Goal: Task Accomplishment & Management: Use online tool/utility

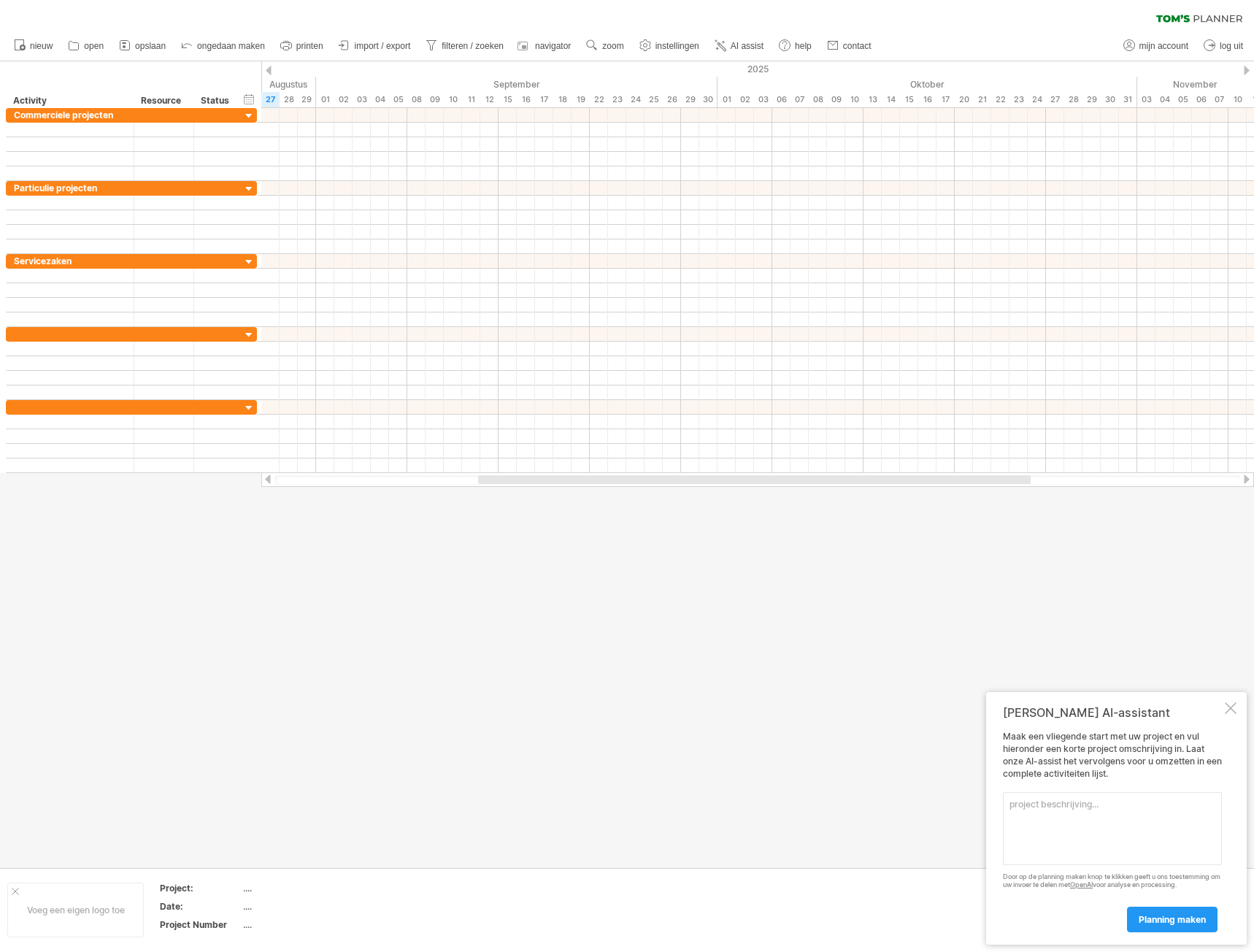
click at [1233, 708] on div at bounding box center [1230, 707] width 12 height 12
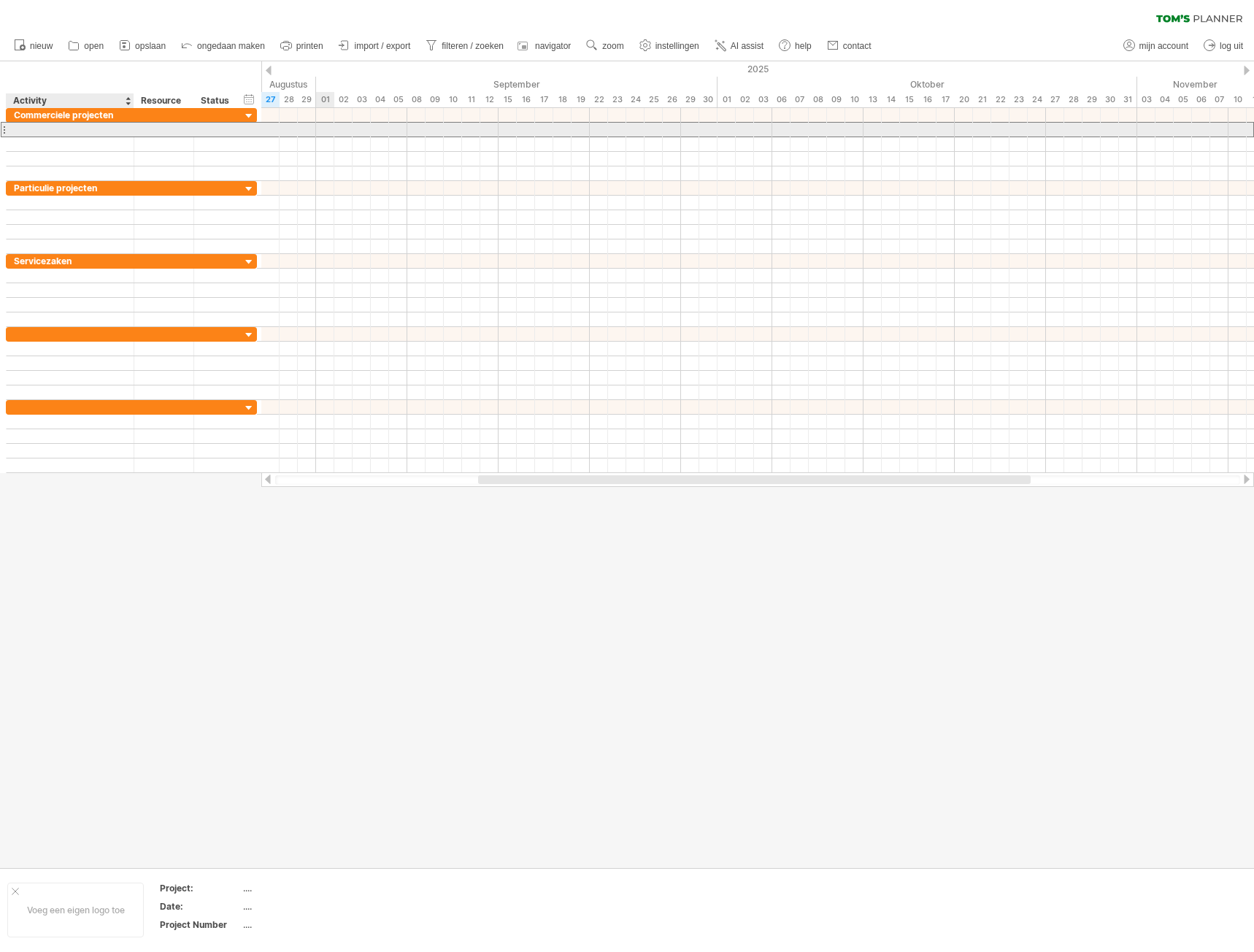
click at [58, 132] on div at bounding box center [70, 129] width 112 height 14
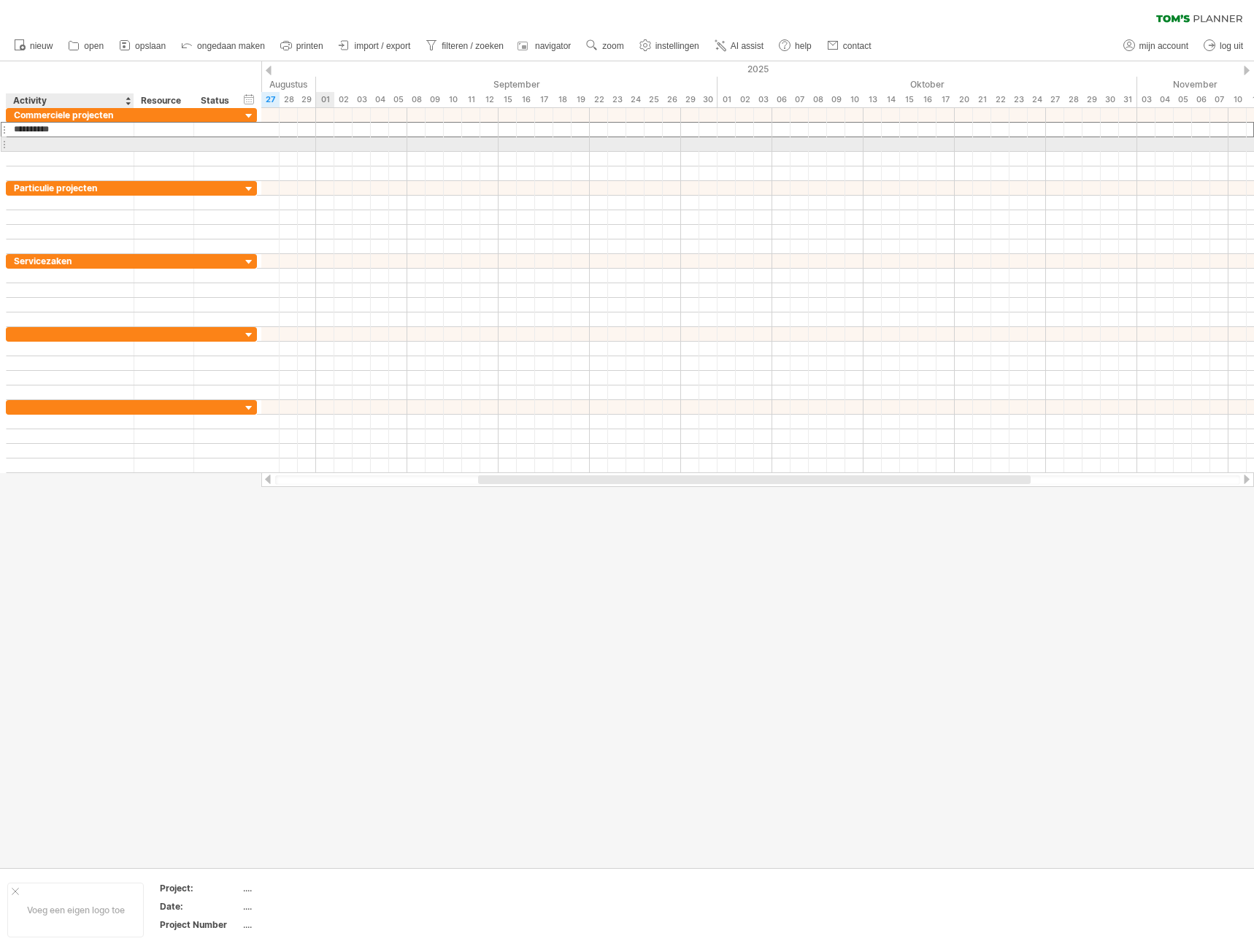
type input "**********"
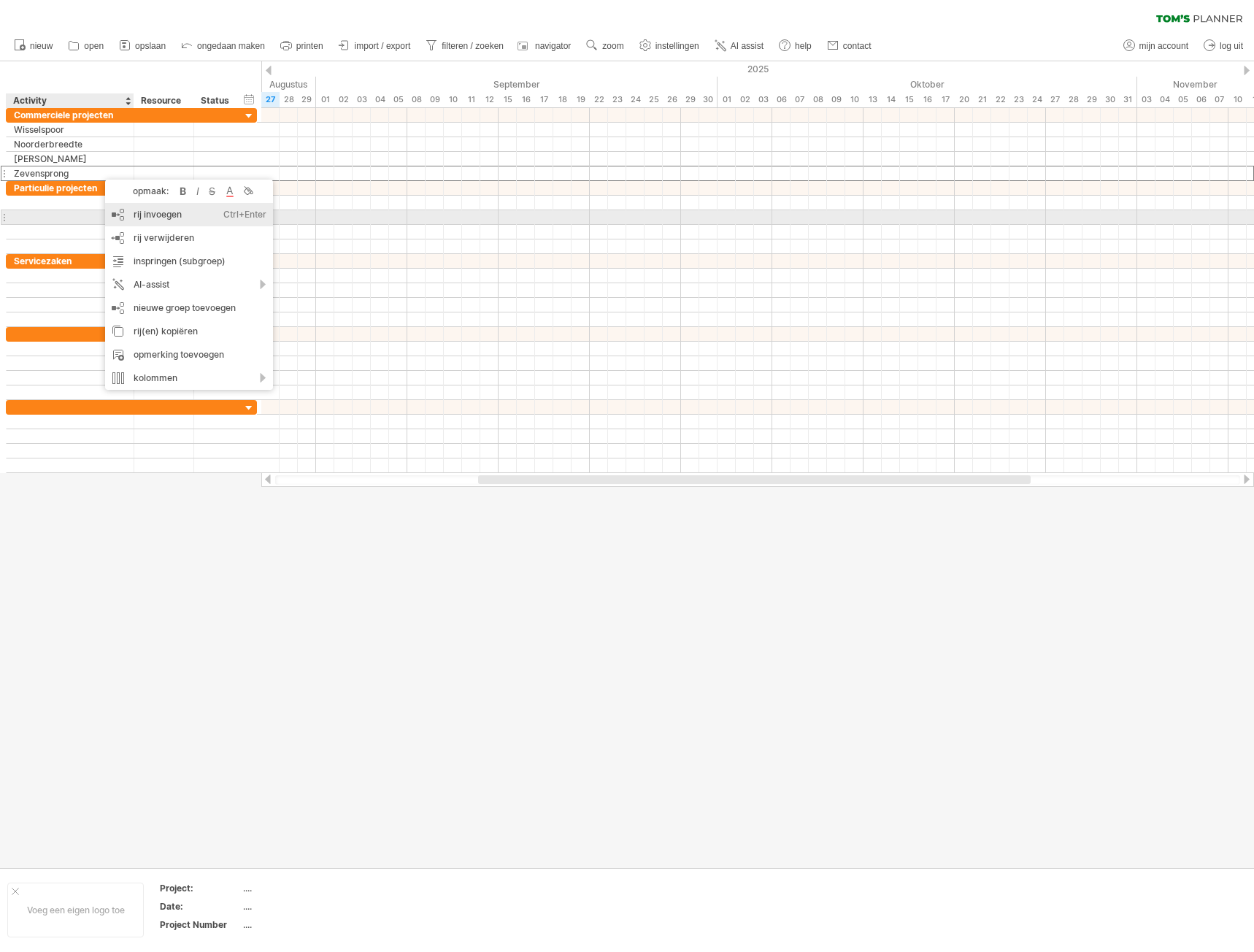
click at [166, 220] on div "rij invoegen Ctrl+Enter Cmd+Enter" at bounding box center [189, 215] width 168 height 24
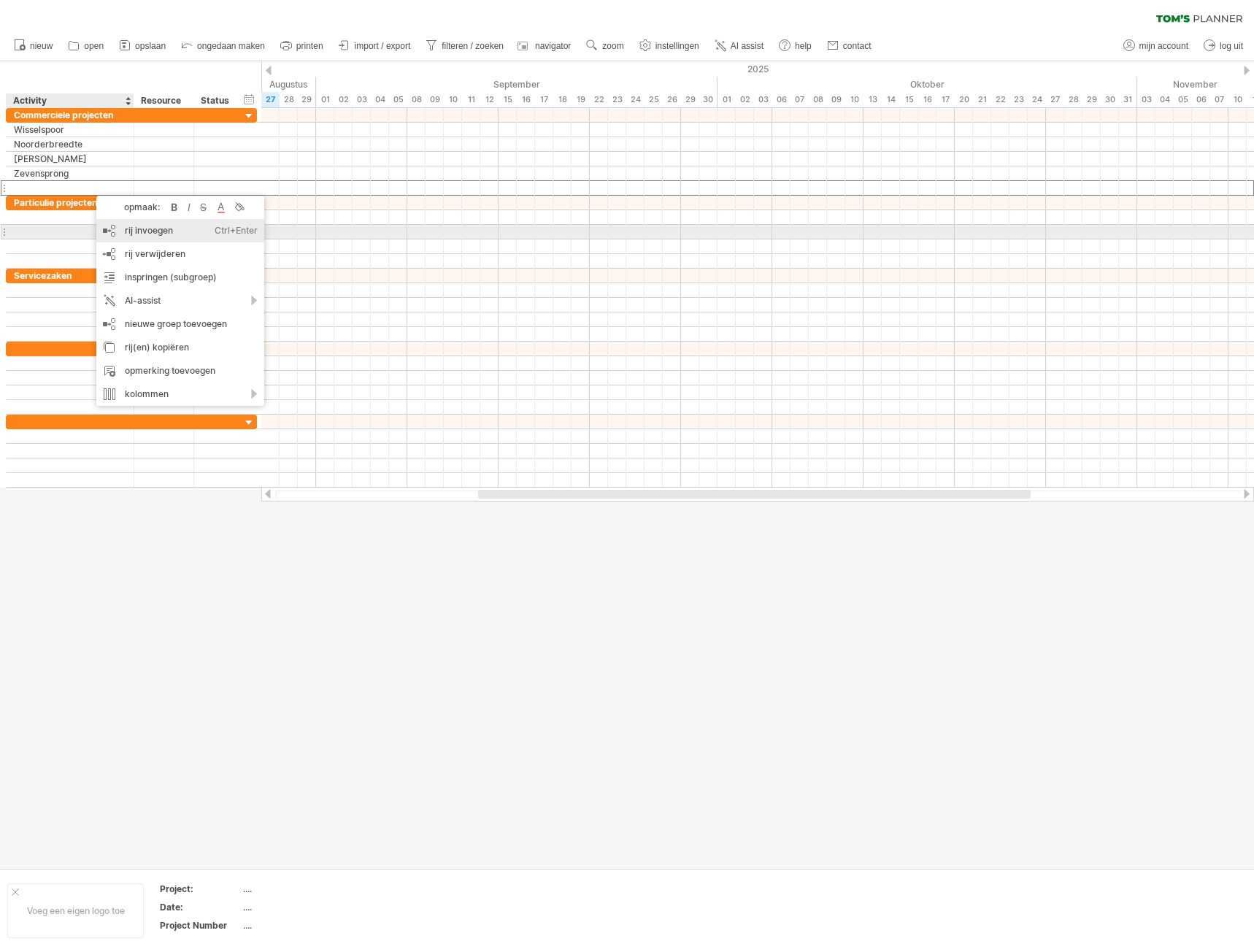
click at [132, 233] on div "rij invoegen Ctrl+Enter Cmd+Enter" at bounding box center [180, 230] width 168 height 24
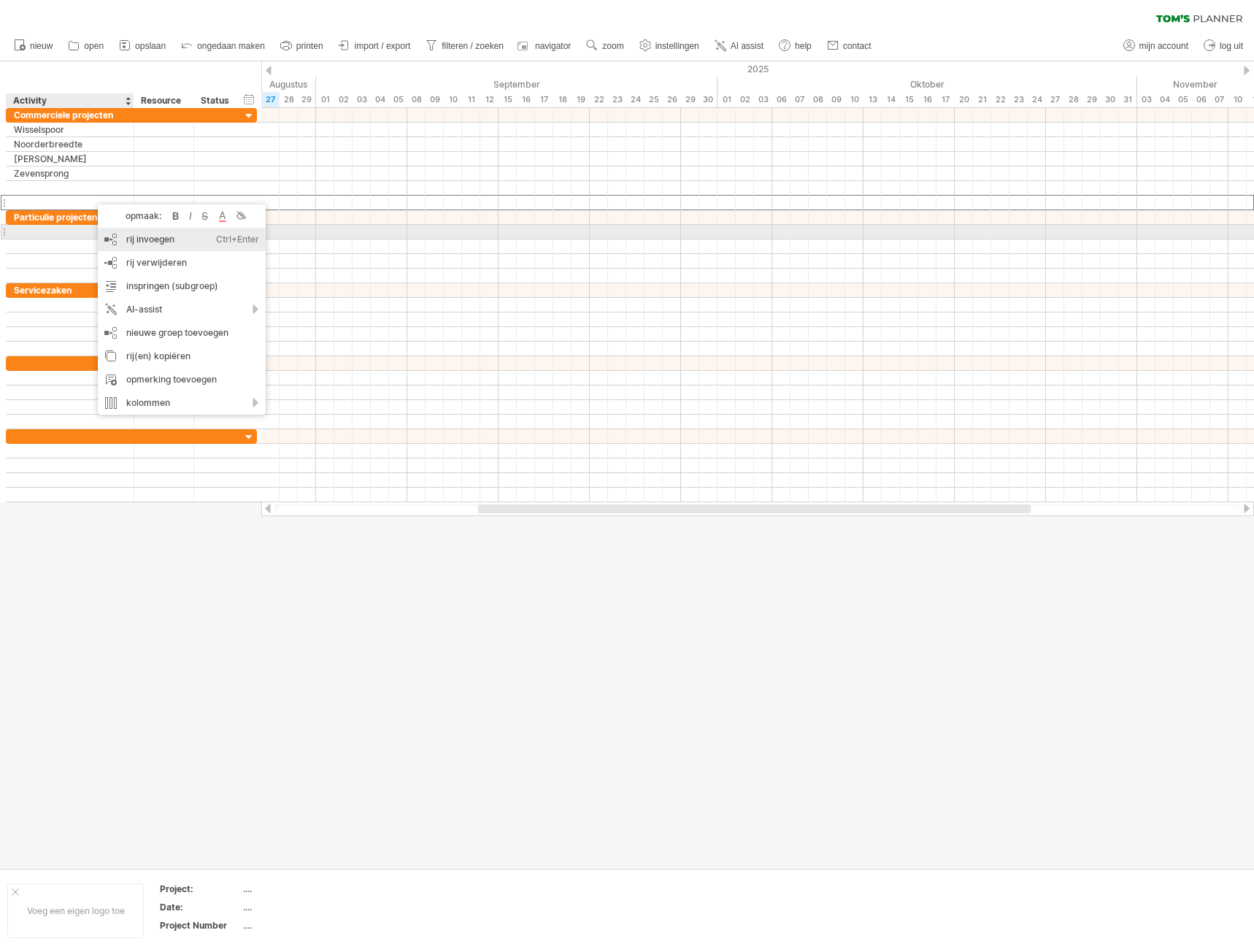
click at [137, 232] on div "rij invoegen Ctrl+Enter Cmd+Enter" at bounding box center [181, 239] width 168 height 24
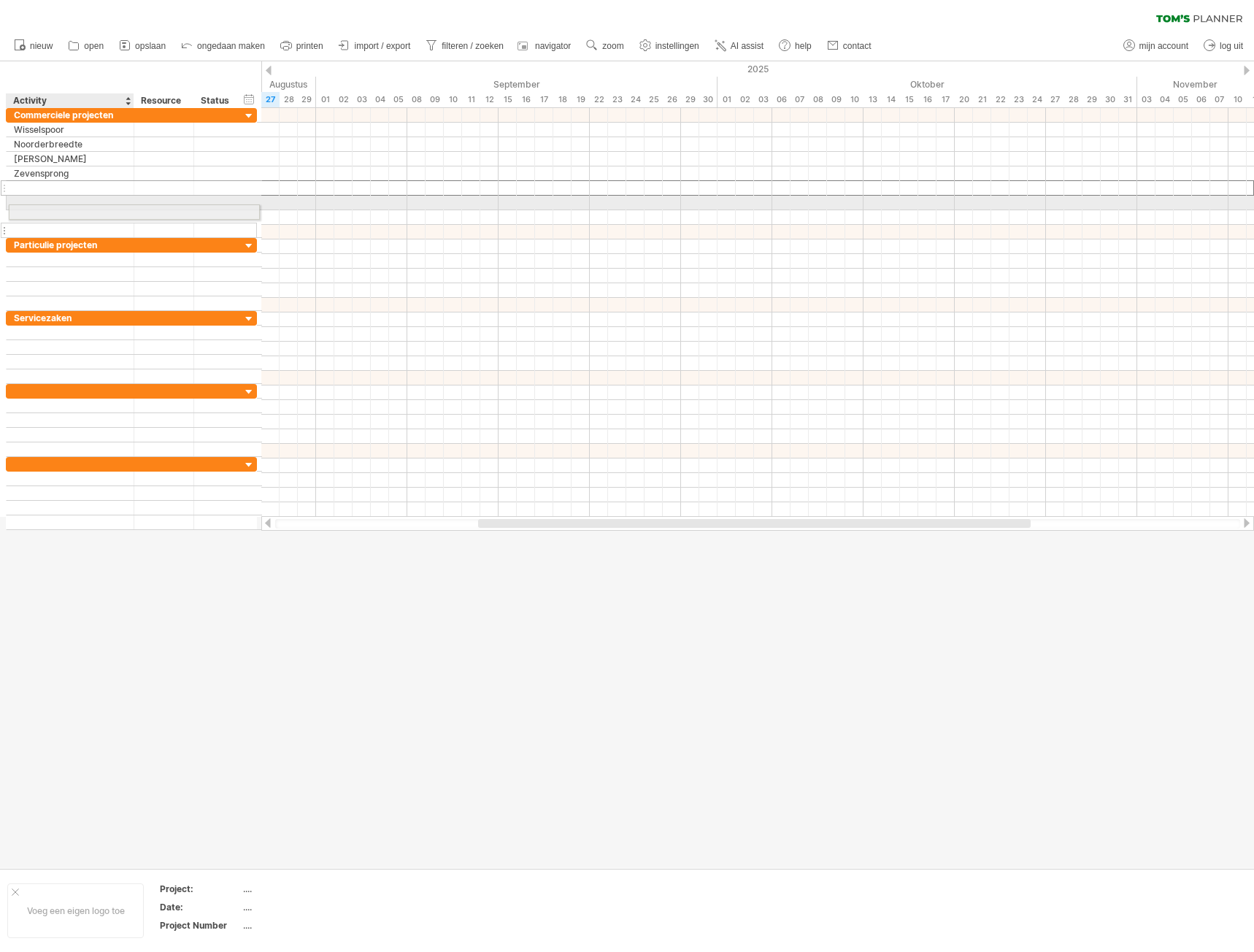
drag, startPoint x: 88, startPoint y: 189, endPoint x: 86, endPoint y: 209, distance: 20.1
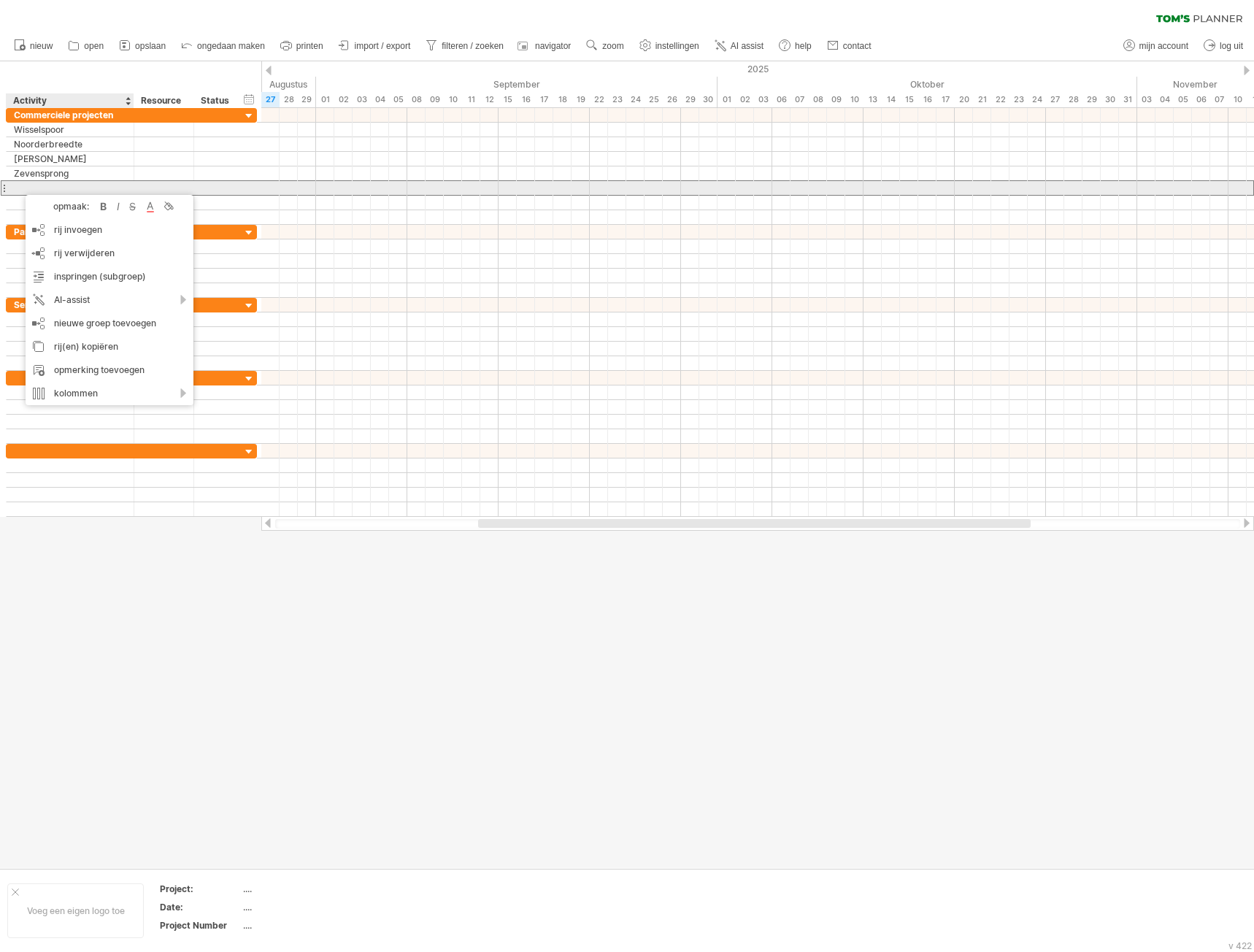
click at [94, 185] on div at bounding box center [70, 188] width 112 height 14
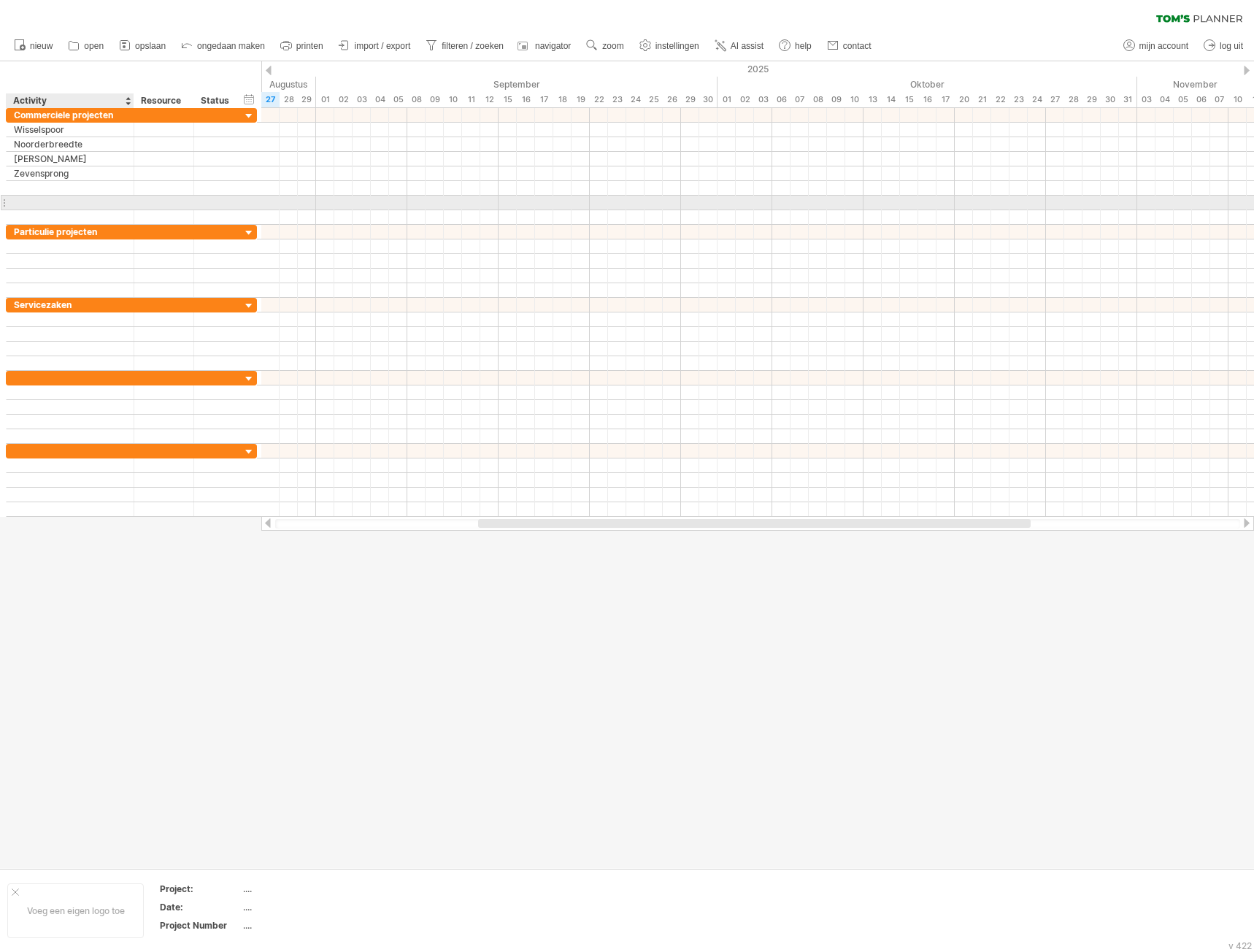
click at [86, 202] on div at bounding box center [70, 202] width 112 height 14
click at [76, 212] on div at bounding box center [70, 217] width 112 height 14
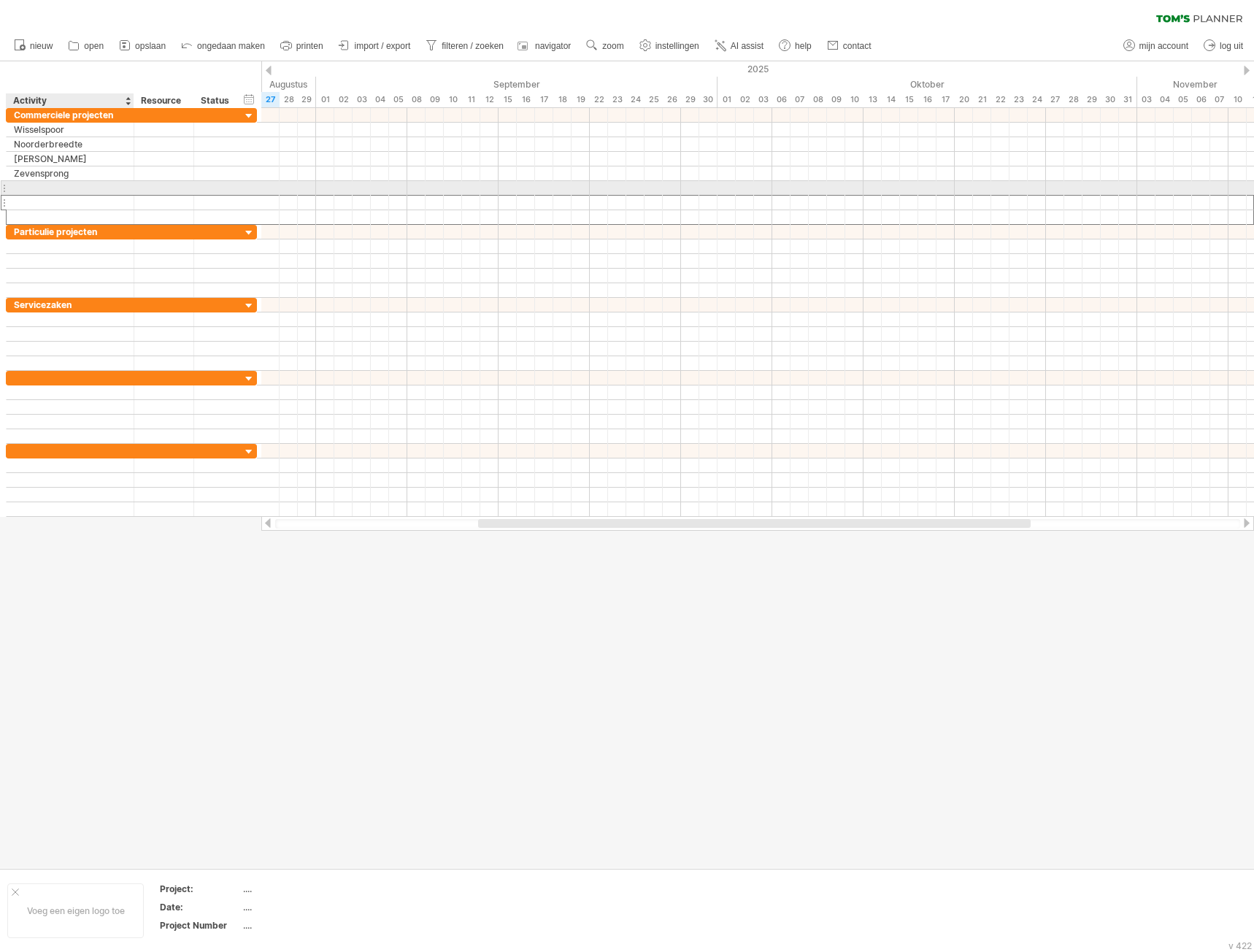
click at [83, 187] on div at bounding box center [70, 188] width 112 height 14
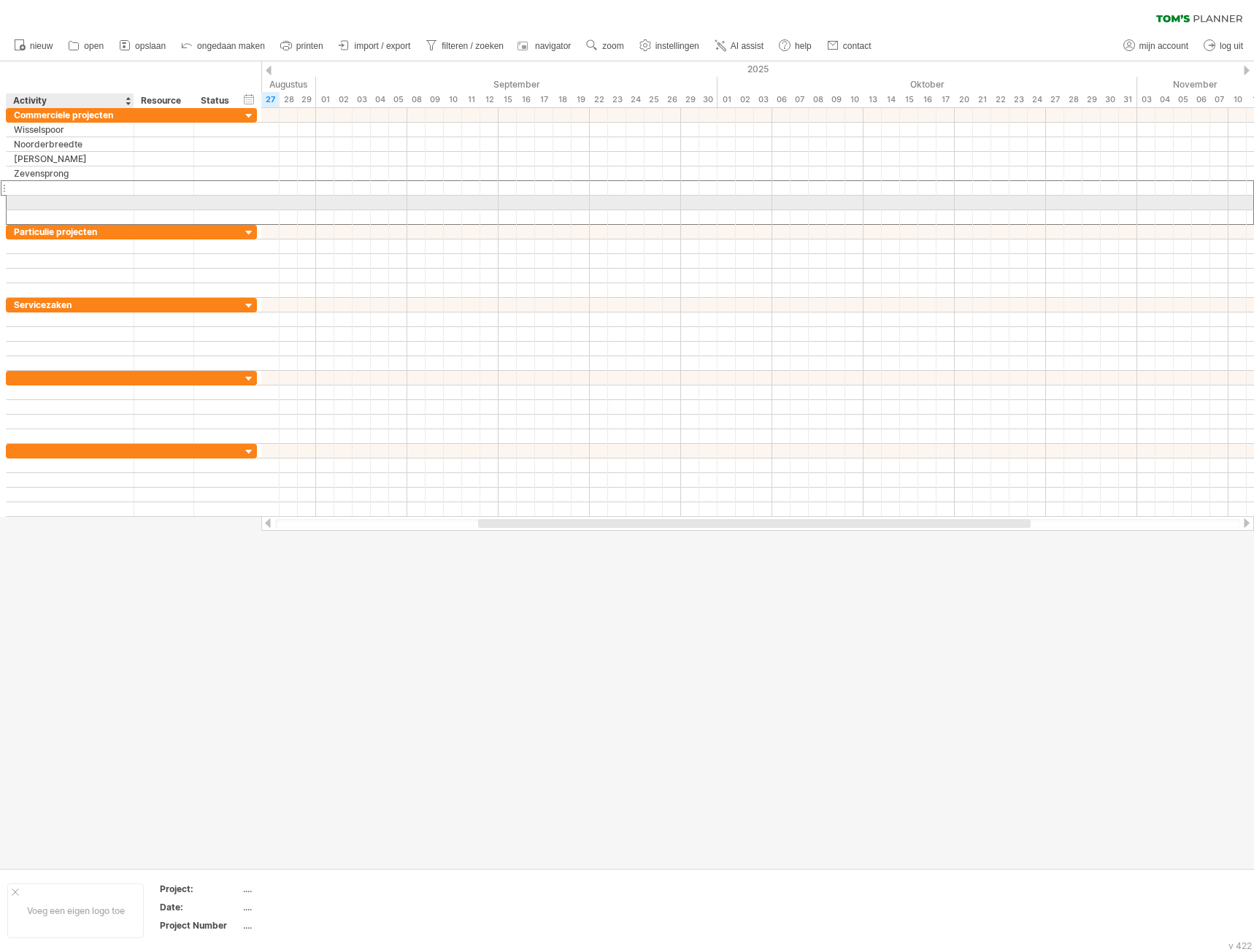
click at [81, 204] on div at bounding box center [70, 202] width 112 height 14
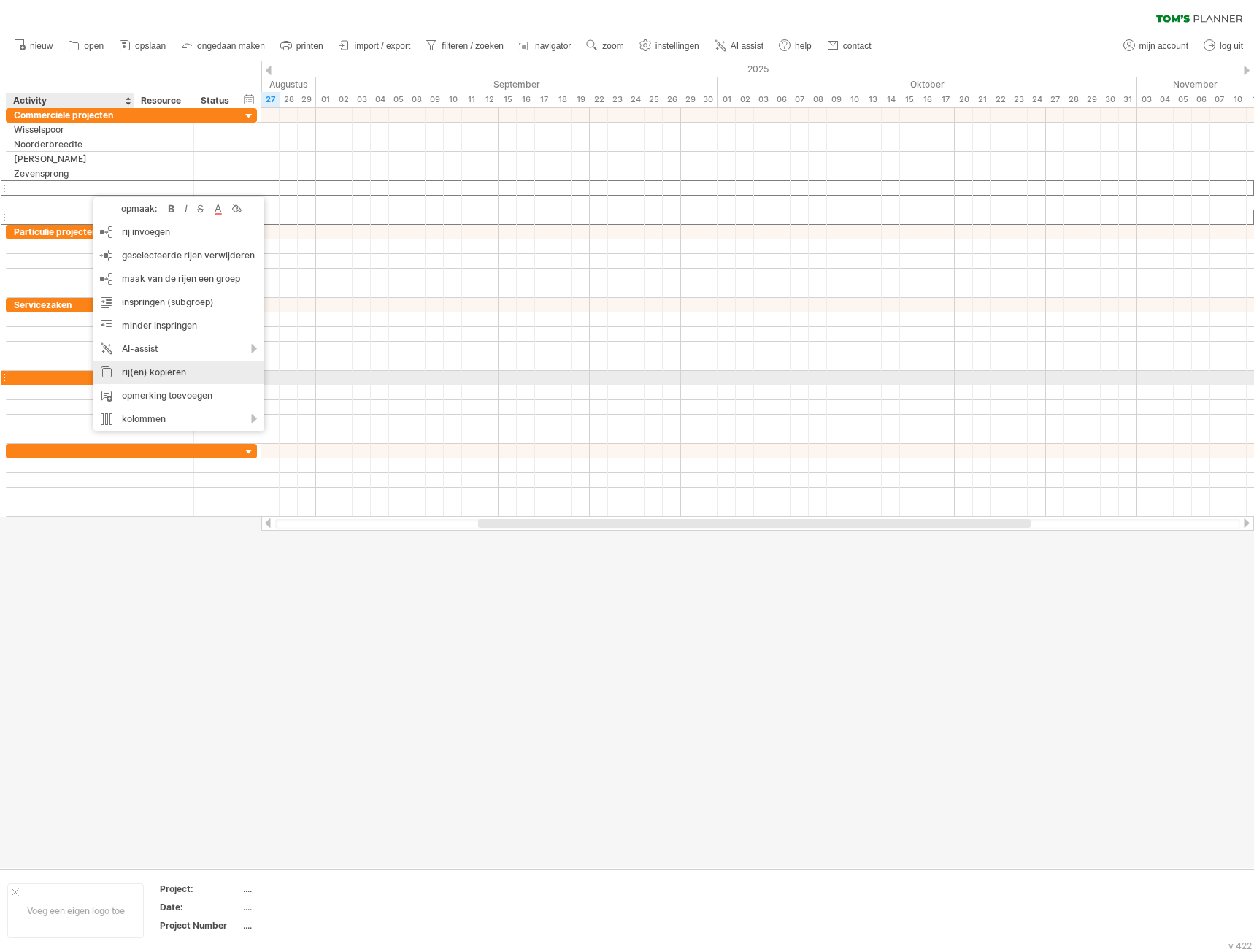
click at [159, 376] on div "rij(en) kopiëren" at bounding box center [179, 373] width 170 height 24
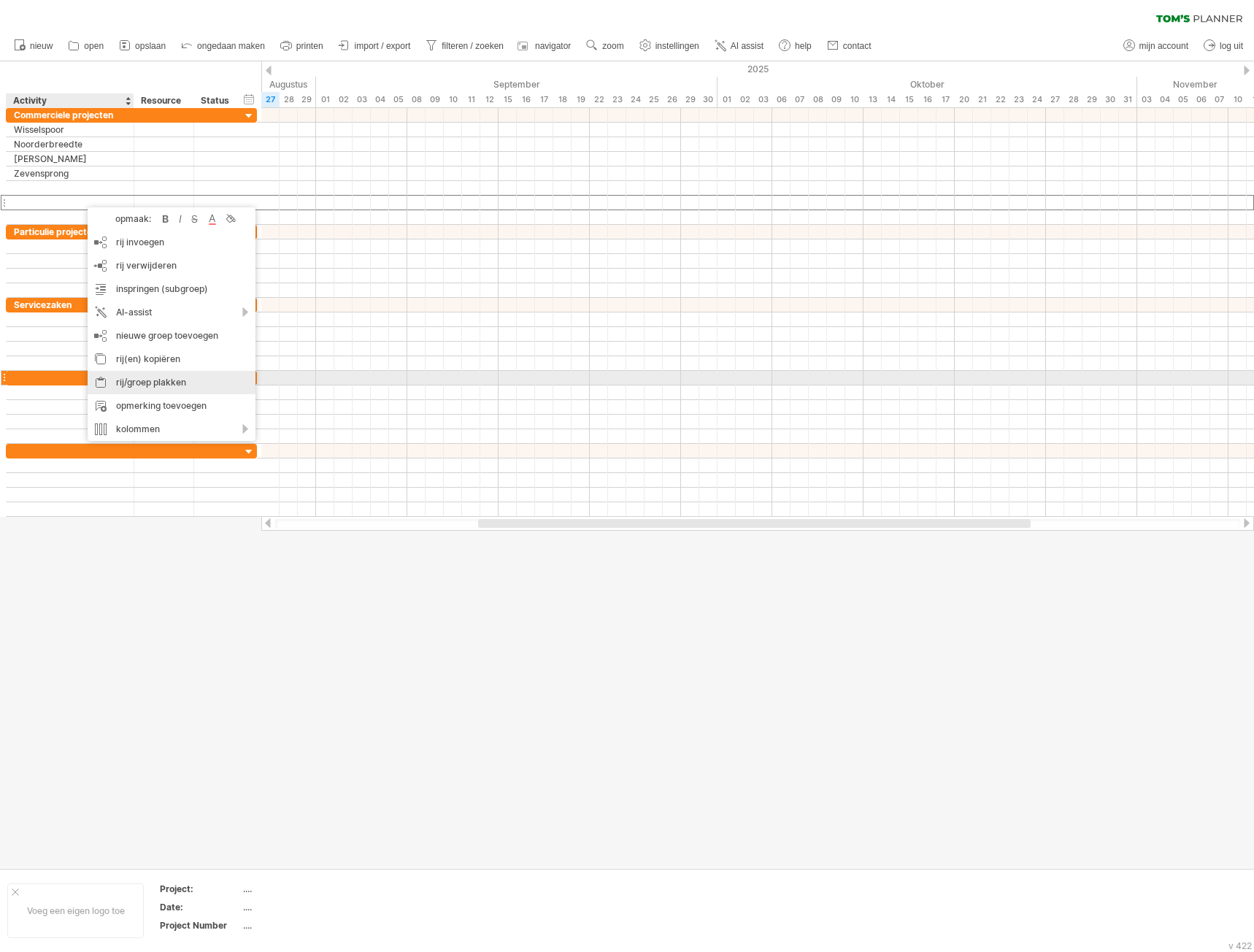
click at [161, 384] on div "rij/groep plakken" at bounding box center [171, 383] width 168 height 24
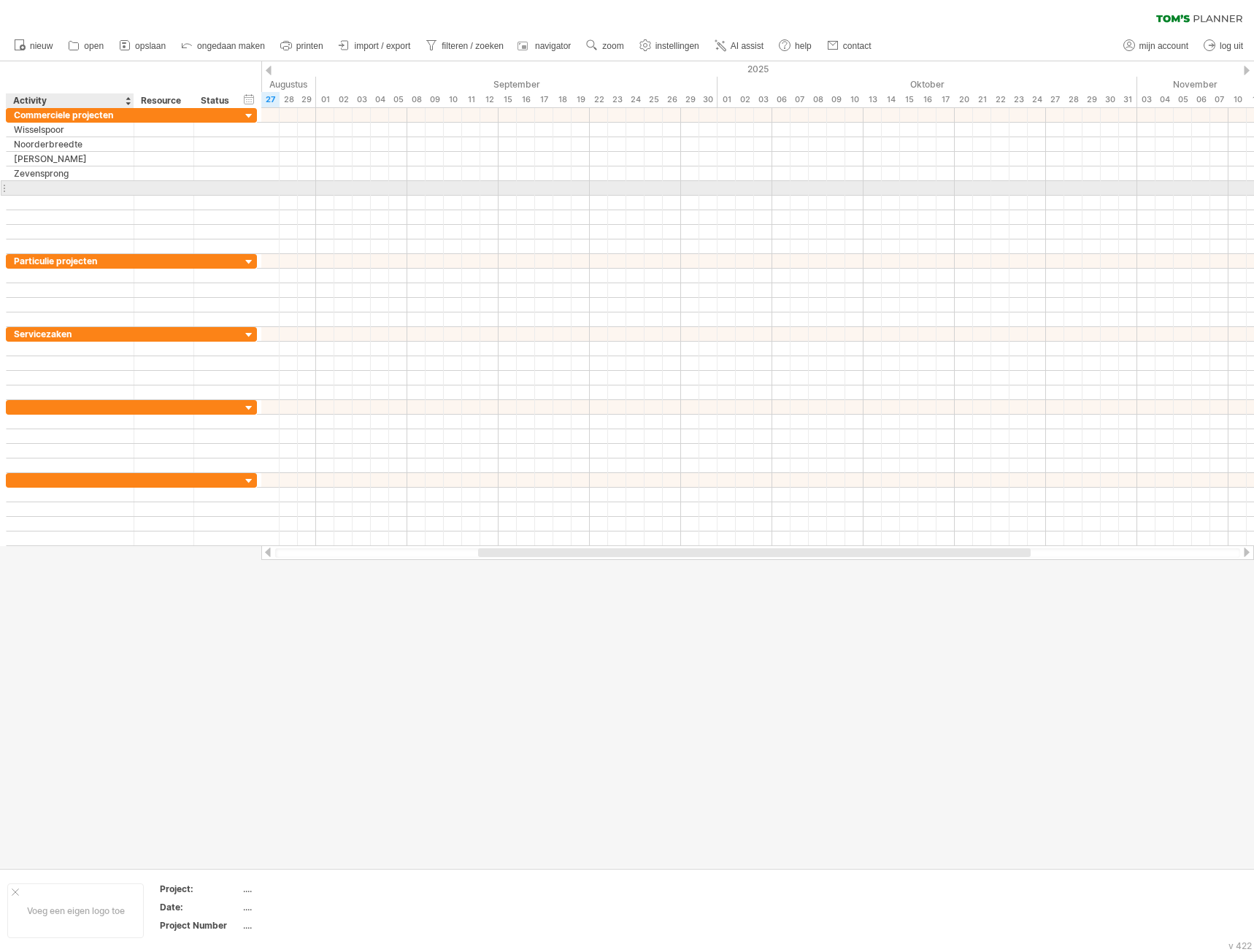
click at [76, 188] on div at bounding box center [70, 188] width 112 height 14
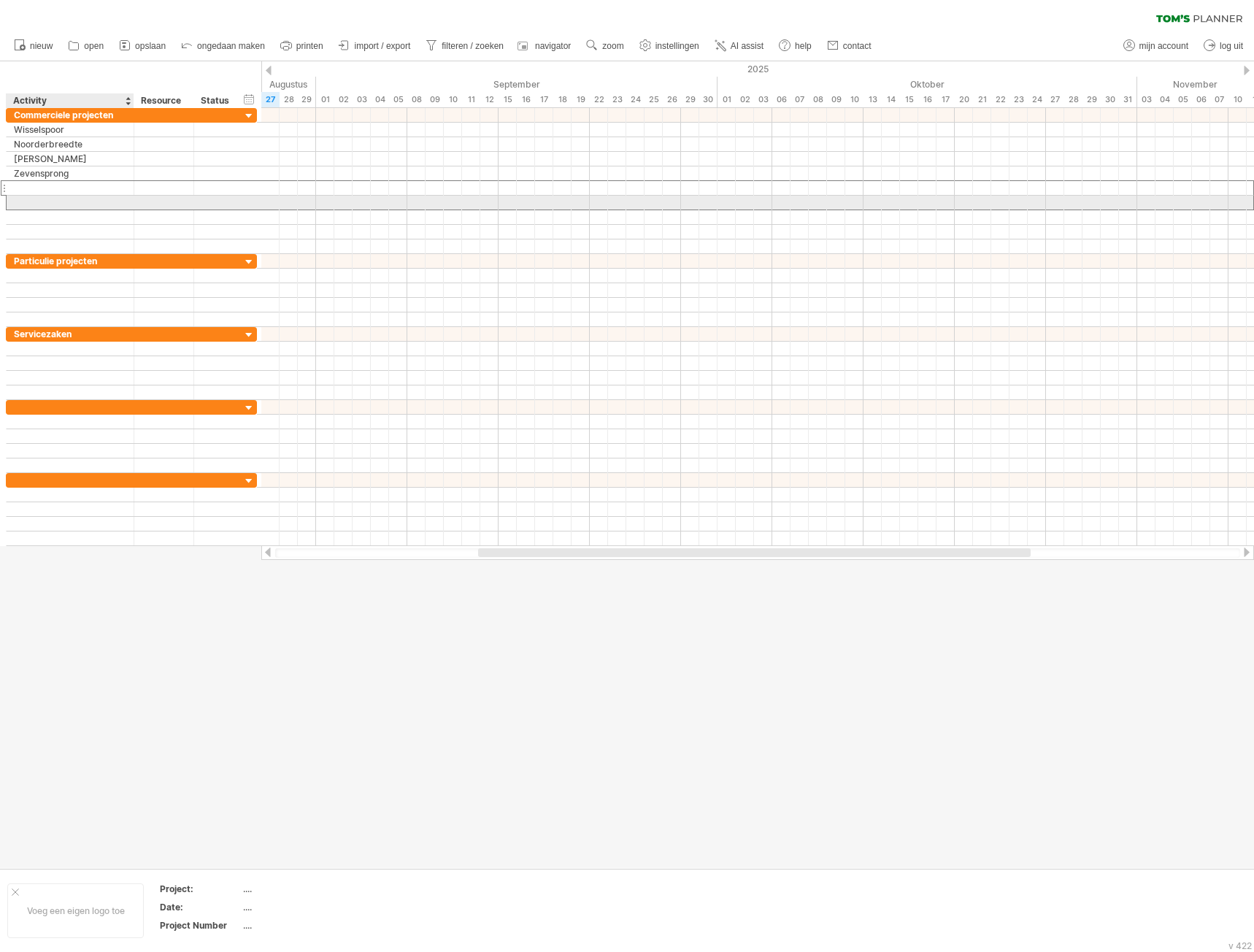
click at [74, 204] on div at bounding box center [70, 202] width 112 height 14
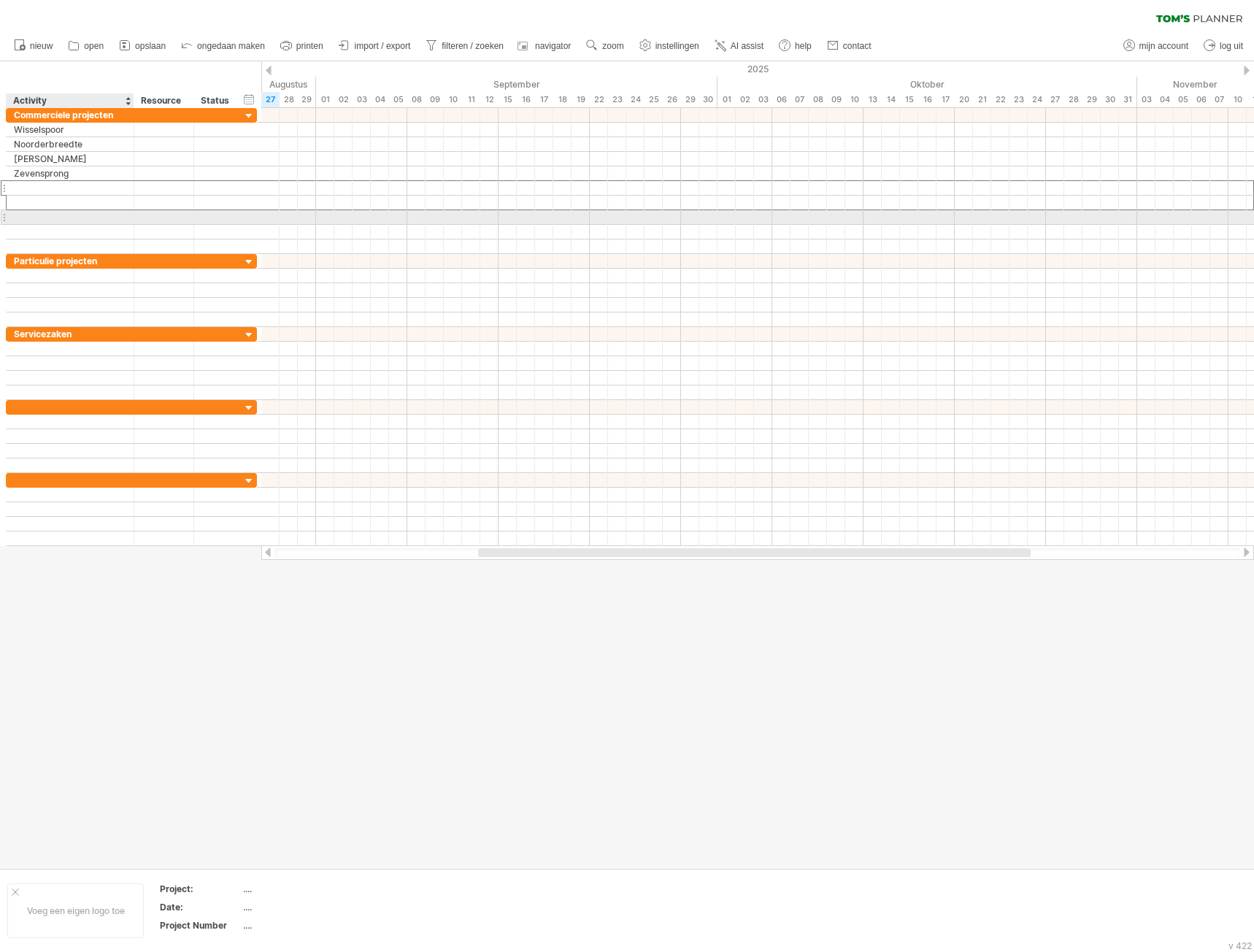
click at [66, 220] on div at bounding box center [70, 217] width 112 height 14
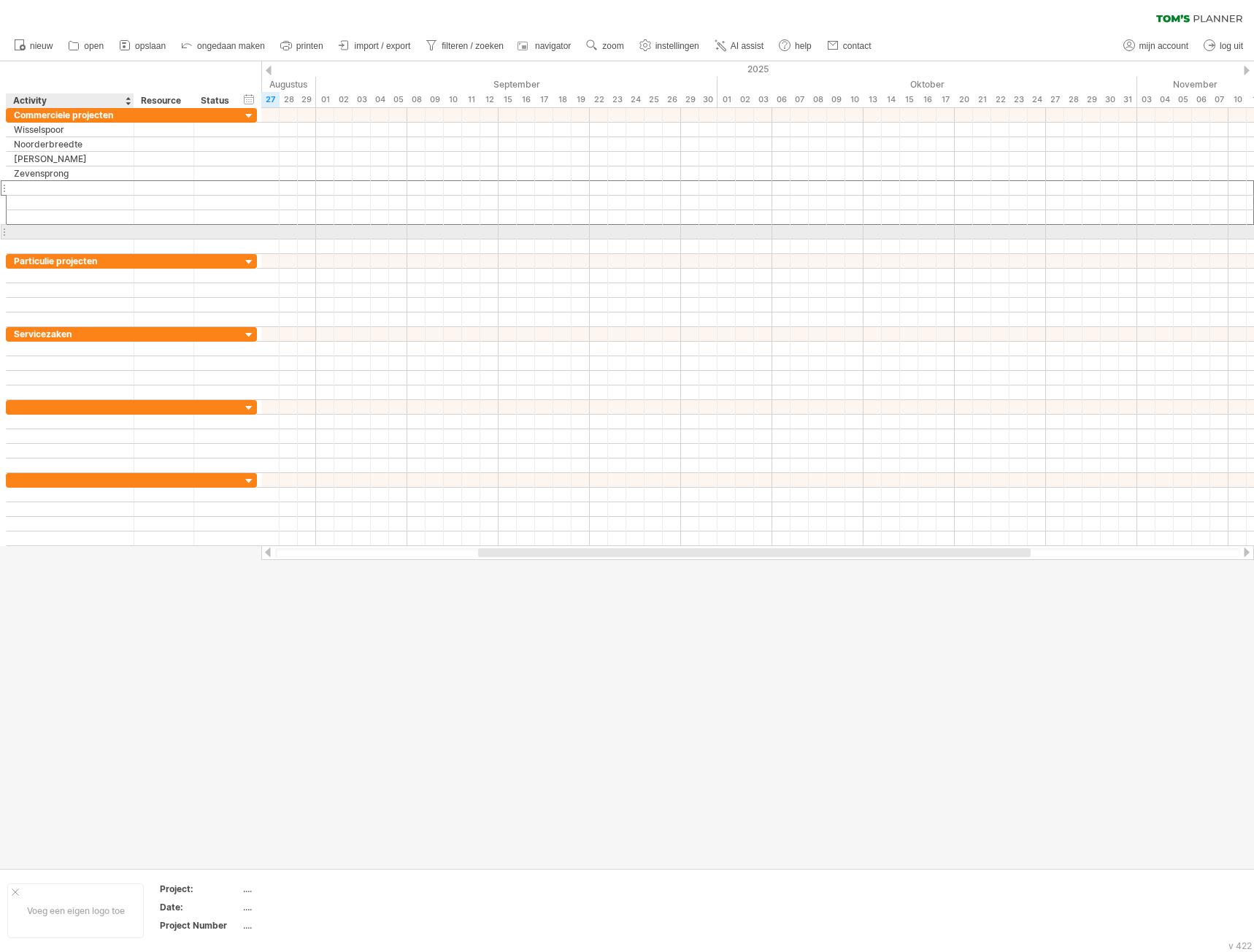
click at [65, 231] on div at bounding box center [70, 231] width 112 height 14
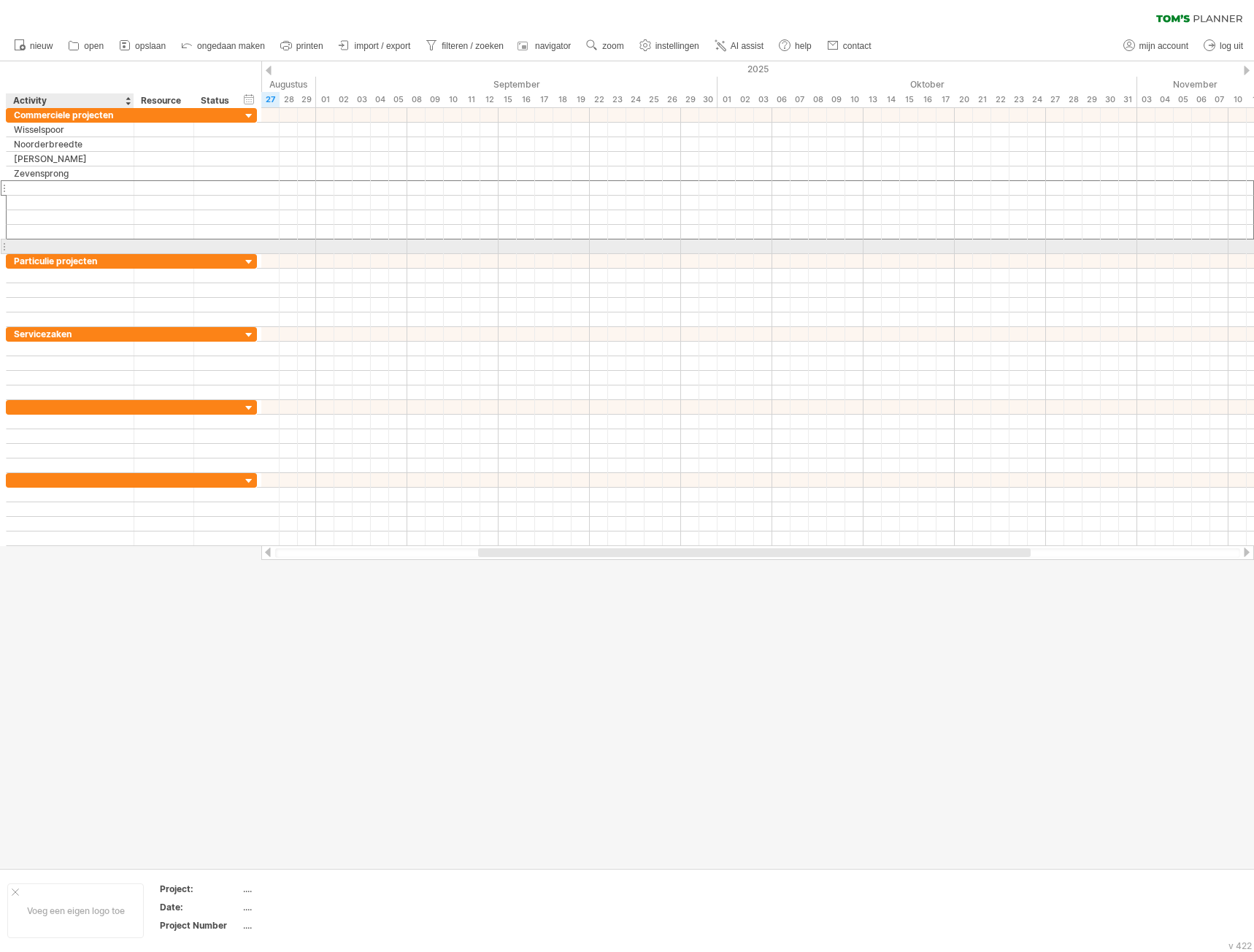
click at [65, 247] on div at bounding box center [70, 246] width 112 height 14
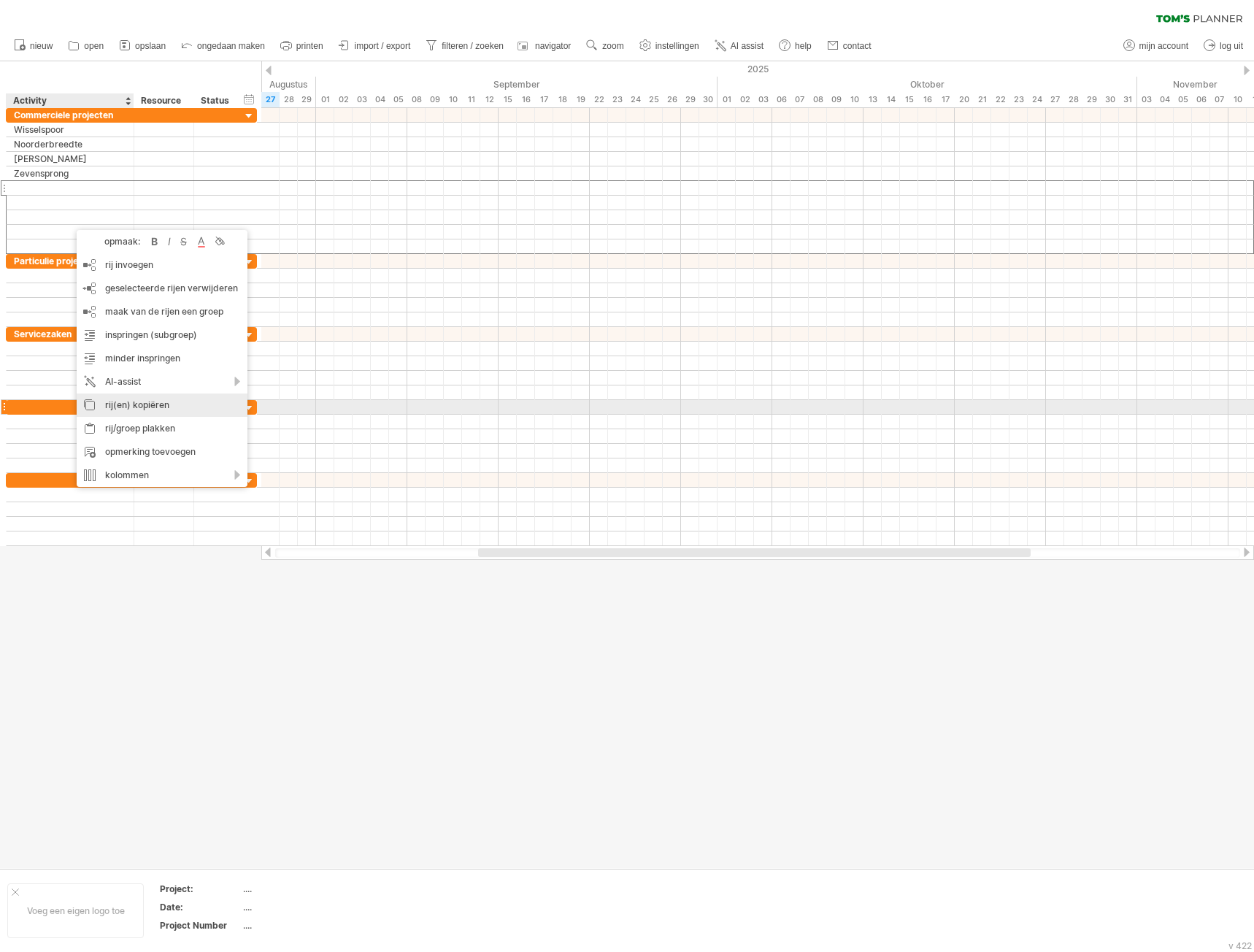
click at [141, 404] on div "rij(en) kopiëren" at bounding box center [162, 405] width 170 height 24
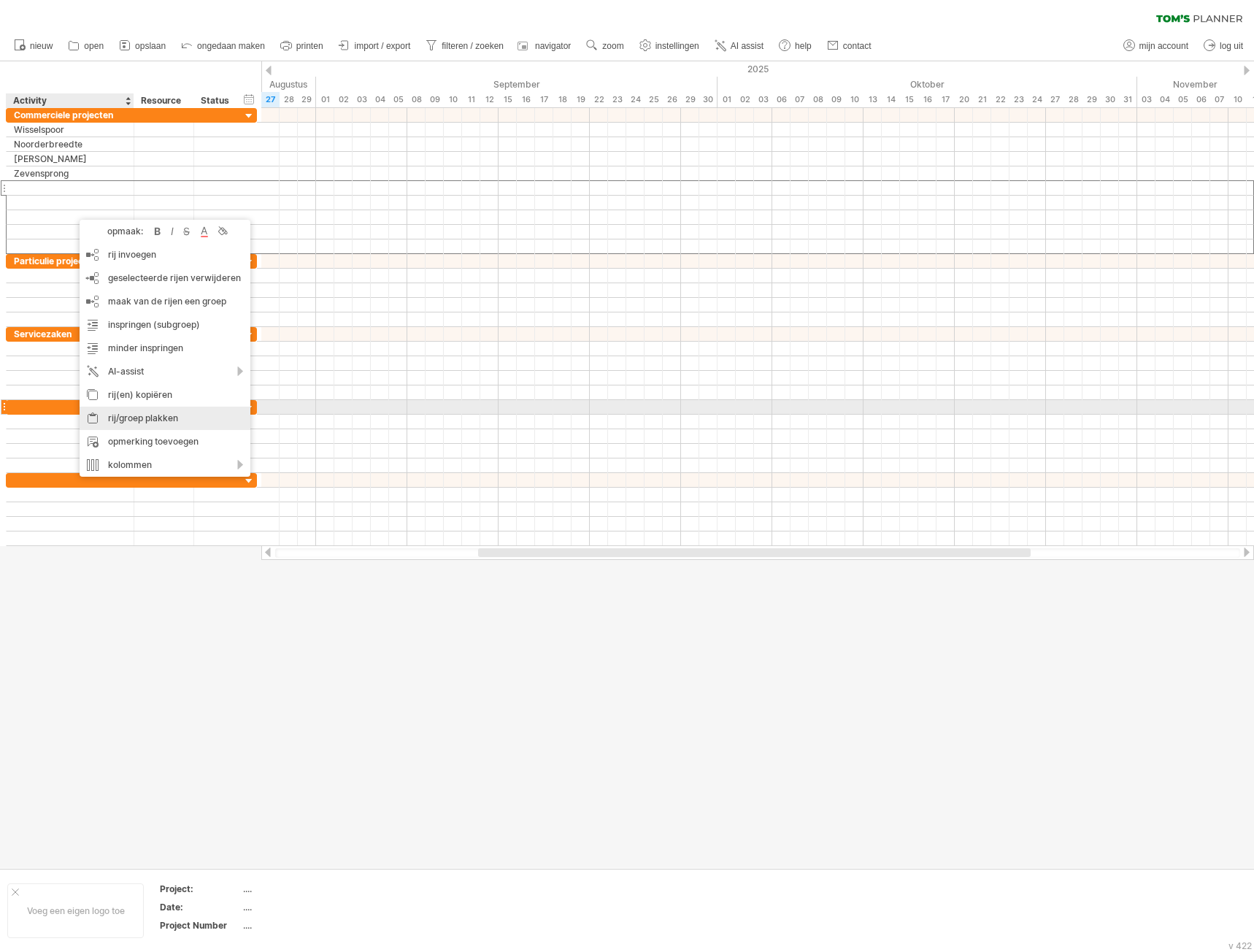
click at [128, 414] on div "rij/groep plakken" at bounding box center [165, 418] width 170 height 24
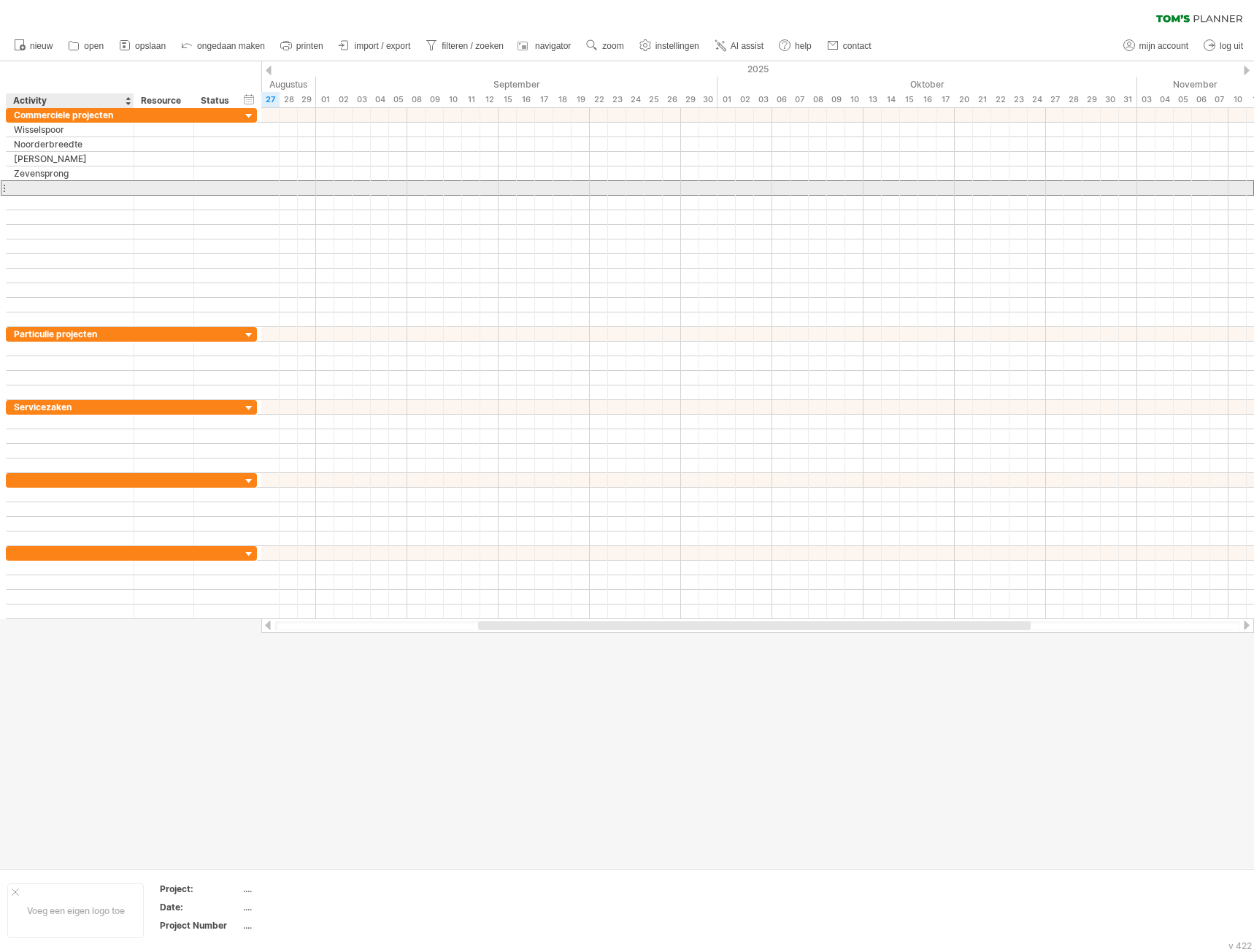
click at [47, 189] on div at bounding box center [70, 188] width 112 height 14
type input "***"
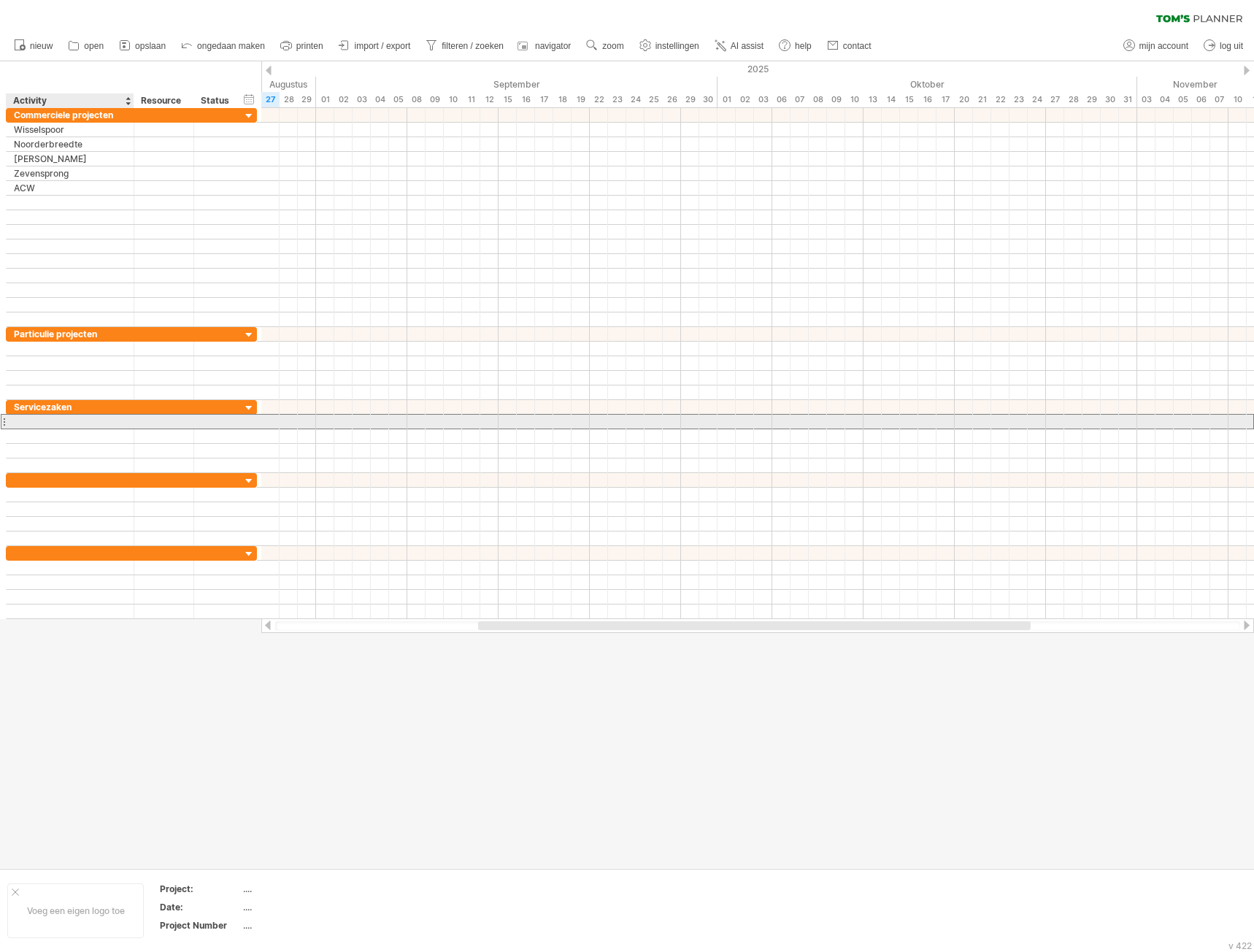
click at [31, 424] on div at bounding box center [70, 421] width 112 height 14
type input "*"
type input "***"
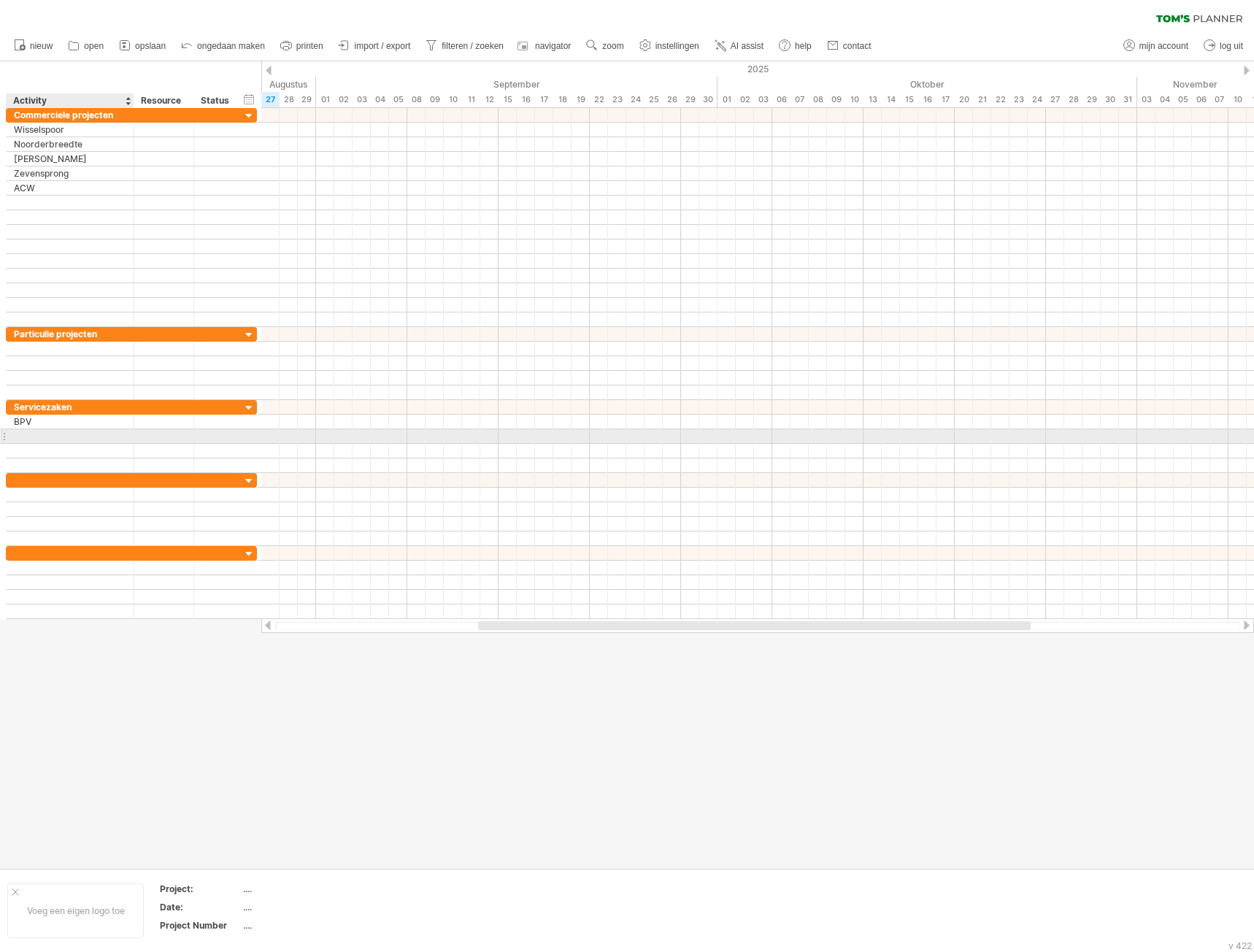
click at [28, 434] on div at bounding box center [70, 435] width 112 height 14
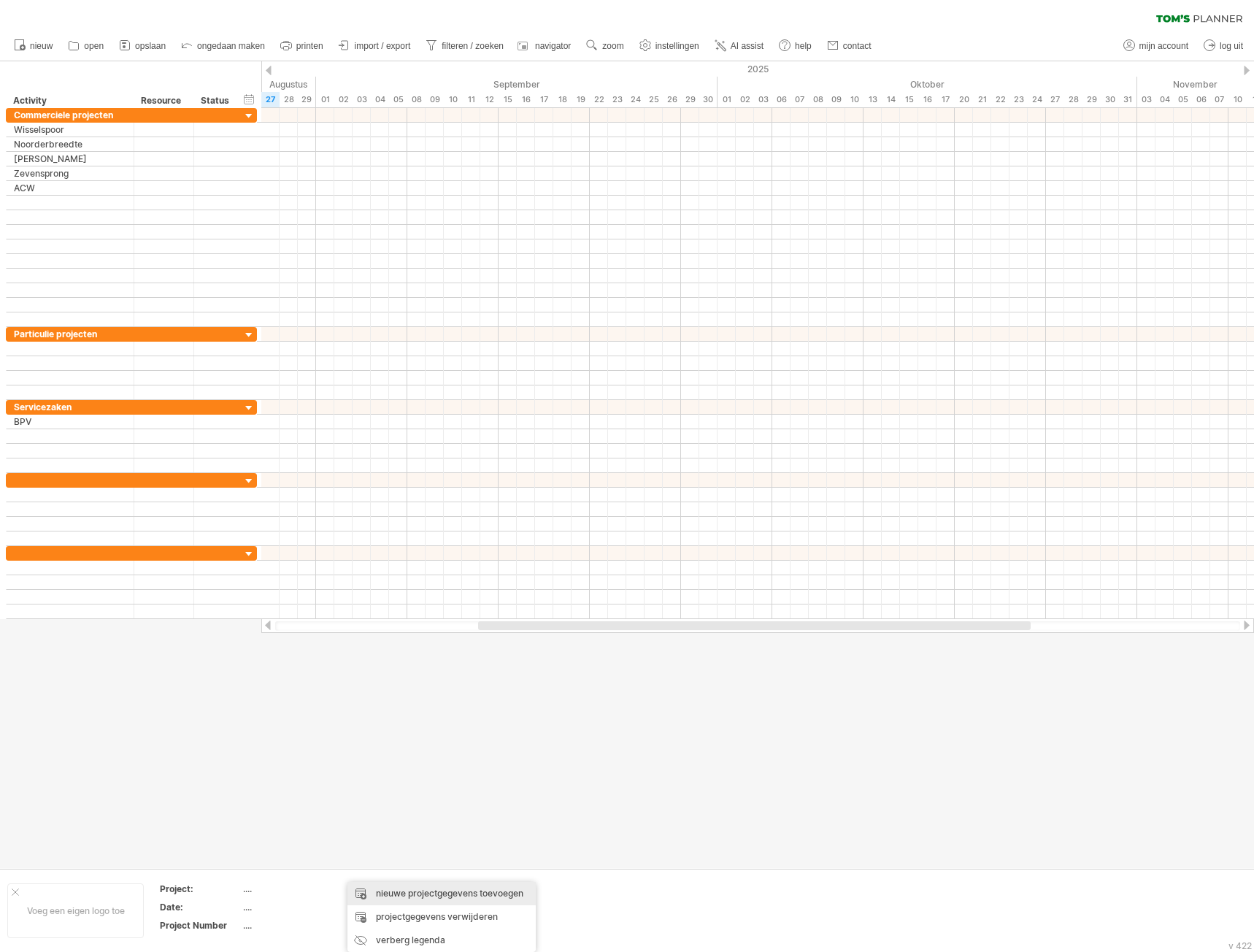
click at [423, 896] on div "nieuwe projectgegevens toevoegen" at bounding box center [442, 893] width 189 height 24
click at [169, 909] on div "...." at bounding box center [199, 907] width 81 height 13
click at [15, 884] on div at bounding box center [15, 883] width 7 height 7
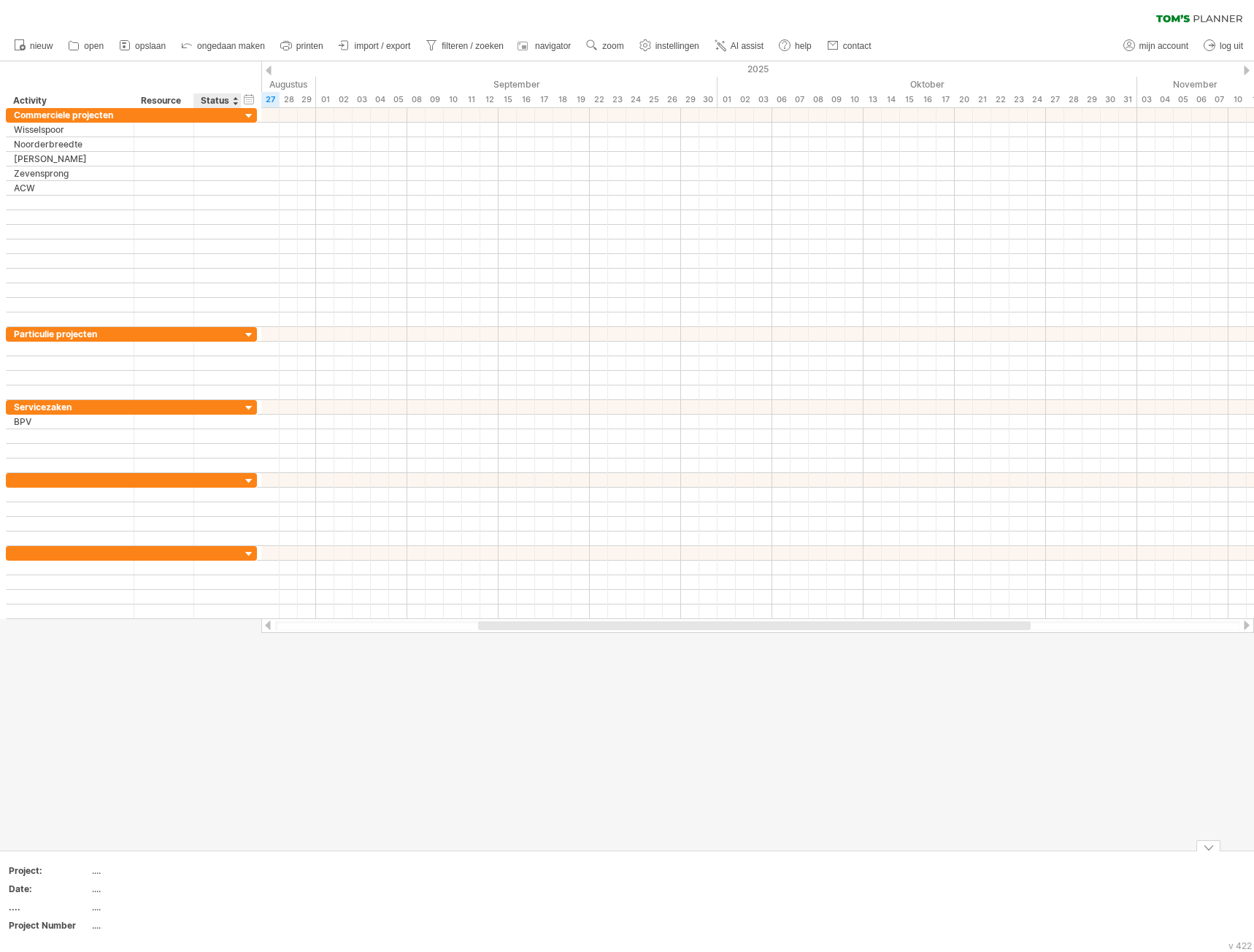
click at [195, 906] on div "...." at bounding box center [152, 907] width 122 height 13
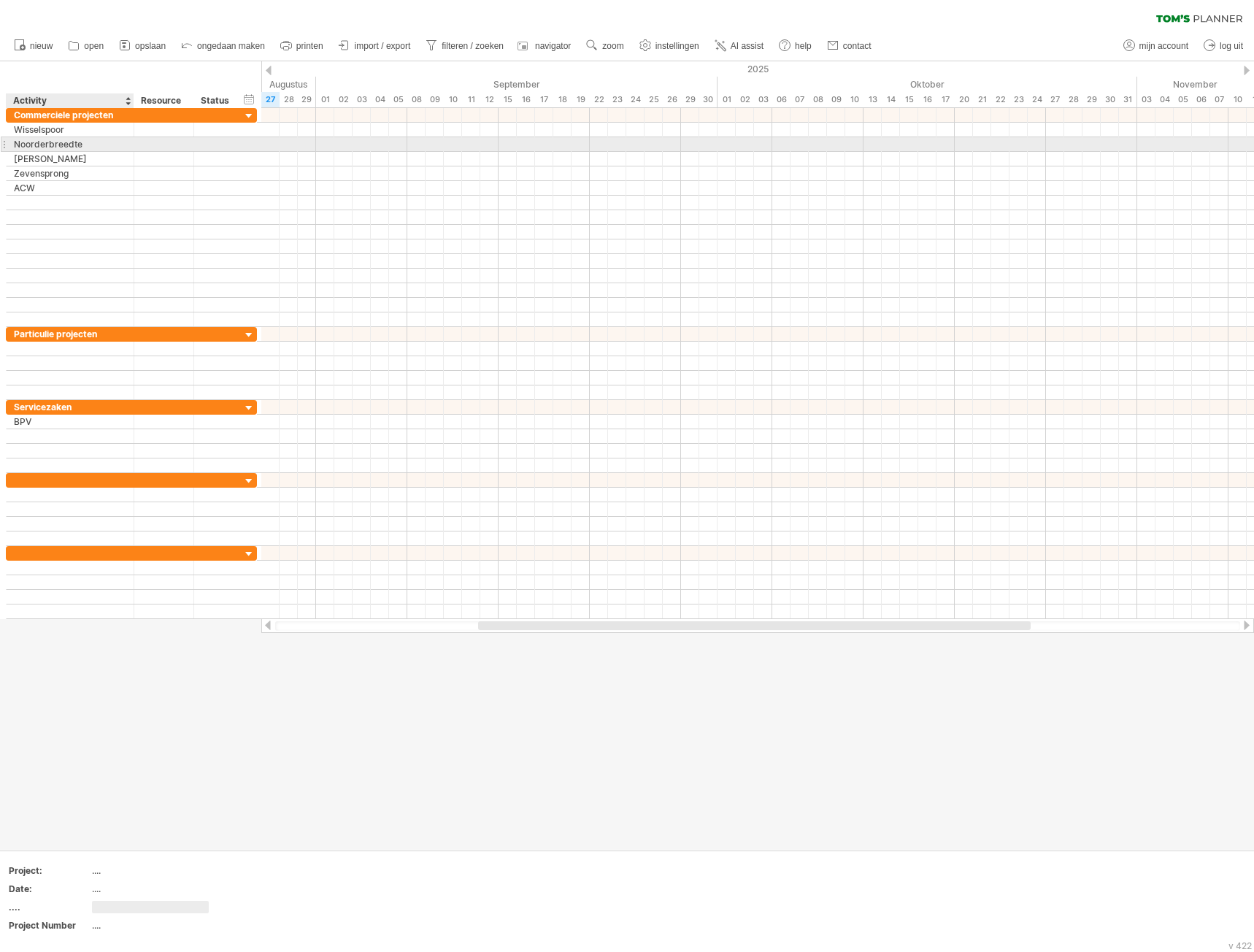
click at [109, 142] on div "Noorderbreedte" at bounding box center [70, 143] width 112 height 14
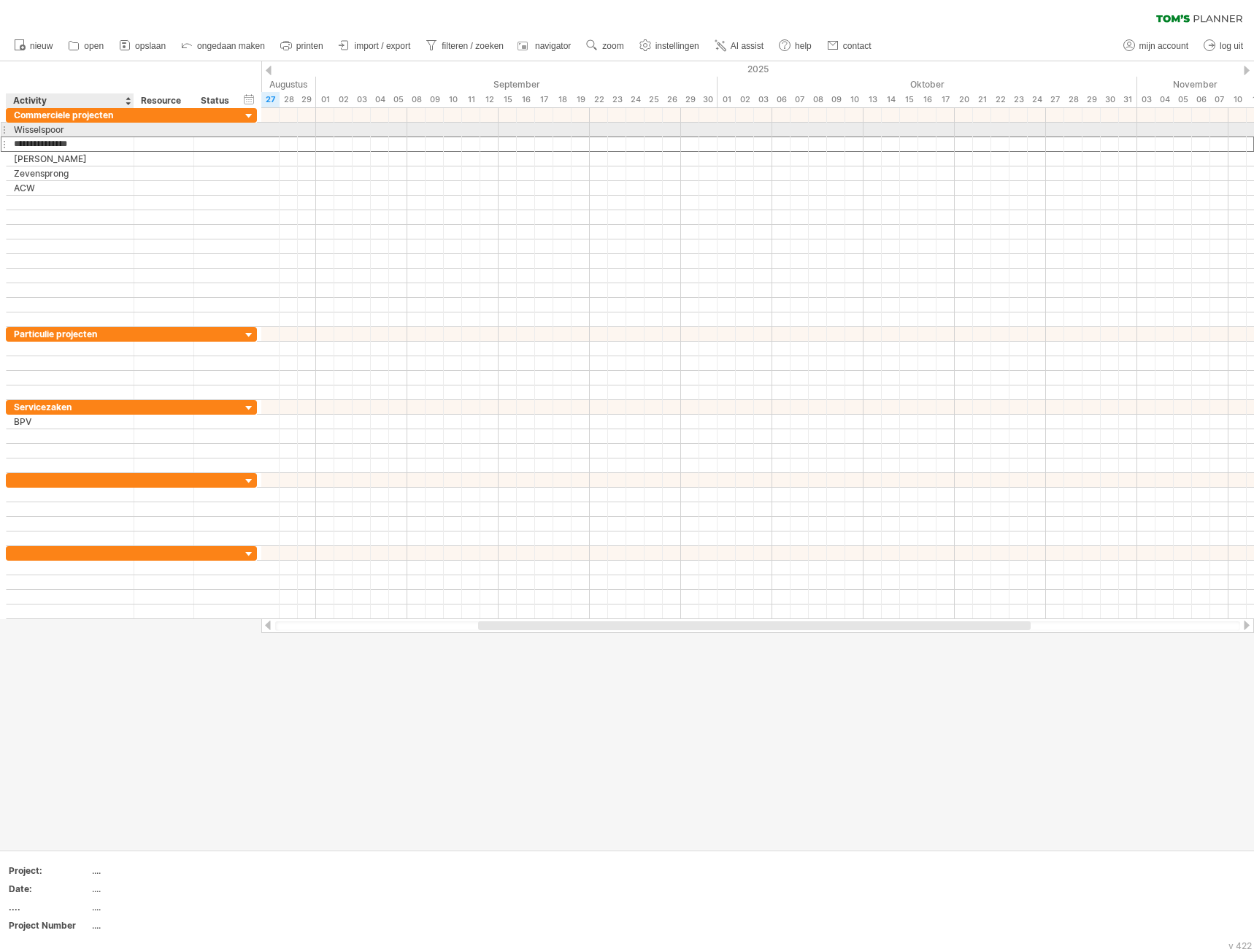
click at [100, 132] on div "Wisselspoor" at bounding box center [70, 129] width 112 height 14
click at [326, 133] on div at bounding box center [757, 130] width 993 height 15
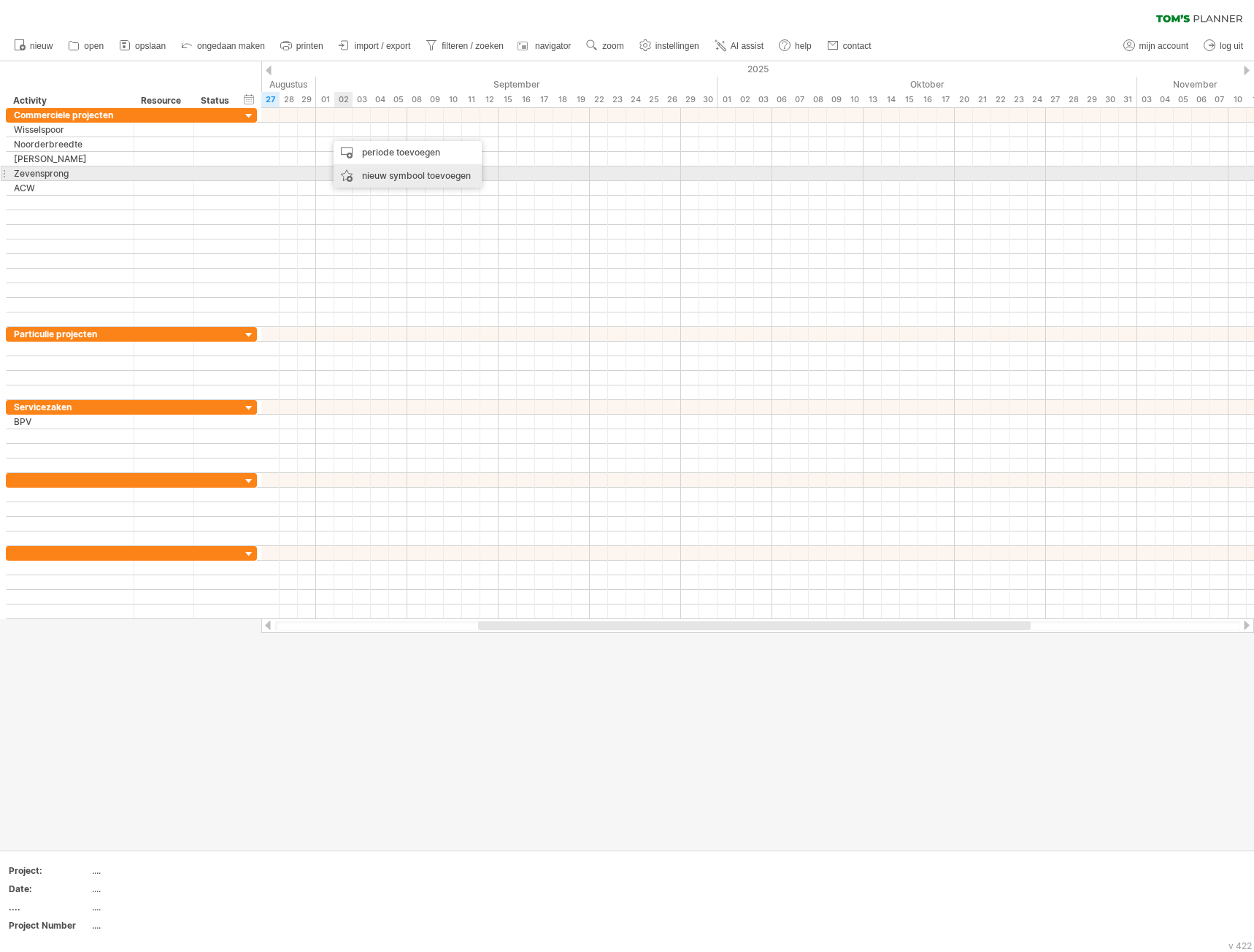
click at [400, 177] on div "nieuw symbool toevoegen" at bounding box center [407, 176] width 148 height 24
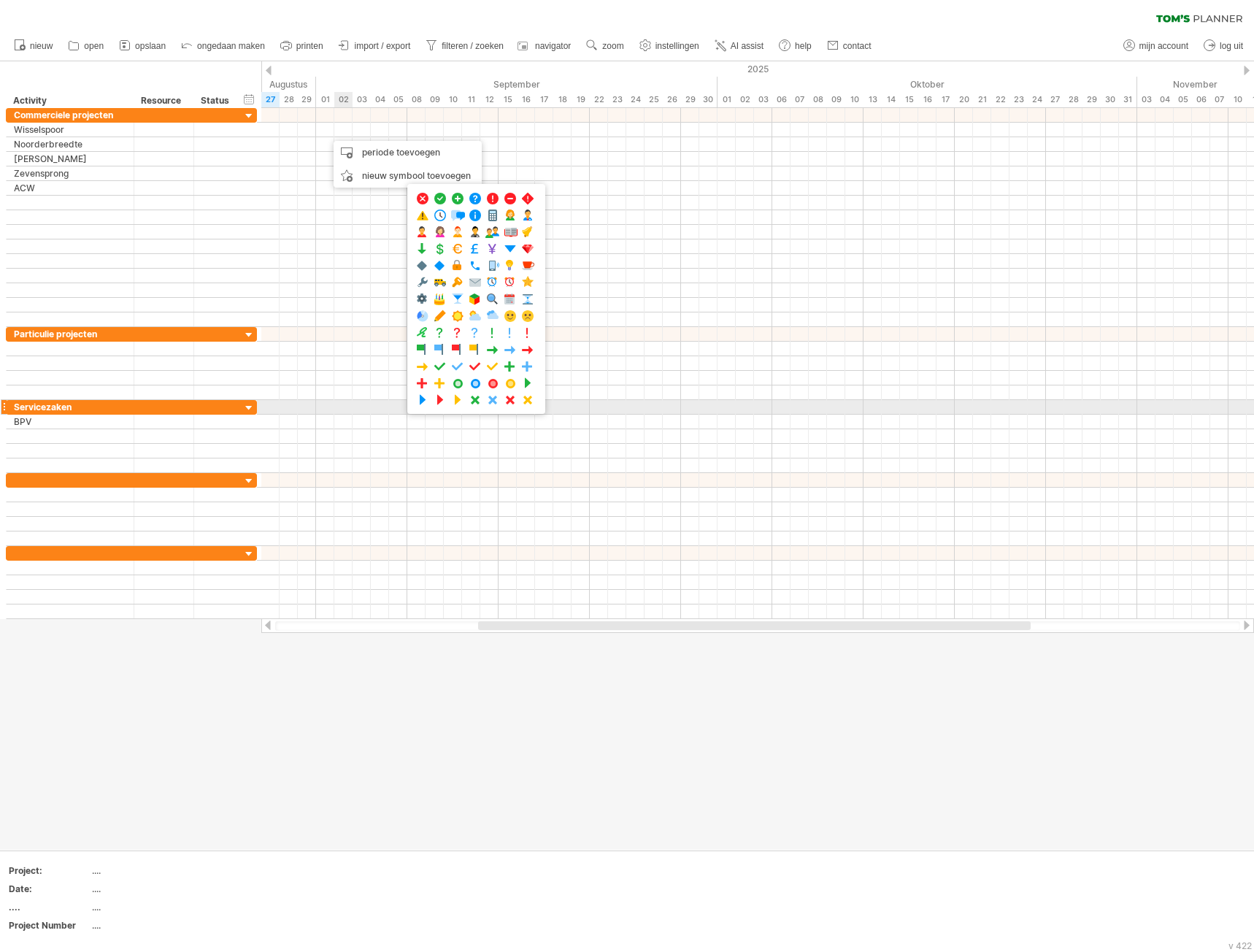
click at [365, 456] on div at bounding box center [757, 451] width 993 height 15
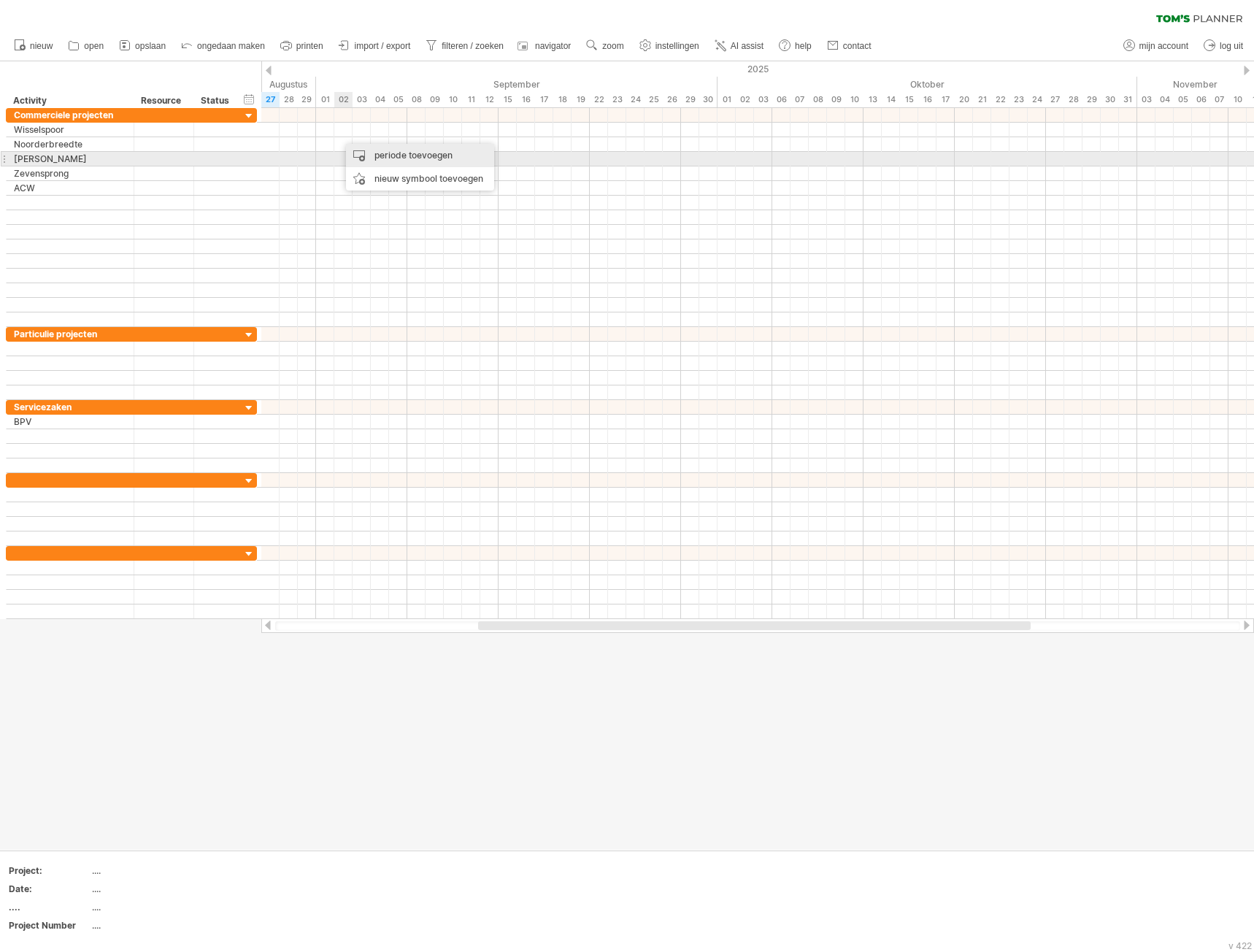
click at [380, 159] on div "periode toevoegen" at bounding box center [420, 156] width 148 height 24
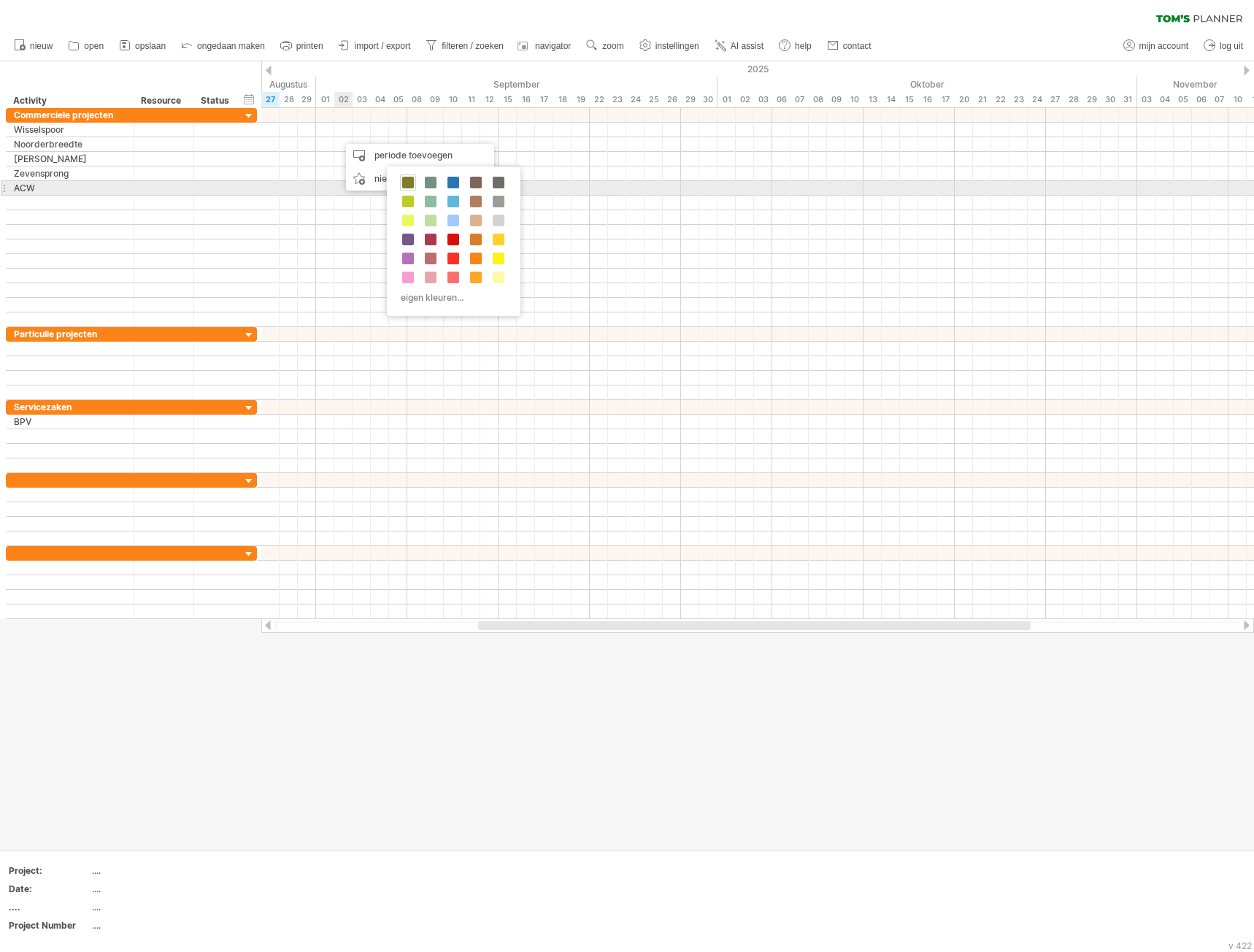
click at [405, 184] on span at bounding box center [408, 182] width 12 height 12
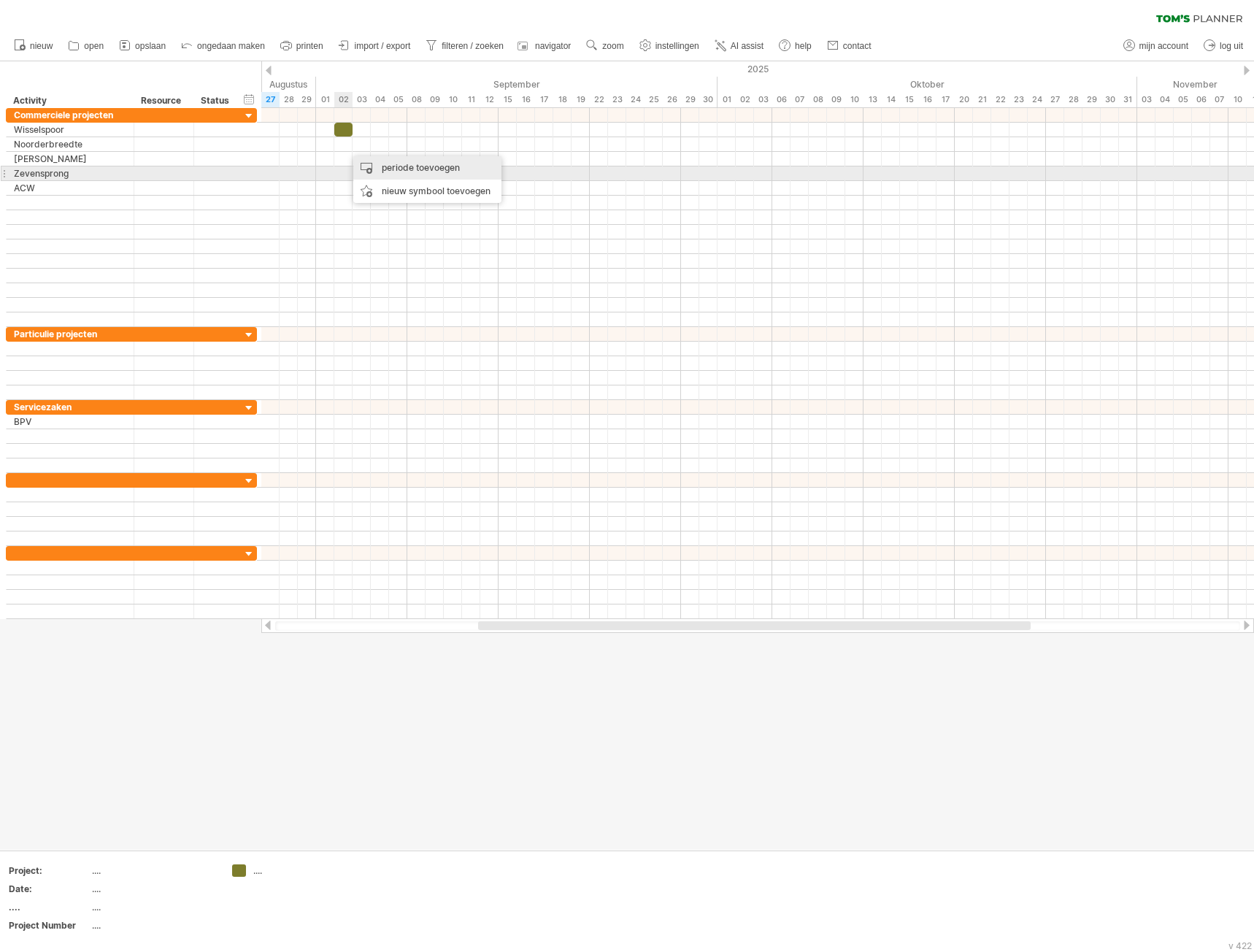
click at [378, 171] on div "periode toevoegen" at bounding box center [427, 168] width 148 height 24
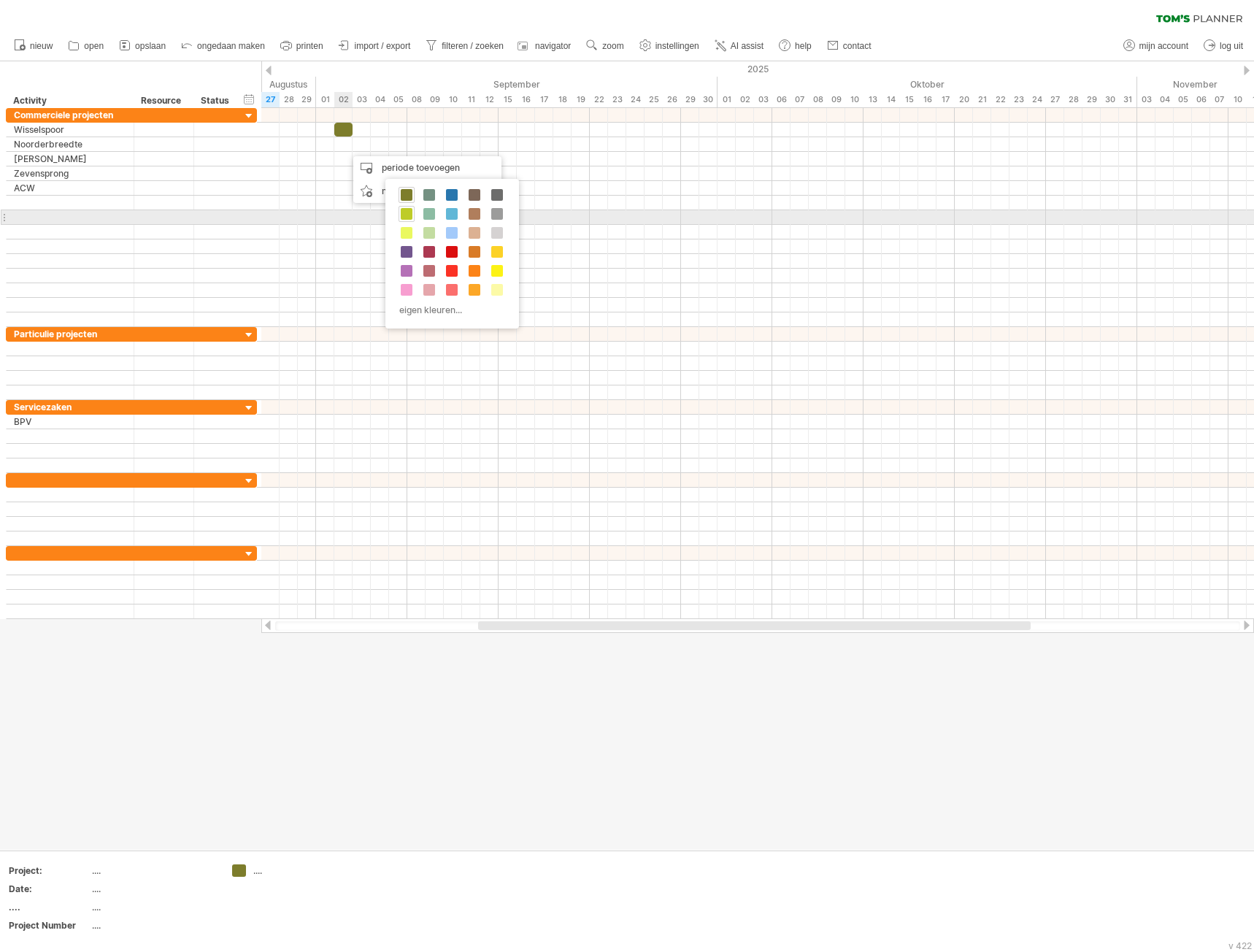
click at [410, 218] on span at bounding box center [406, 213] width 12 height 12
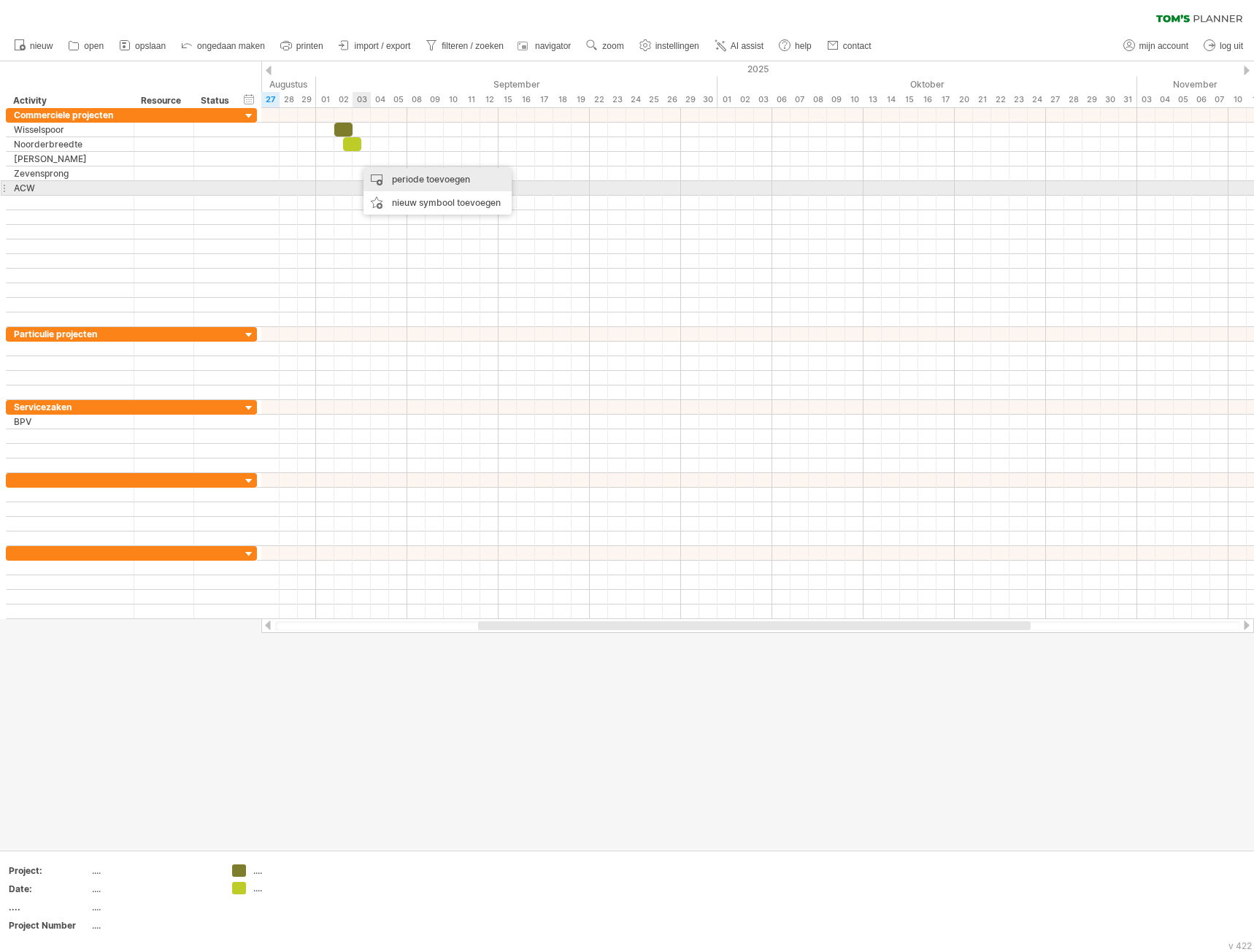
click at [405, 181] on div "periode toevoegen" at bounding box center [437, 180] width 148 height 24
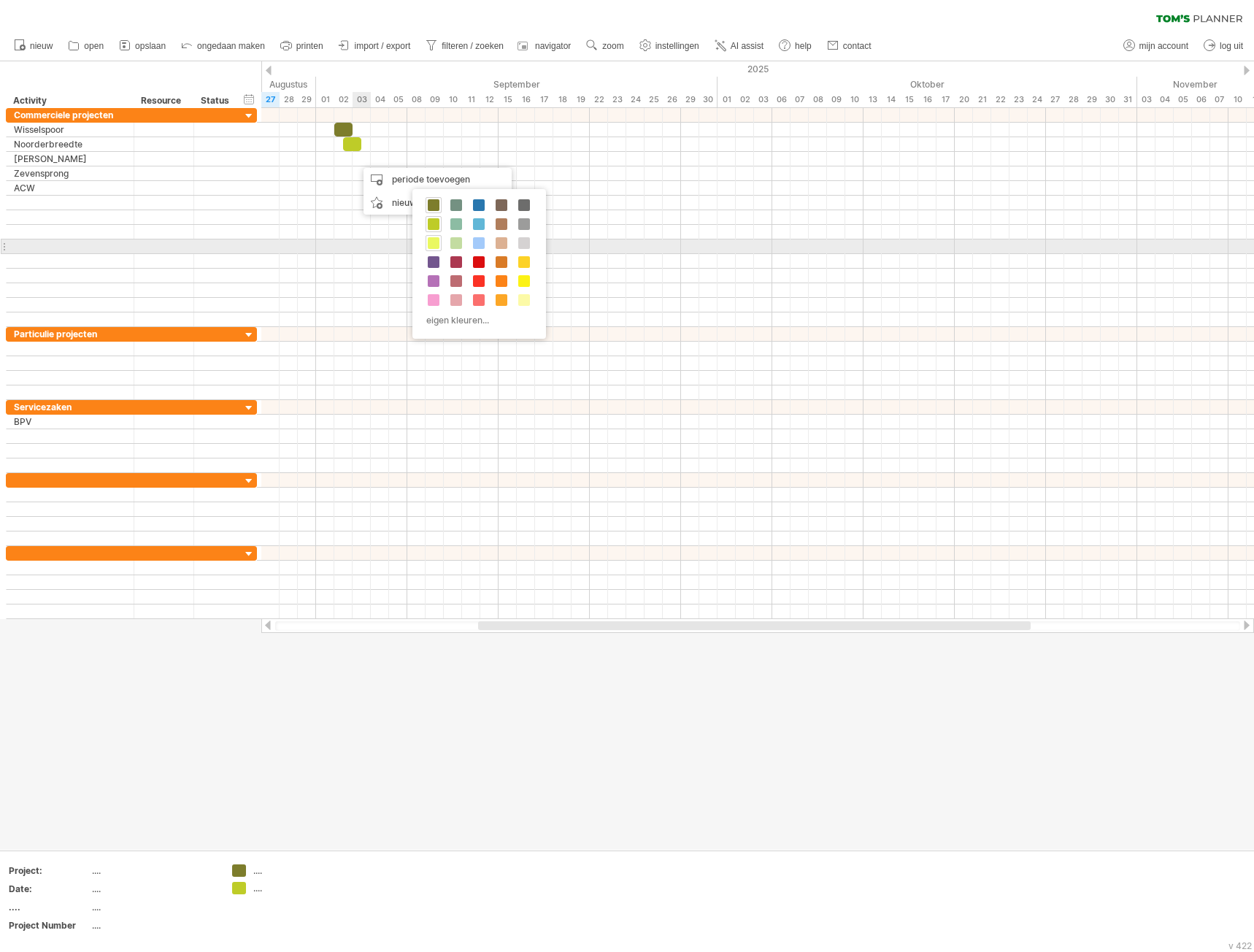
click at [433, 241] on span at bounding box center [433, 243] width 12 height 12
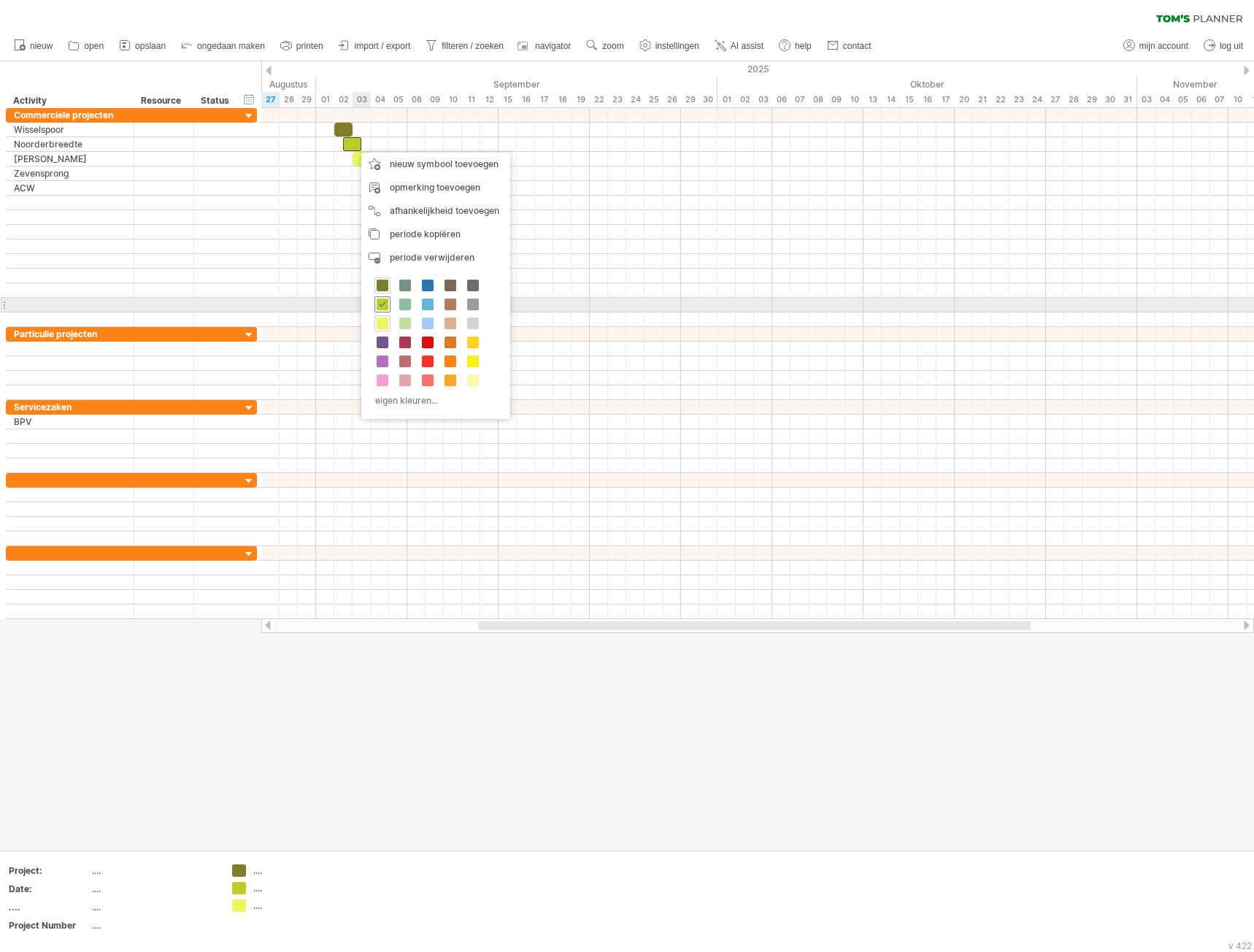
click at [384, 305] on span at bounding box center [382, 304] width 12 height 12
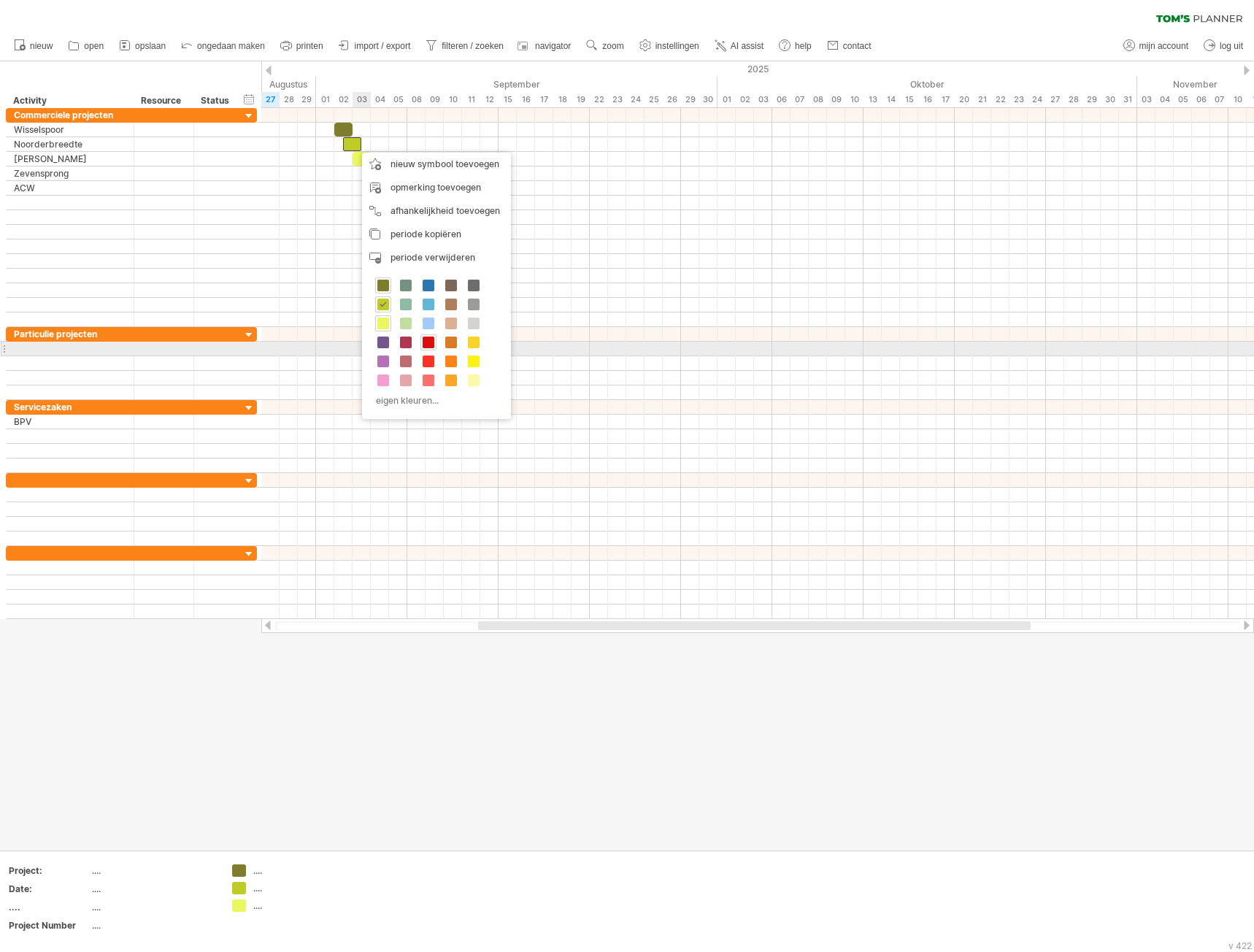
click at [433, 343] on span at bounding box center [428, 342] width 12 height 12
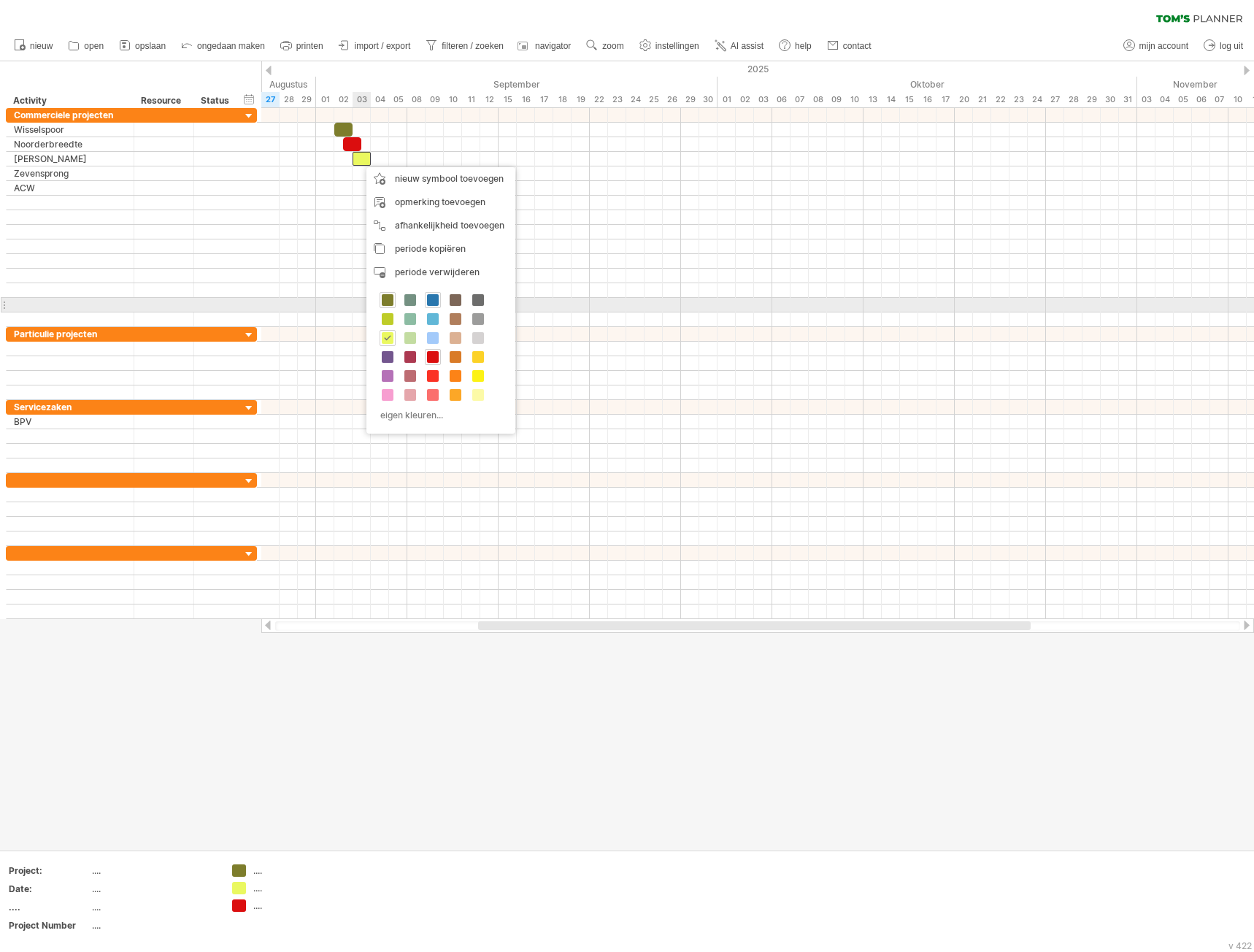
click at [436, 301] on span at bounding box center [433, 299] width 12 height 12
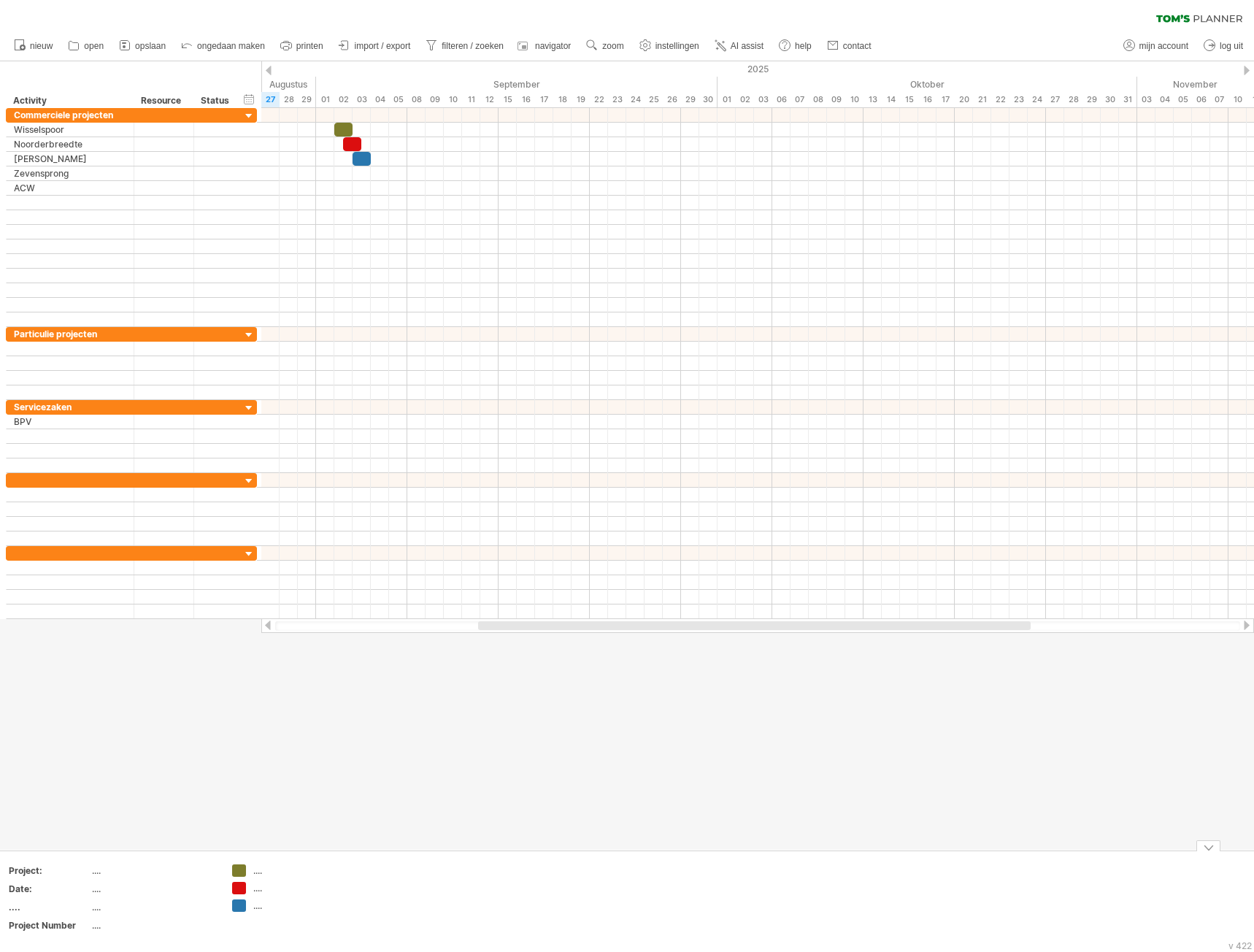
click at [259, 869] on div "...." at bounding box center [293, 870] width 80 height 13
type input "****"
type input "*"
type input "****"
type input "*****"
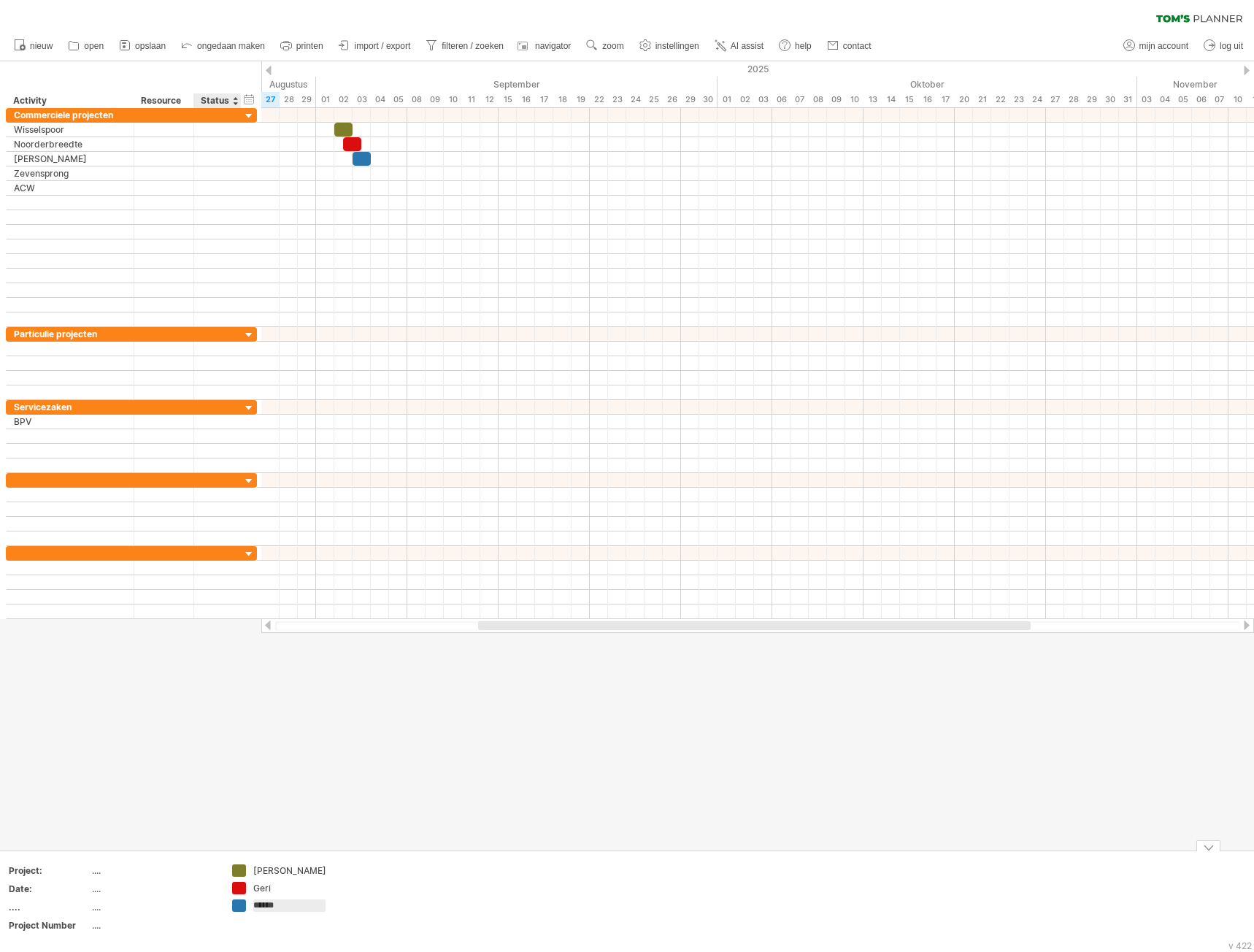
drag, startPoint x: 291, startPoint y: 908, endPoint x: 241, endPoint y: 908, distance: 50.0
click at [241, 908] on div "*****" at bounding box center [282, 906] width 101 height 13
drag, startPoint x: 264, startPoint y: 908, endPoint x: 271, endPoint y: 908, distance: 7.0
click at [265, 908] on input "****" at bounding box center [289, 906] width 73 height 13
type input "*****"
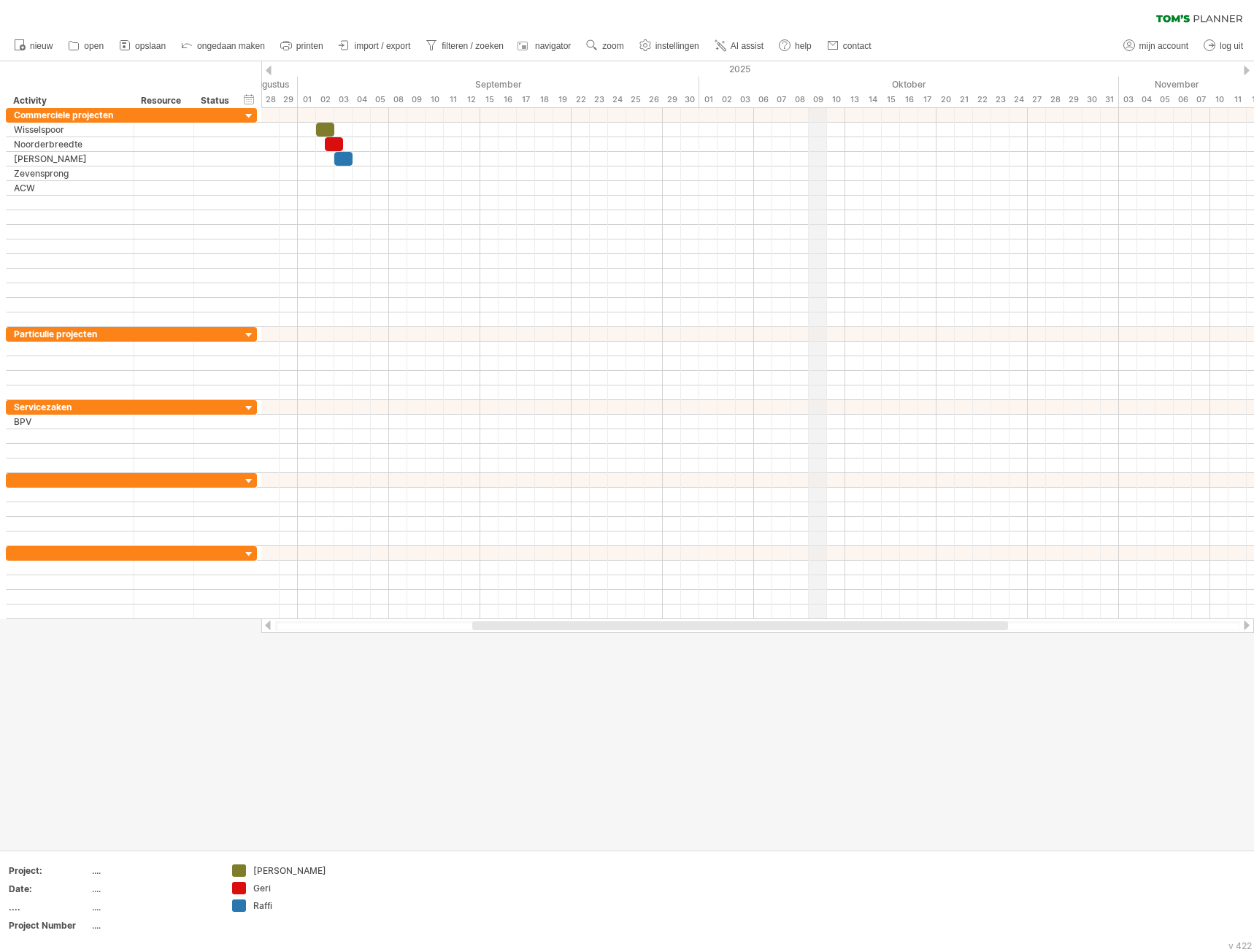
drag, startPoint x: 829, startPoint y: 89, endPoint x: 810, endPoint y: 91, distance: 19.1
click at [810, 91] on div "Oktober" at bounding box center [909, 84] width 420 height 15
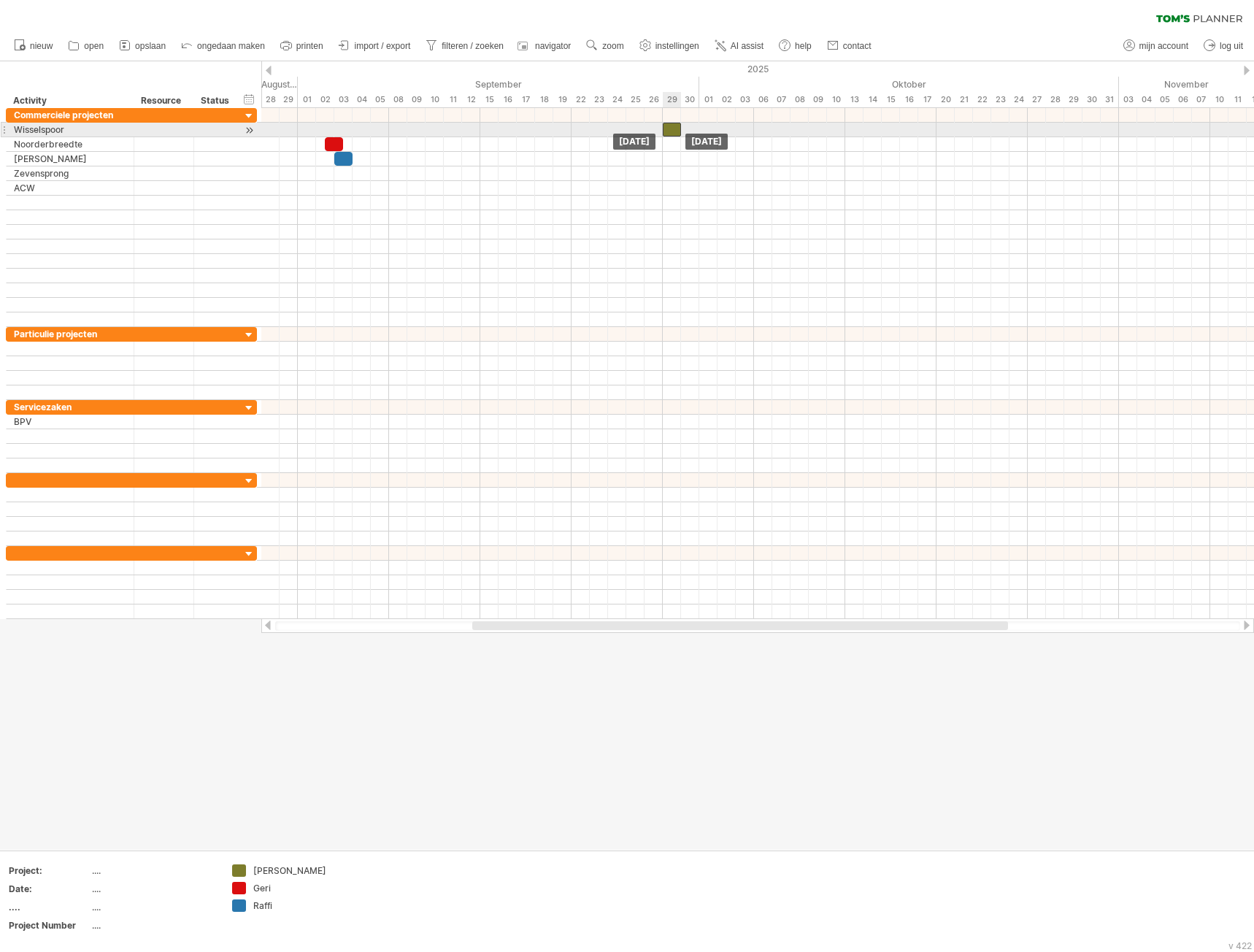
drag, startPoint x: 321, startPoint y: 128, endPoint x: 670, endPoint y: 130, distance: 349.0
click at [670, 130] on div at bounding box center [672, 129] width 18 height 14
drag, startPoint x: 683, startPoint y: 131, endPoint x: 755, endPoint y: 133, distance: 72.0
click at [755, 133] on span at bounding box center [753, 129] width 5 height 14
click at [724, 129] on div at bounding box center [708, 129] width 92 height 14
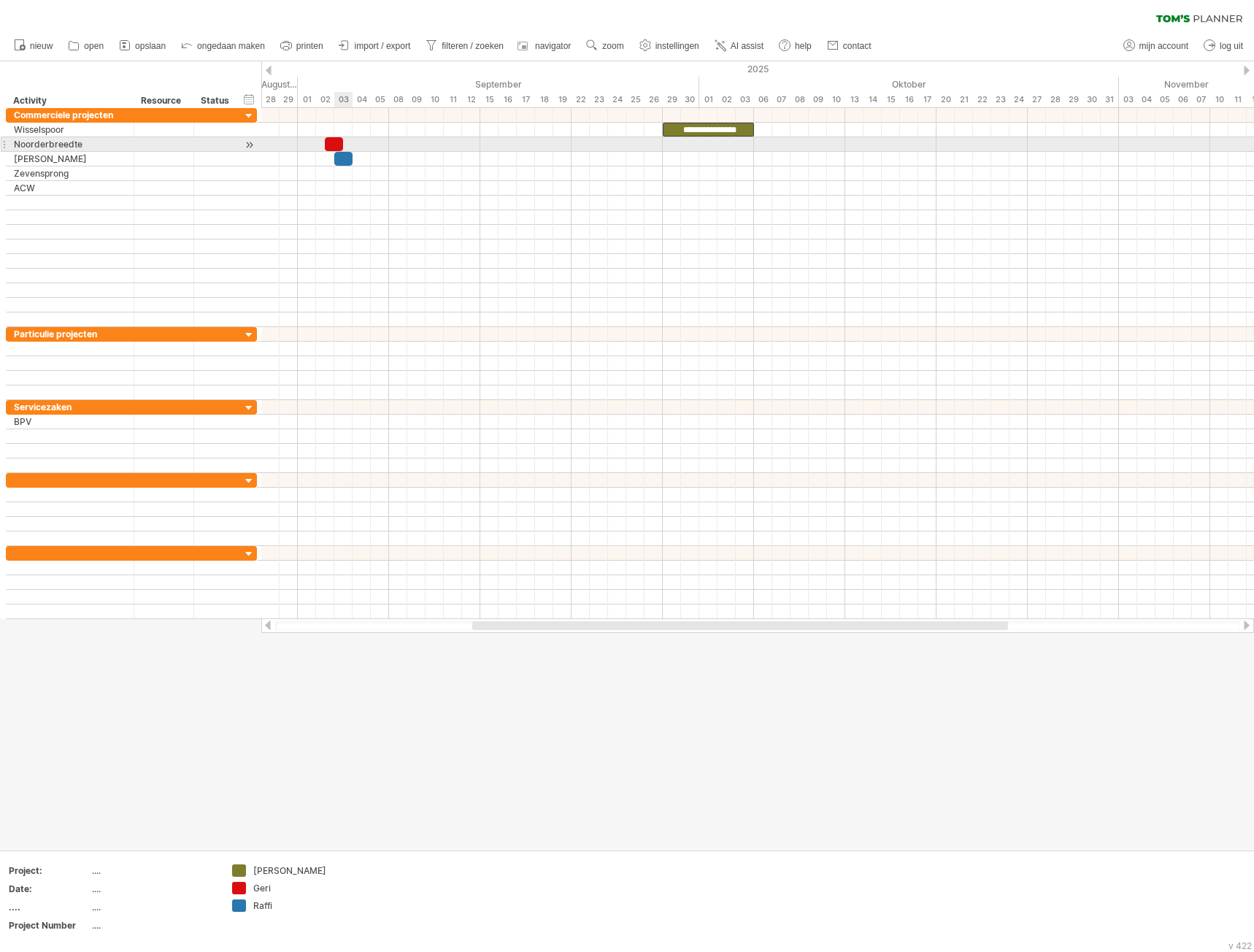
click at [337, 143] on div at bounding box center [334, 143] width 18 height 14
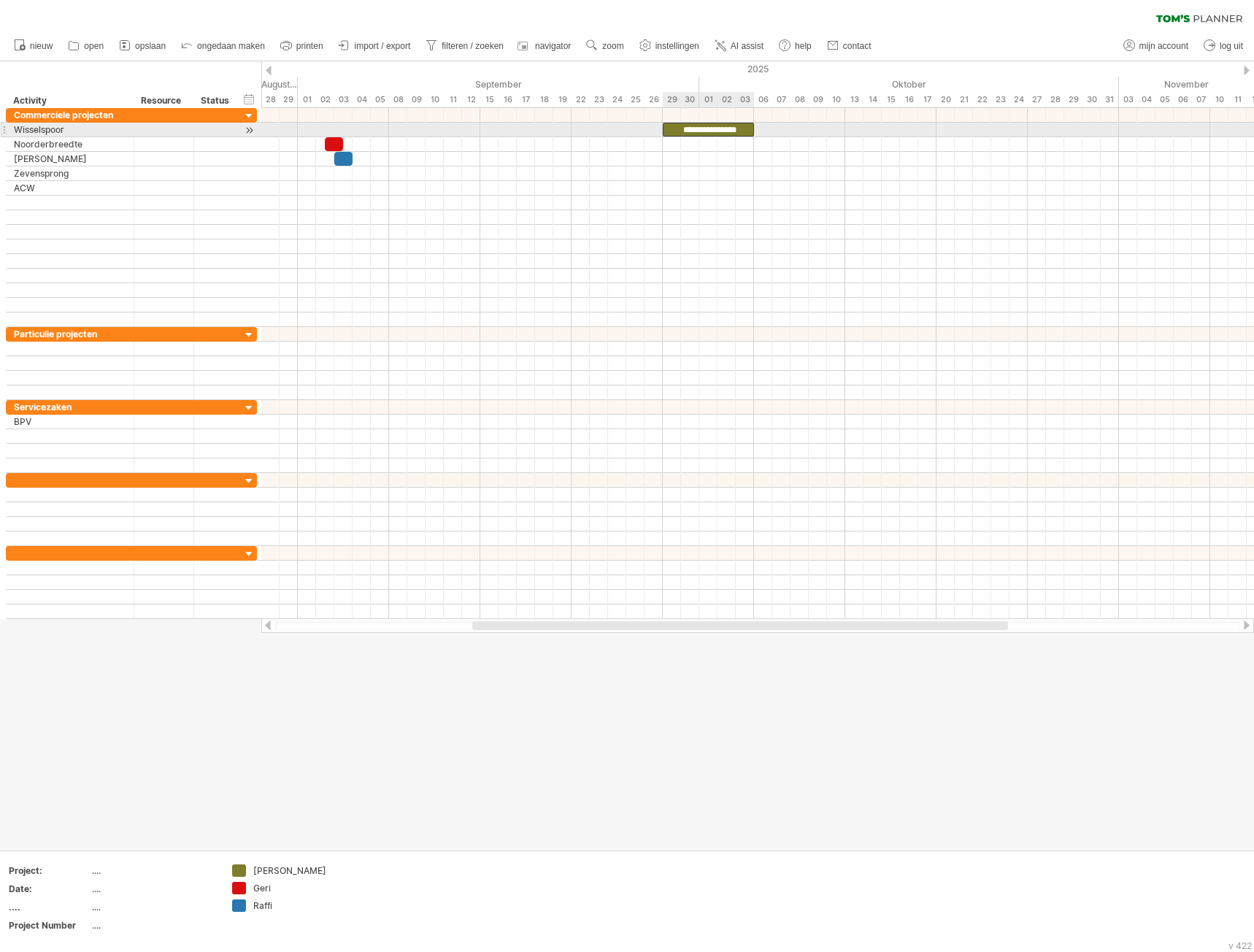
click at [742, 131] on div "**********" at bounding box center [708, 129] width 92 height 14
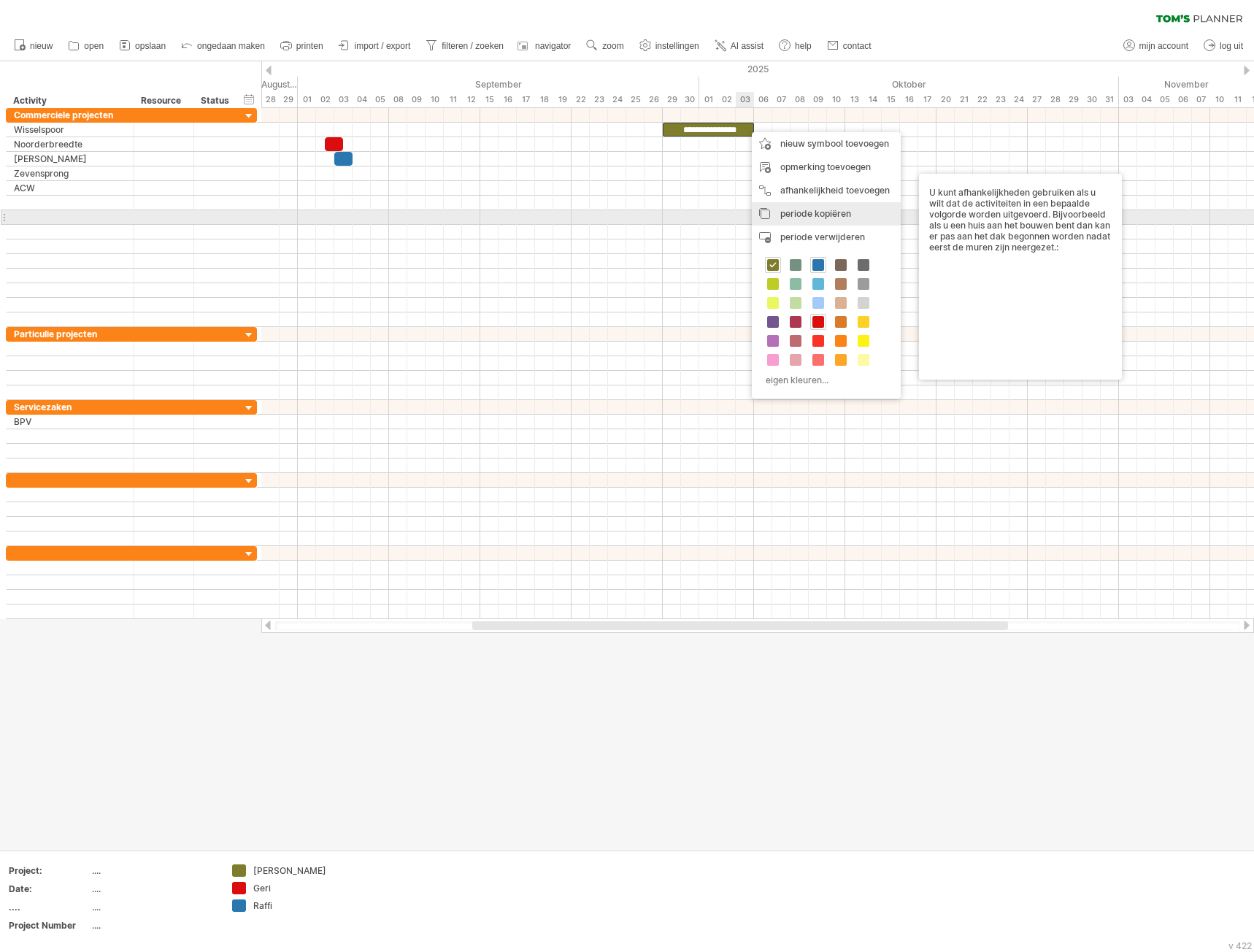
click at [806, 215] on span "periode kopiëren" at bounding box center [815, 213] width 71 height 11
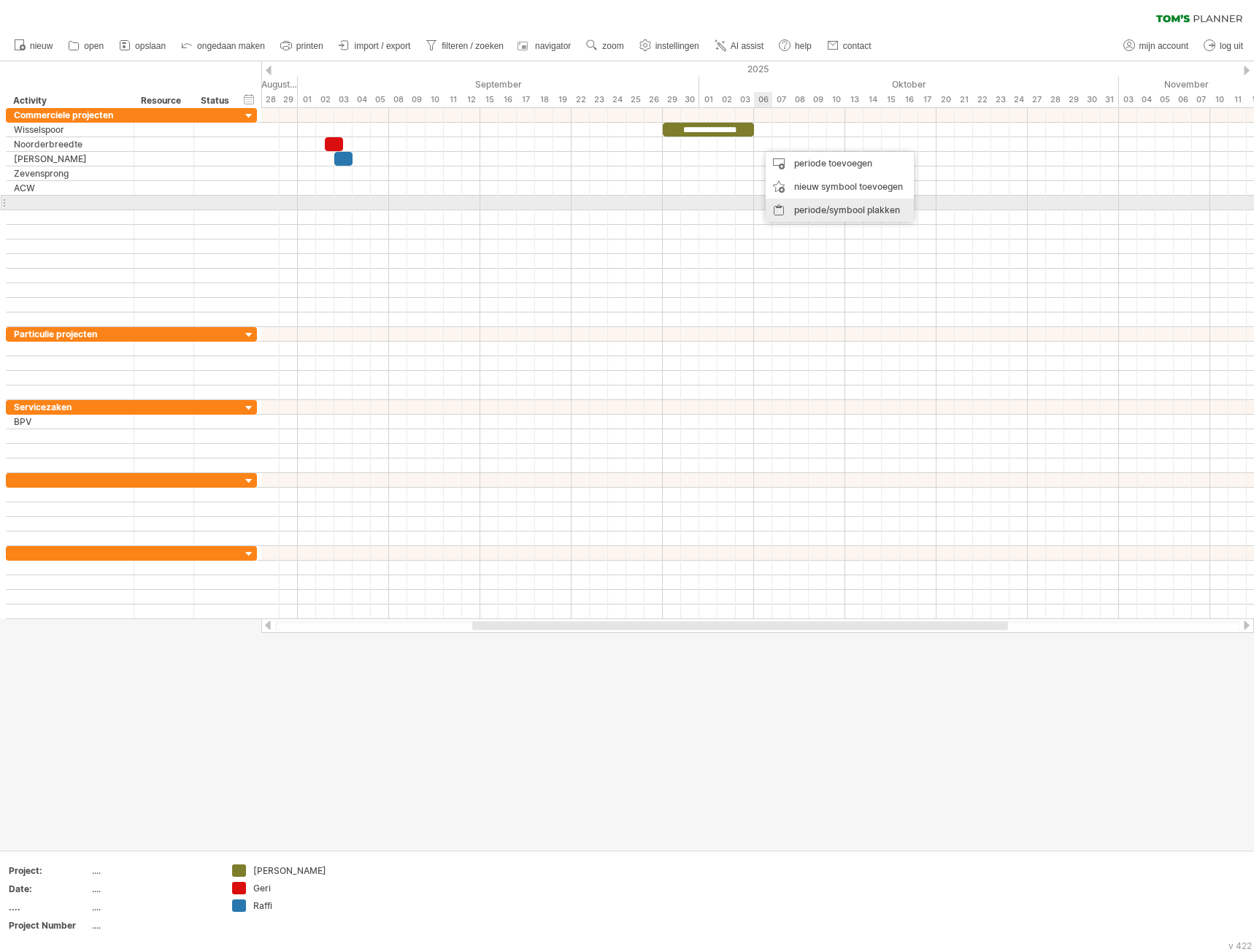
click at [826, 209] on div "periode/symbool plakken" at bounding box center [839, 210] width 148 height 24
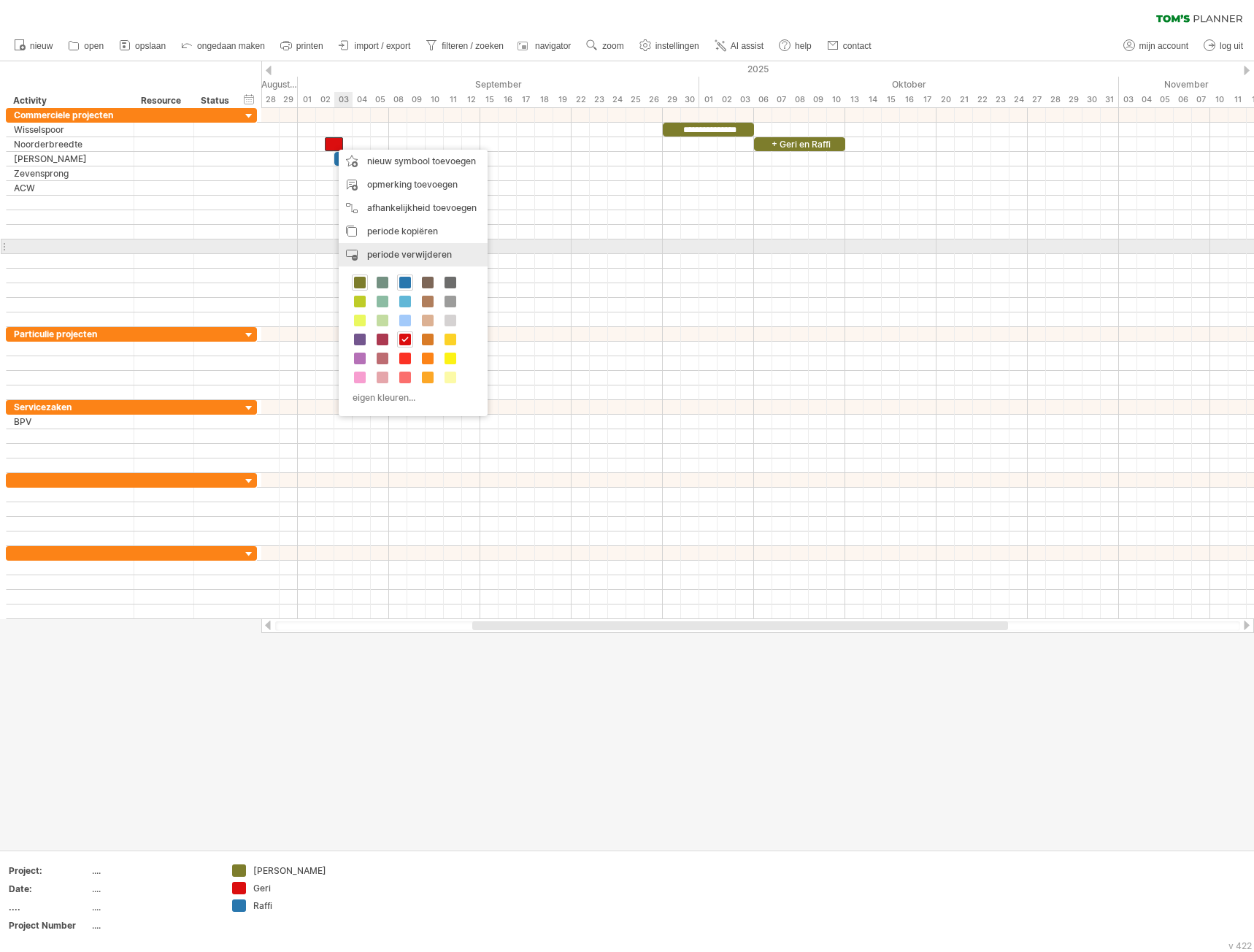
click at [403, 251] on span "periode verwijderen" at bounding box center [409, 254] width 84 height 11
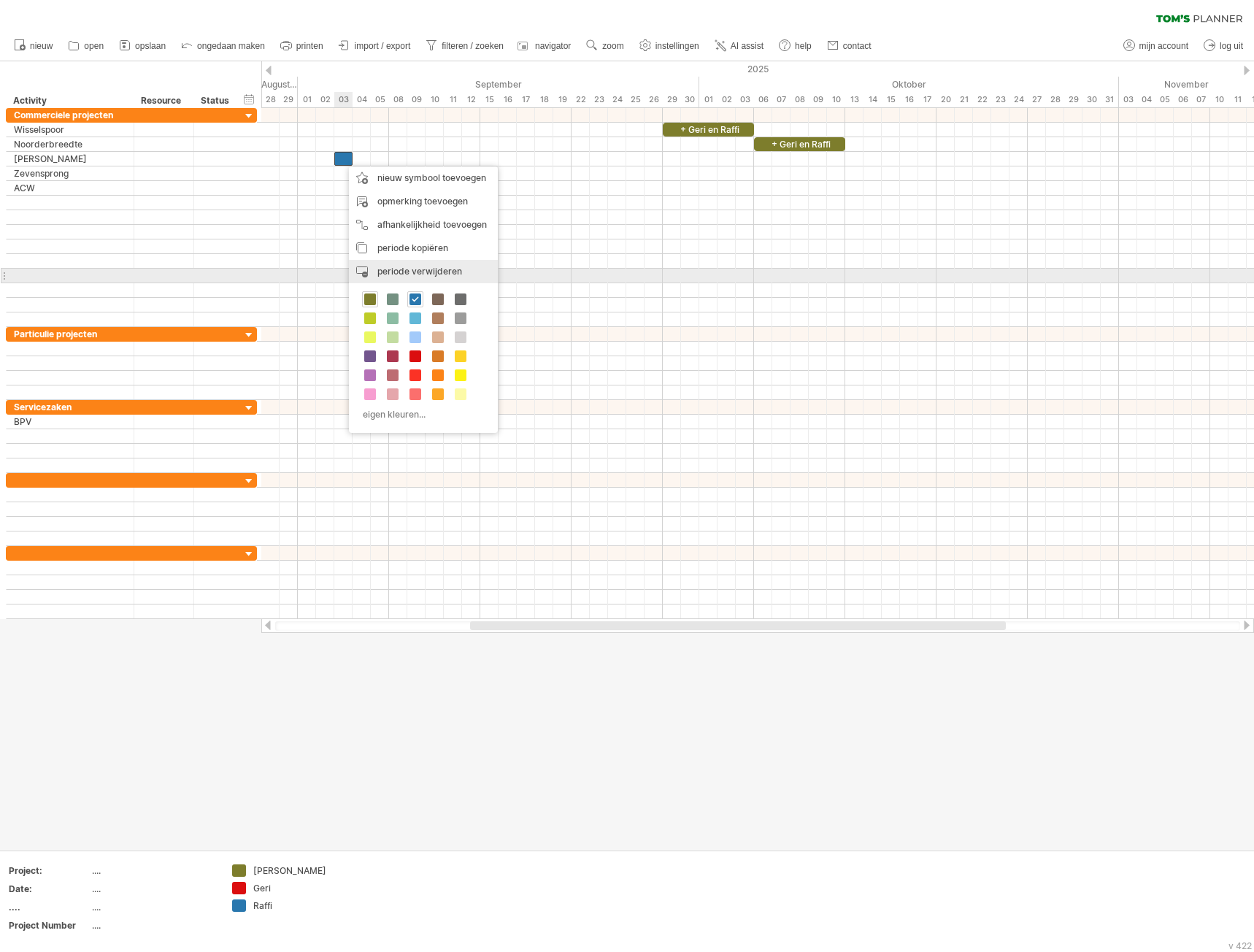
click at [402, 270] on span "periode verwijderen" at bounding box center [419, 271] width 84 height 11
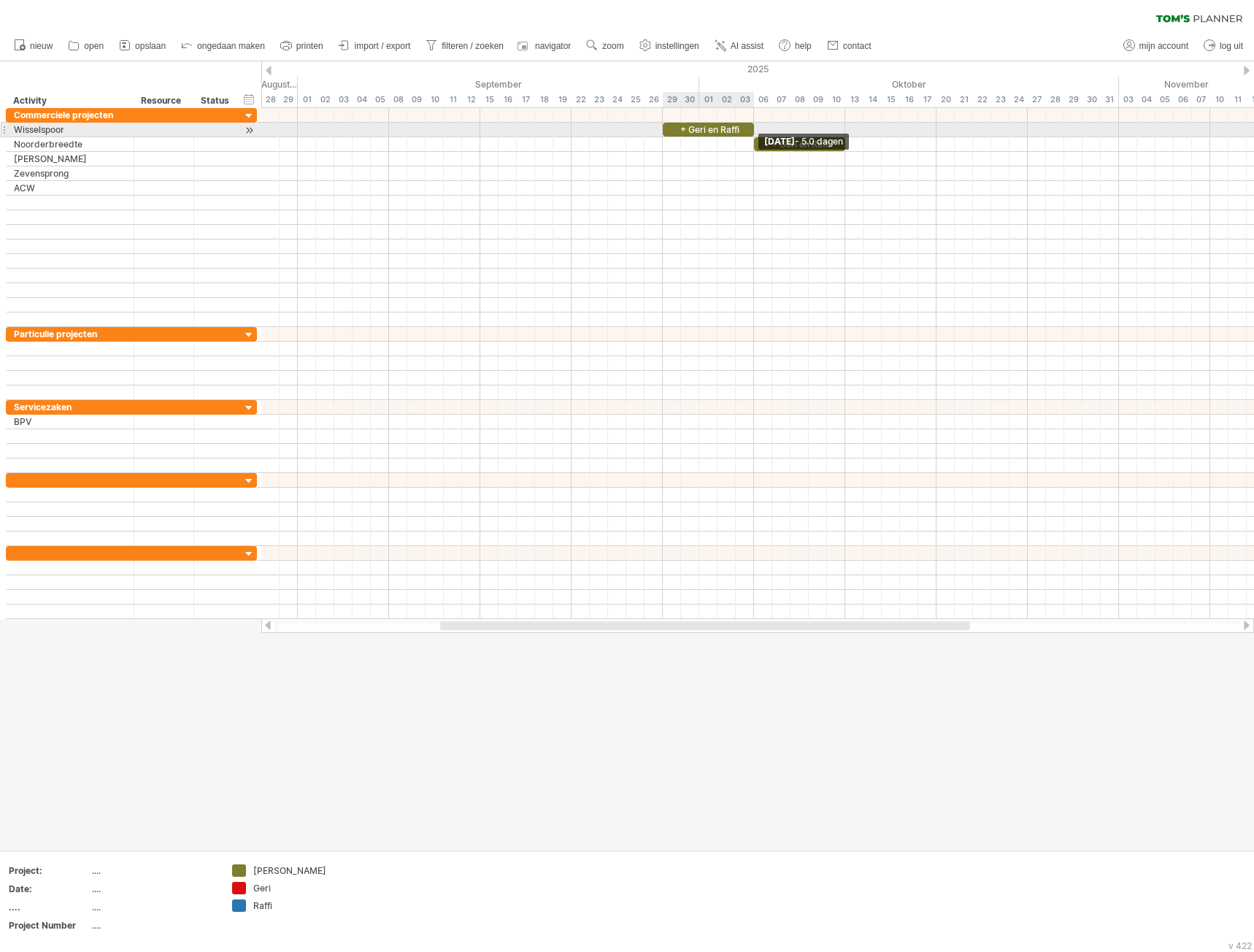
click at [753, 129] on span at bounding box center [753, 129] width 5 height 14
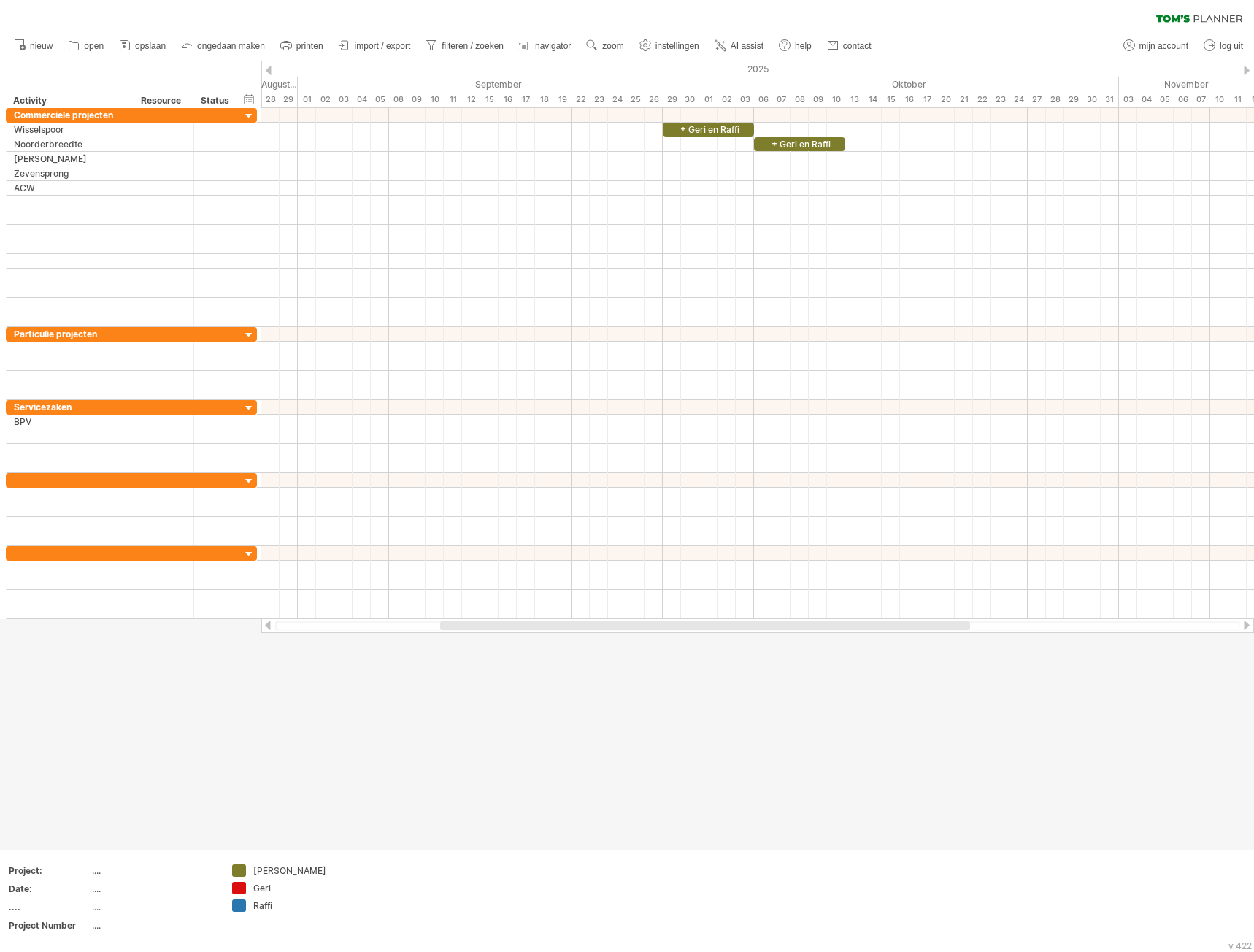
click at [662, 45] on span "instellingen" at bounding box center [677, 45] width 44 height 10
select select "*"
select select "**"
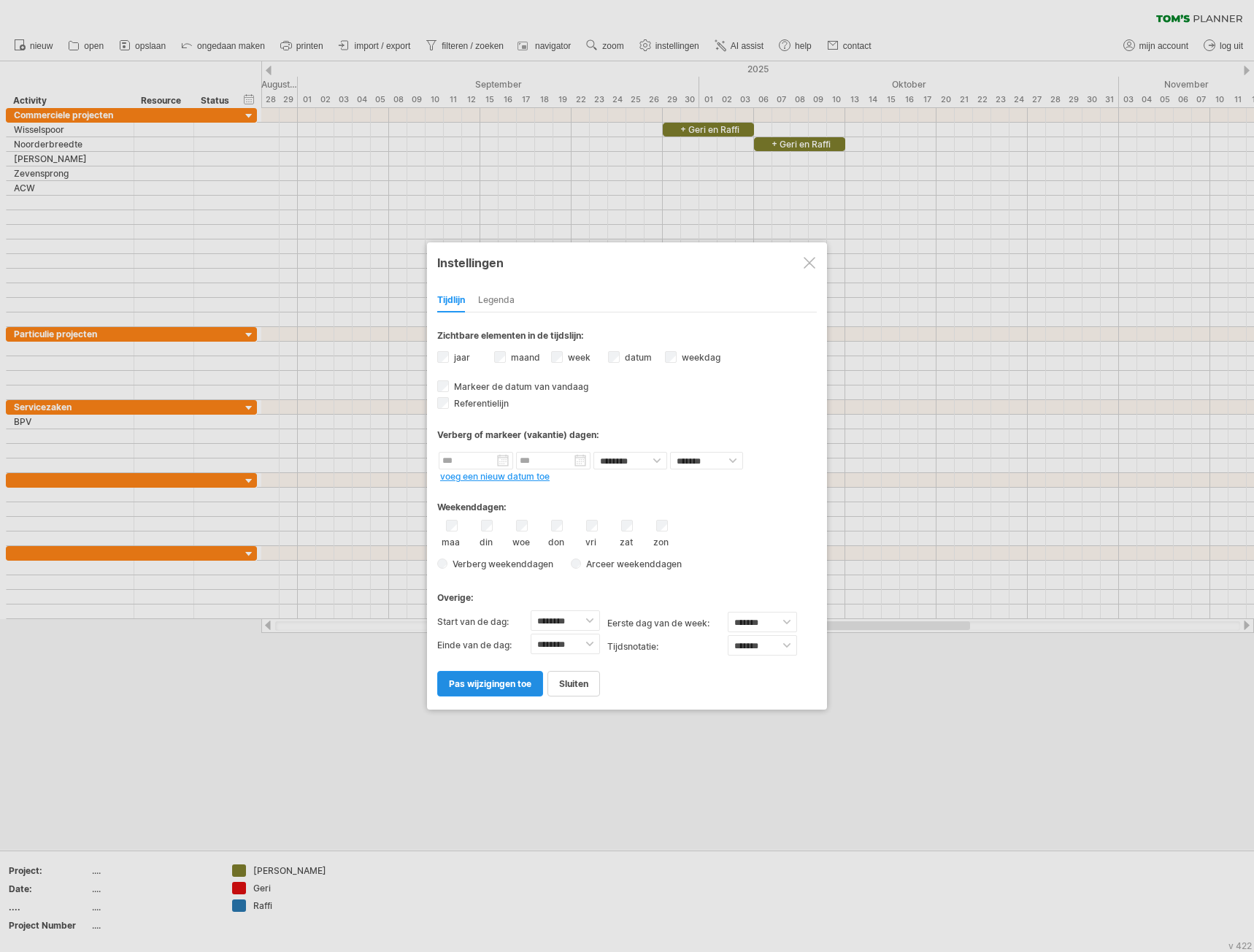
click at [497, 685] on span "pas wijzigingen toe" at bounding box center [490, 684] width 83 height 11
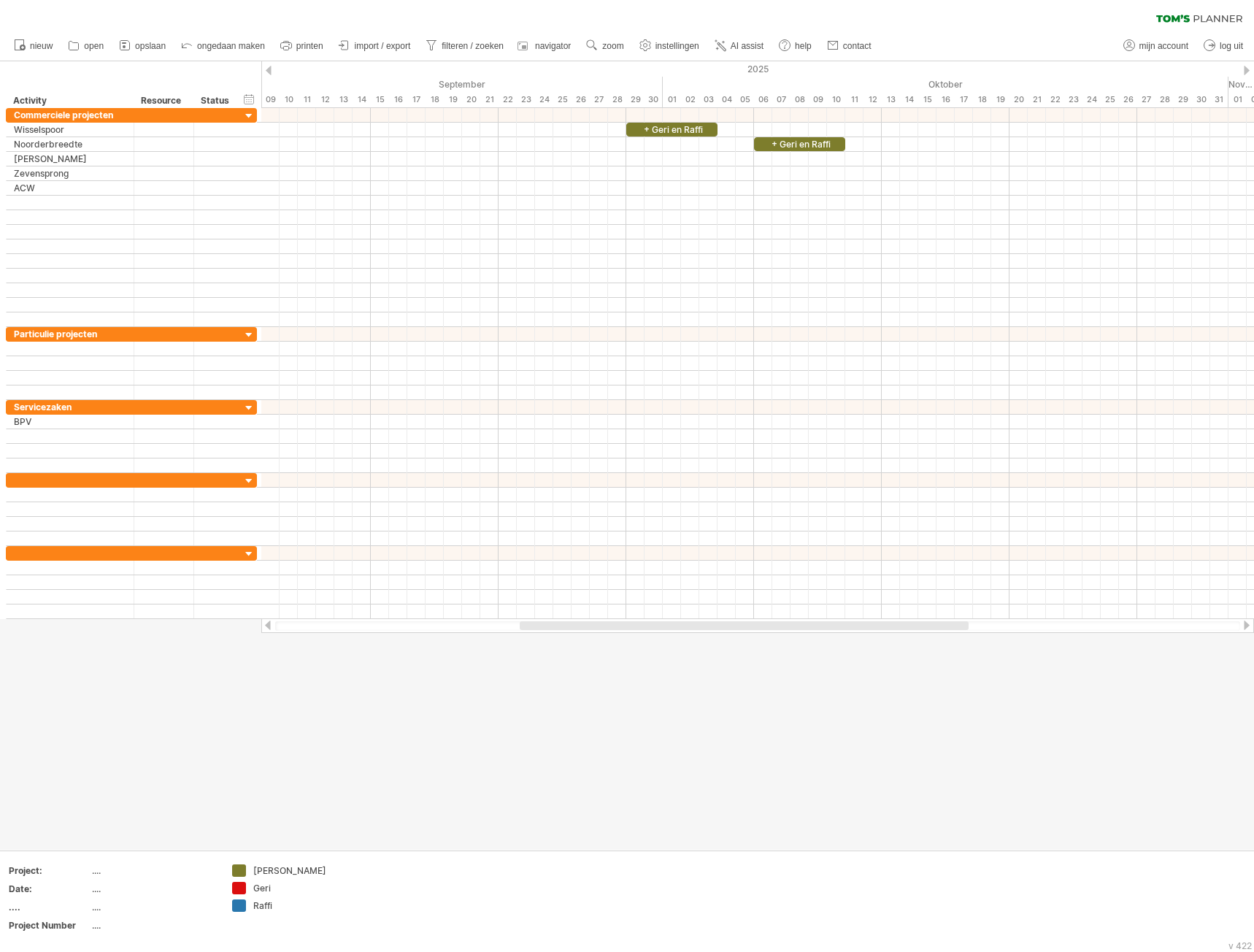
drag, startPoint x: 689, startPoint y: 623, endPoint x: 794, endPoint y: 623, distance: 105.0
click at [794, 623] on div at bounding box center [744, 626] width 449 height 9
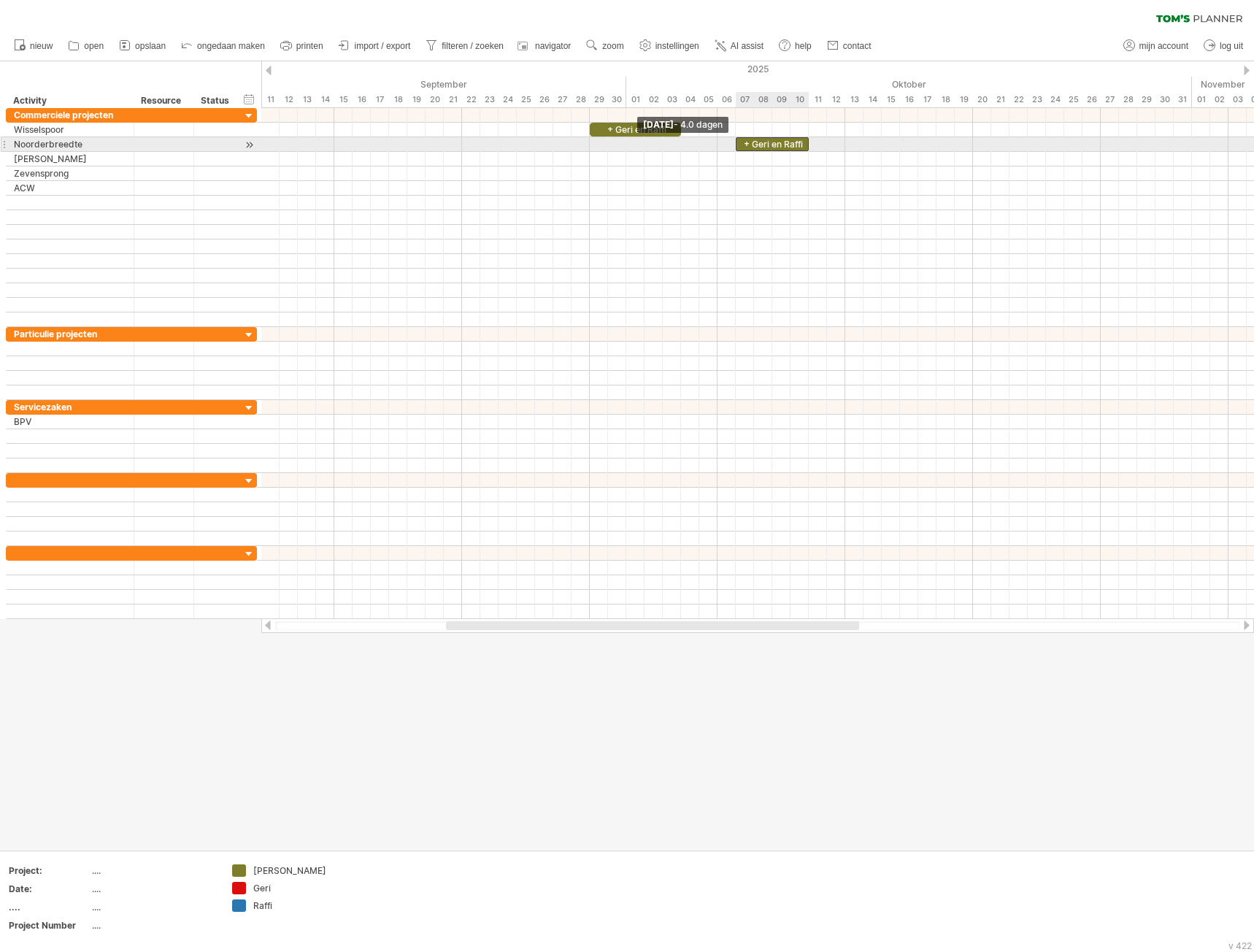
drag, startPoint x: 717, startPoint y: 144, endPoint x: 738, endPoint y: 148, distance: 21.4
click at [738, 148] on span at bounding box center [735, 143] width 5 height 14
click at [792, 151] on div "+ Geri en Raffi" at bounding box center [772, 143] width 73 height 14
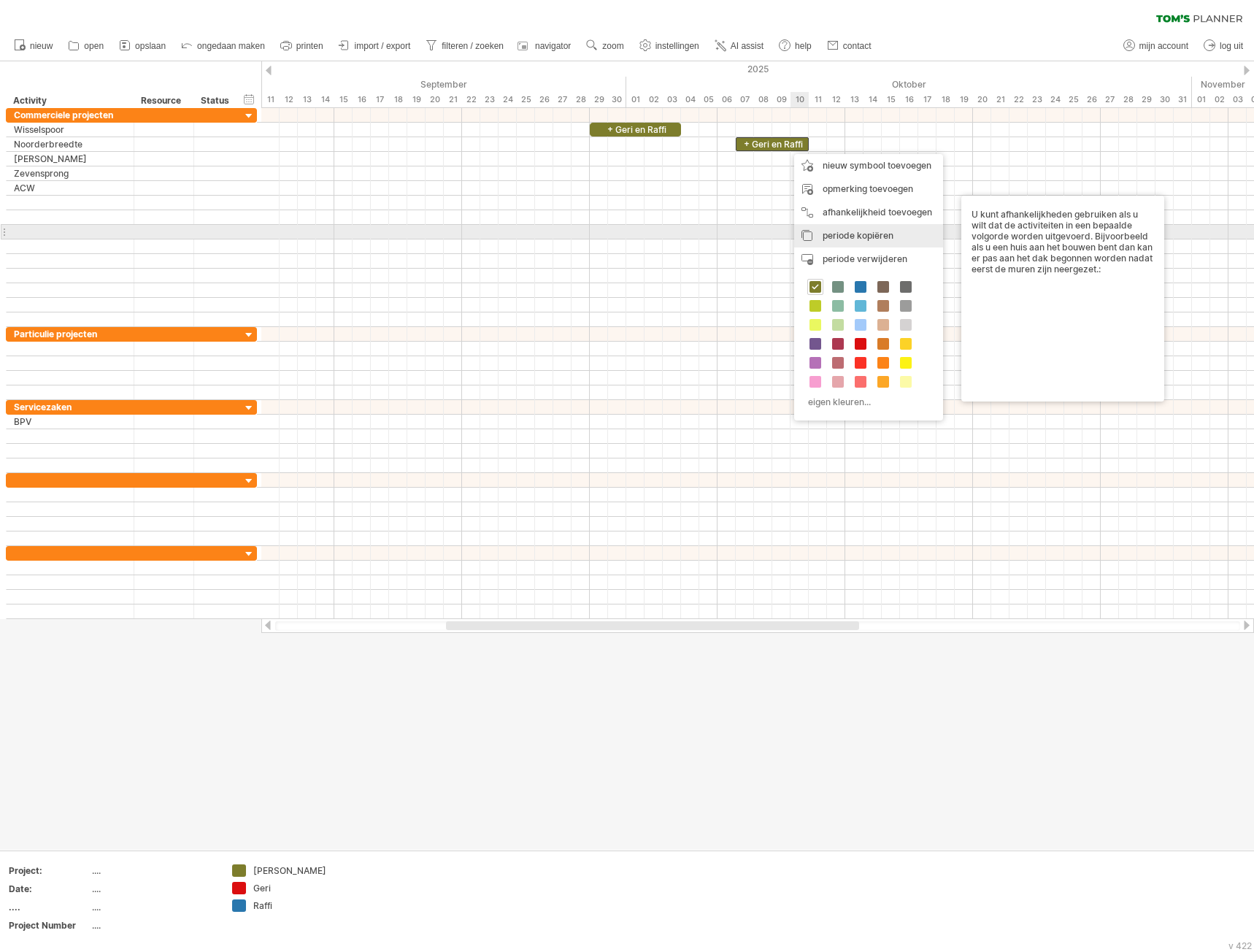
click at [855, 236] on span "periode kopiëren" at bounding box center [858, 236] width 71 height 11
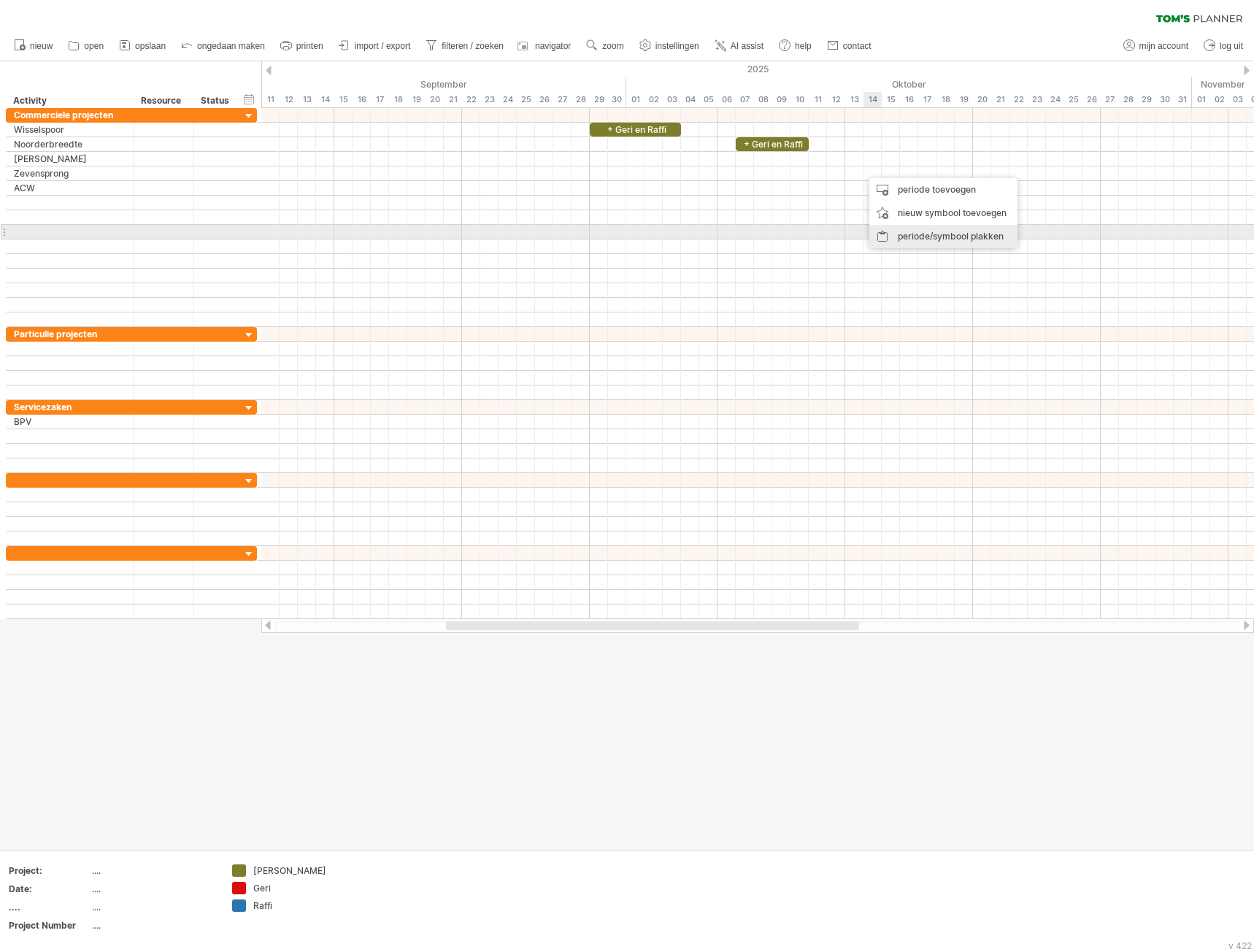
click at [937, 235] on div "periode/symbool plakken" at bounding box center [943, 237] width 148 height 24
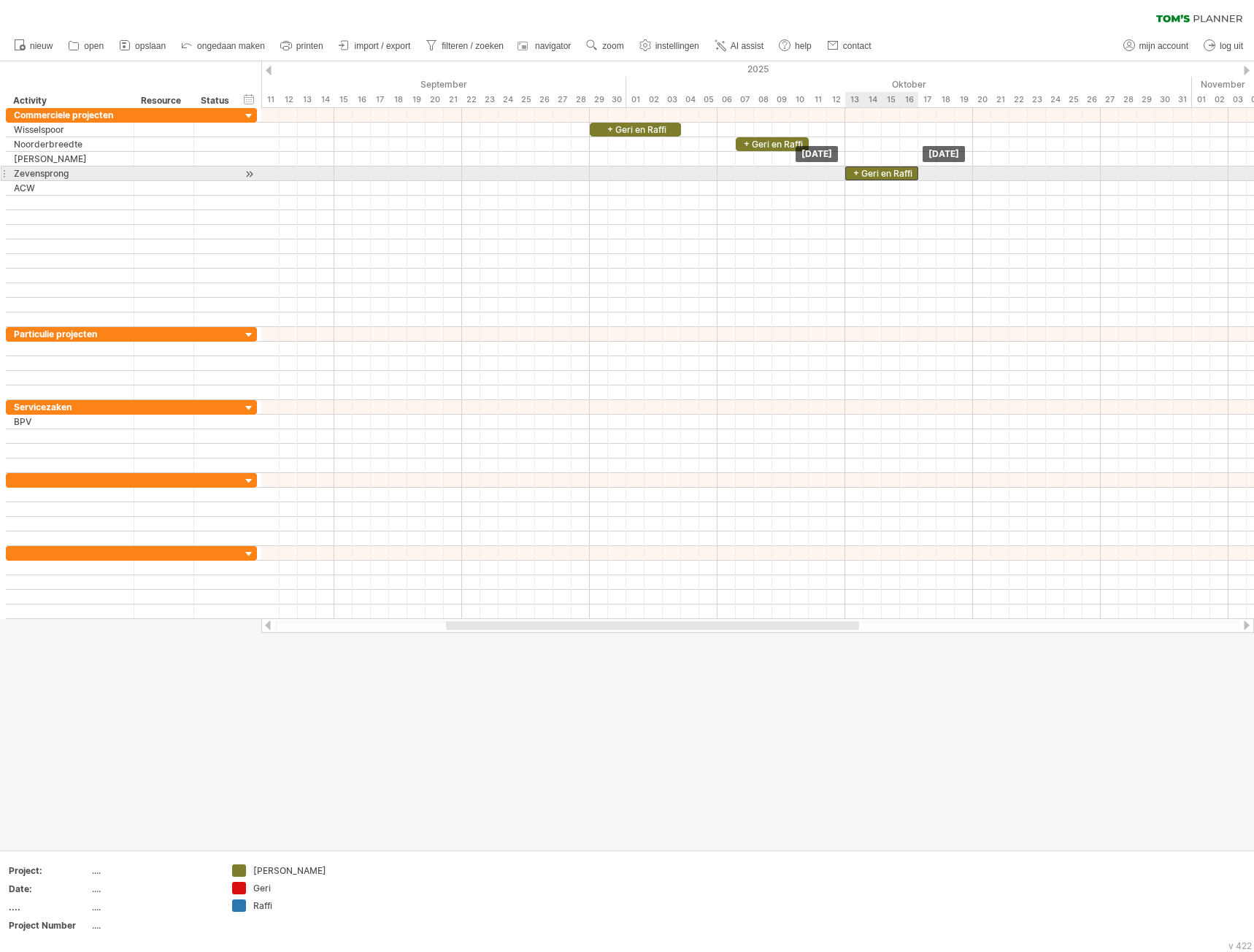
drag, startPoint x: 883, startPoint y: 175, endPoint x: 868, endPoint y: 175, distance: 15.0
click at [868, 175] on div "+ Geri en Raffi" at bounding box center [881, 173] width 73 height 14
drag, startPoint x: 878, startPoint y: 174, endPoint x: 878, endPoint y: 166, distance: 8.0
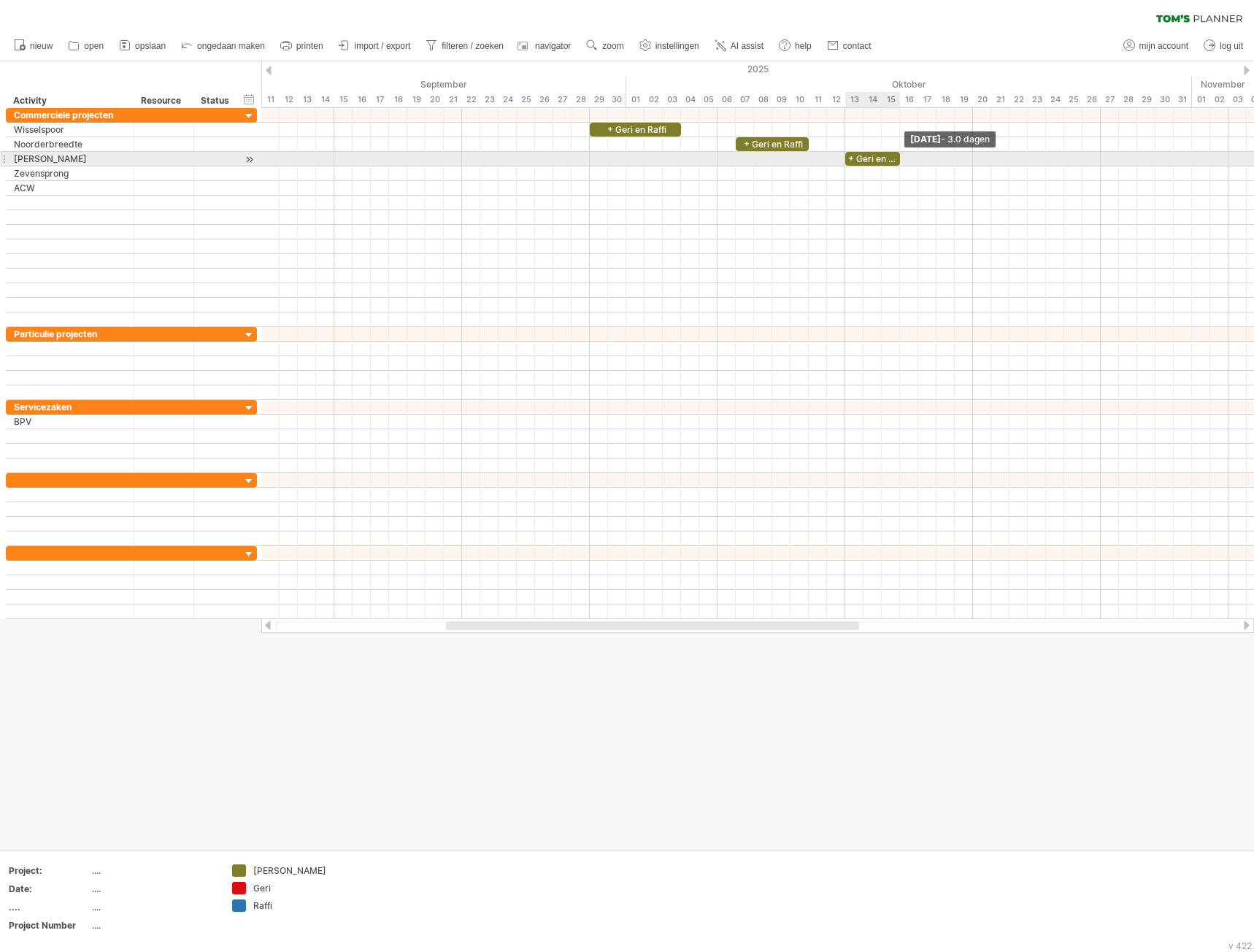
drag, startPoint x: 918, startPoint y: 160, endPoint x: 899, endPoint y: 159, distance: 19.0
click at [899, 159] on span at bounding box center [899, 158] width 5 height 14
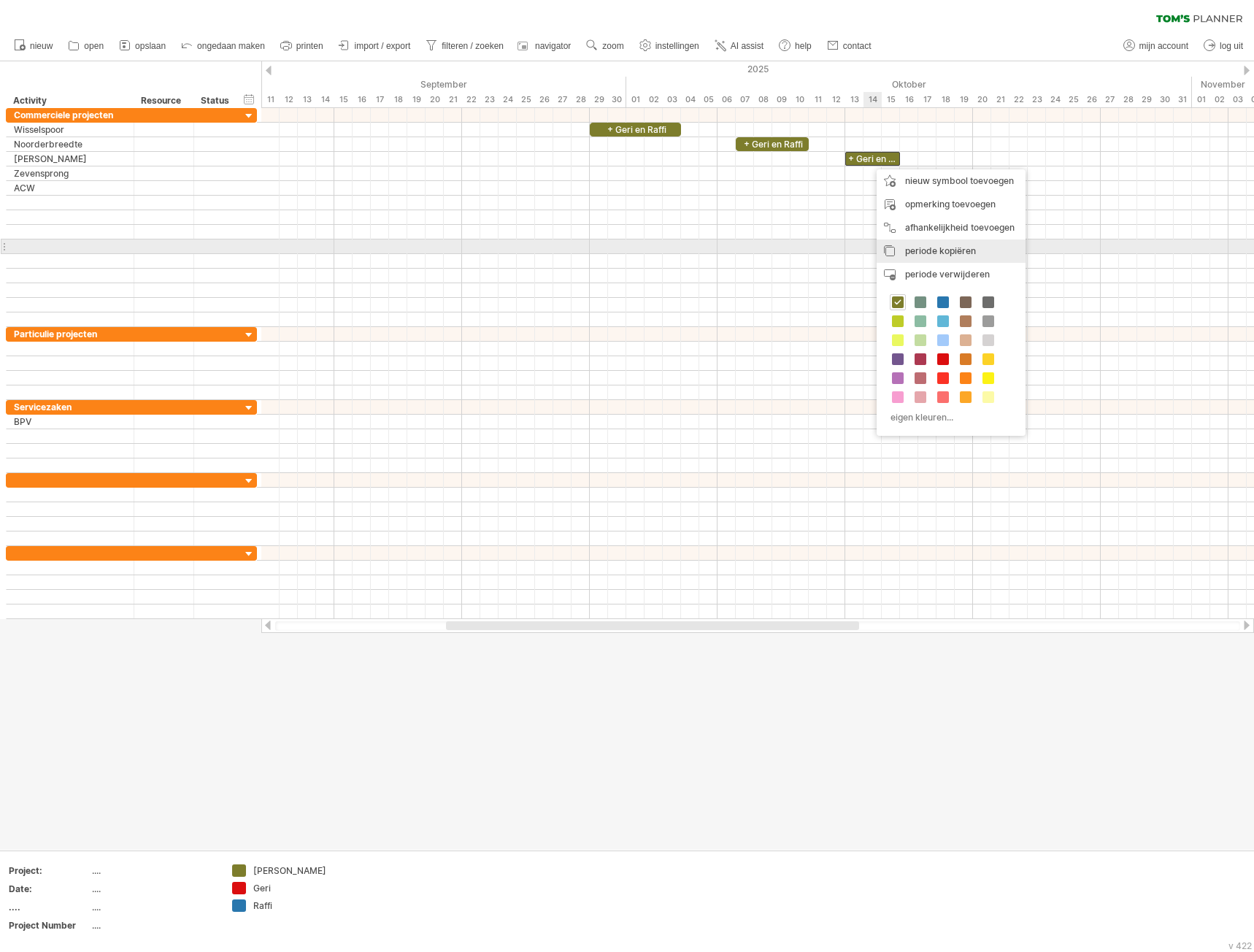
click at [944, 252] on span "periode kopiëren" at bounding box center [940, 250] width 71 height 11
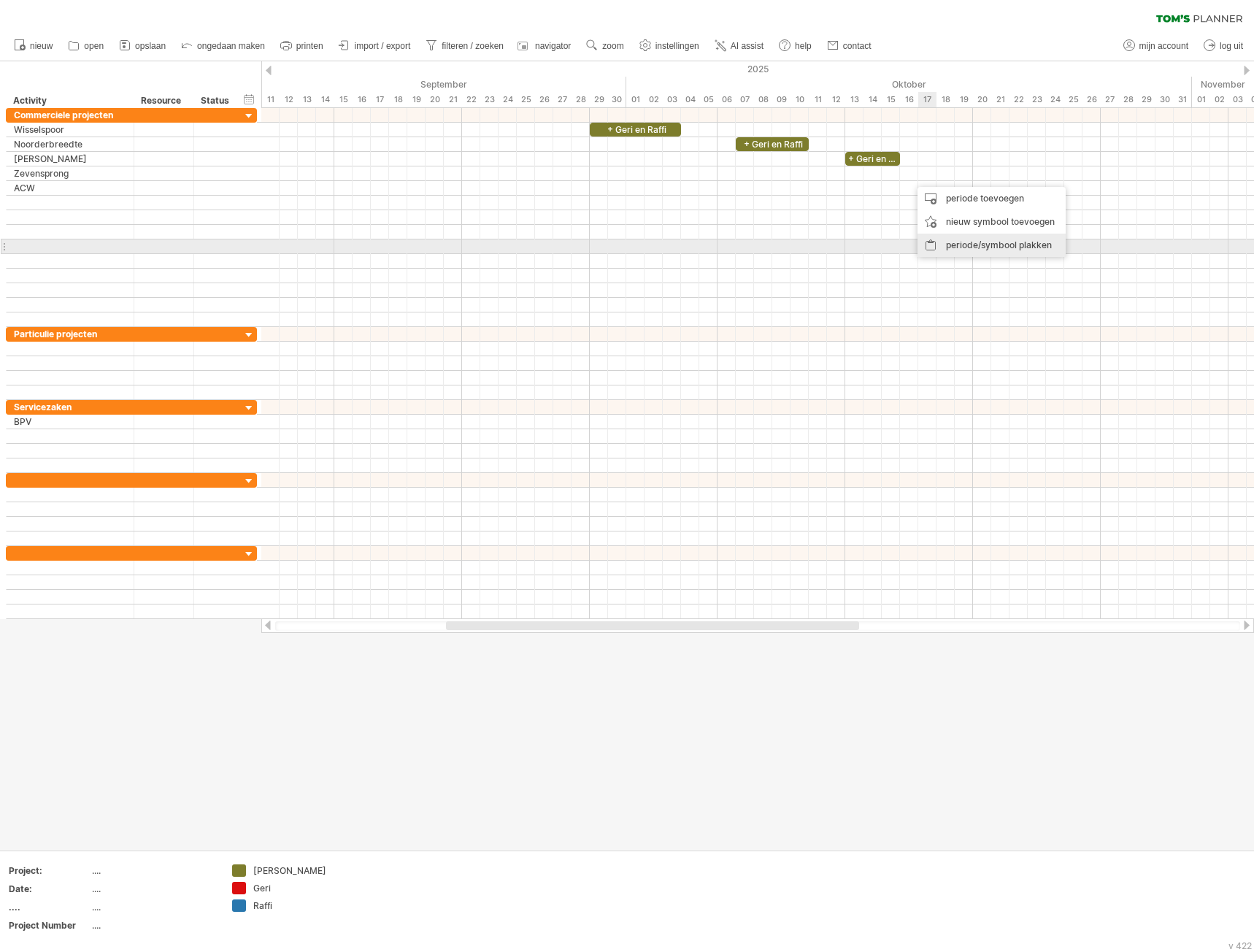
click at [973, 242] on div "periode/symbool plakken" at bounding box center [991, 246] width 148 height 24
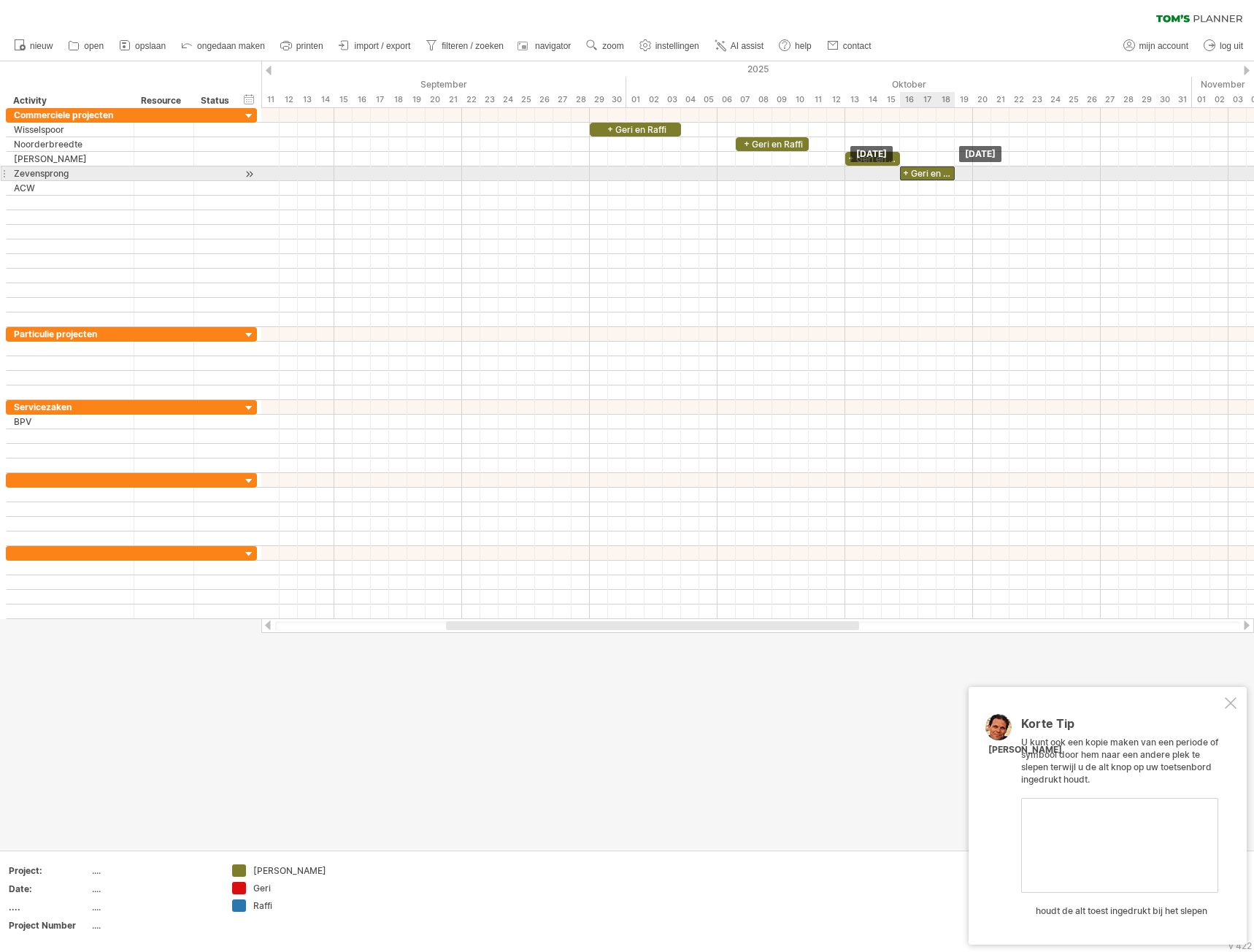
drag, startPoint x: 934, startPoint y: 176, endPoint x: 925, endPoint y: 177, distance: 9.1
click at [925, 177] on div "+ Geri en Raffi" at bounding box center [927, 173] width 54 height 14
drag, startPoint x: 952, startPoint y: 173, endPoint x: 938, endPoint y: 174, distance: 14.0
click at [938, 174] on span at bounding box center [937, 173] width 5 height 14
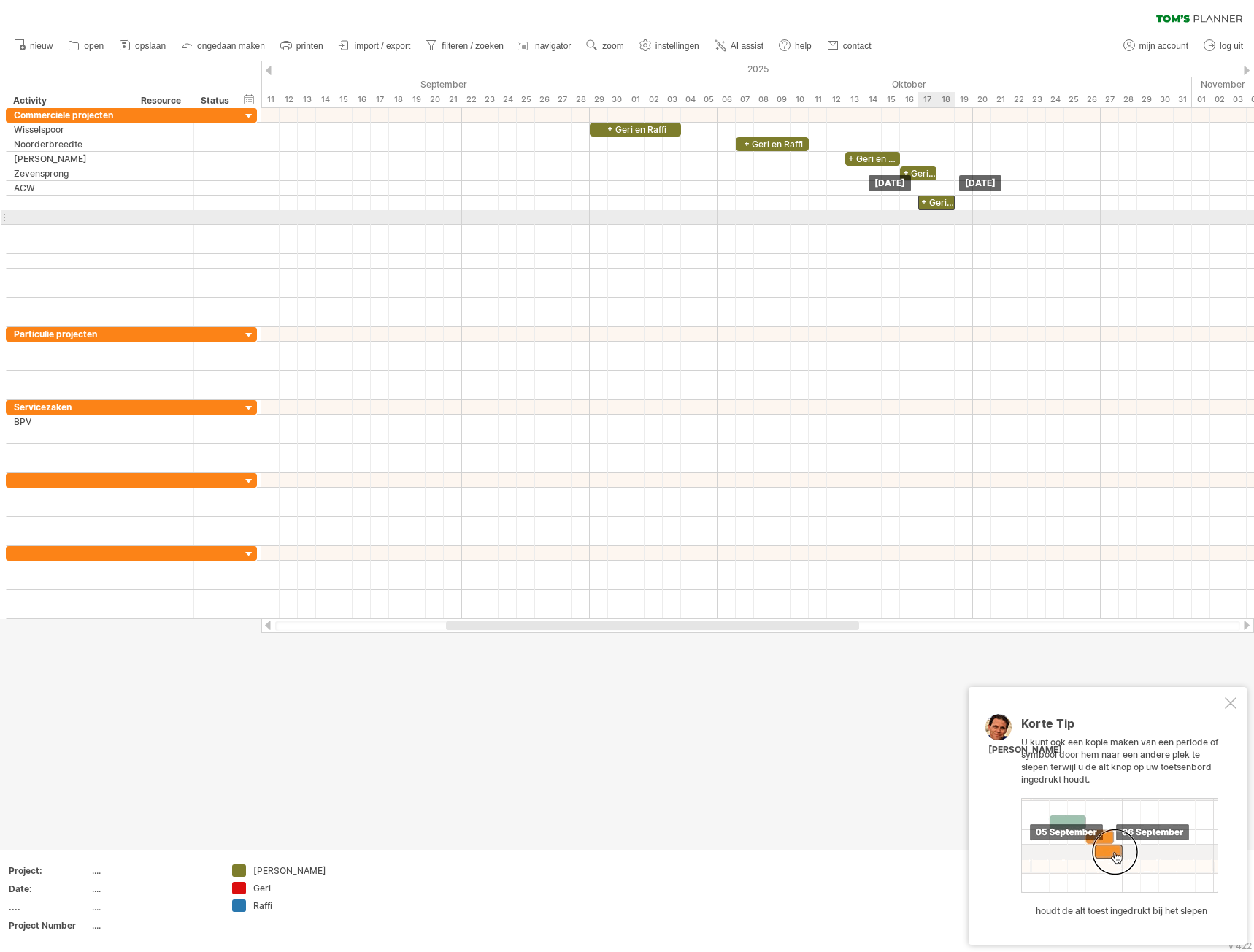
drag, startPoint x: 915, startPoint y: 177, endPoint x: 933, endPoint y: 212, distance: 39.4
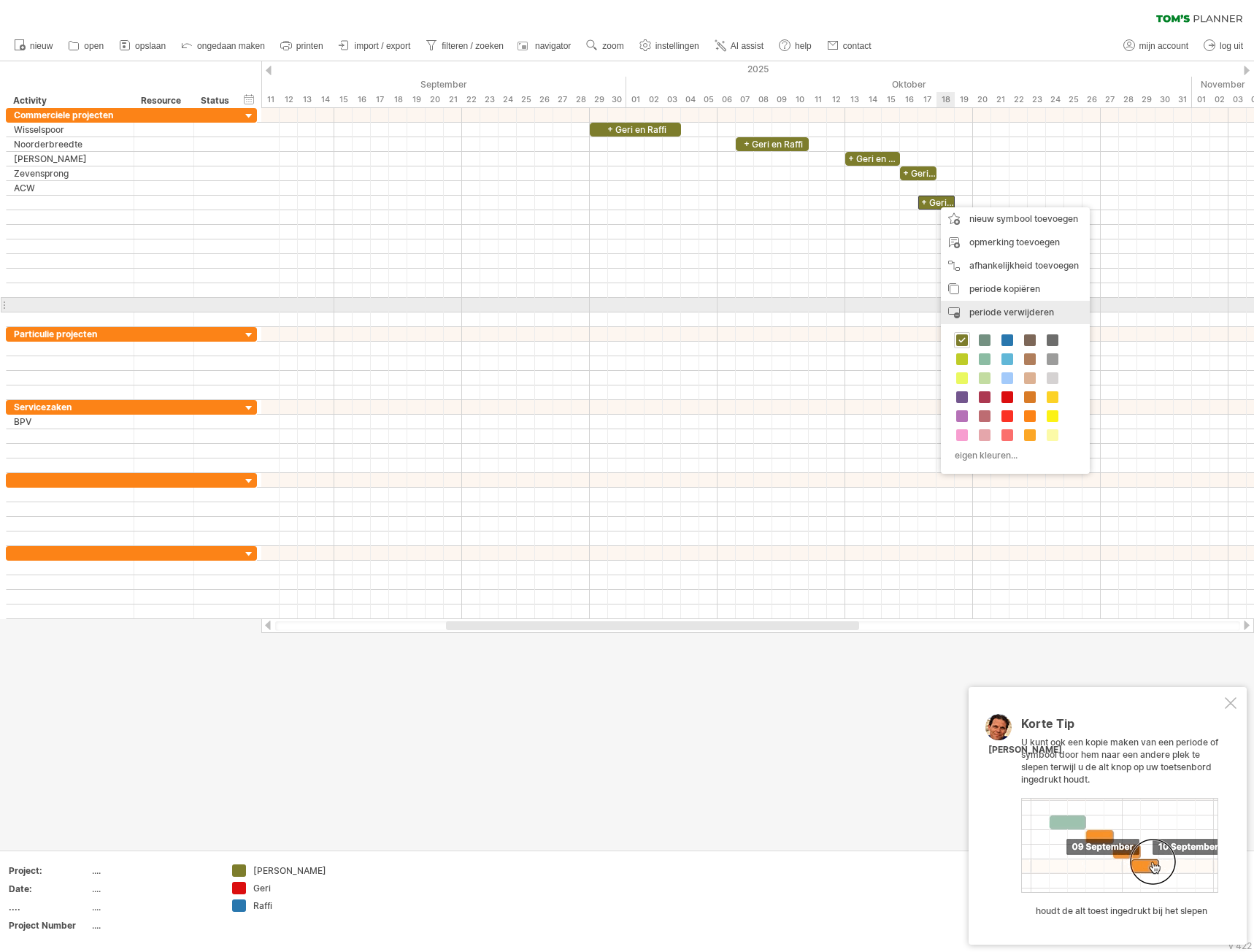
click at [995, 308] on span "periode verwijderen" at bounding box center [1011, 312] width 84 height 11
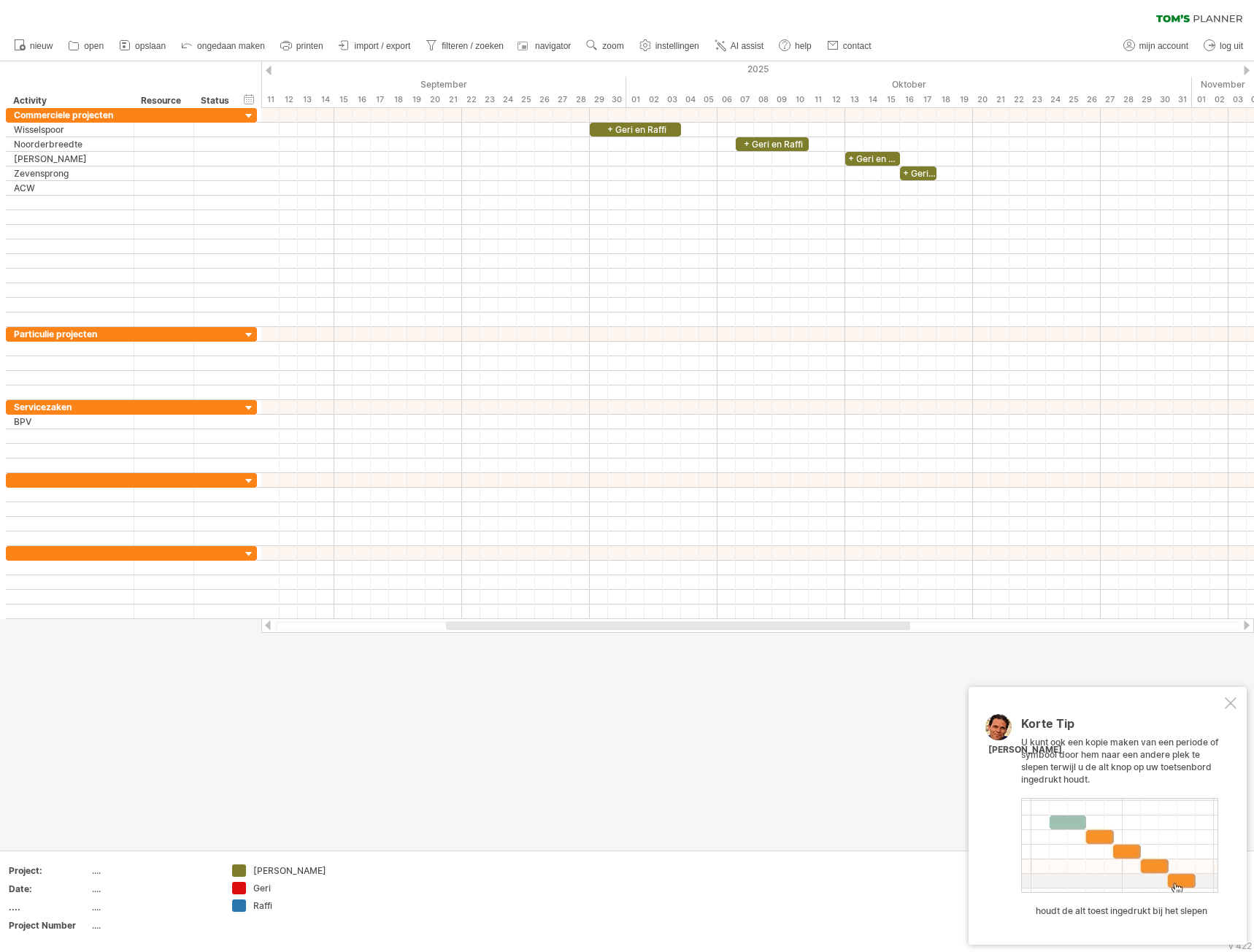
click at [1230, 704] on div at bounding box center [1230, 703] width 12 height 12
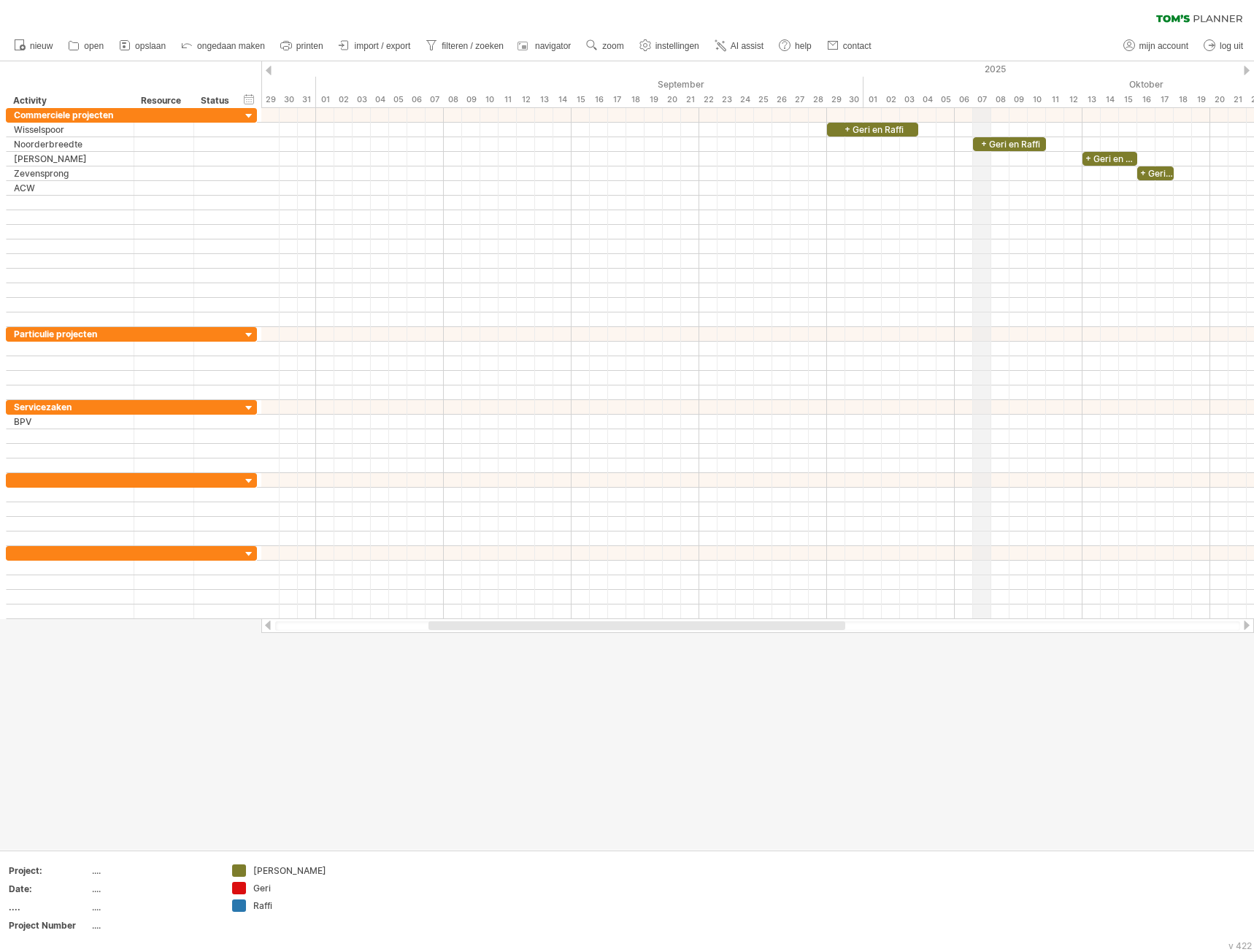
drag, startPoint x: 746, startPoint y: 87, endPoint x: 987, endPoint y: 95, distance: 241.1
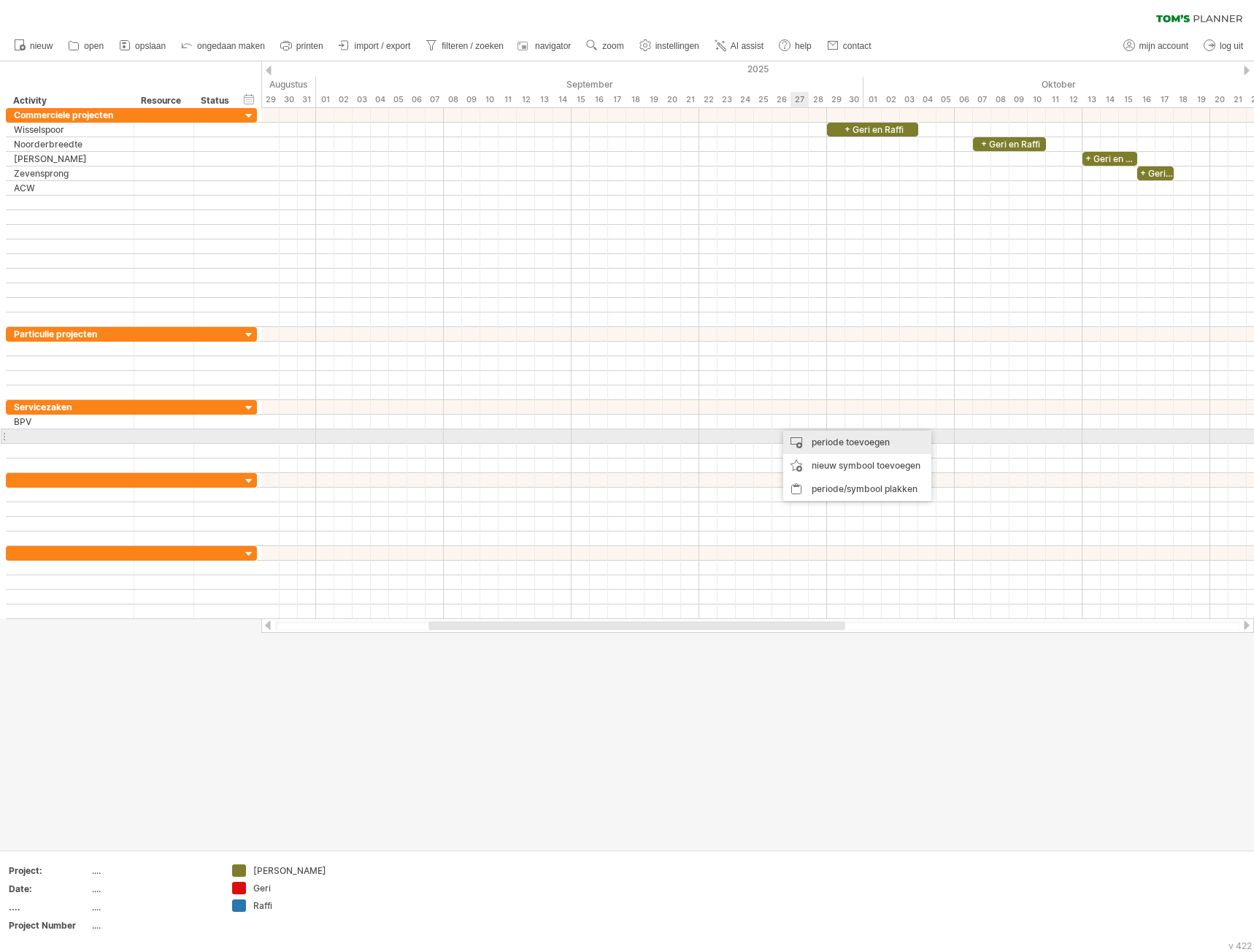
click at [832, 442] on div "periode toevoegen" at bounding box center [857, 442] width 148 height 24
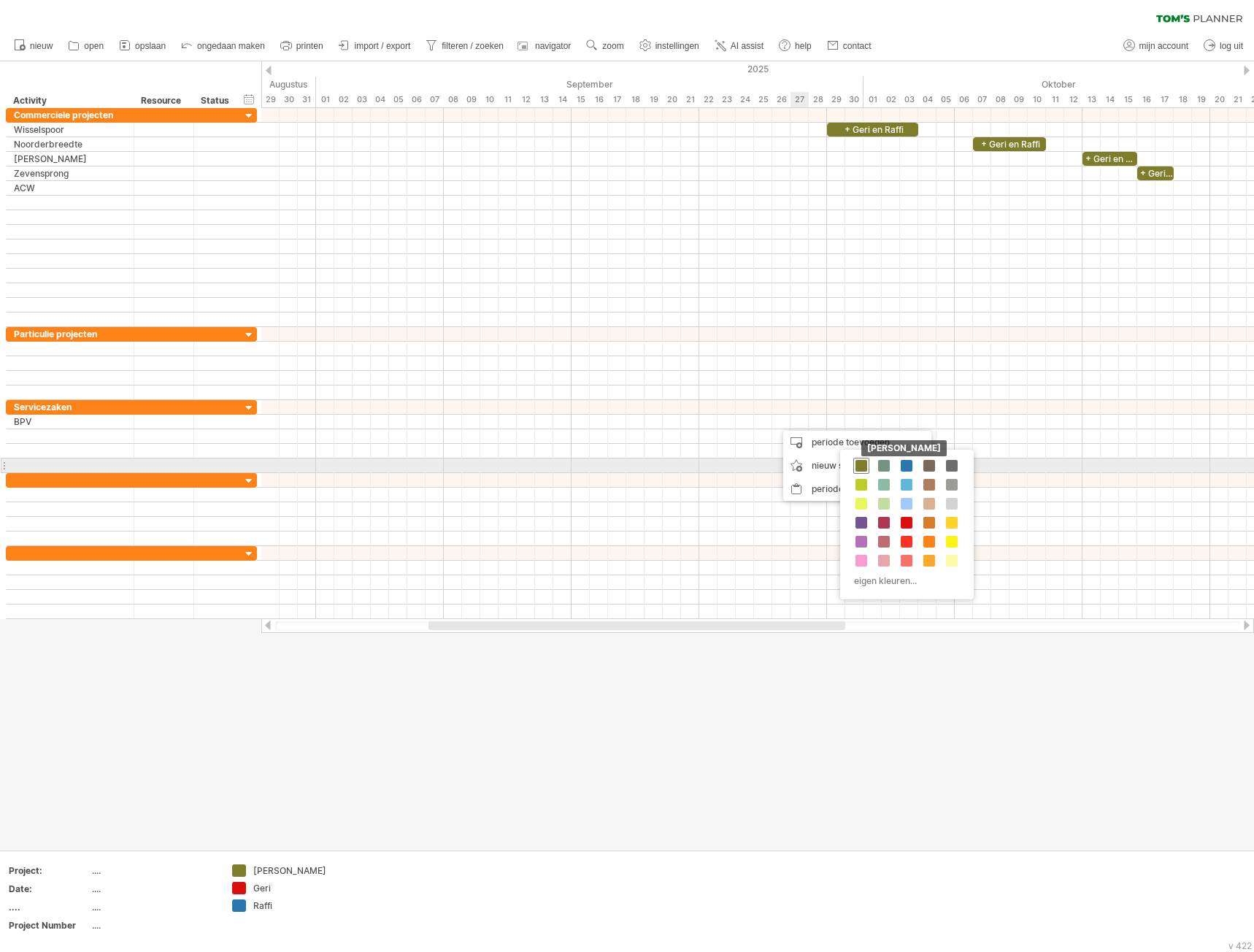
click at [862, 463] on span at bounding box center [860, 465] width 12 height 12
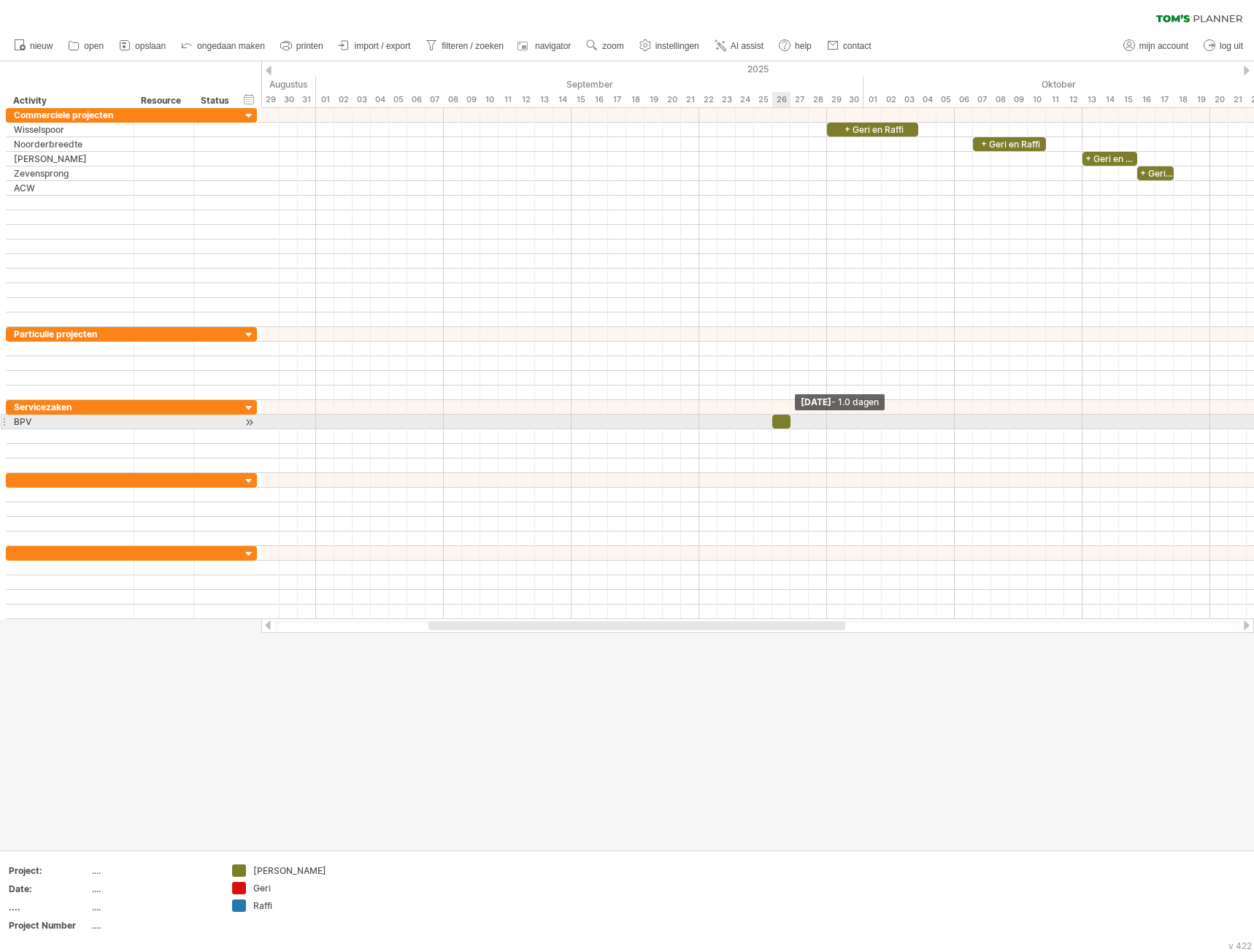
click at [792, 423] on span at bounding box center [791, 421] width 5 height 14
click at [786, 423] on div at bounding box center [782, 421] width 18 height 14
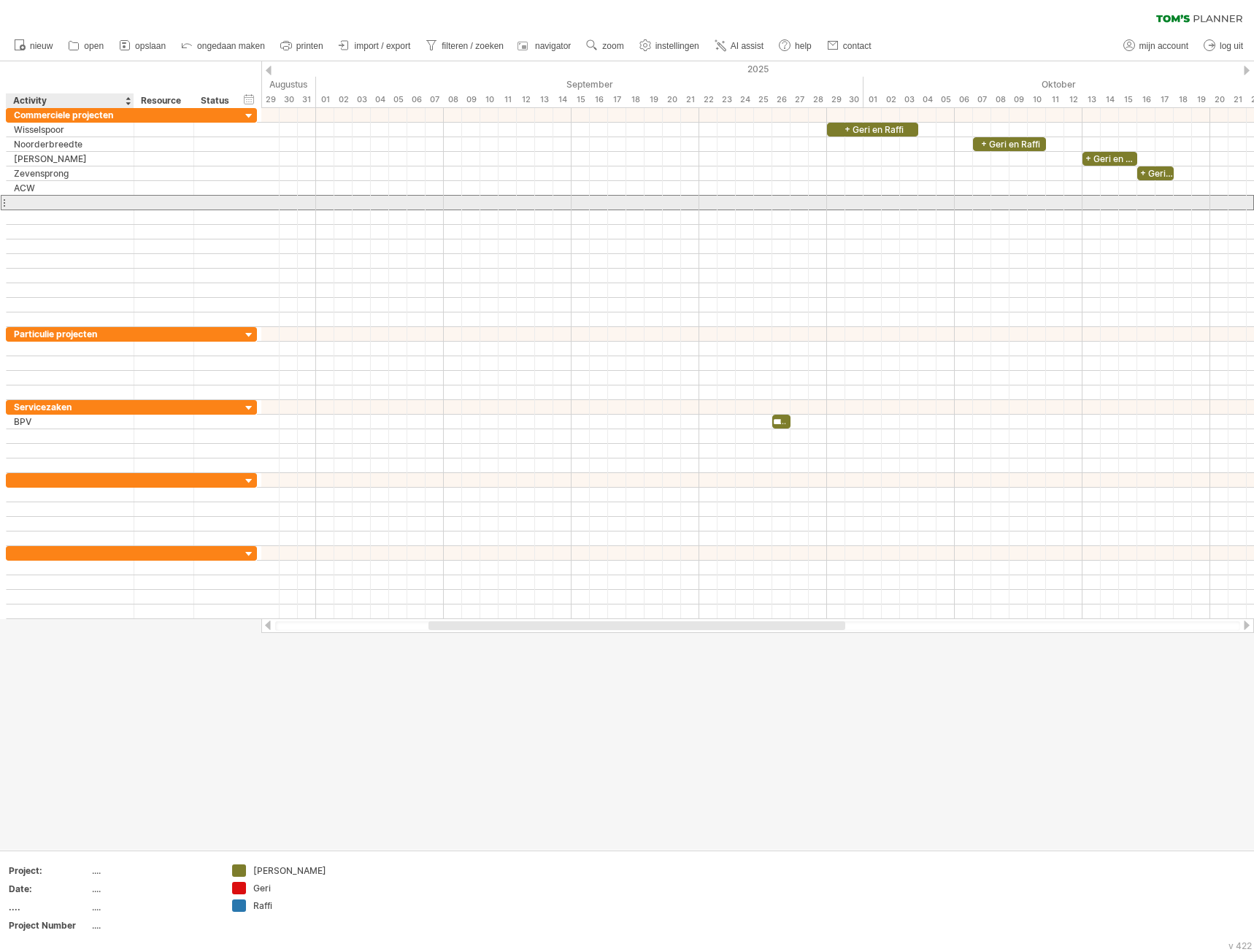
click at [37, 204] on div at bounding box center [70, 202] width 112 height 14
type input "*******"
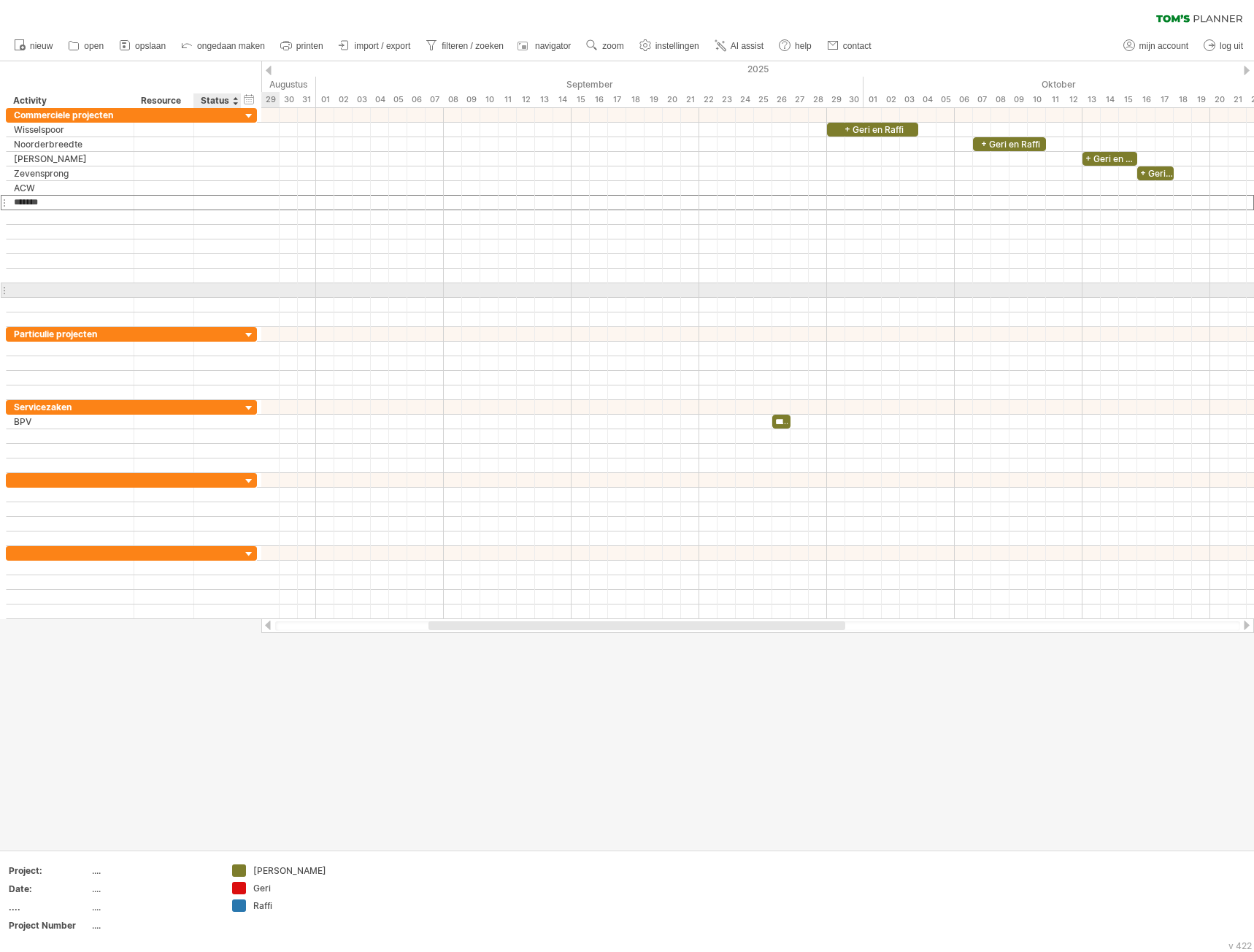
click at [143, 290] on div at bounding box center [163, 289] width 44 height 14
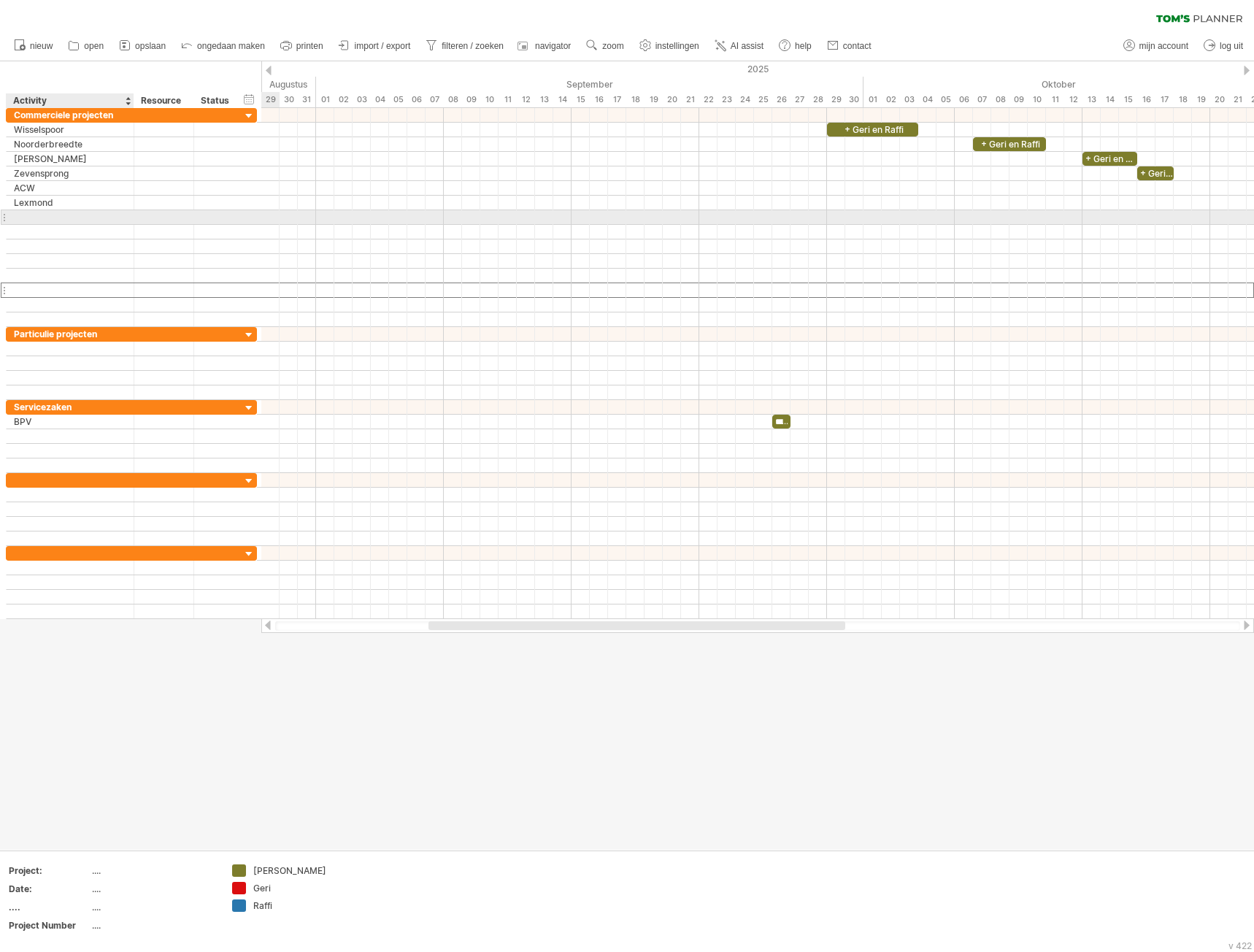
click at [12, 216] on div at bounding box center [70, 217] width 128 height 14
click at [51, 219] on div at bounding box center [70, 217] width 112 height 14
type input "**********"
click at [58, 238] on div at bounding box center [70, 231] width 112 height 14
click at [1004, 220] on div "periode toevoegen" at bounding box center [1045, 219] width 148 height 24
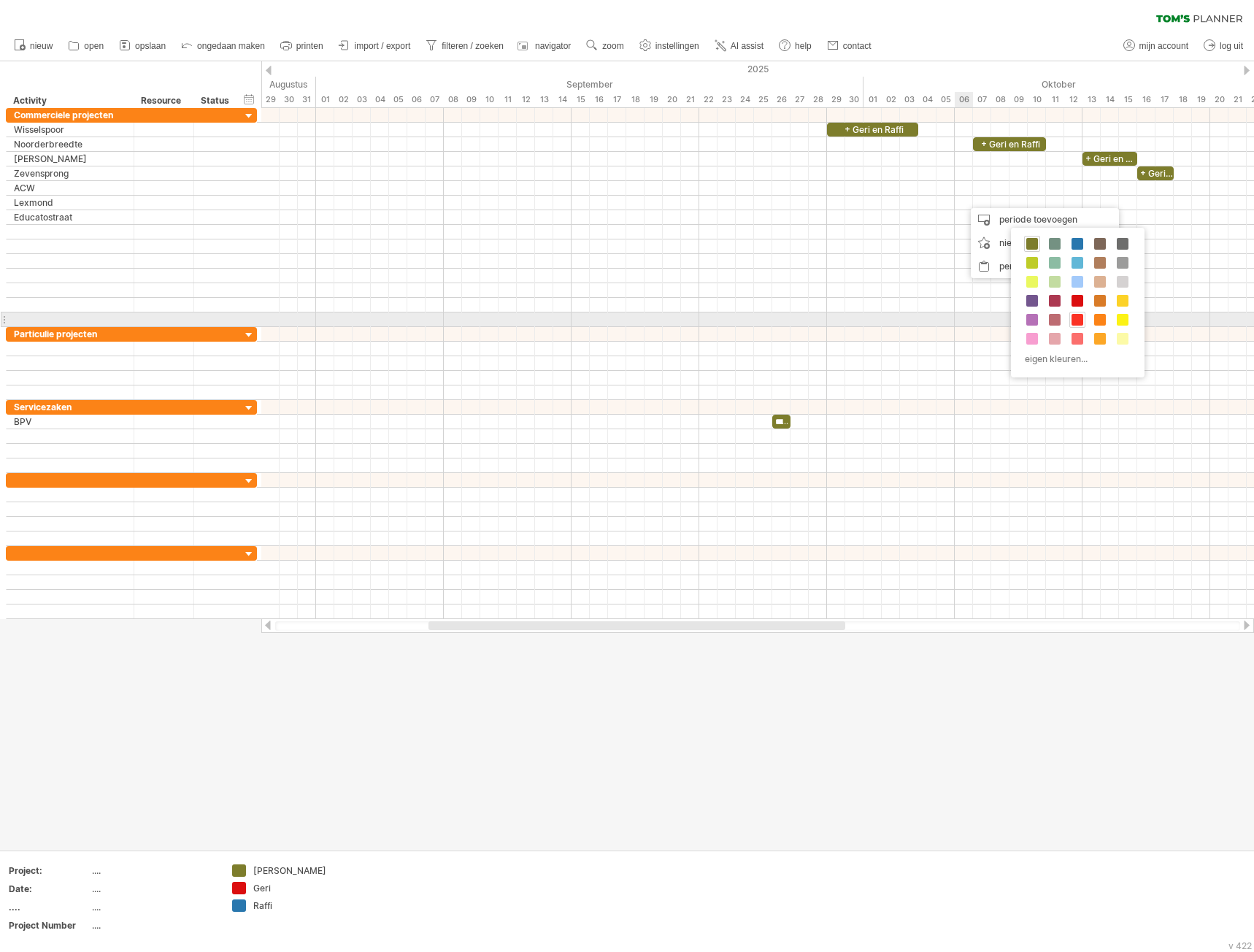
click at [1079, 317] on span at bounding box center [1077, 319] width 12 height 12
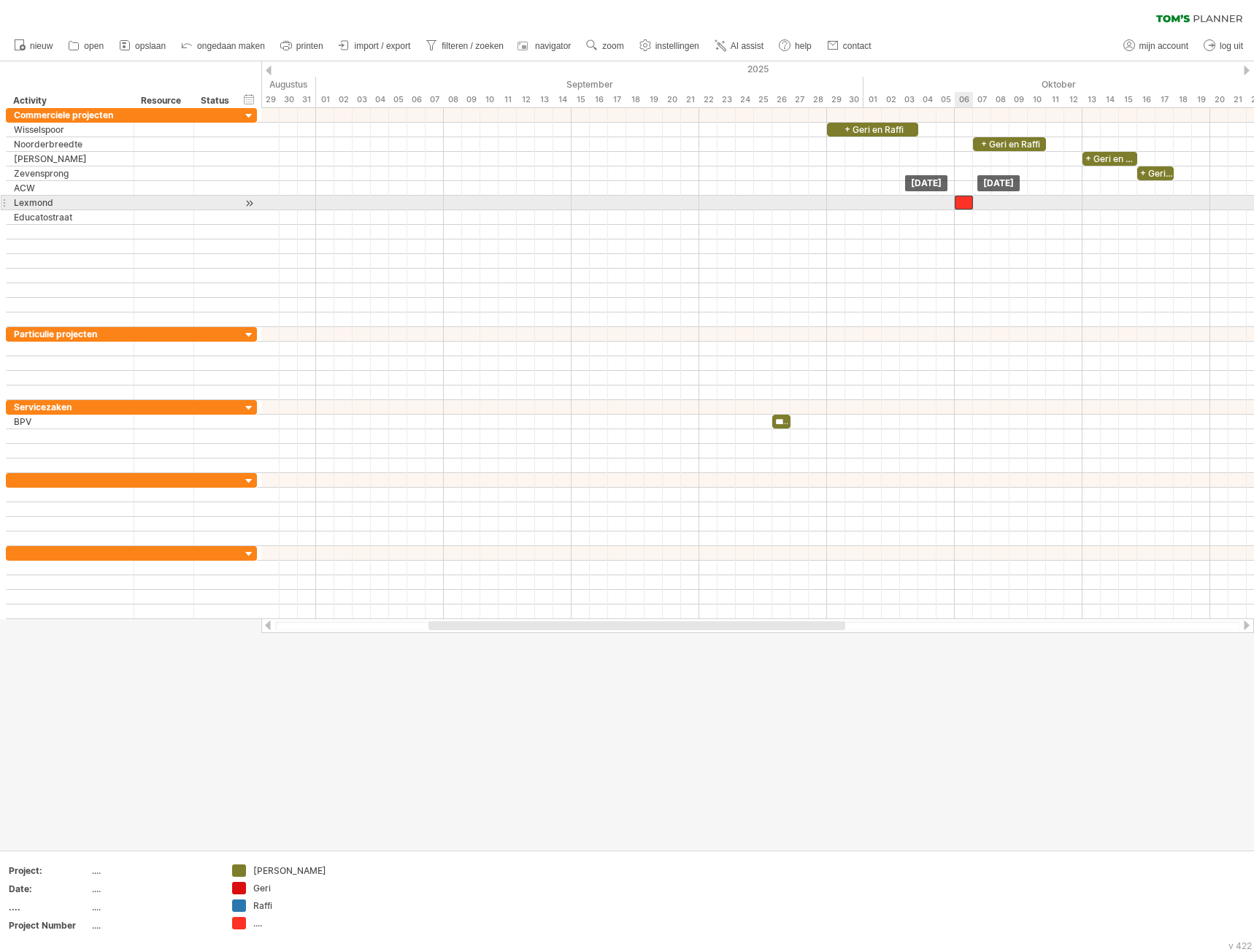
drag, startPoint x: 974, startPoint y: 202, endPoint x: 967, endPoint y: 208, distance: 9.2
click at [967, 208] on div at bounding box center [964, 202] width 18 height 14
drag, startPoint x: 964, startPoint y: 203, endPoint x: 1220, endPoint y: 200, distance: 256.0
click at [1220, 200] on div at bounding box center [1220, 202] width 18 height 14
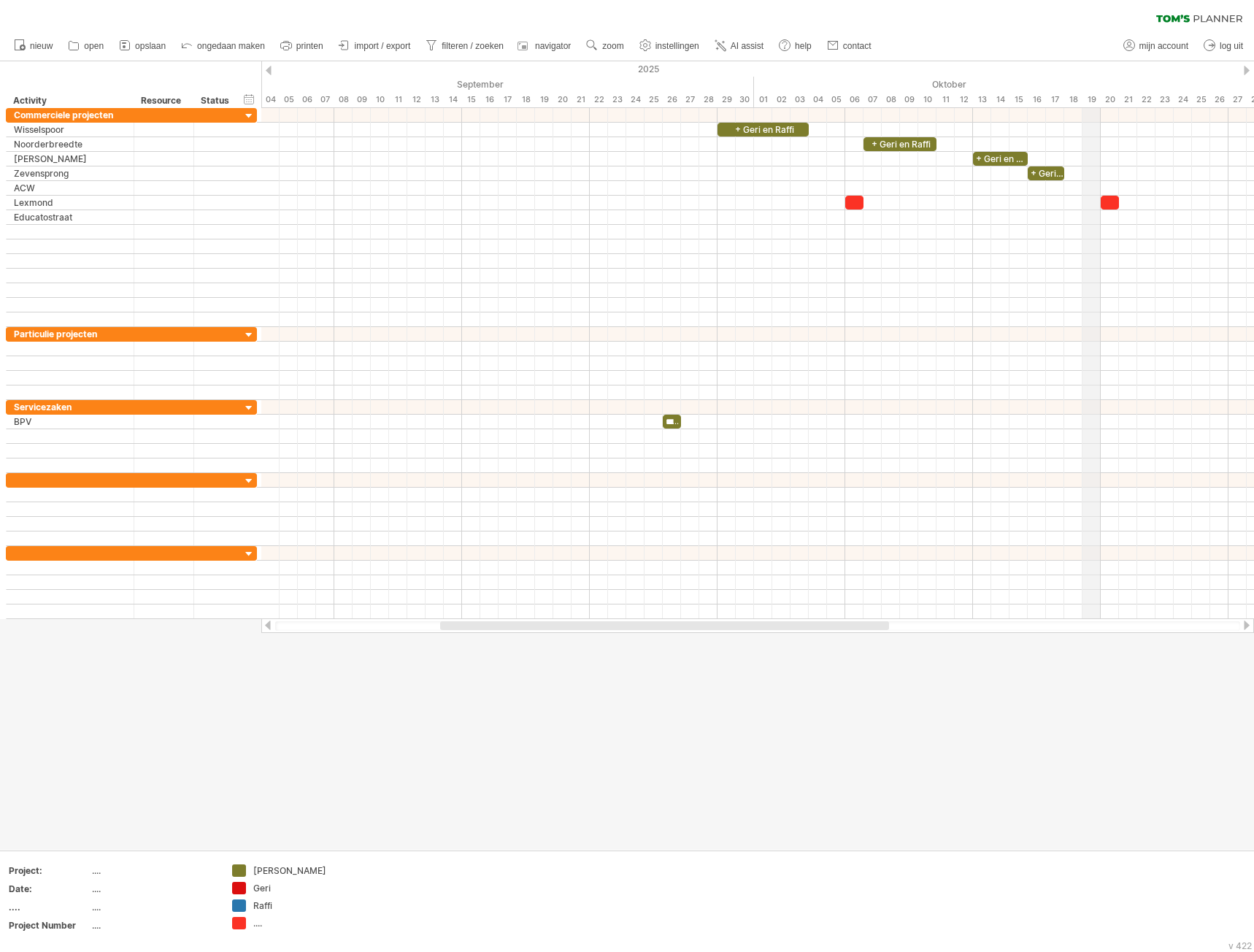
drag, startPoint x: 1186, startPoint y: 81, endPoint x: 1024, endPoint y: 92, distance: 162.4
click at [1029, 84] on div "Oktober" at bounding box center [1037, 84] width 566 height 15
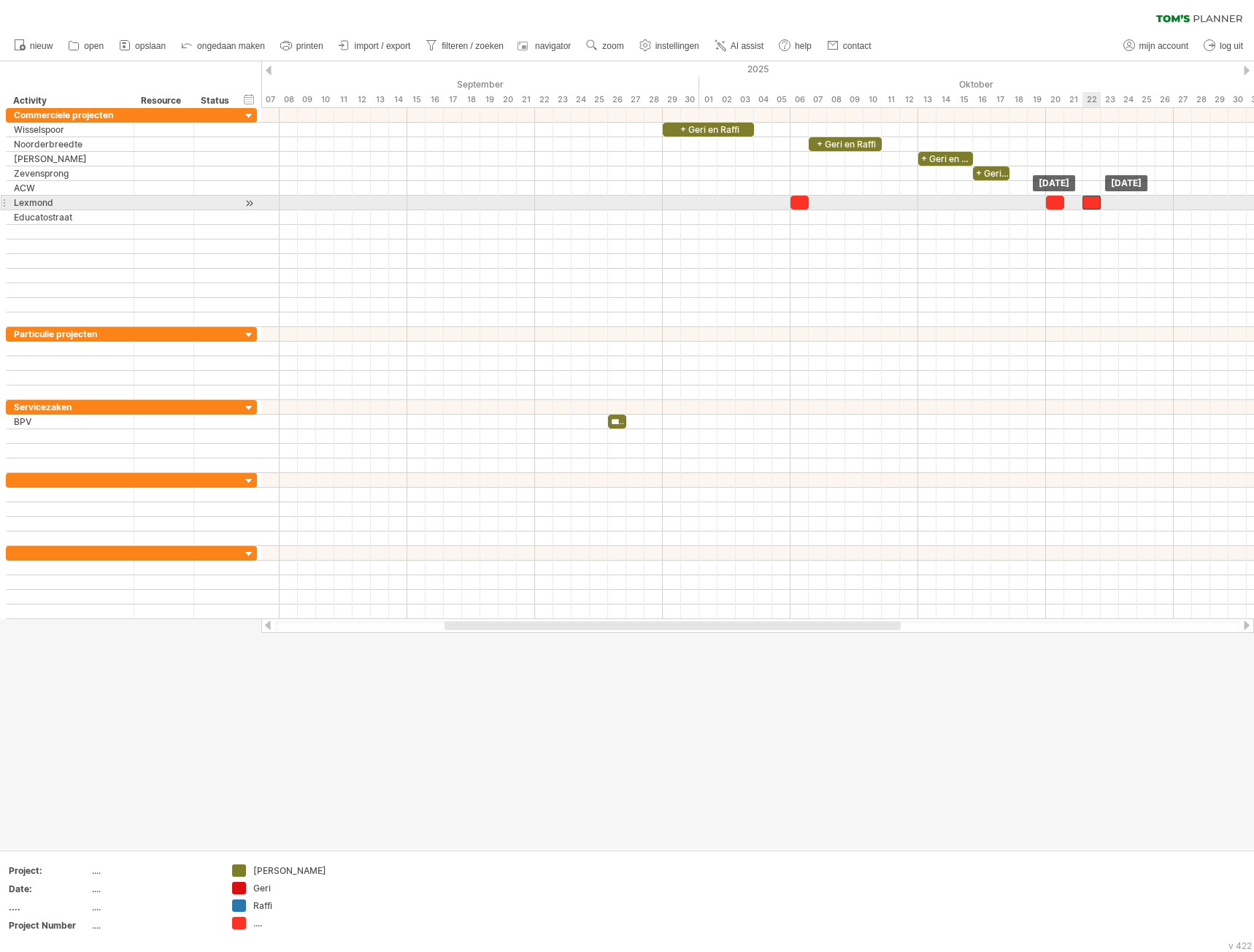
drag, startPoint x: 1050, startPoint y: 203, endPoint x: 1087, endPoint y: 204, distance: 37.0
click at [1087, 204] on div at bounding box center [1092, 202] width 18 height 14
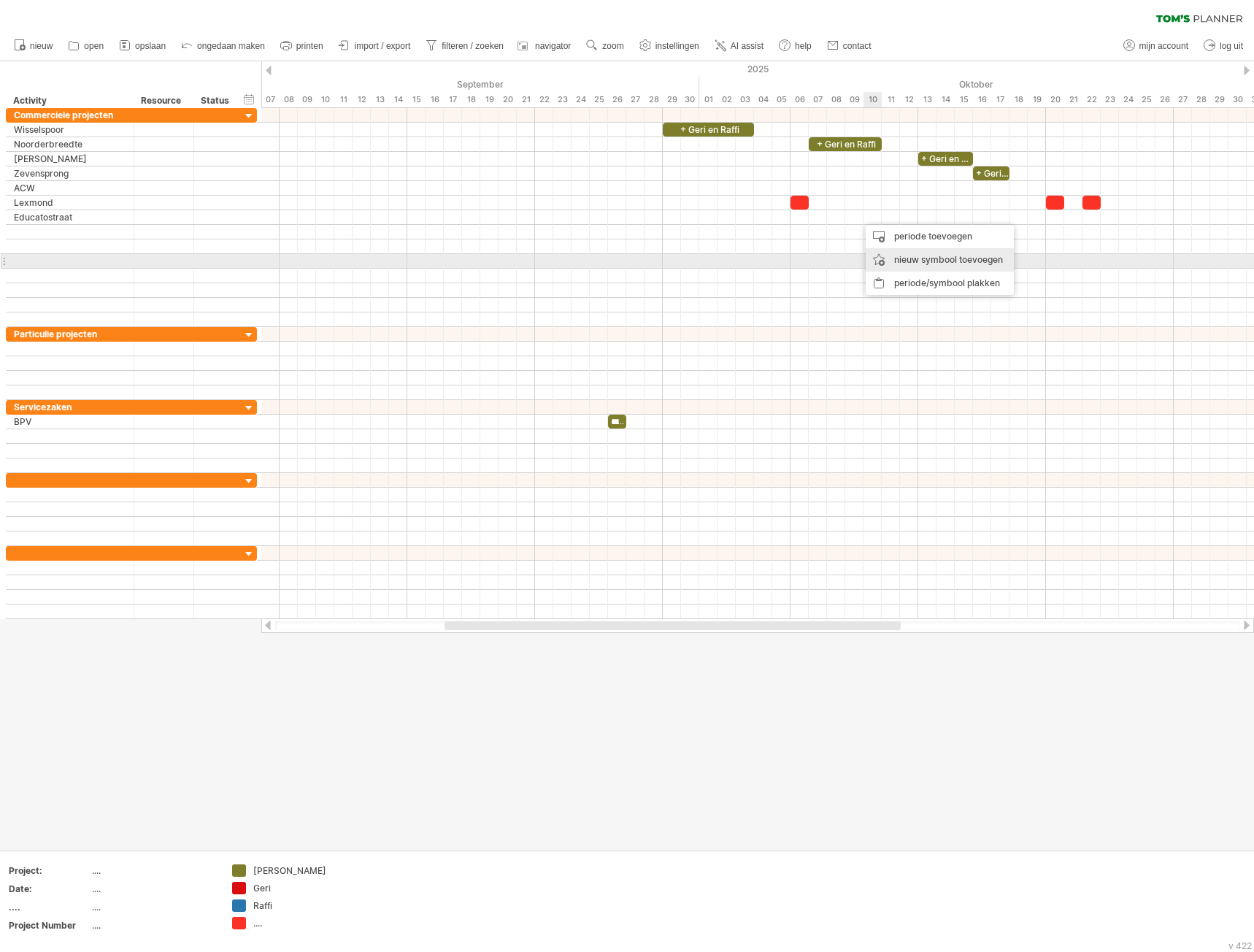
click at [908, 255] on div "nieuw symbool toevoegen" at bounding box center [939, 260] width 148 height 24
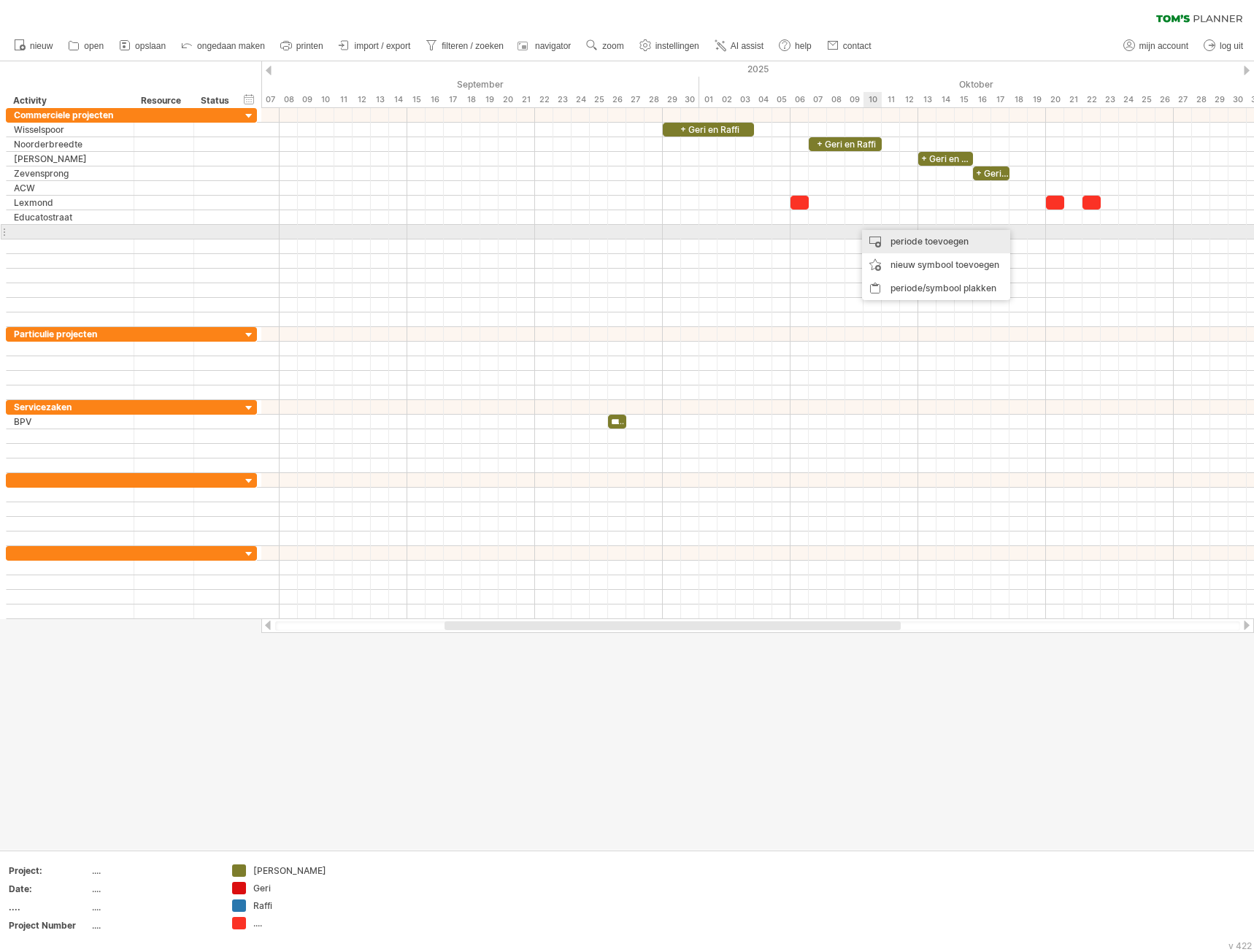
click at [911, 238] on div "periode toevoegen" at bounding box center [936, 242] width 148 height 24
click at [933, 234] on div "periode toevoegen" at bounding box center [933, 235] width 148 height 24
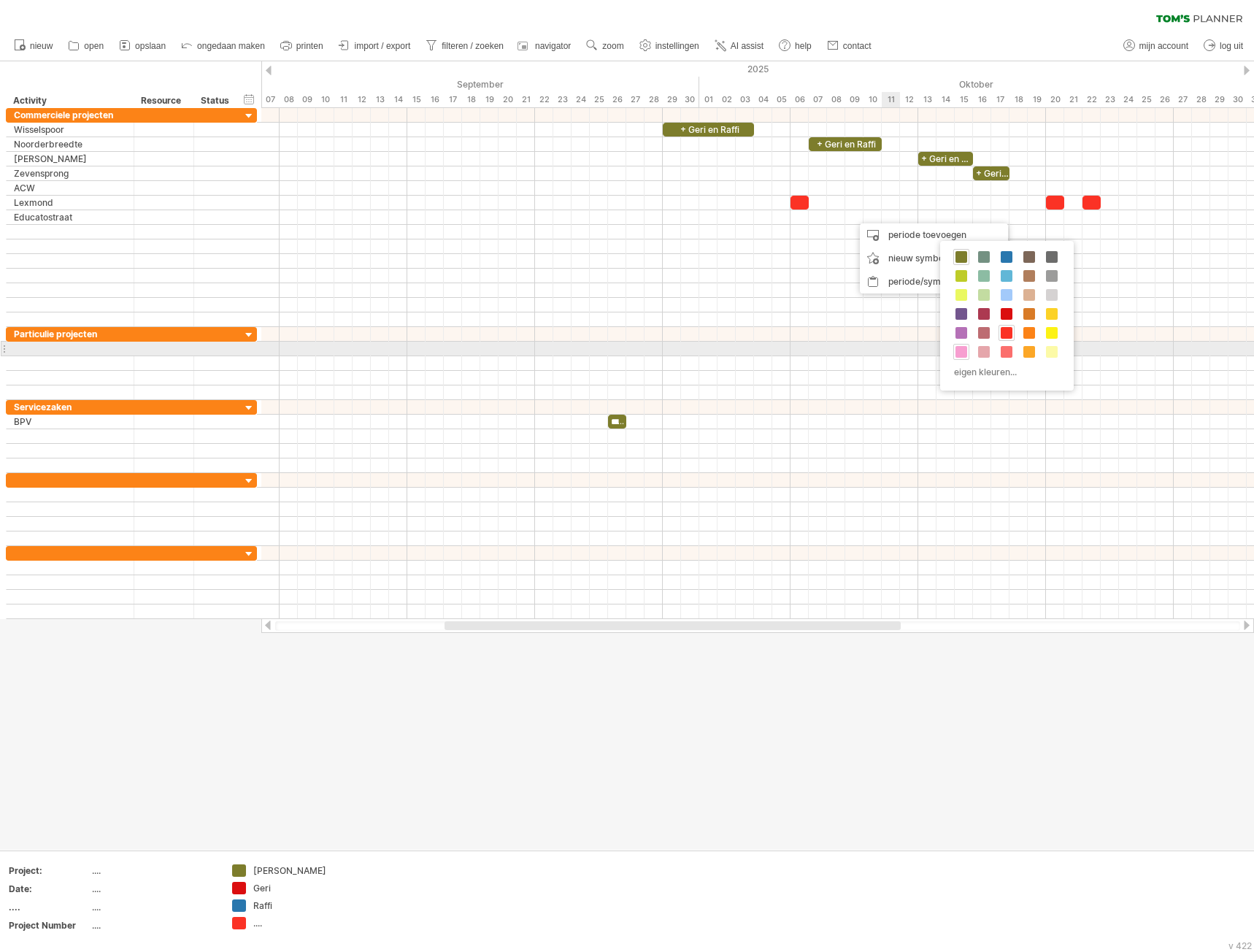
click at [960, 352] on span at bounding box center [961, 352] width 12 height 12
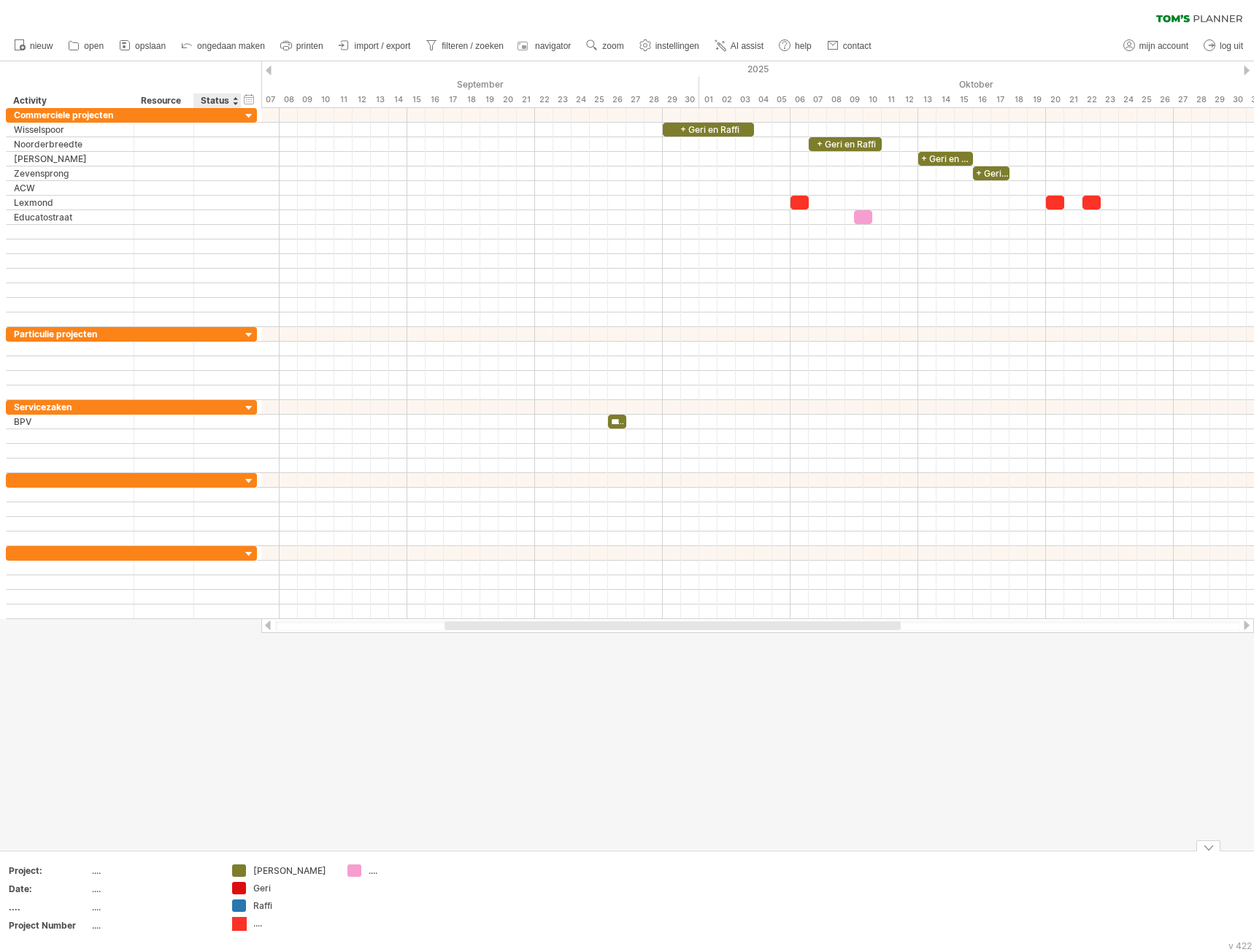
click at [241, 922] on div "Probeert verbinding te maken met [DOMAIN_NAME] Opnieuw verbonden 0% wissen filt…" at bounding box center [627, 476] width 1254 height 952
drag, startPoint x: 238, startPoint y: 925, endPoint x: 862, endPoint y: 218, distance: 943.0
click at [862, 218] on div "Probeert verbinding te maken met [DOMAIN_NAME] Opnieuw verbonden 0% wissen filt…" at bounding box center [627, 476] width 1254 height 952
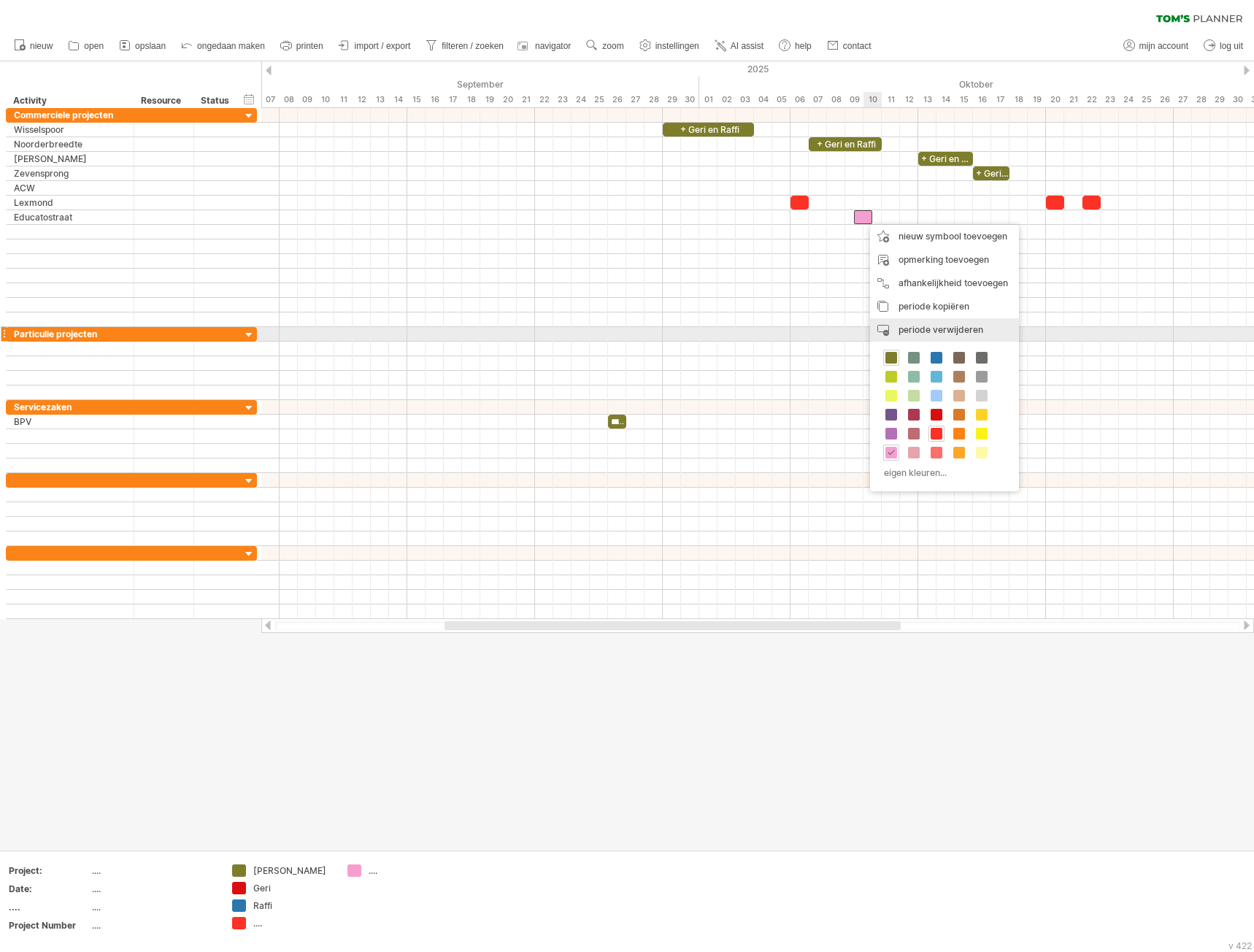
click at [928, 330] on span "periode verwijderen" at bounding box center [940, 329] width 84 height 11
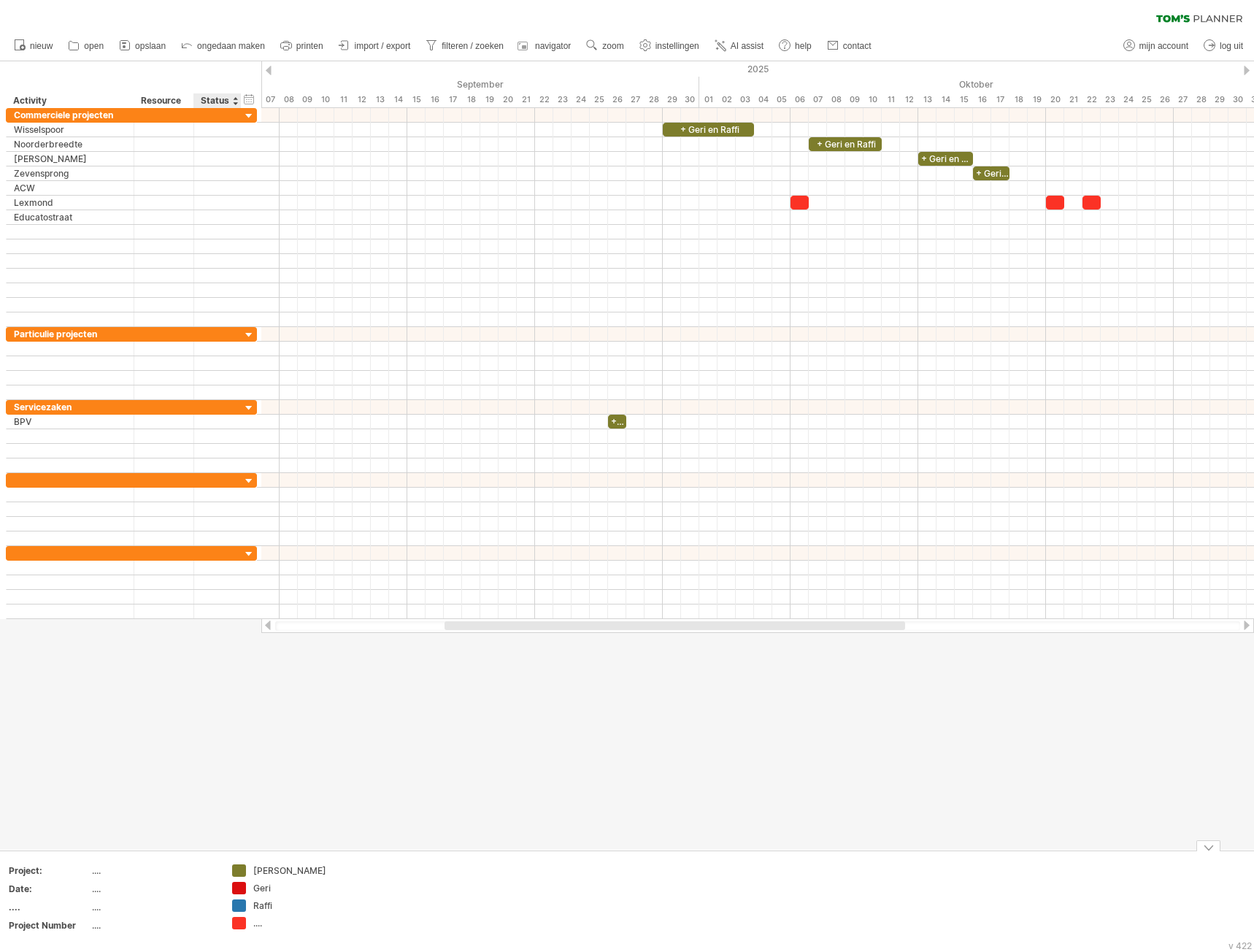
click at [238, 924] on div "Probeert verbinding te maken met [DOMAIN_NAME] Opnieuw verbonden 0% wissen filt…" at bounding box center [627, 476] width 1254 height 952
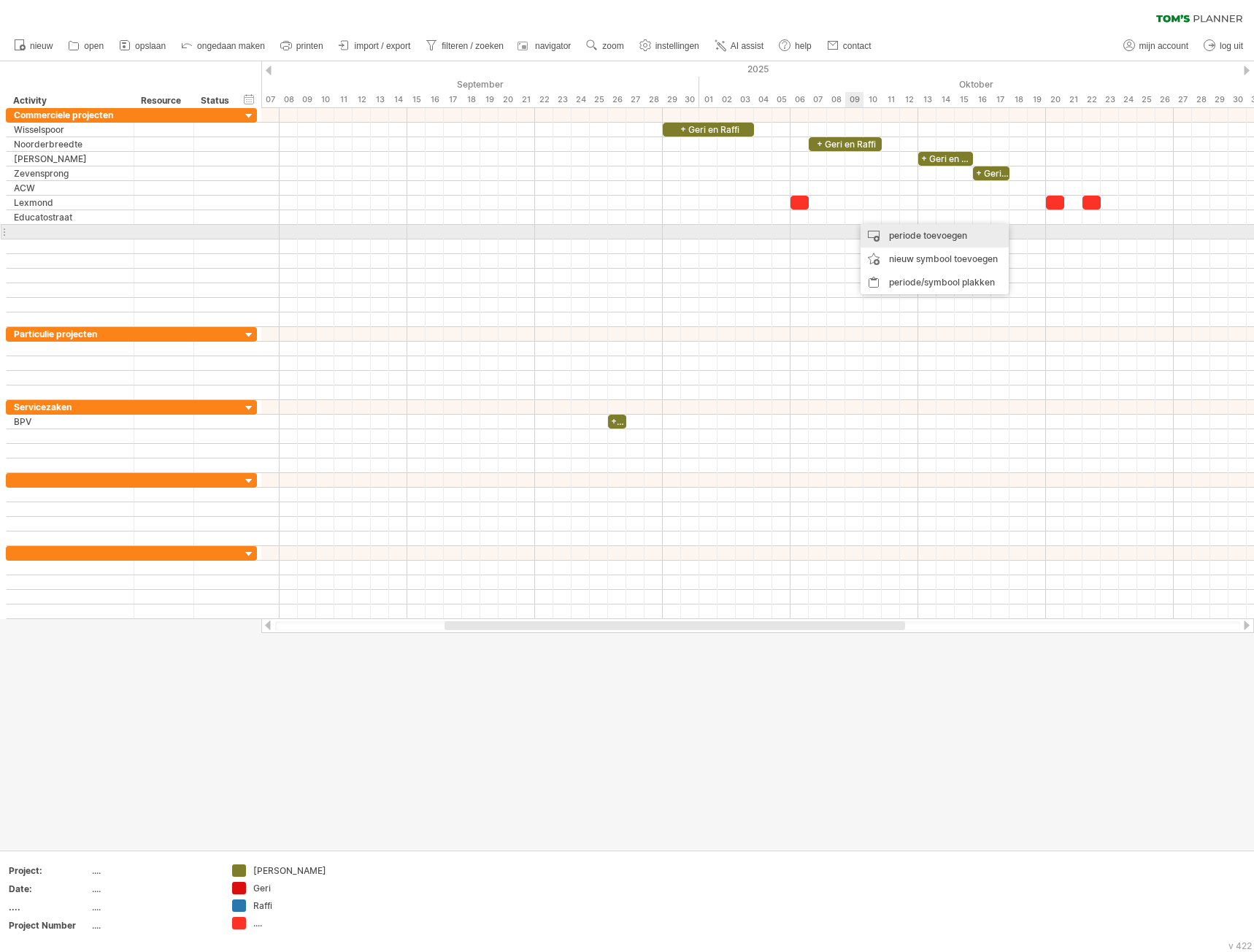
click at [909, 237] on div "periode toevoegen" at bounding box center [934, 236] width 148 height 24
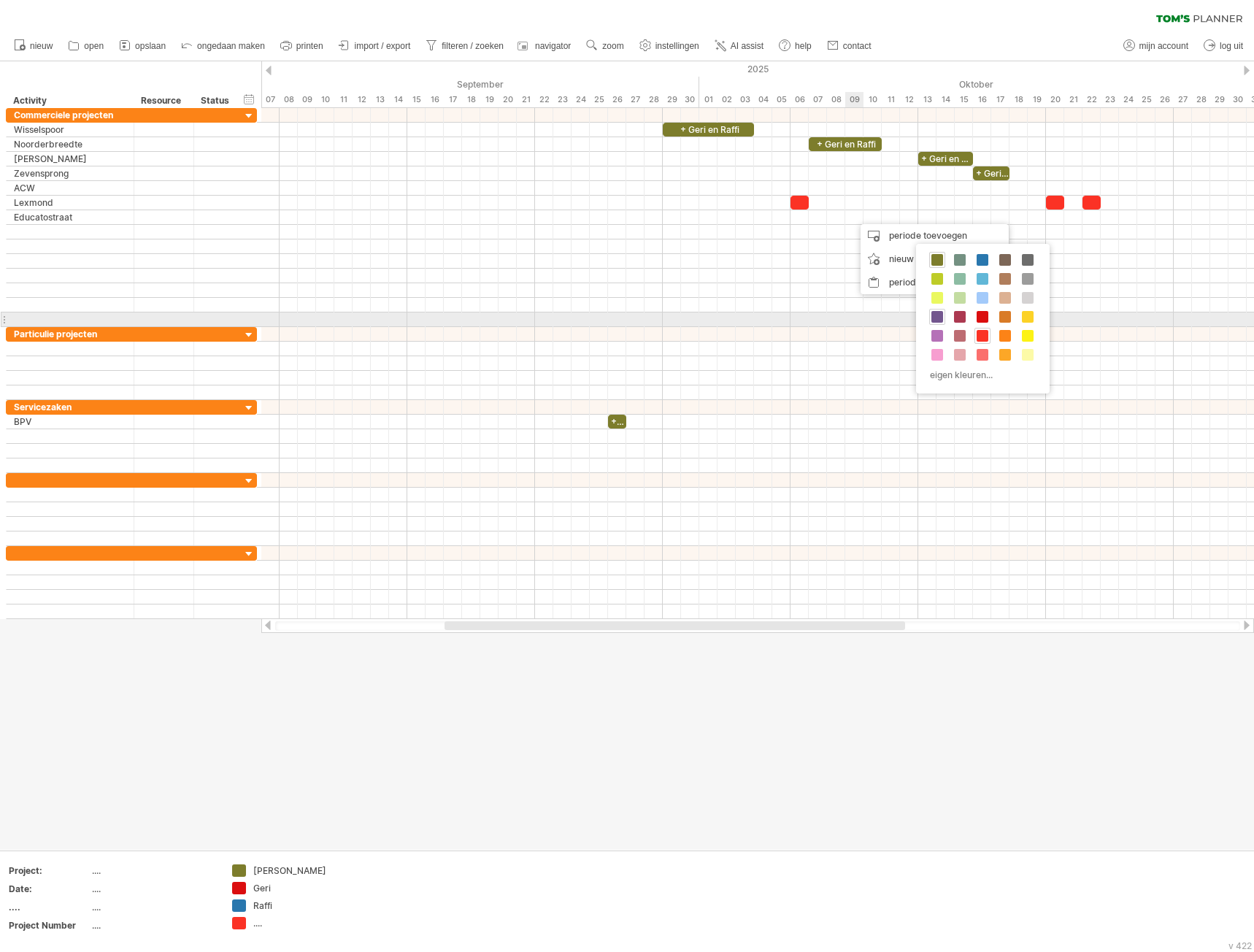
click at [939, 316] on span at bounding box center [937, 316] width 12 height 12
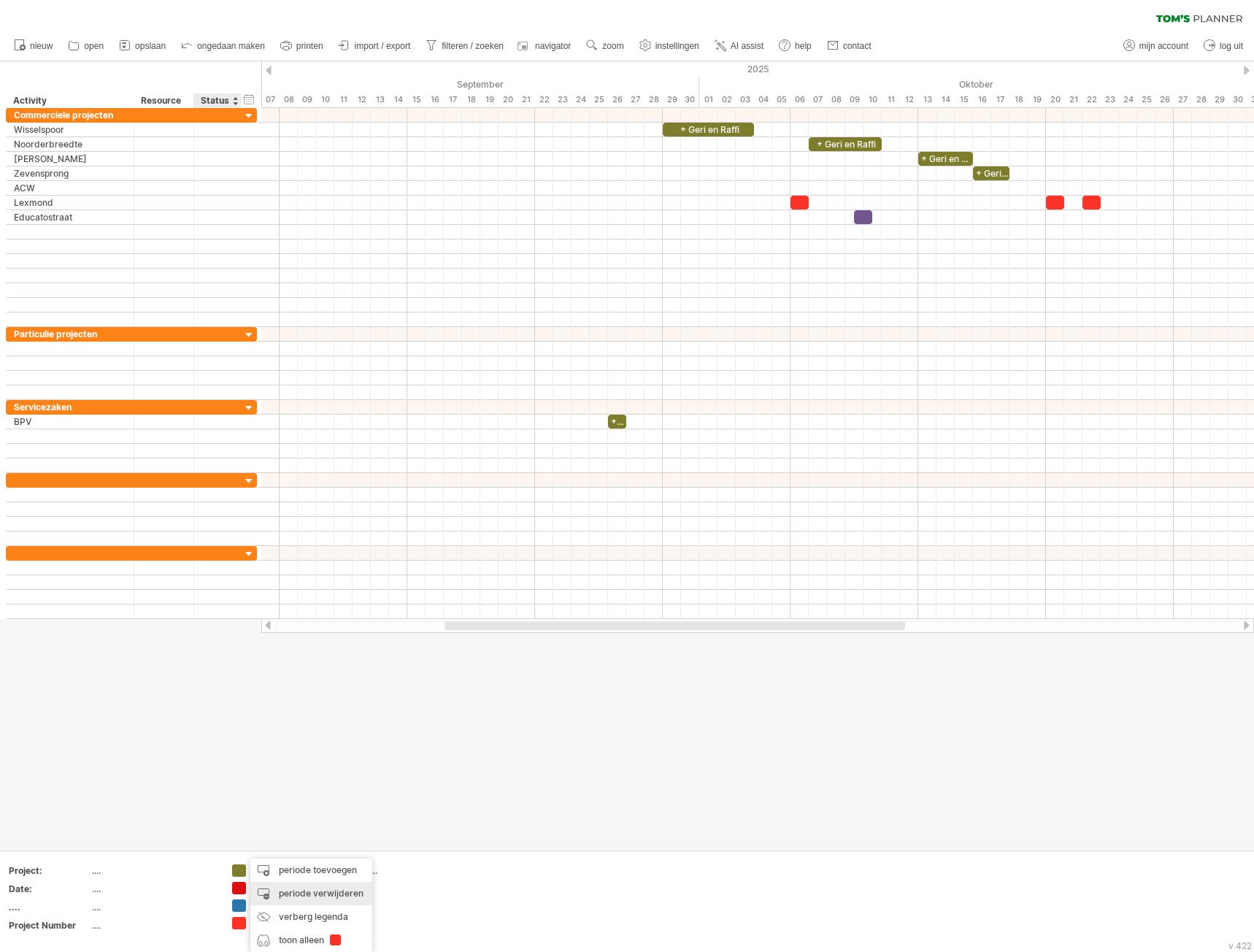
click at [306, 893] on div "periode verwijderen" at bounding box center [311, 893] width 122 height 24
click at [253, 922] on div "...." at bounding box center [293, 923] width 80 height 13
type input "****"
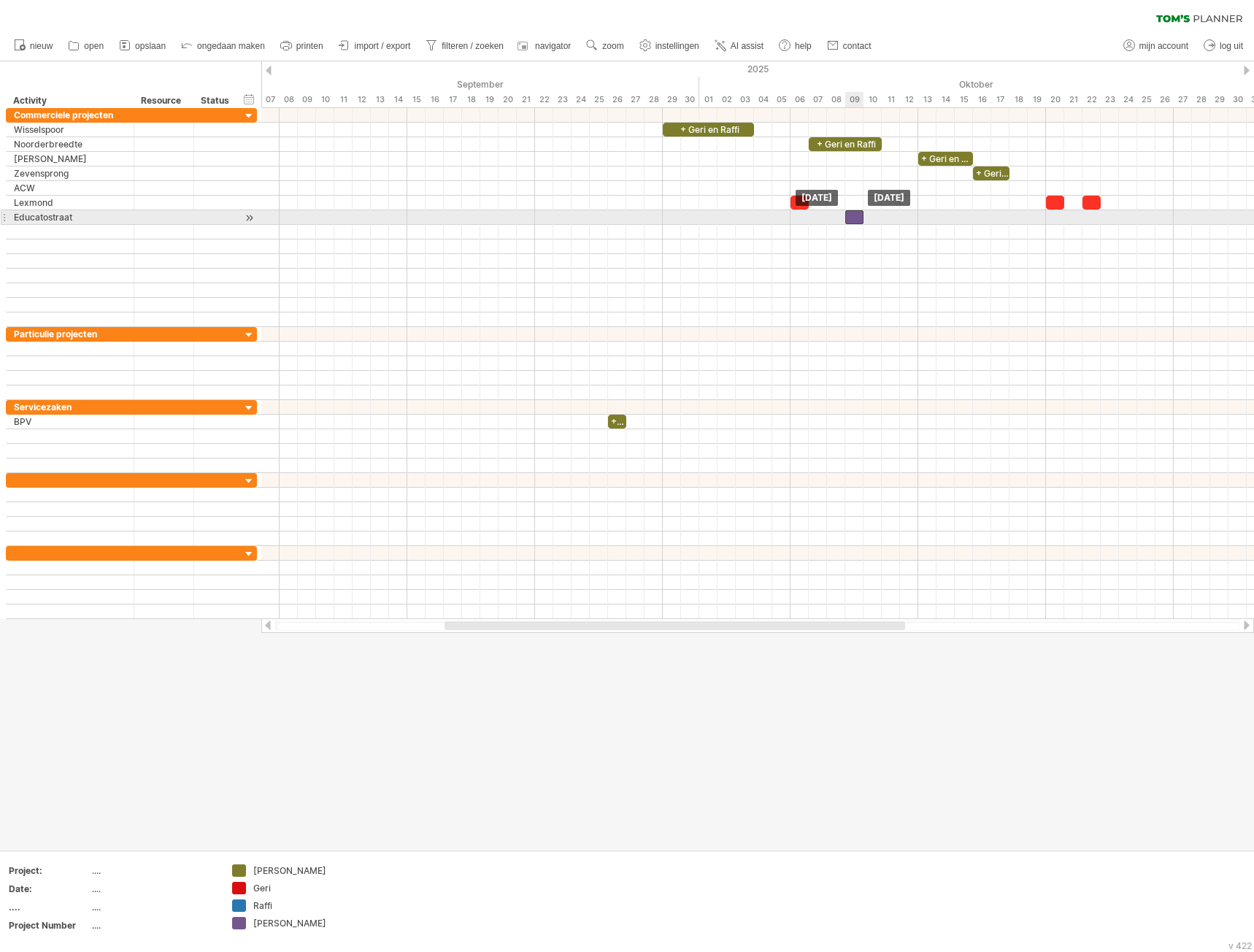
drag, startPoint x: 862, startPoint y: 213, endPoint x: 855, endPoint y: 215, distance: 7.3
click at [855, 215] on div at bounding box center [854, 217] width 18 height 14
drag, startPoint x: 874, startPoint y: 217, endPoint x: 1006, endPoint y: 219, distance: 132.0
click at [1006, 219] on div at bounding box center [927, 217] width 164 height 14
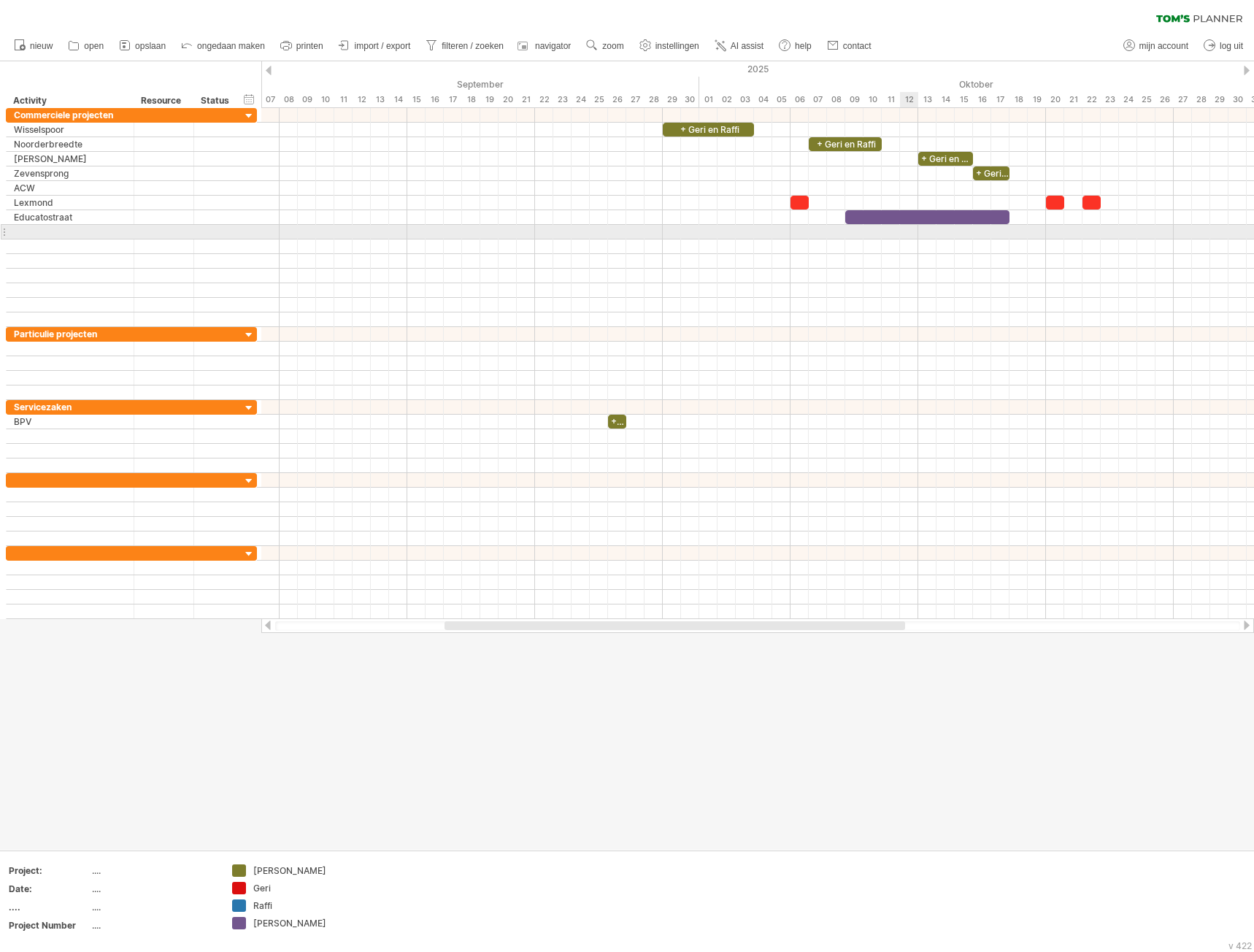
click at [910, 217] on div at bounding box center [927, 217] width 164 height 14
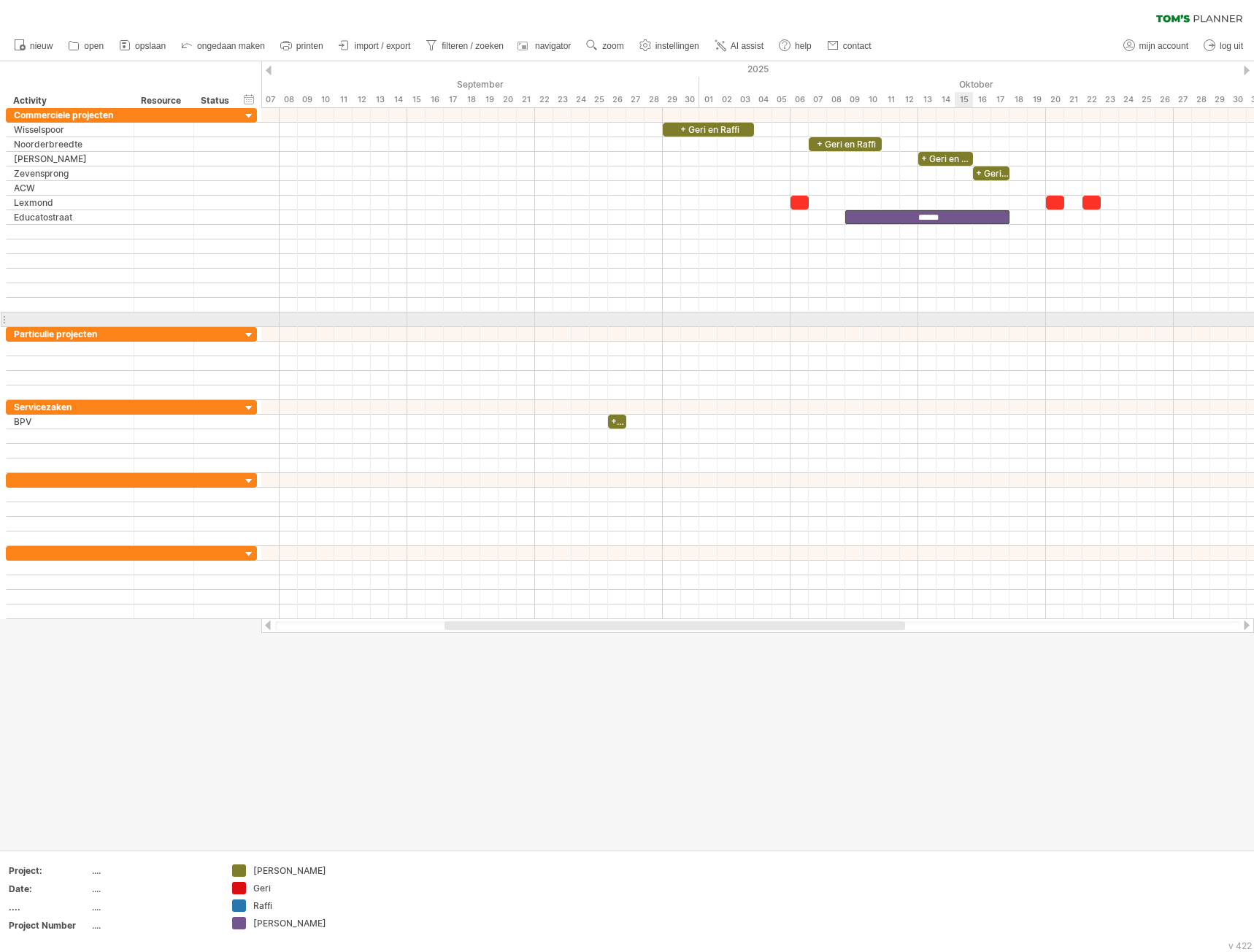
click at [972, 317] on div at bounding box center [757, 320] width 993 height 15
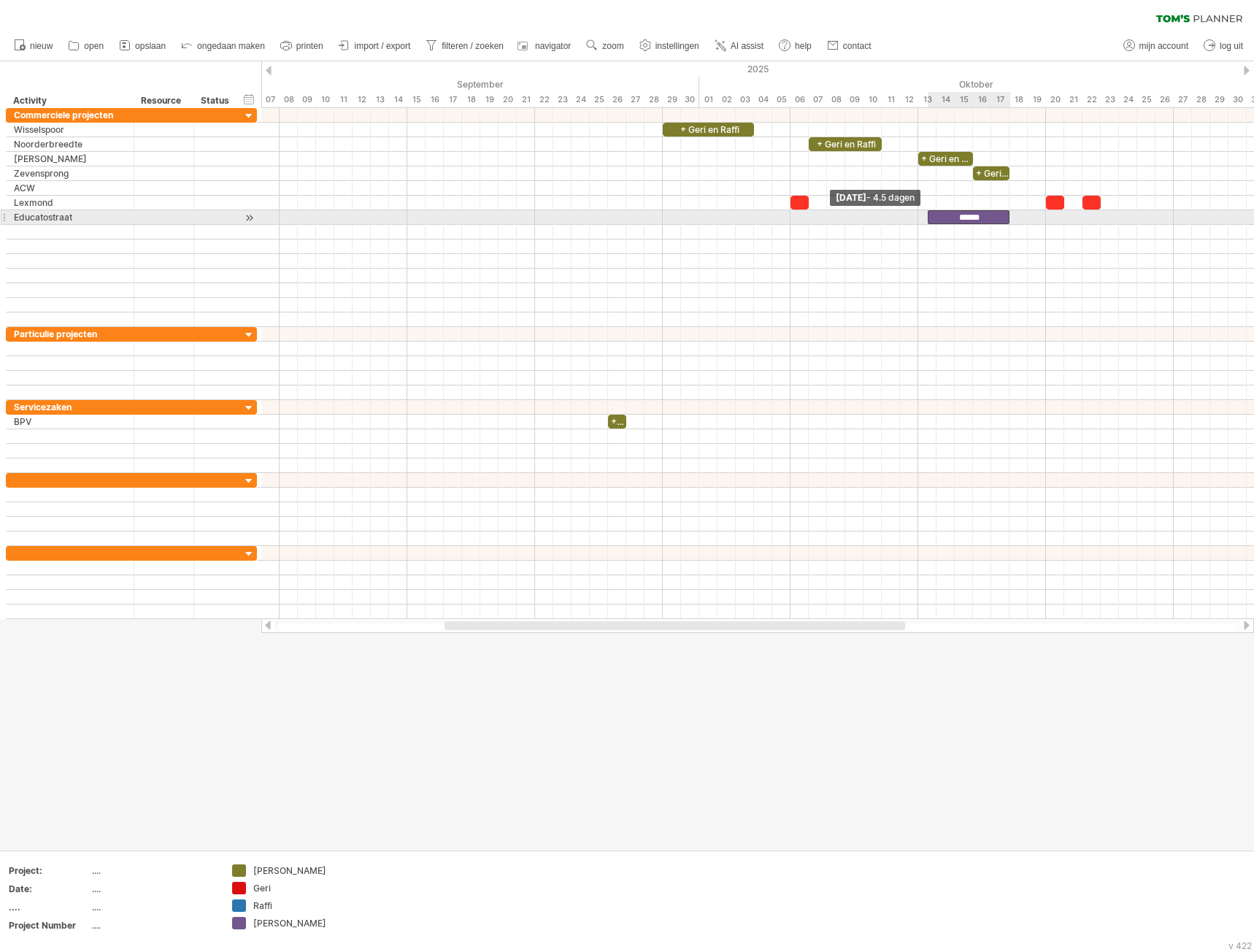
drag, startPoint x: 848, startPoint y: 214, endPoint x: 922, endPoint y: 215, distance: 74.0
click at [928, 215] on div "******" at bounding box center [968, 217] width 83 height 14
click at [1005, 217] on div "******" at bounding box center [964, 217] width 92 height 14
drag, startPoint x: 1008, startPoint y: 217, endPoint x: 1132, endPoint y: 219, distance: 124.0
click at [1132, 219] on div "******" at bounding box center [1027, 217] width 219 height 14
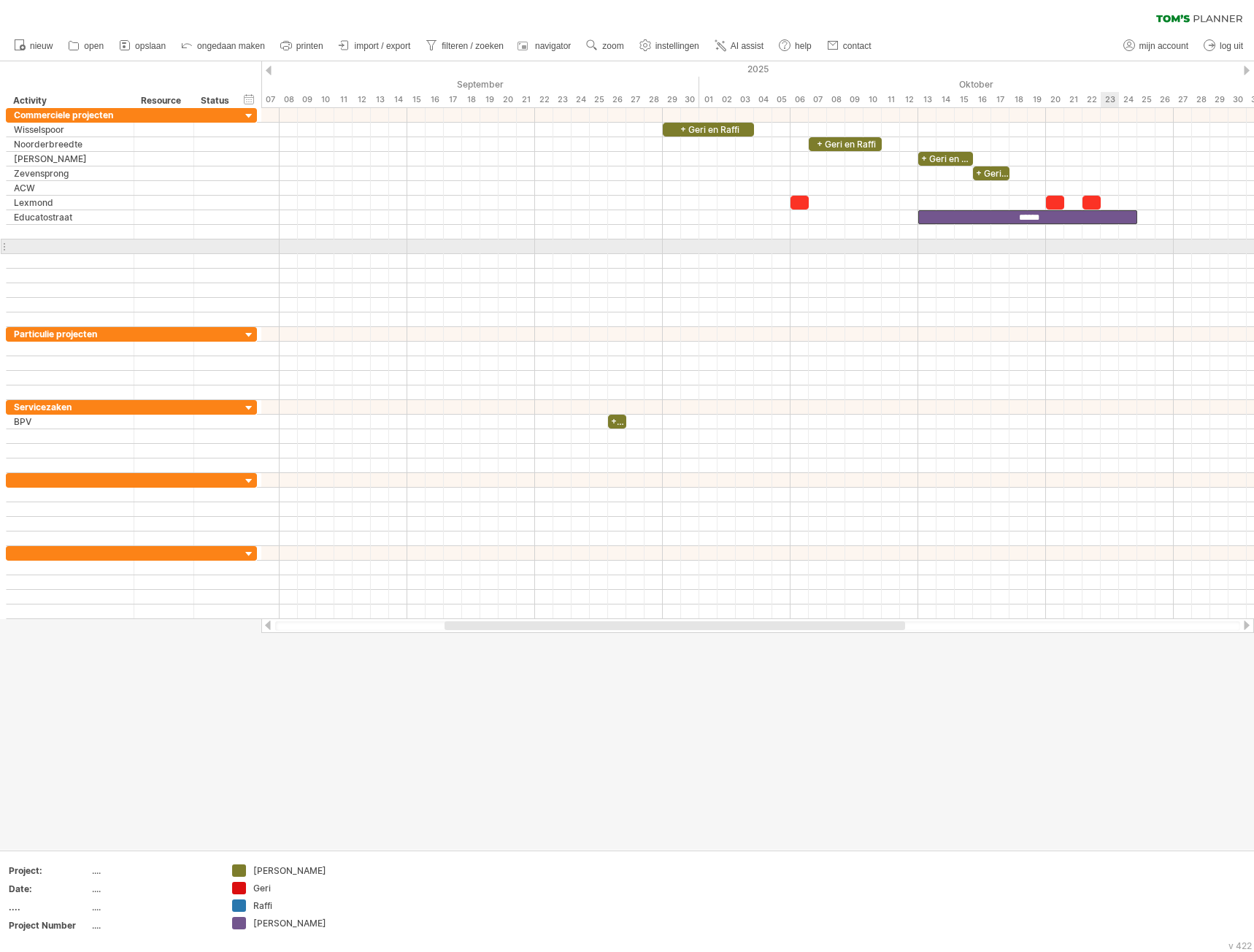
click at [1067, 299] on div at bounding box center [757, 305] width 993 height 15
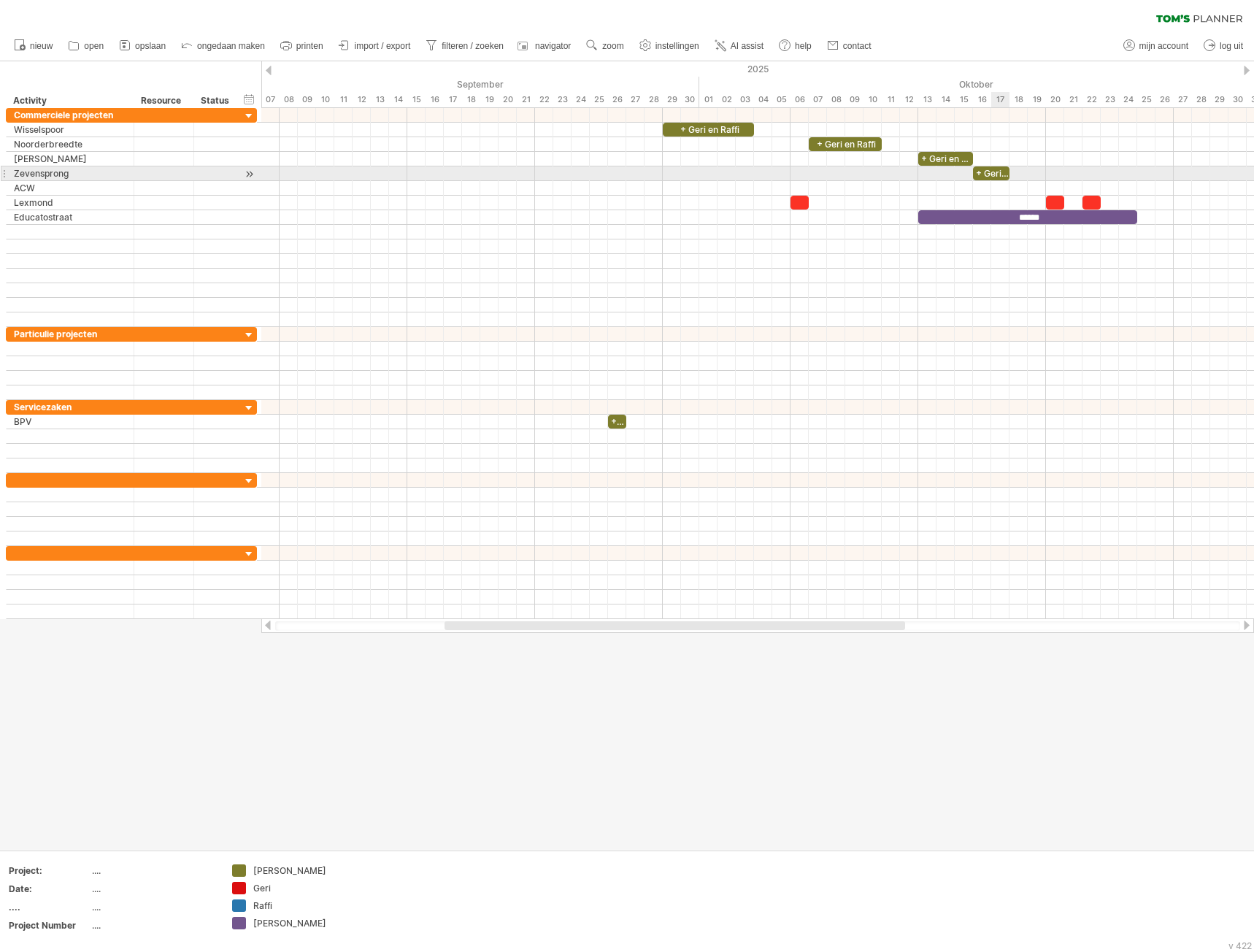
click at [997, 174] on div "+ Geri en Raffi" at bounding box center [991, 173] width 36 height 14
click at [1001, 171] on div "**********" at bounding box center [991, 173] width 36 height 14
drag, startPoint x: 984, startPoint y: 171, endPoint x: 1016, endPoint y: 178, distance: 32.8
click at [1016, 178] on div "**********" at bounding box center [757, 363] width 993 height 510
click at [1006, 167] on div "**********" at bounding box center [991, 173] width 36 height 14
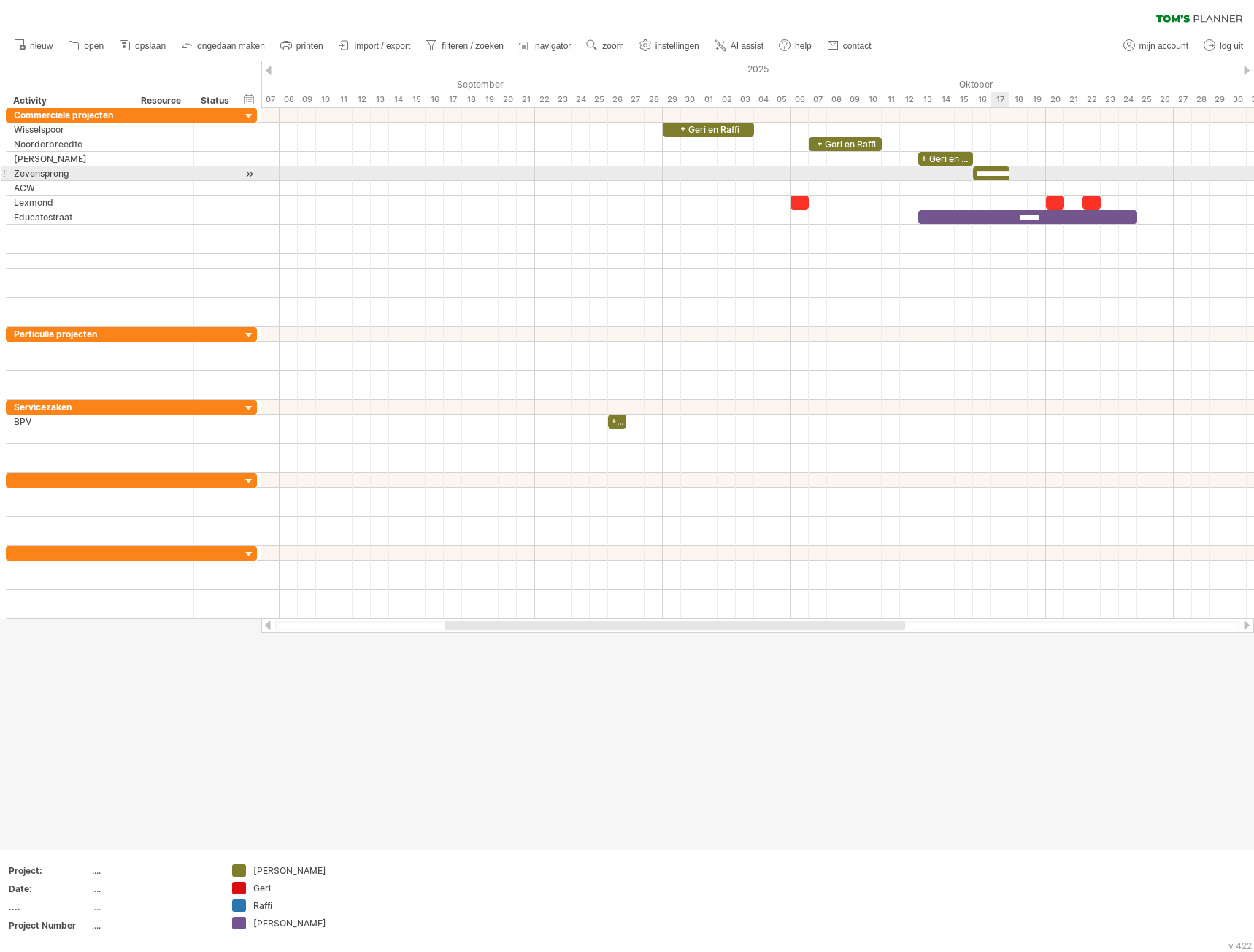
click at [1004, 172] on div "**********" at bounding box center [991, 173] width 36 height 14
drag, startPoint x: 980, startPoint y: 177, endPoint x: 1056, endPoint y: 176, distance: 76.0
click at [1056, 176] on div "+ Geri en Raffi + Geri en Raffi + Geri en Raffi ****** ****** +geri [DATE] [DAT…" at bounding box center [757, 363] width 993 height 510
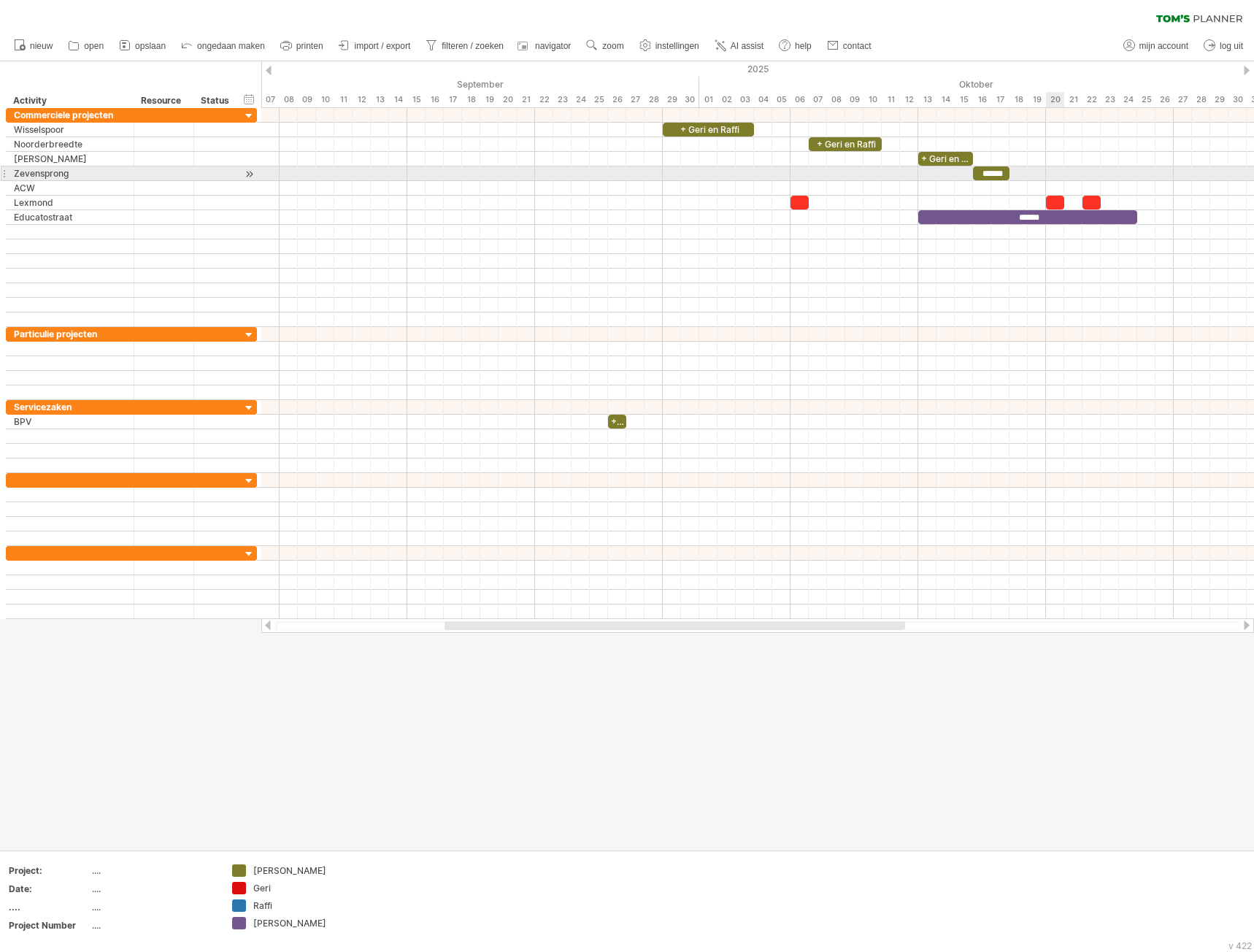
click at [1055, 176] on div at bounding box center [757, 174] width 993 height 15
drag, startPoint x: 1001, startPoint y: 169, endPoint x: 1074, endPoint y: 169, distance: 73.0
click at [1074, 169] on div "******" at bounding box center [1064, 173] width 36 height 14
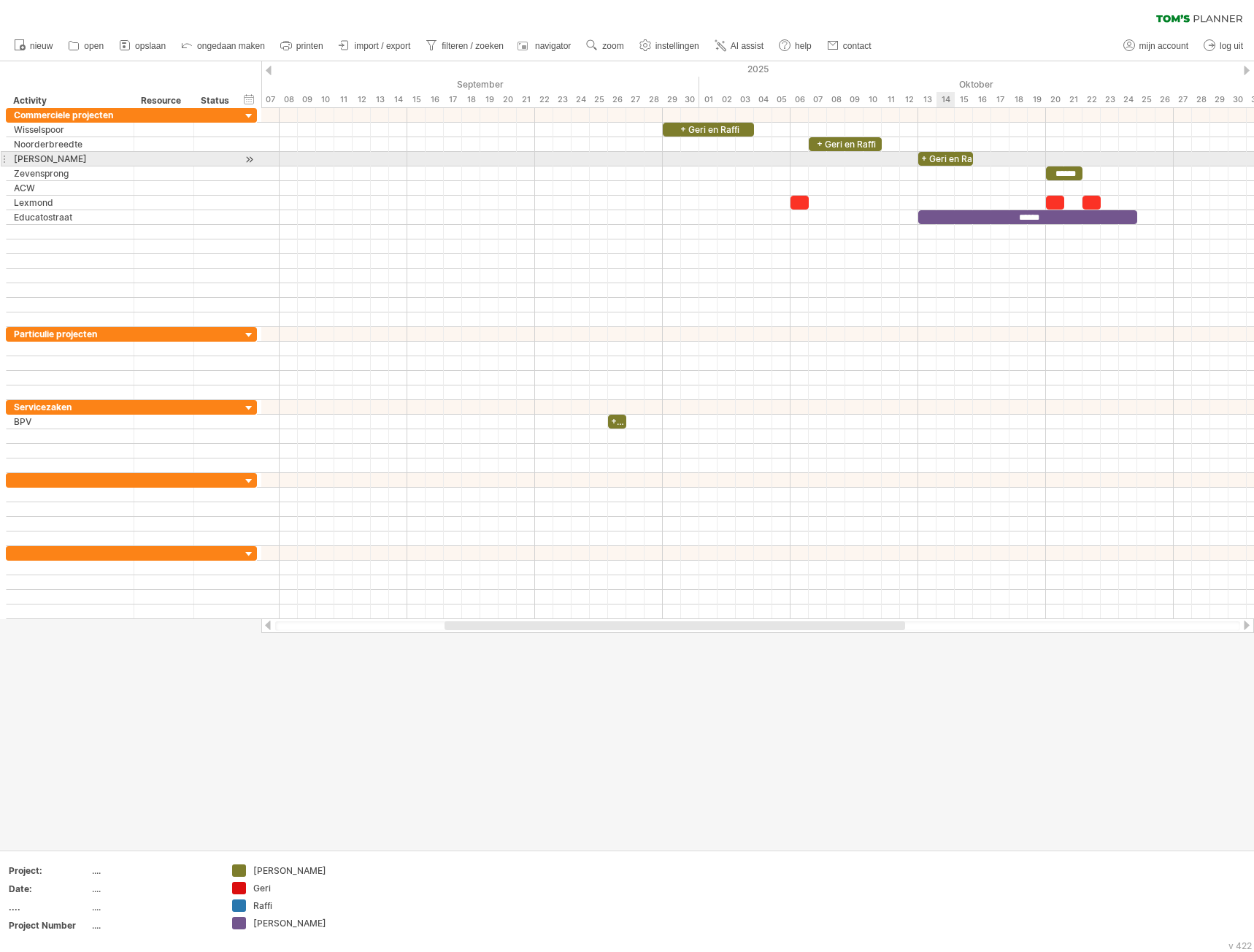
click at [938, 156] on div "+ Geri en Raffi" at bounding box center [946, 158] width 54 height 14
click at [952, 156] on div "**********" at bounding box center [946, 158] width 54 height 14
drag, startPoint x: 948, startPoint y: 157, endPoint x: 985, endPoint y: 160, distance: 37.1
click at [985, 160] on div "**********" at bounding box center [757, 363] width 993 height 510
click at [952, 154] on div "**********" at bounding box center [946, 158] width 54 height 14
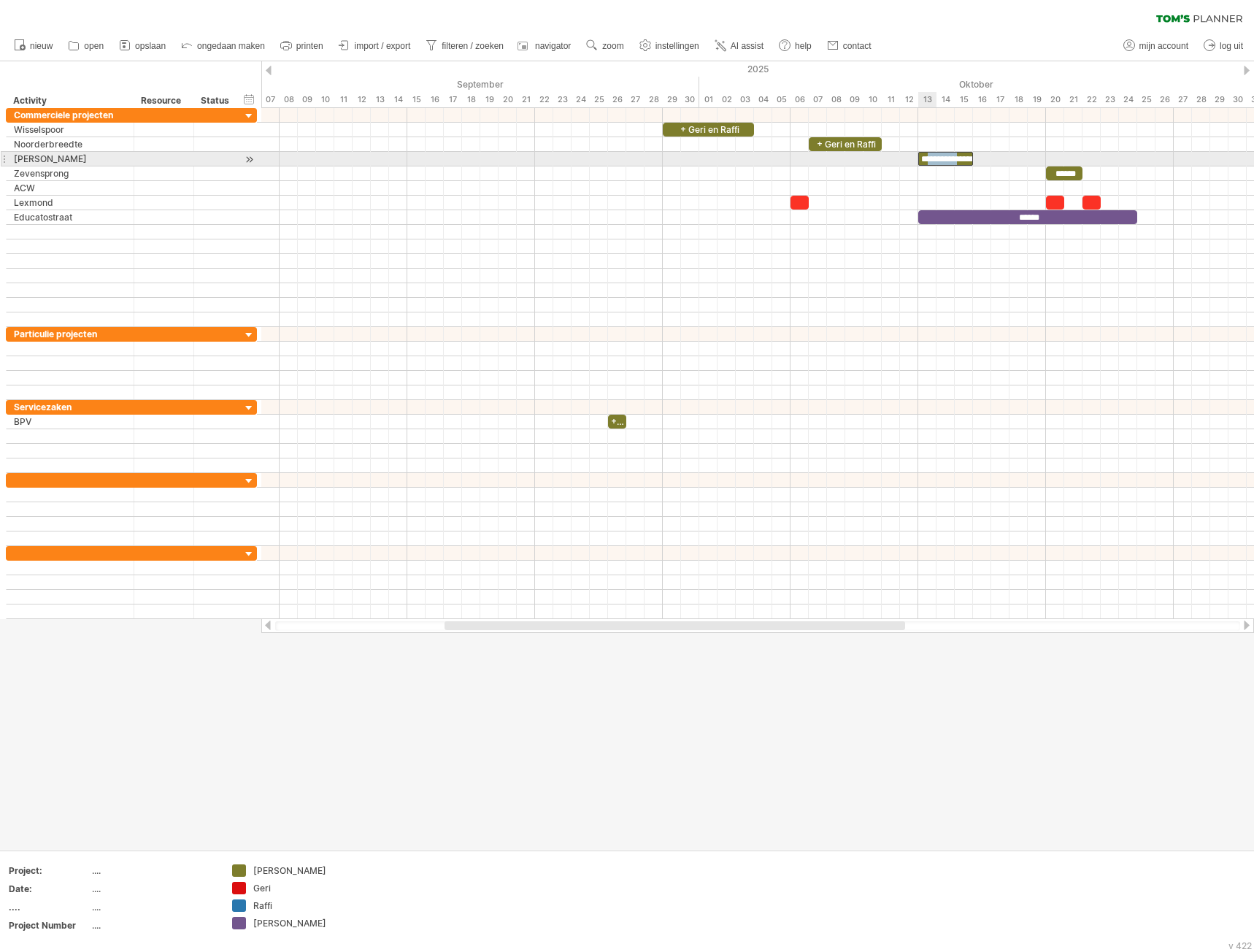
drag, startPoint x: 961, startPoint y: 159, endPoint x: 928, endPoint y: 158, distance: 33.0
click at [928, 158] on div "**********" at bounding box center [946, 158] width 54 height 14
drag, startPoint x: 972, startPoint y: 159, endPoint x: 991, endPoint y: 165, distance: 19.9
click at [991, 165] on span at bounding box center [991, 158] width 5 height 14
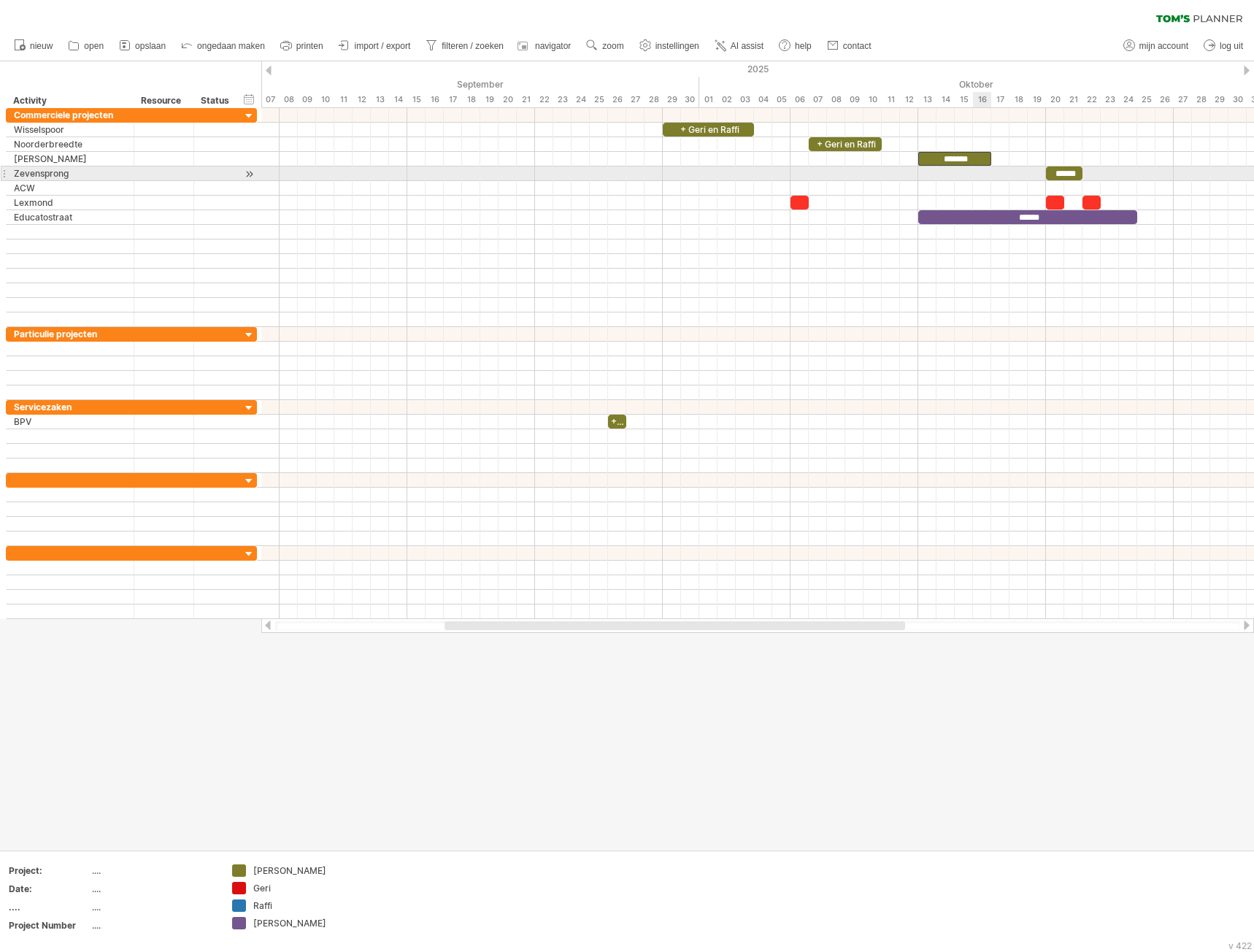
click at [984, 180] on div at bounding box center [757, 174] width 993 height 15
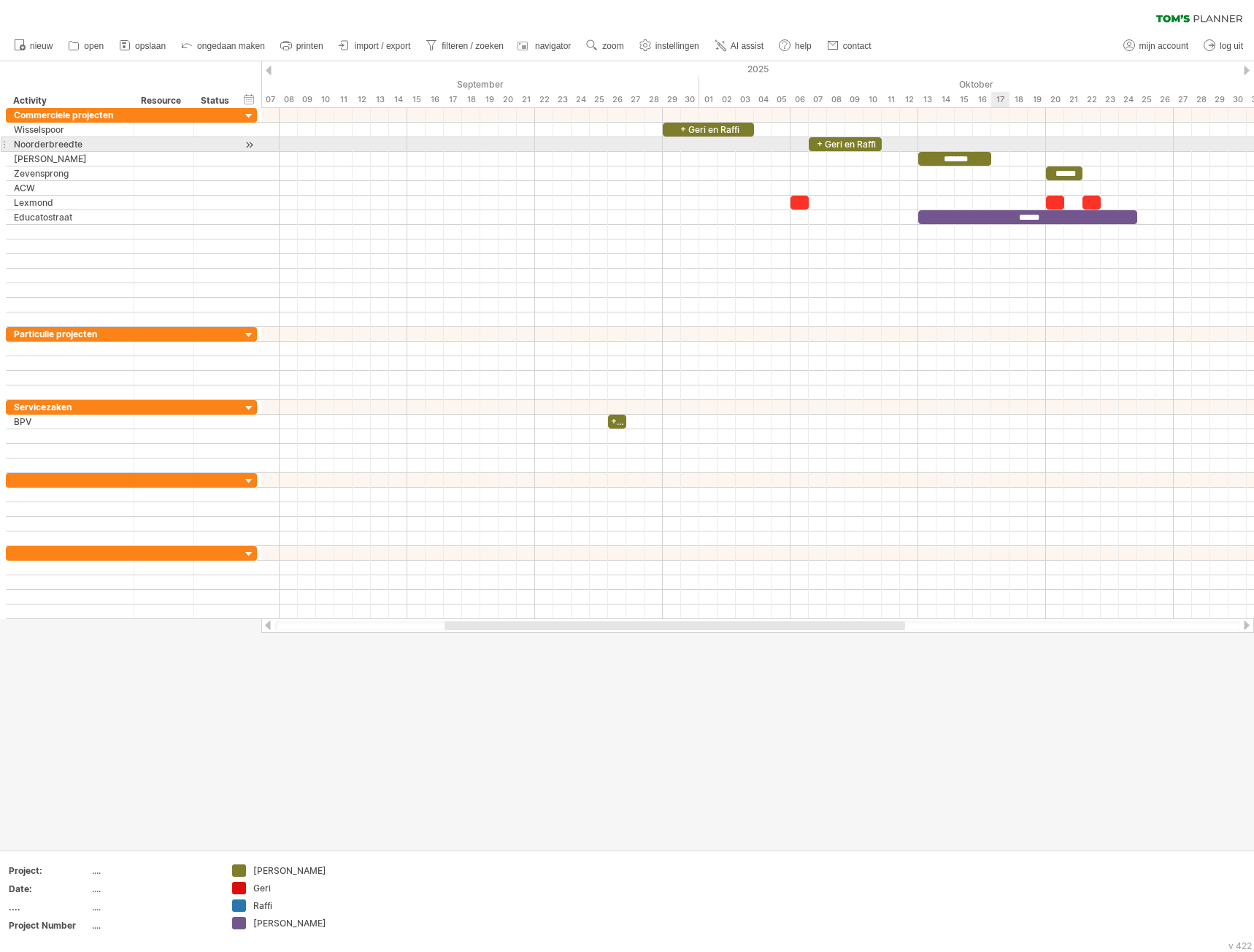
click at [1007, 138] on div at bounding box center [757, 144] width 993 height 15
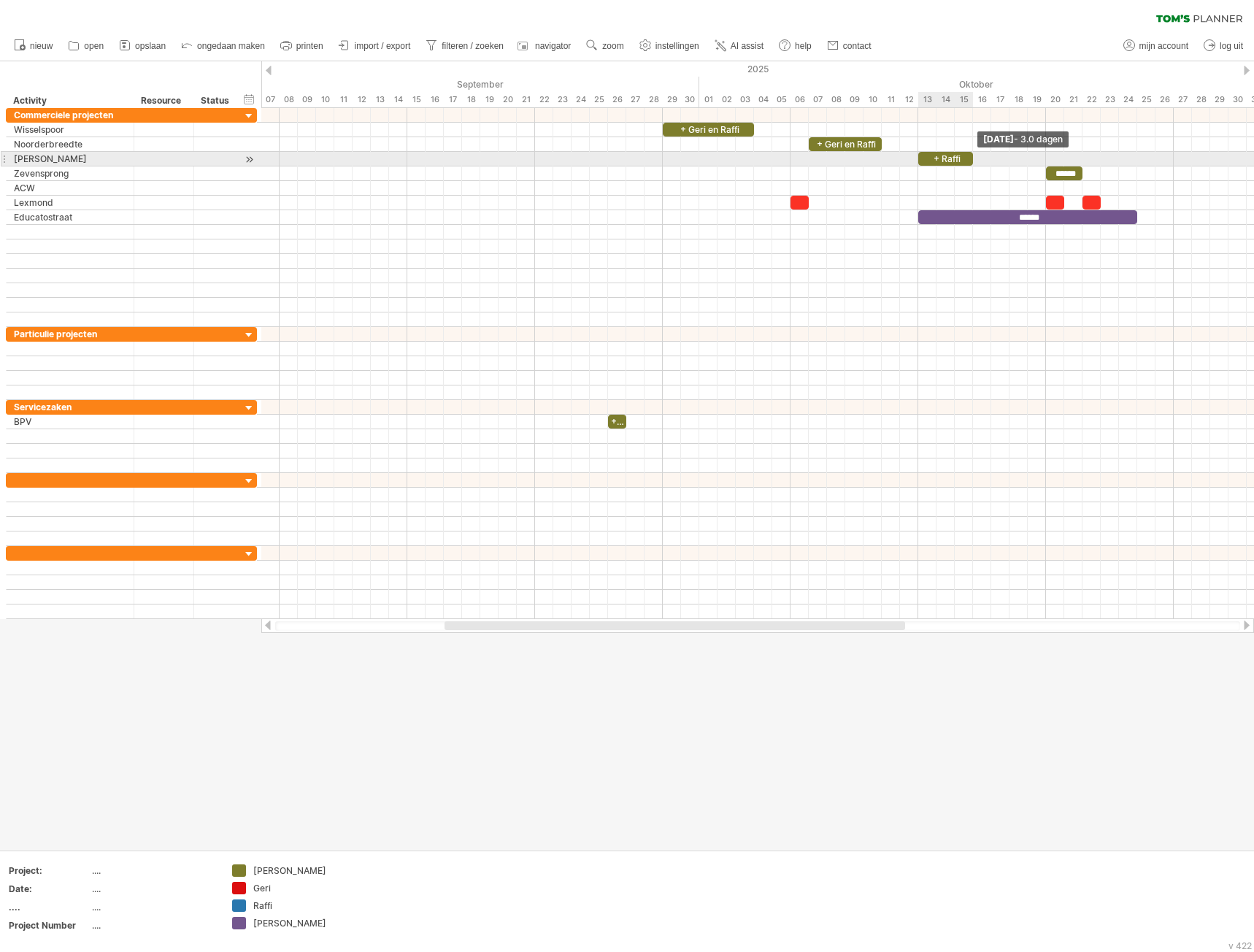
click at [975, 160] on span at bounding box center [973, 158] width 5 height 14
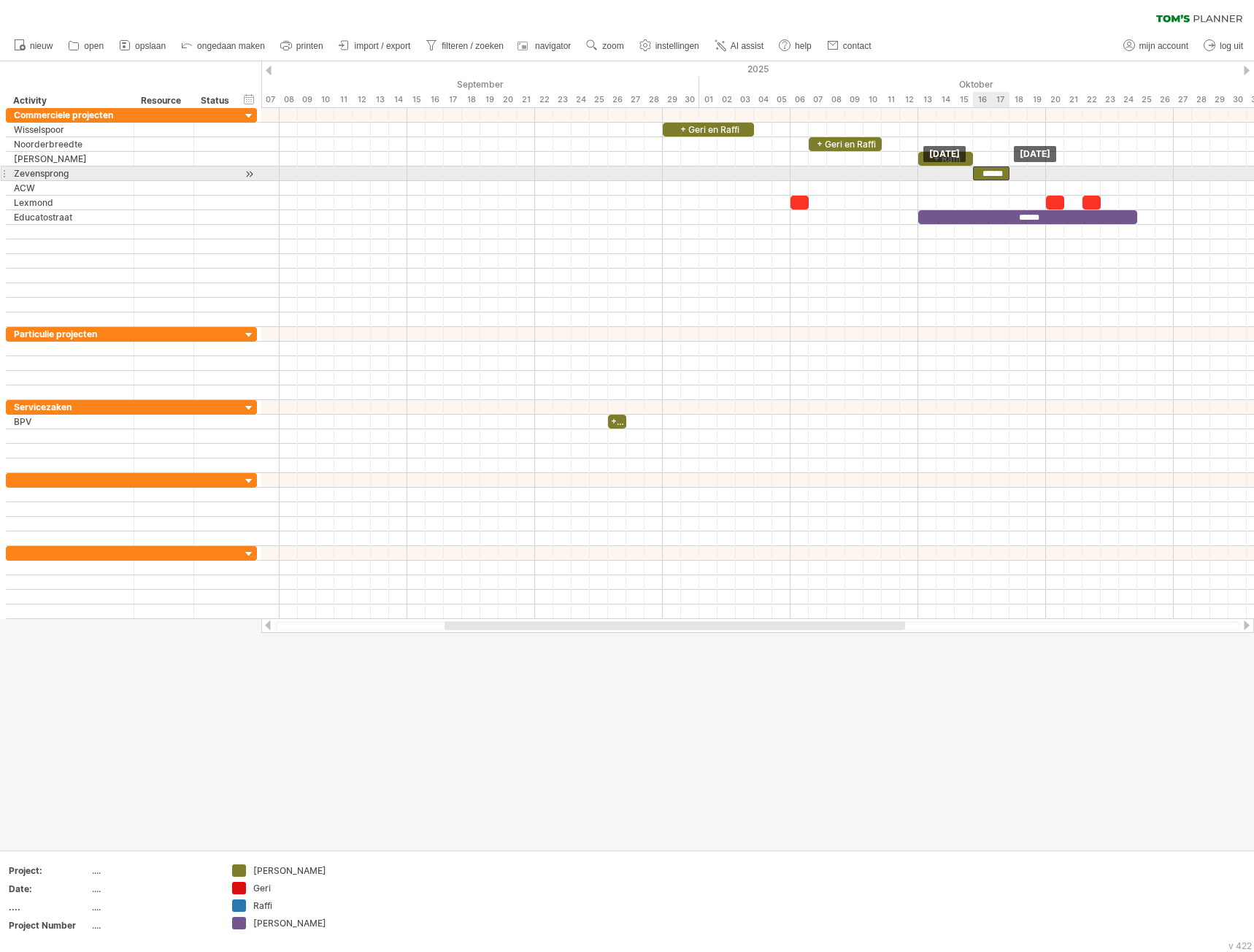
drag, startPoint x: 1052, startPoint y: 177, endPoint x: 982, endPoint y: 178, distance: 70.0
click at [982, 178] on div "******" at bounding box center [991, 173] width 36 height 14
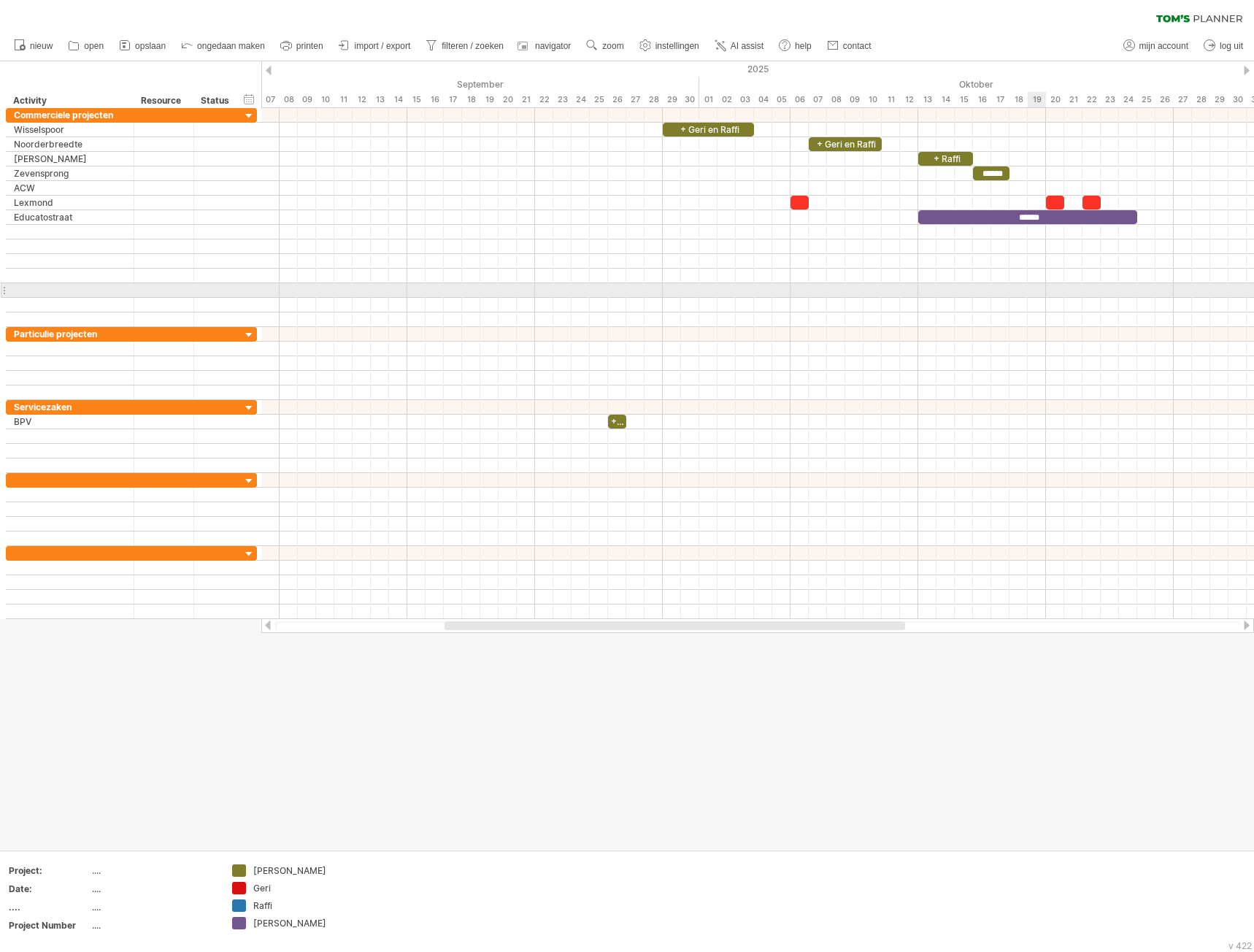
click at [1044, 291] on div at bounding box center [757, 290] width 993 height 15
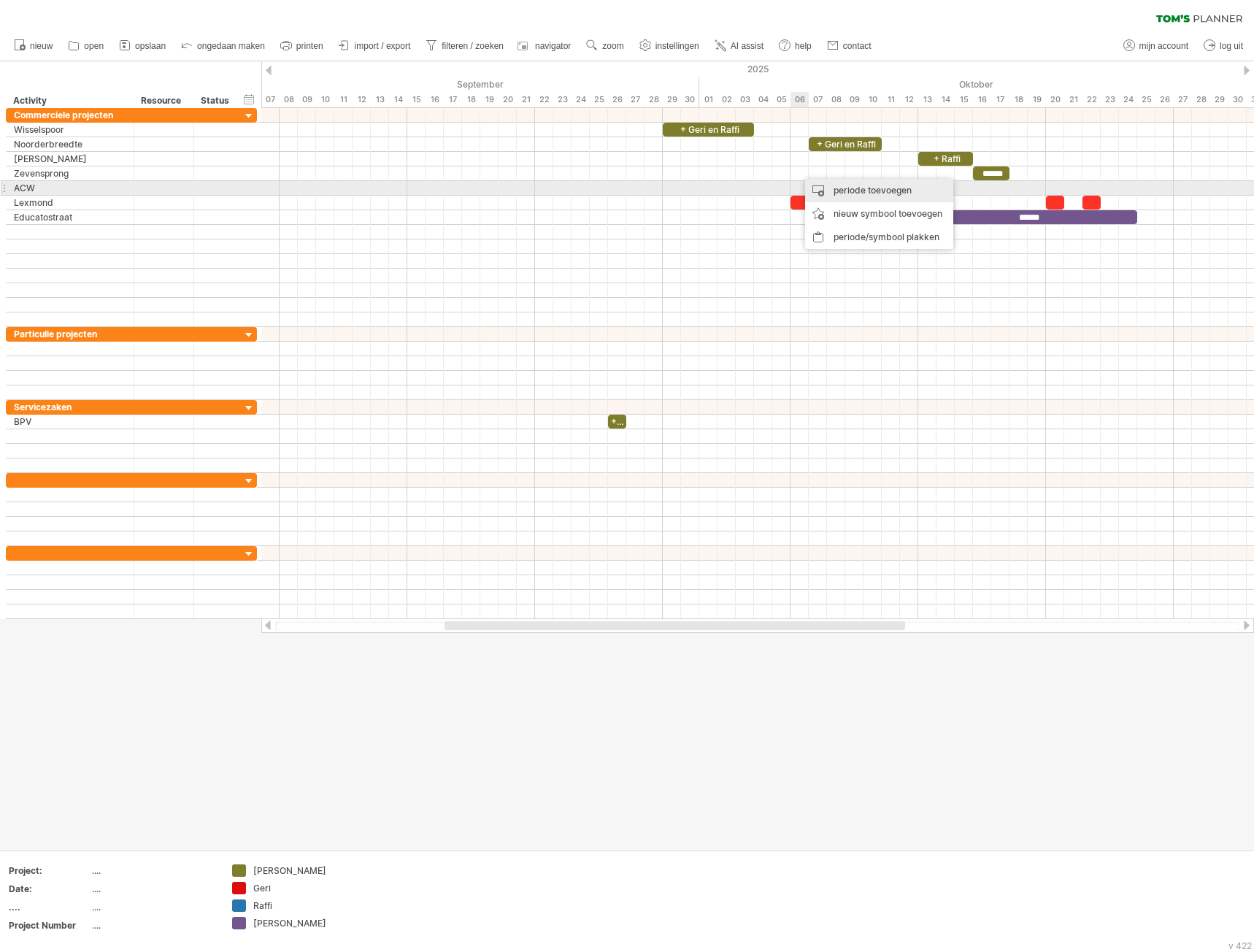
click at [862, 191] on div "periode toevoegen" at bounding box center [879, 190] width 148 height 24
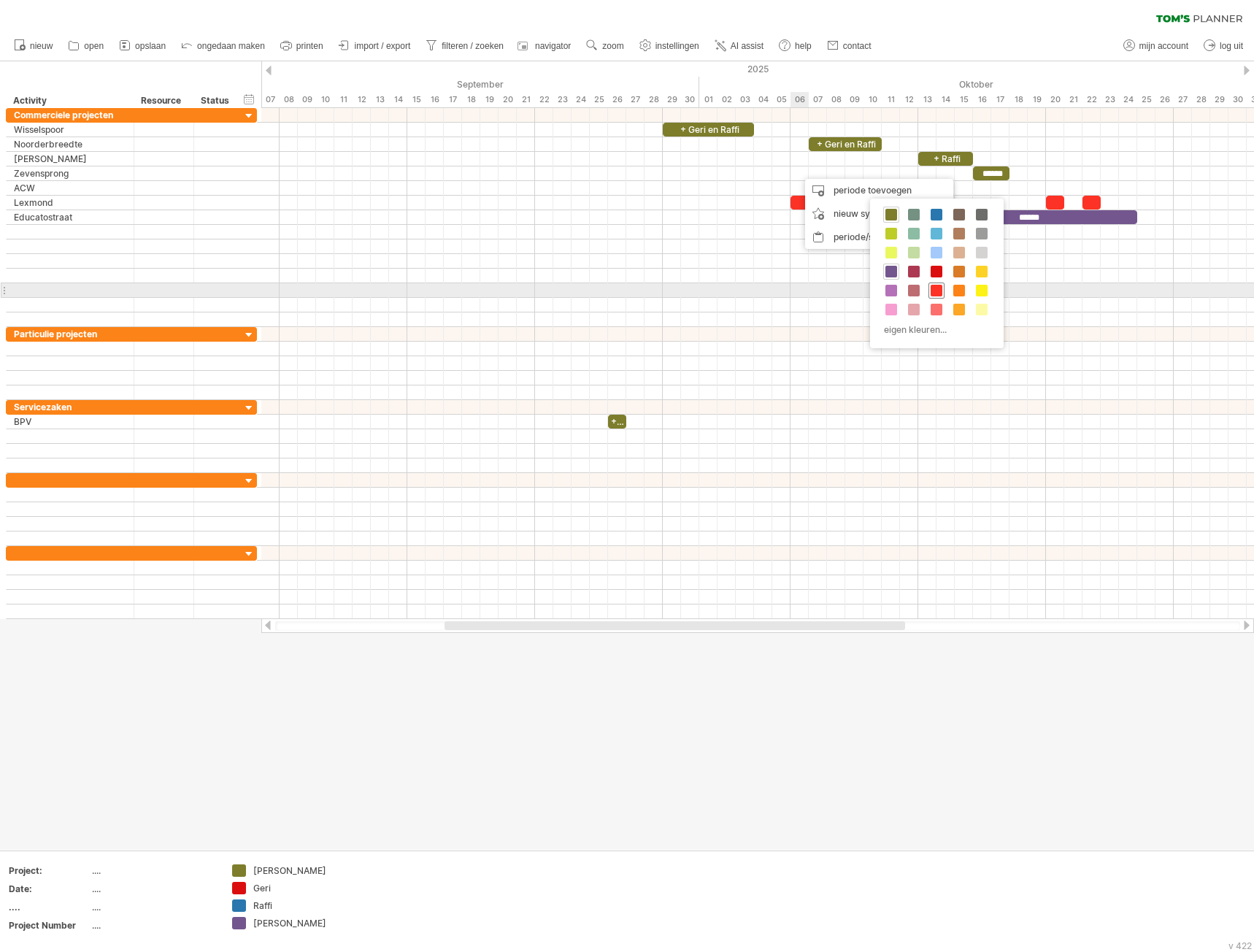
click at [939, 289] on span at bounding box center [936, 290] width 12 height 12
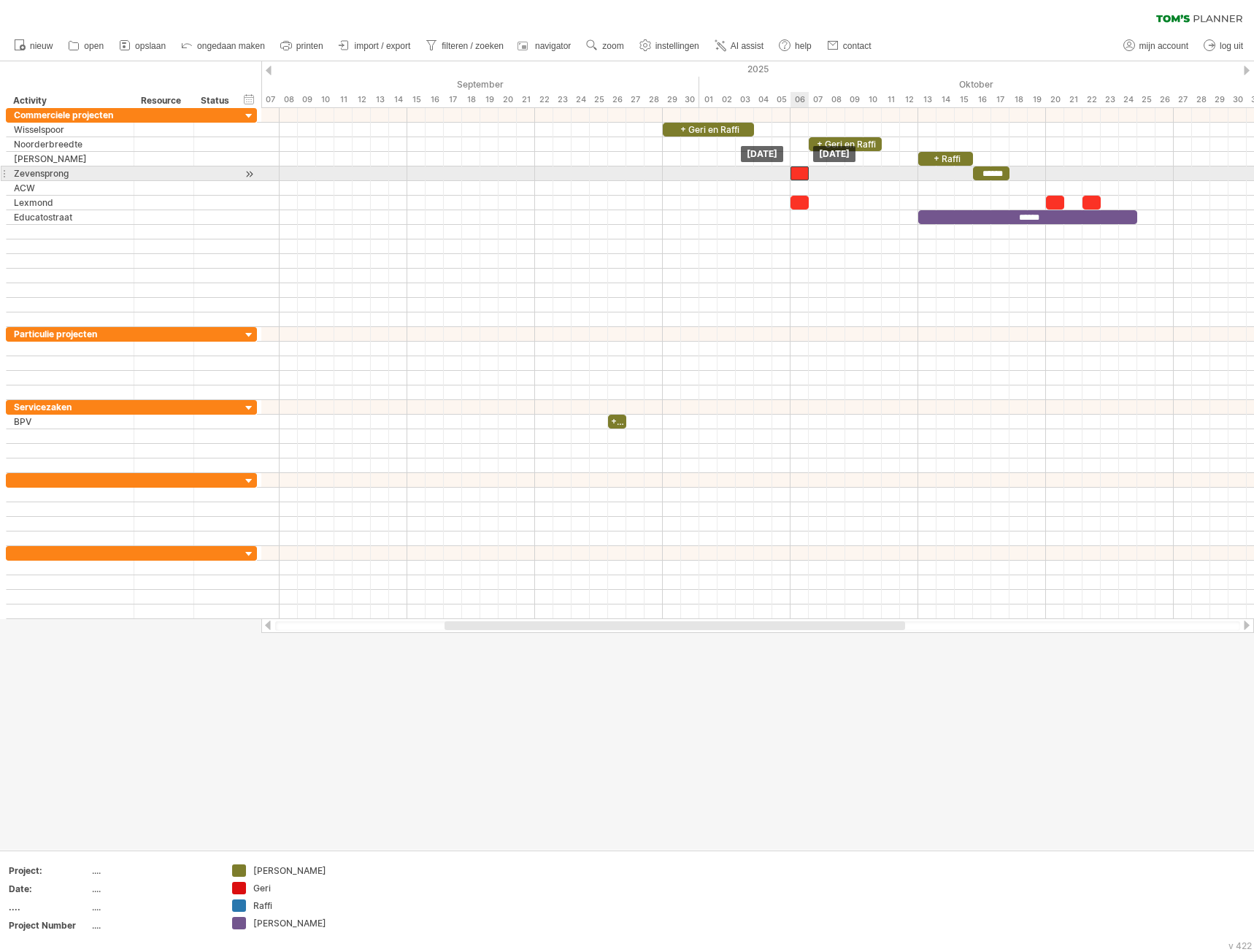
drag, startPoint x: 807, startPoint y: 176, endPoint x: 796, endPoint y: 176, distance: 11.0
click at [796, 176] on div at bounding box center [800, 173] width 18 height 14
click at [801, 170] on div at bounding box center [800, 173] width 18 height 14
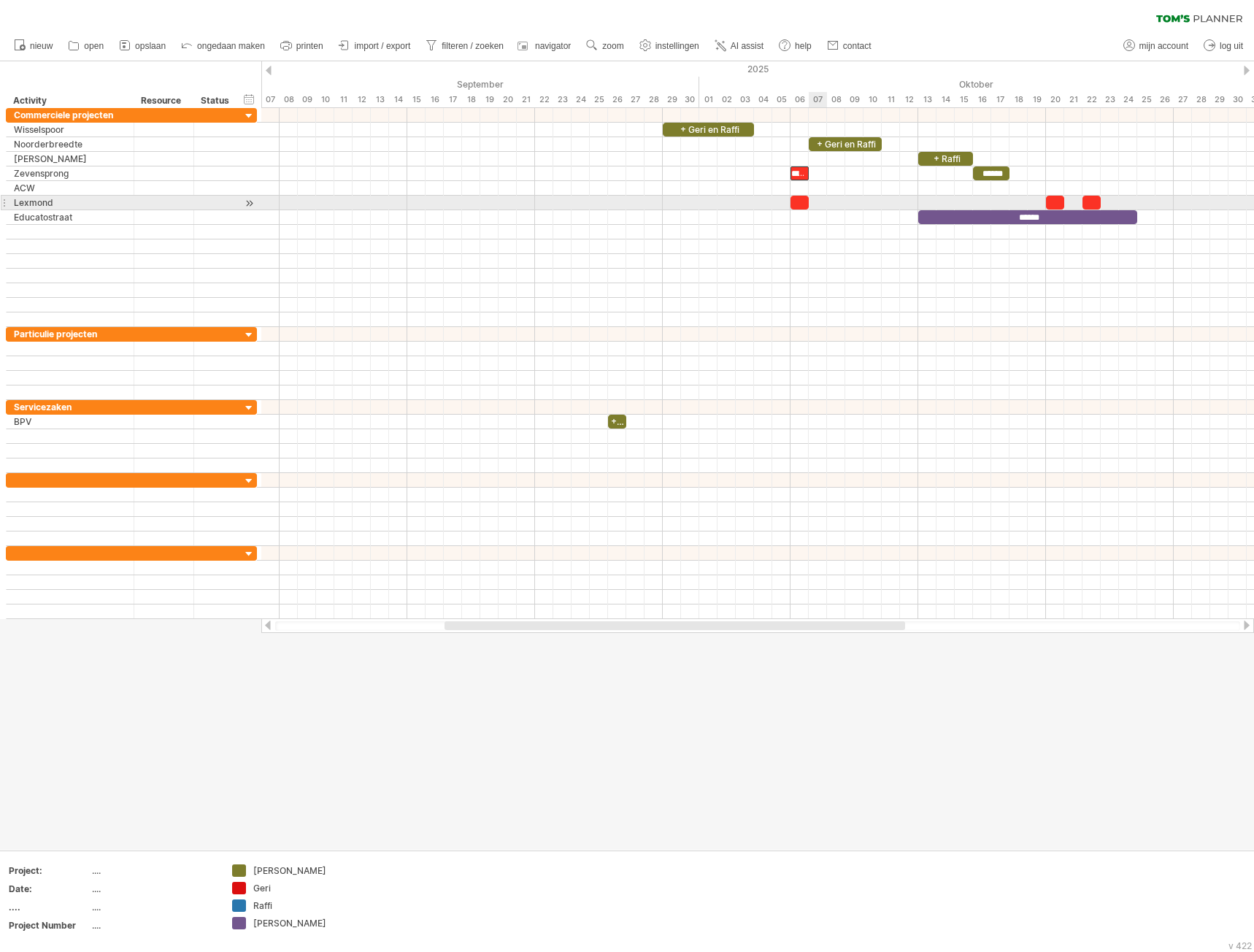
scroll to position [0, 10]
click at [802, 204] on div at bounding box center [800, 202] width 18 height 14
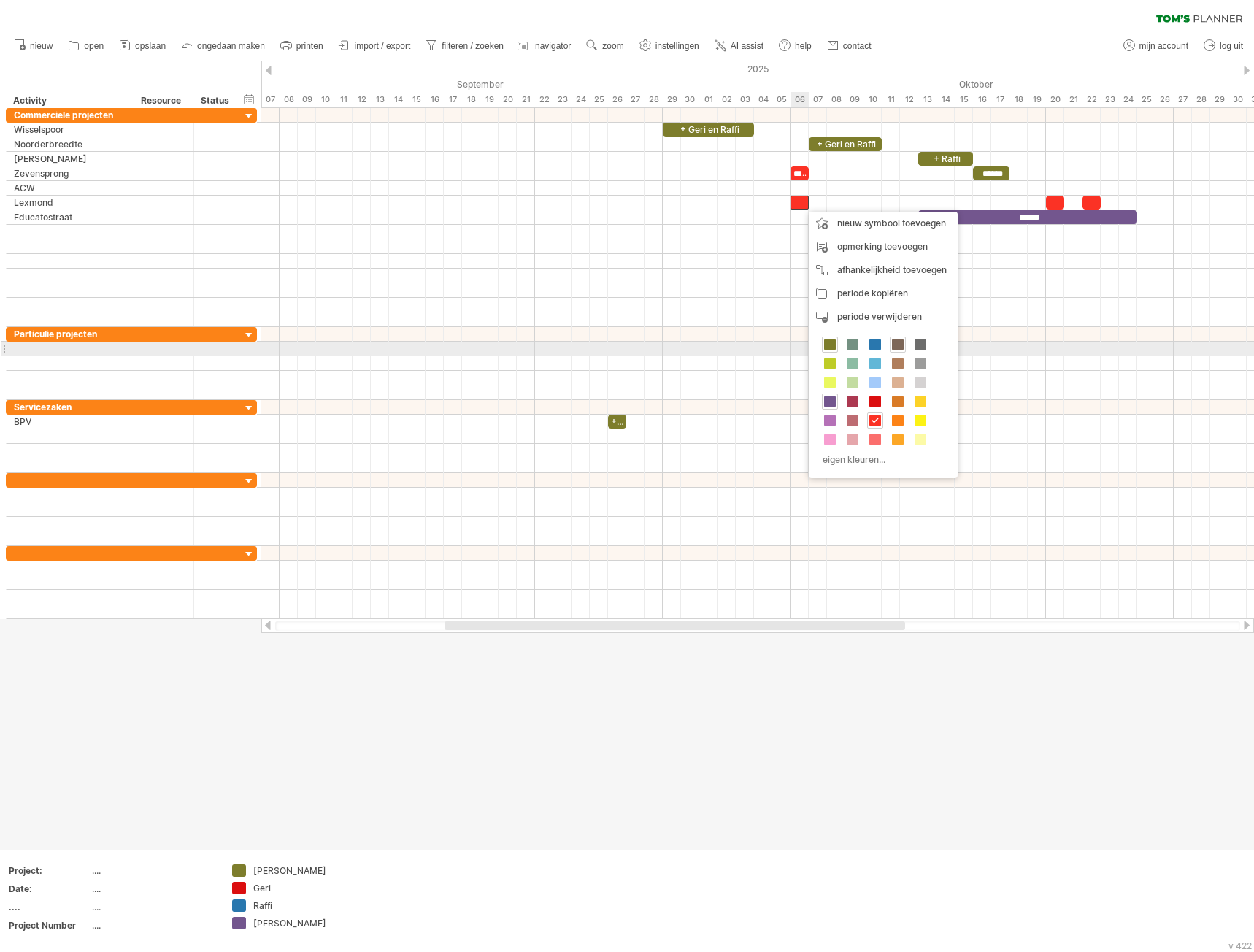
click at [900, 345] on span at bounding box center [898, 344] width 12 height 12
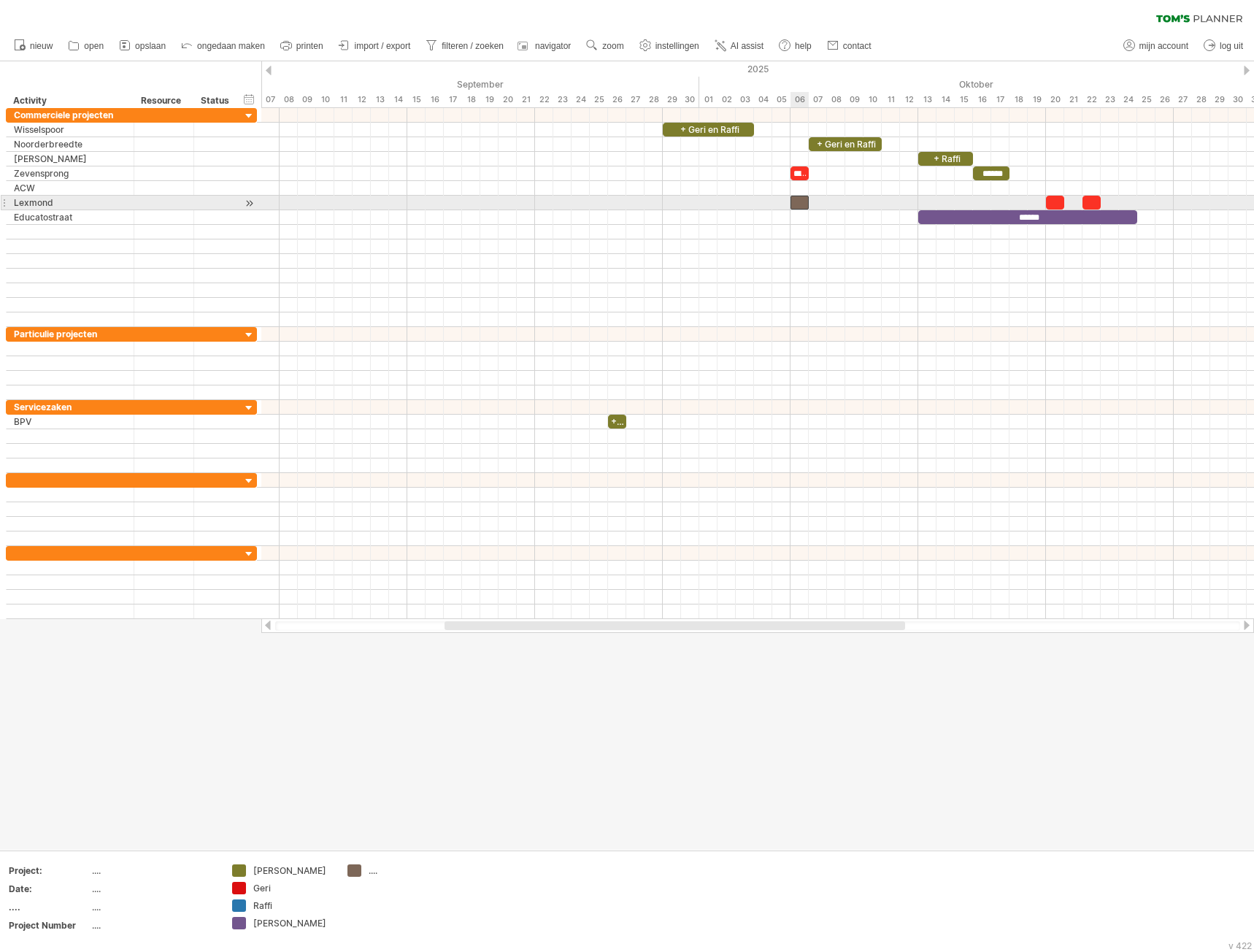
click at [798, 200] on div at bounding box center [800, 202] width 18 height 14
click at [368, 869] on div "...." at bounding box center [397, 870] width 101 height 13
click at [374, 871] on div "...." at bounding box center [408, 870] width 80 height 13
type input "*"
type input "**********"
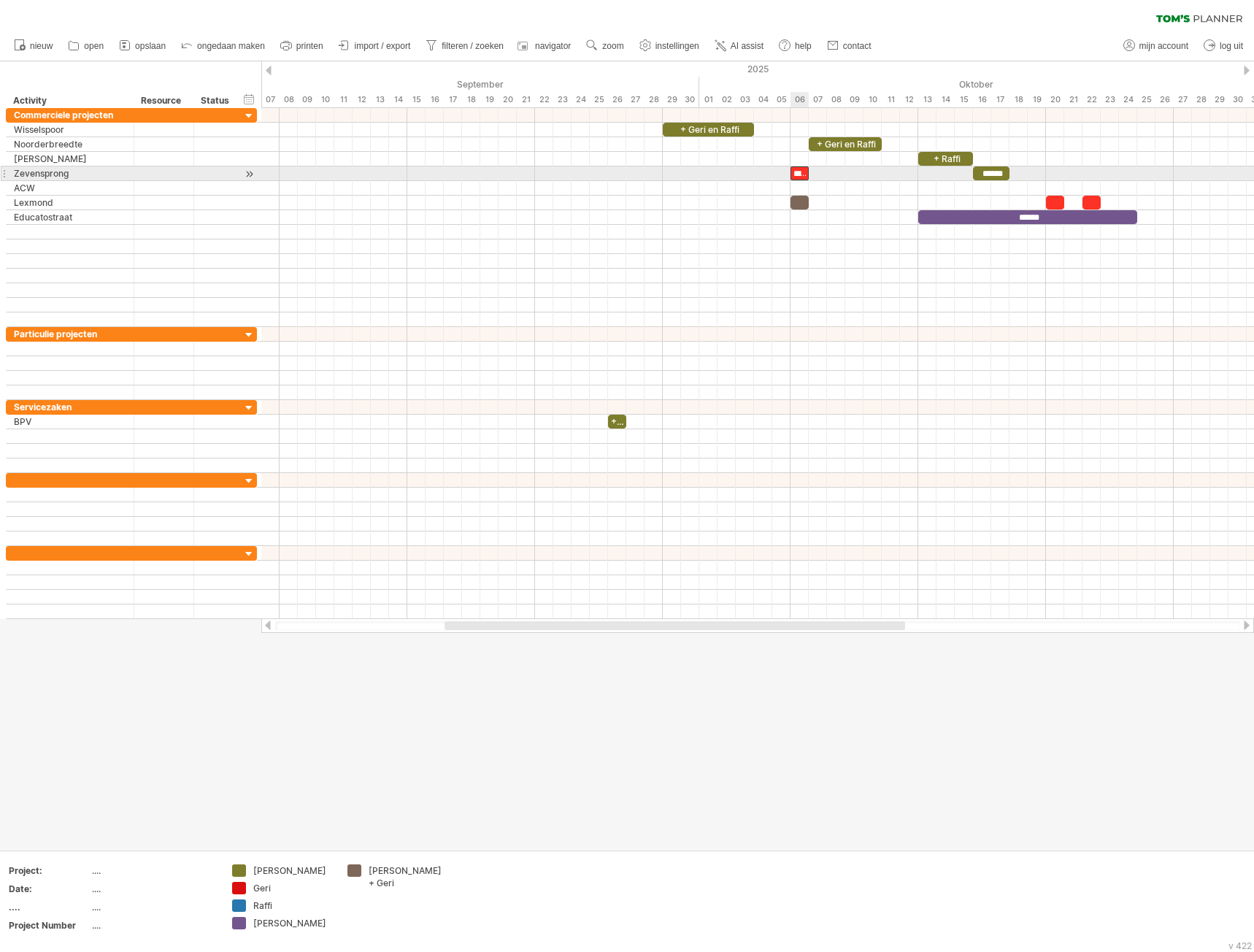
click at [802, 174] on div "*******" at bounding box center [800, 173] width 18 height 14
drag, startPoint x: 795, startPoint y: 175, endPoint x: 815, endPoint y: 175, distance: 20.0
click at [815, 175] on div "+ Geri en Raffi + Geri en Raffi + Raffi ****** ******* ****** +geri [DATE] [DAT…" at bounding box center [757, 363] width 993 height 510
click at [799, 171] on div "*******" at bounding box center [800, 173] width 18 height 14
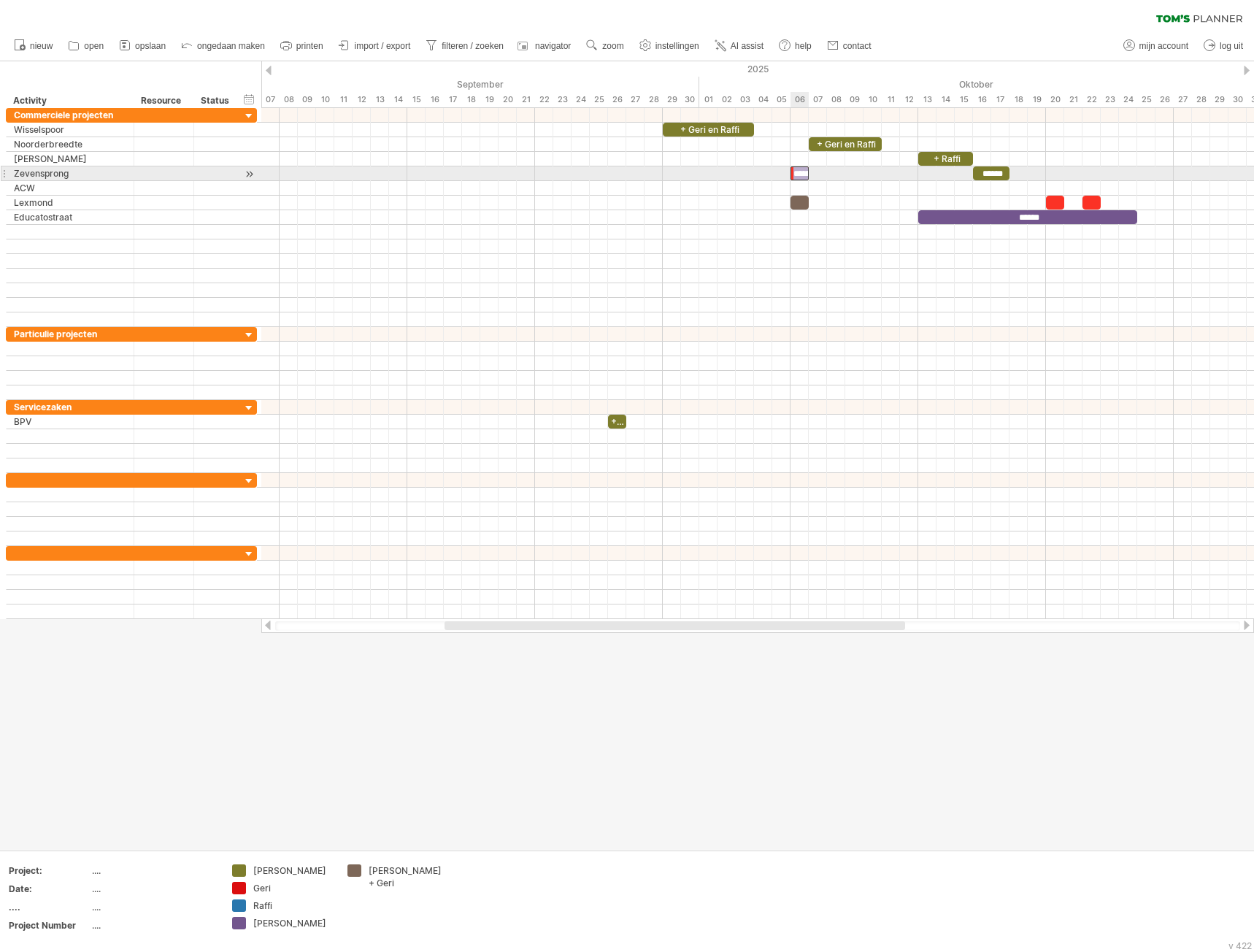
click at [799, 171] on div "*******" at bounding box center [800, 173] width 18 height 14
click at [799, 169] on div at bounding box center [800, 173] width 18 height 14
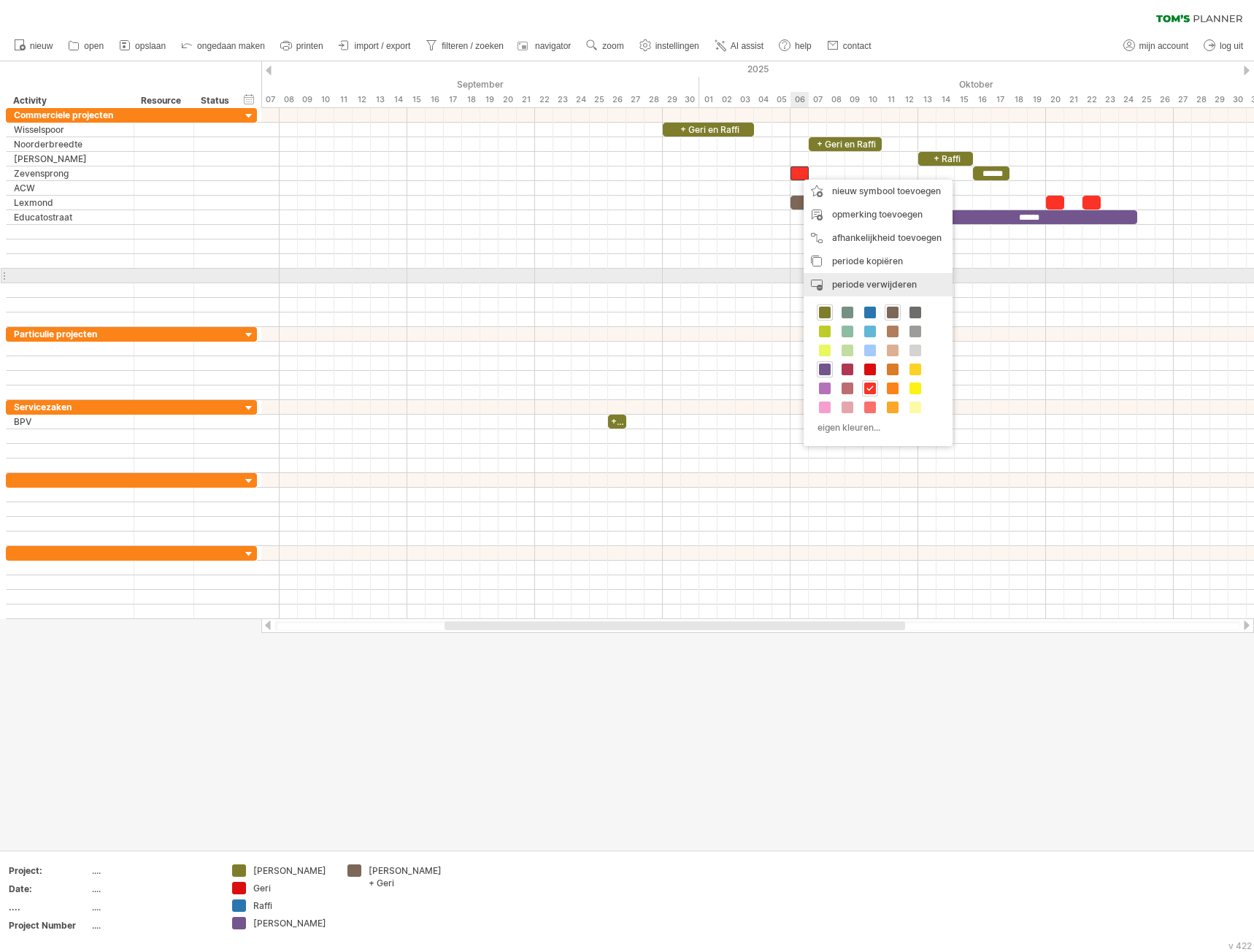
click at [859, 282] on span "periode verwijderen" at bounding box center [874, 284] width 84 height 11
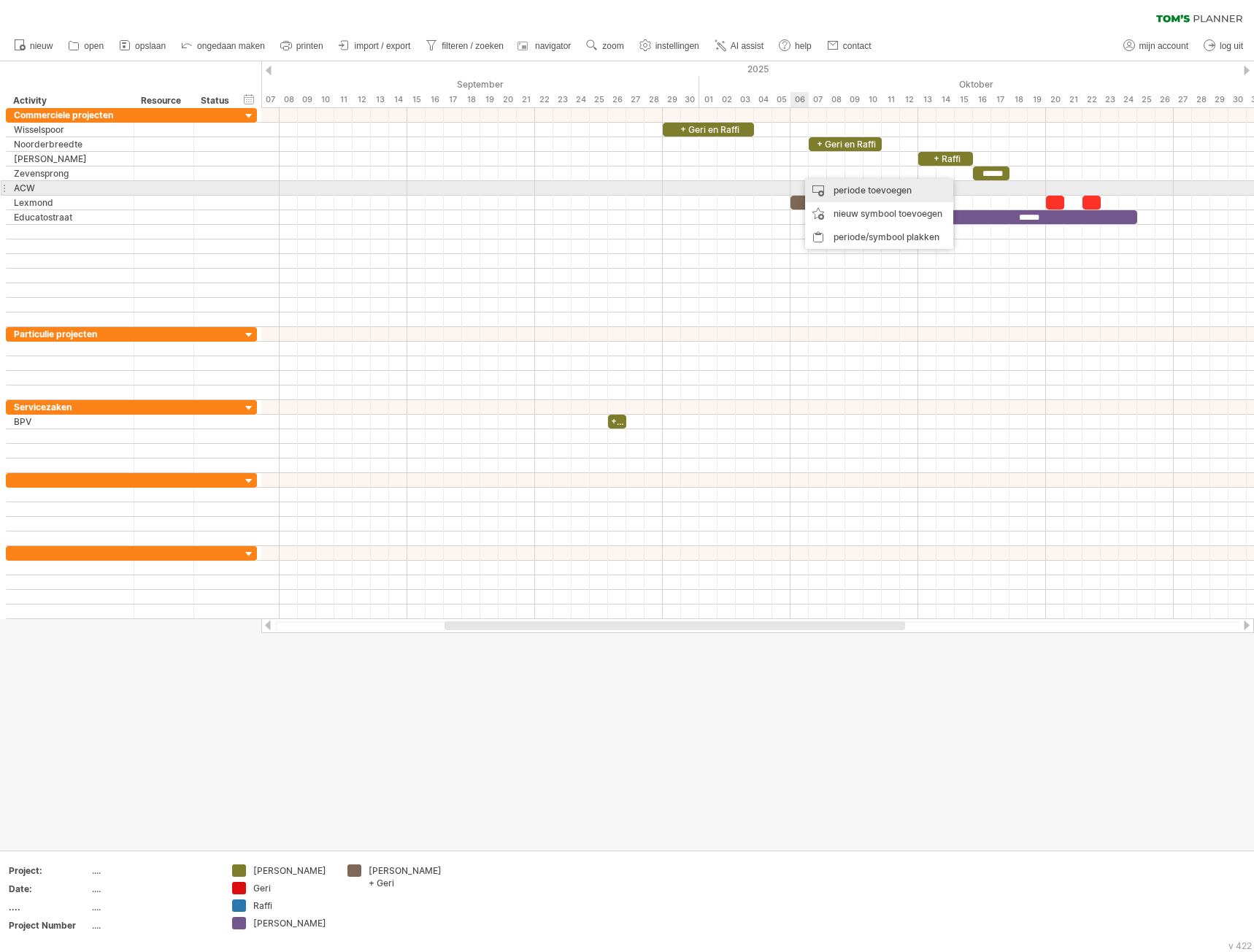
click at [855, 195] on div "periode toevoegen" at bounding box center [879, 190] width 148 height 24
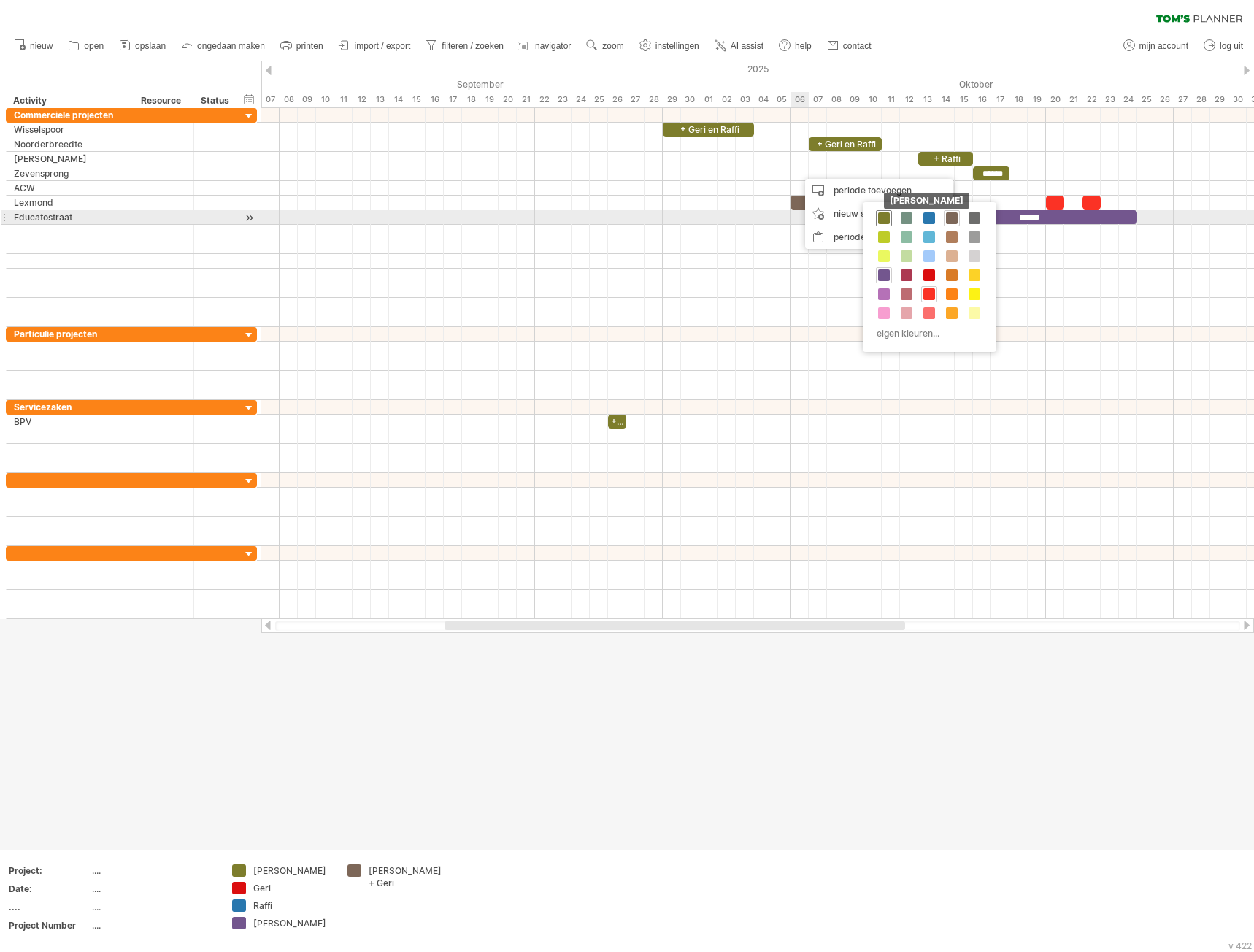
click at [881, 215] on span at bounding box center [883, 218] width 12 height 12
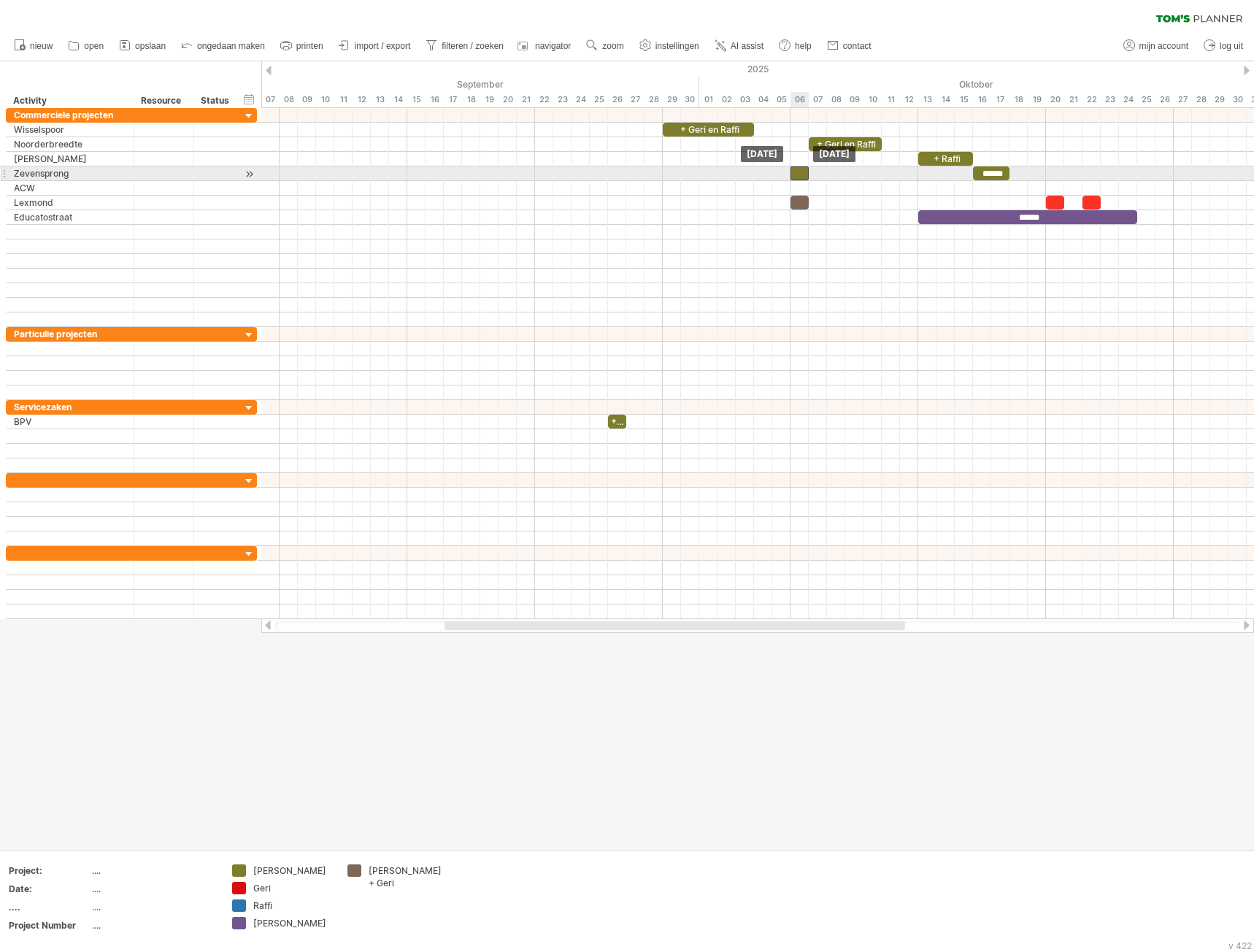
drag, startPoint x: 802, startPoint y: 174, endPoint x: 794, endPoint y: 171, distance: 8.5
click at [794, 171] on div at bounding box center [800, 173] width 18 height 14
click at [801, 177] on div at bounding box center [800, 173] width 18 height 14
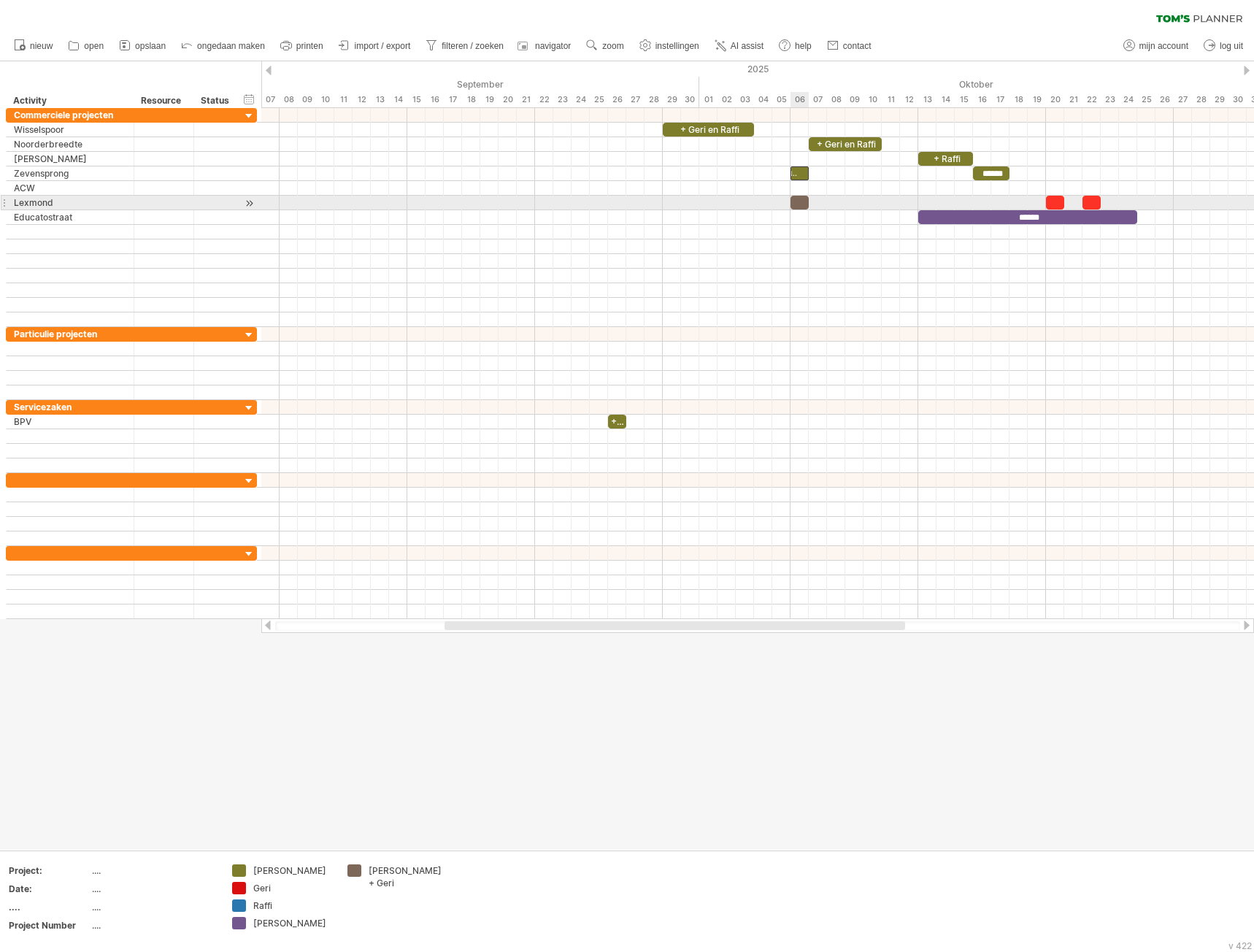
click at [796, 204] on div at bounding box center [800, 202] width 18 height 14
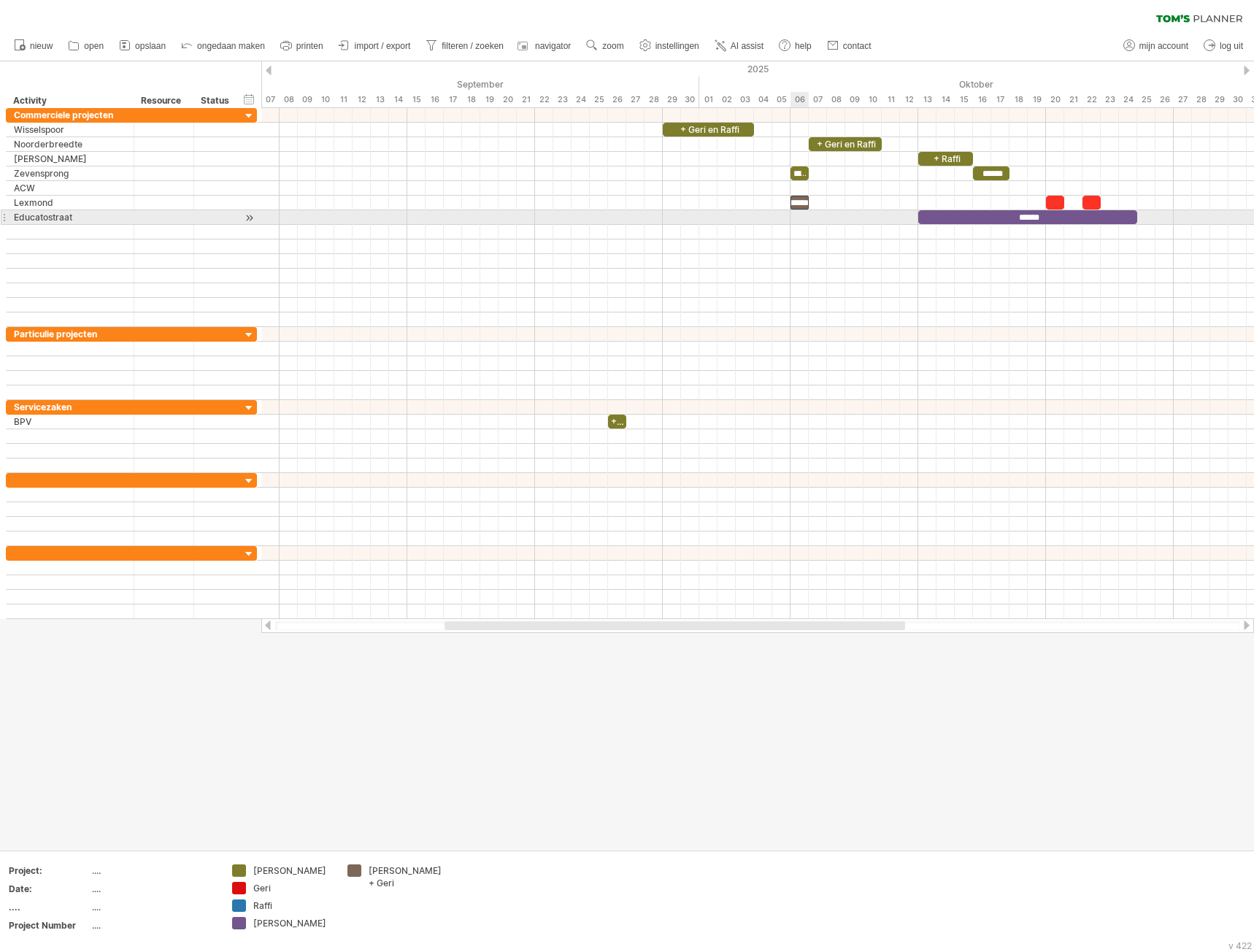
scroll to position [0, 10]
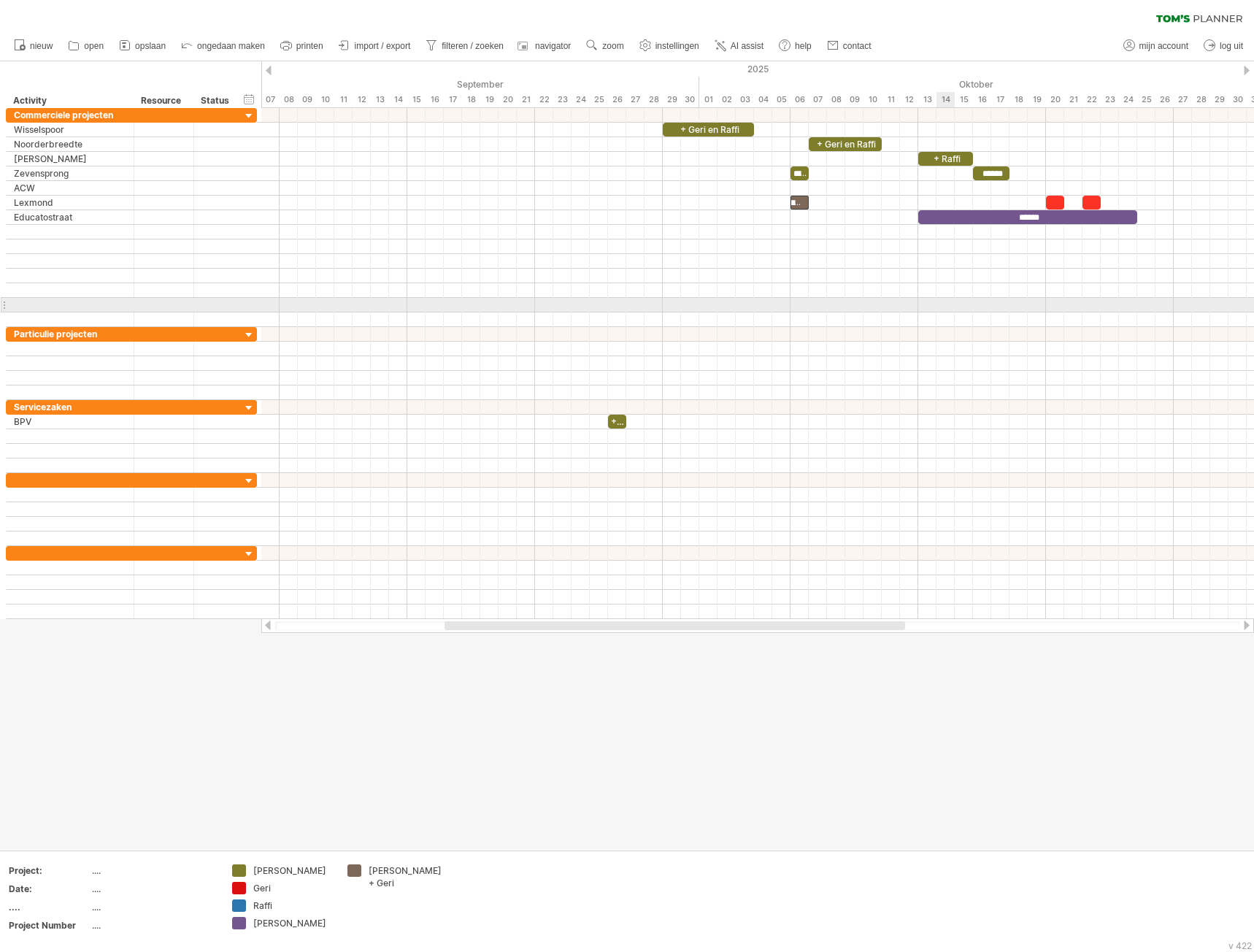
click at [937, 302] on div at bounding box center [757, 305] width 993 height 15
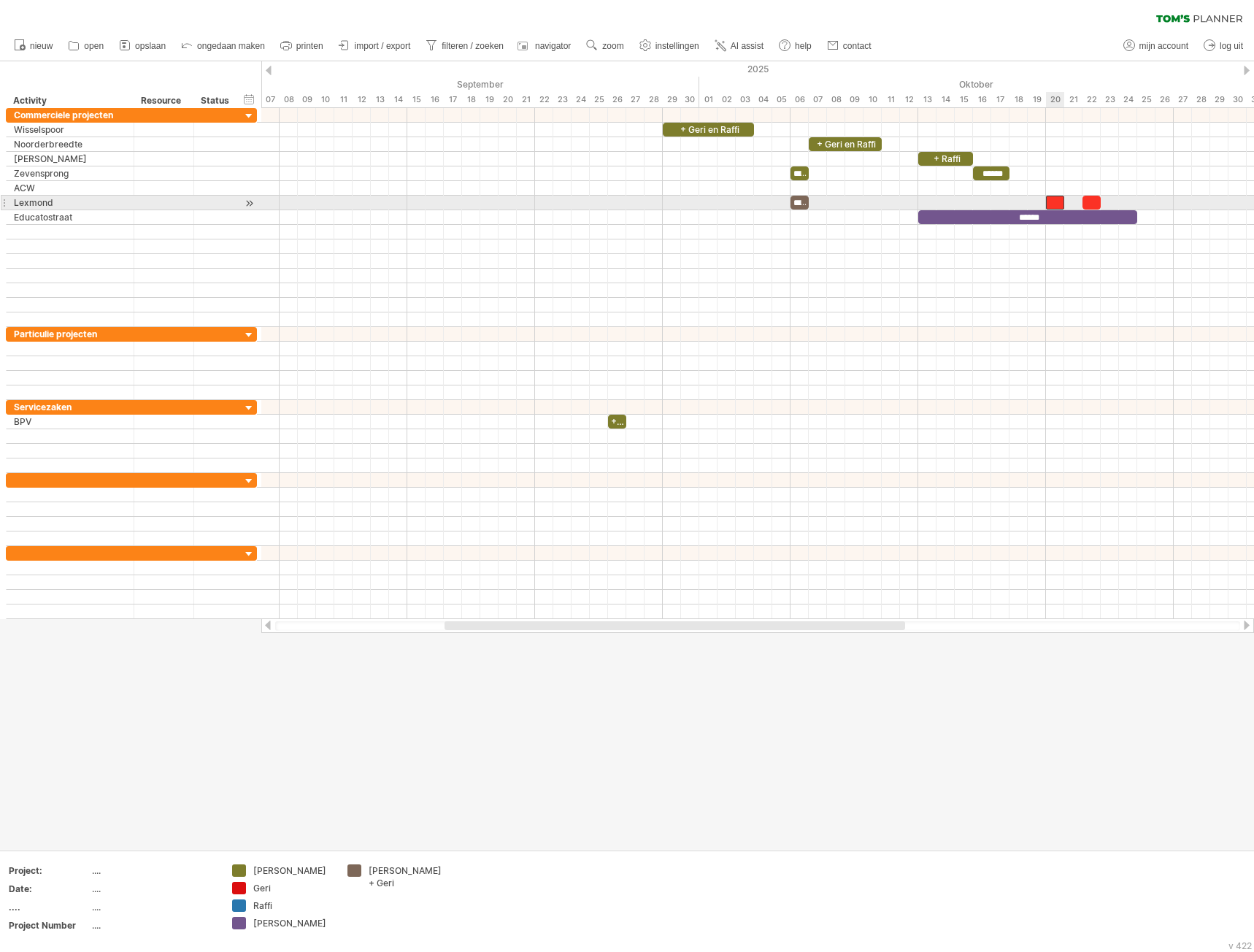
click at [1056, 199] on div at bounding box center [1055, 202] width 18 height 14
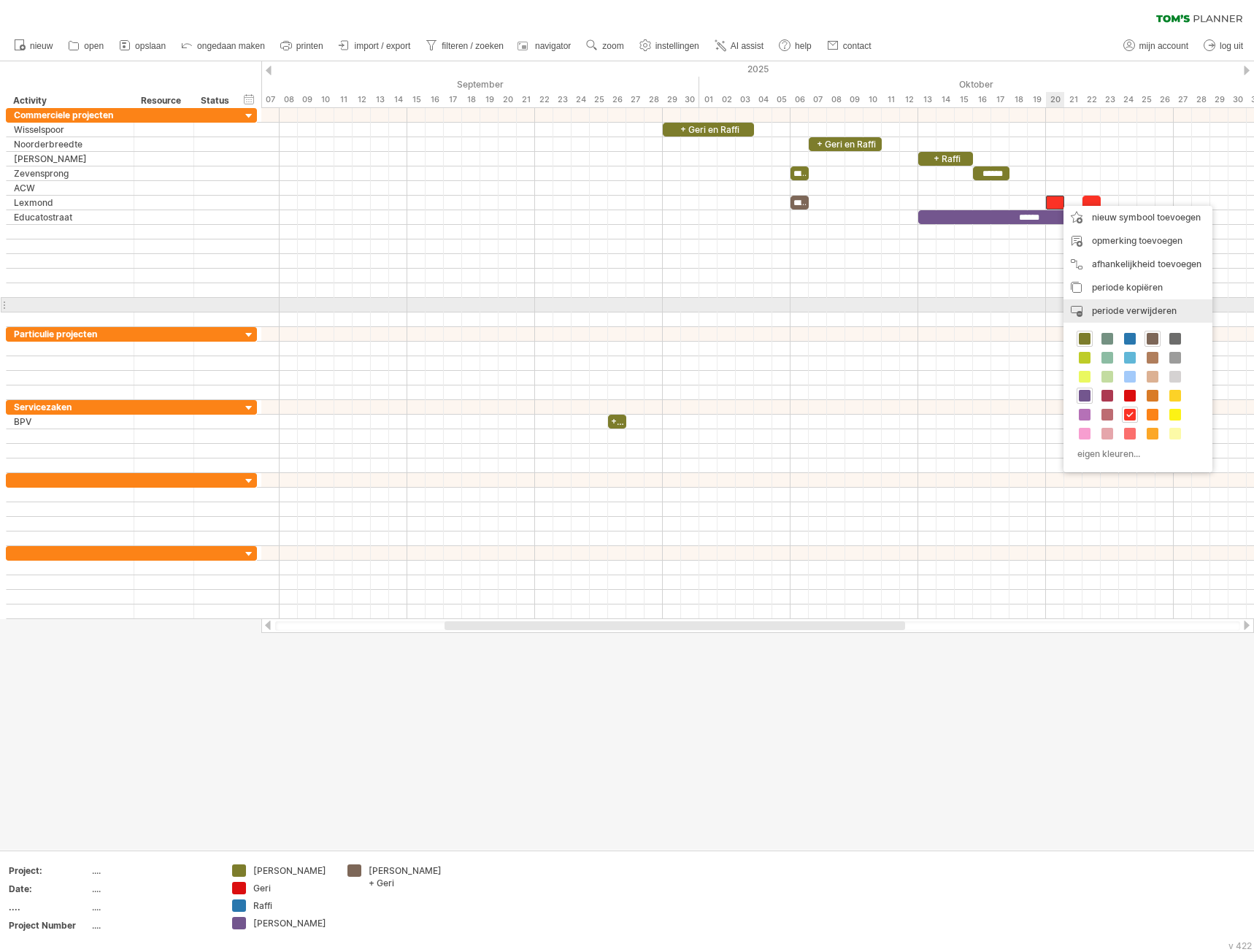
click at [1110, 308] on span "periode verwijderen" at bounding box center [1133, 310] width 84 height 11
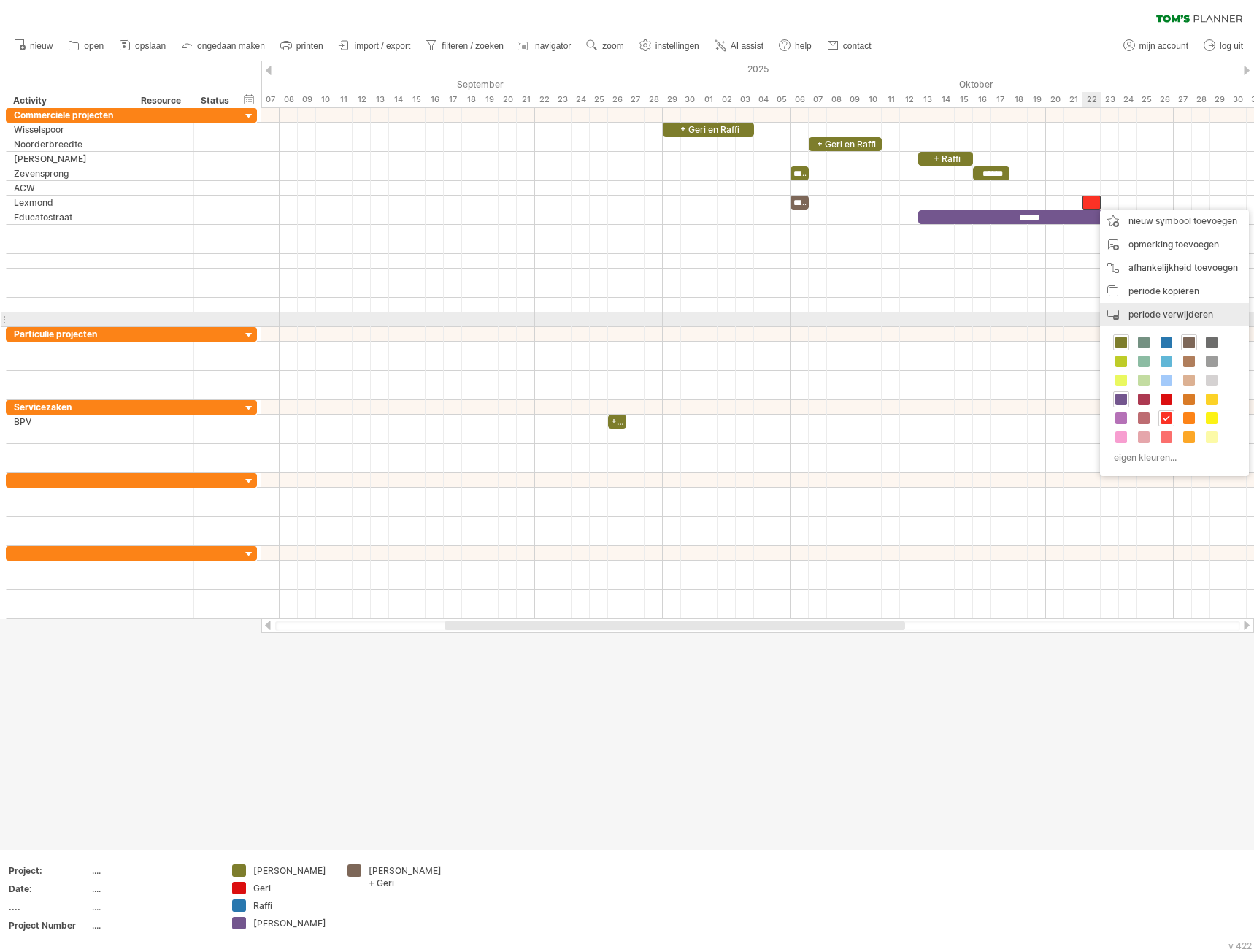
click at [1132, 313] on span "periode verwijderen" at bounding box center [1170, 314] width 84 height 11
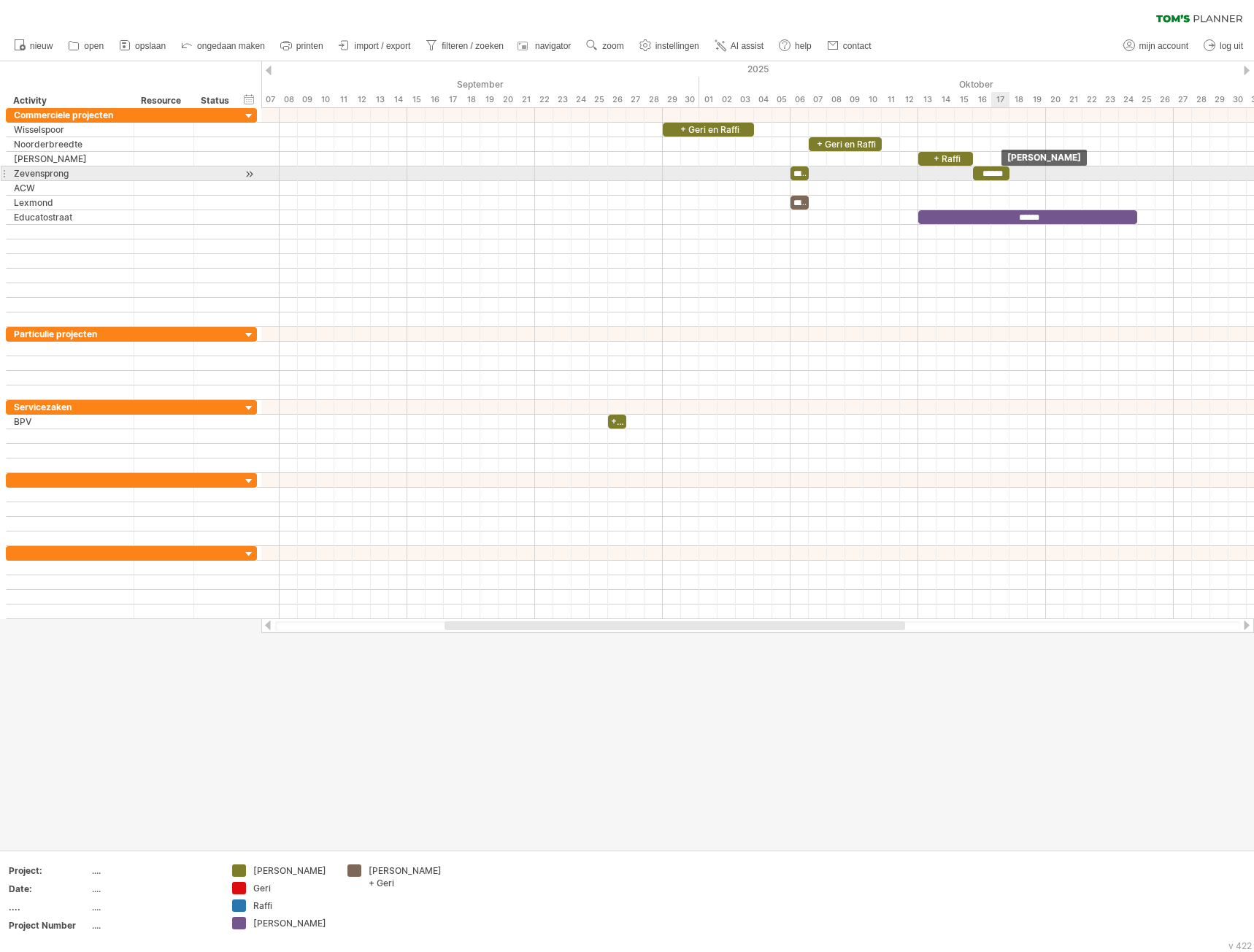
click at [1002, 175] on div "******" at bounding box center [991, 173] width 36 height 14
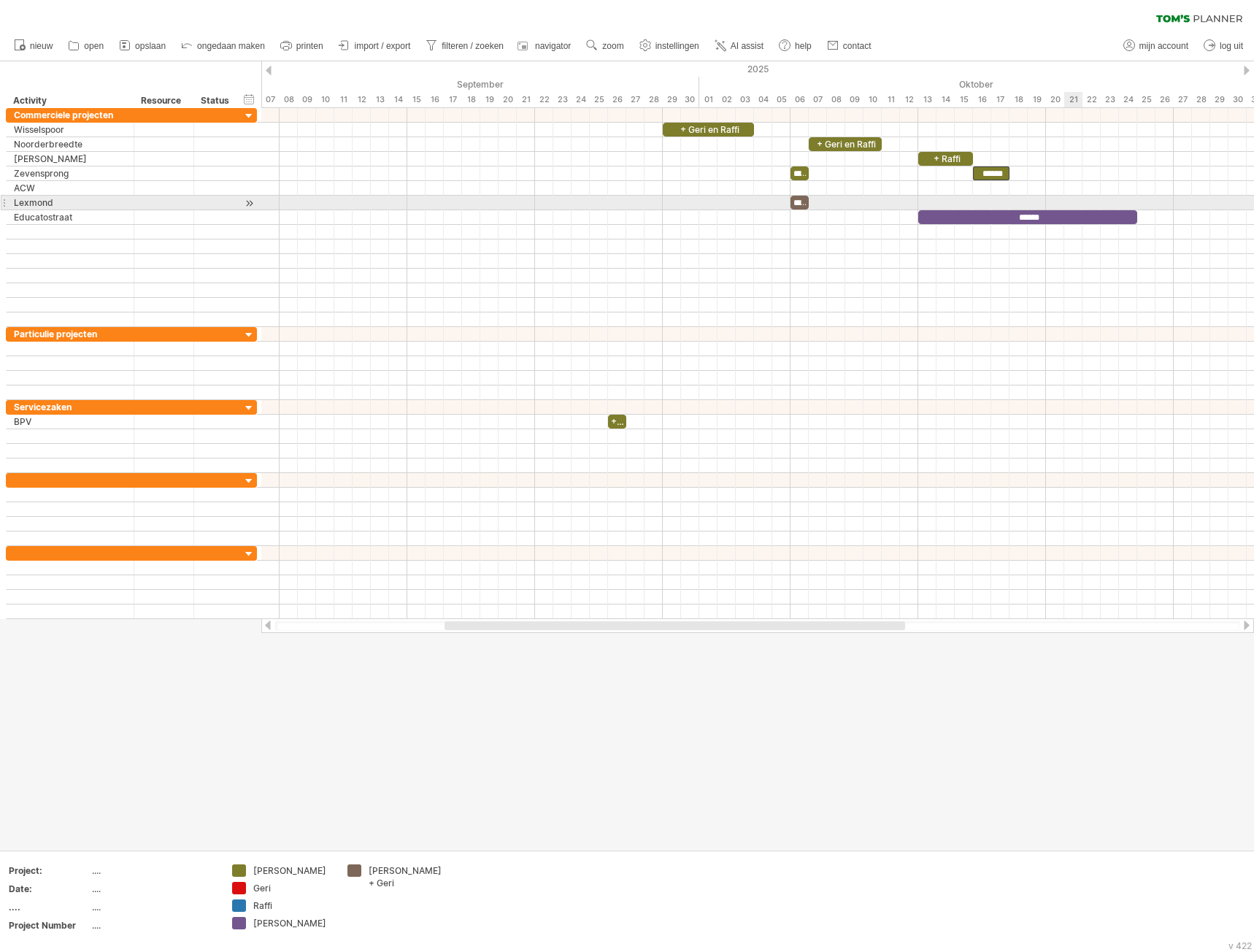
drag, startPoint x: 994, startPoint y: 178, endPoint x: 1069, endPoint y: 210, distance: 81.5
click at [407, 210] on div "+ Geri en Raffi + Geri en Raffi + Raffi ****** ******* ****** ******" at bounding box center [407, 217] width 0 height 219
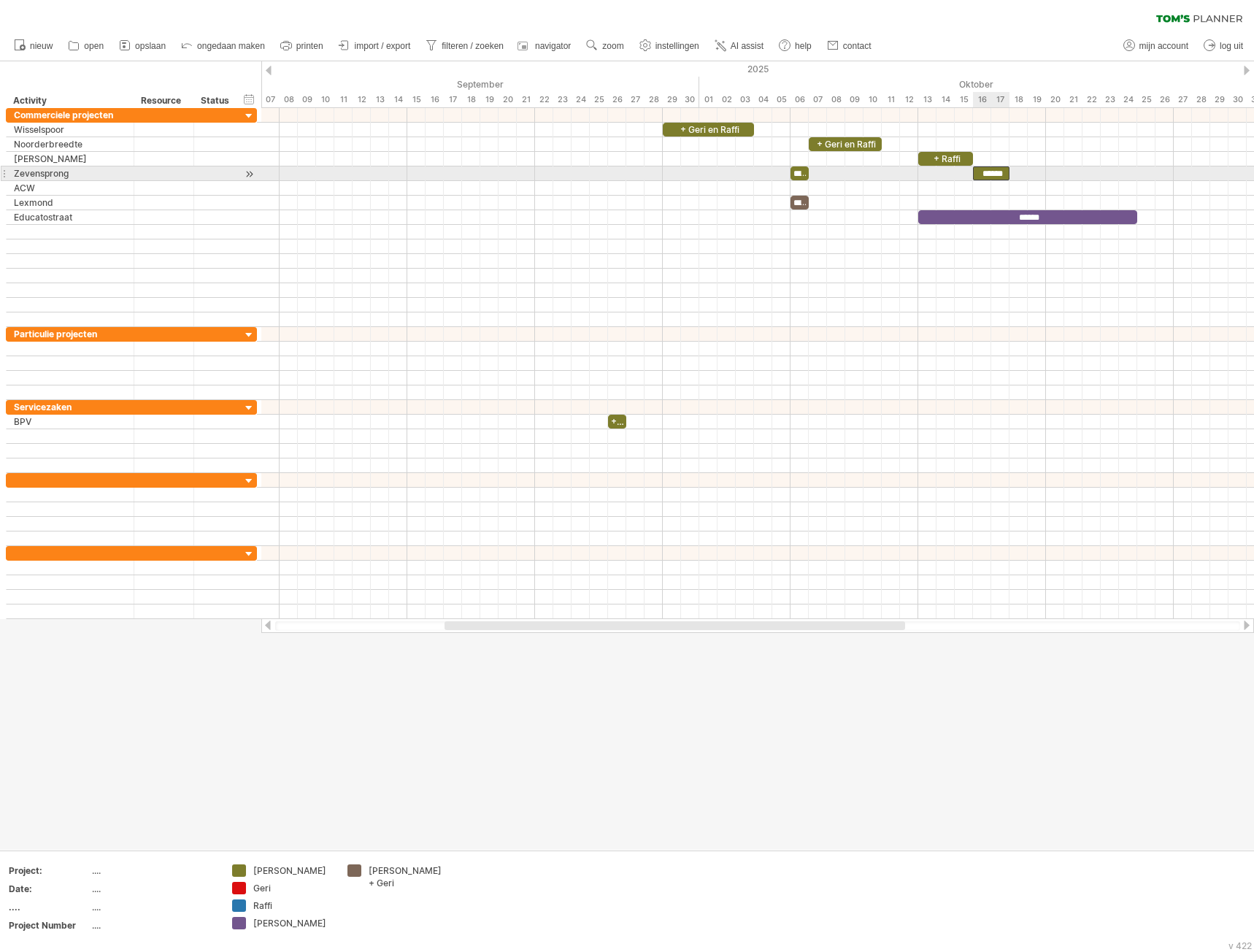
drag, startPoint x: 986, startPoint y: 169, endPoint x: 1005, endPoint y: 175, distance: 19.9
click at [1005, 175] on div "******" at bounding box center [991, 173] width 36 height 14
drag, startPoint x: 996, startPoint y: 173, endPoint x: 977, endPoint y: 170, distance: 19.2
click at [977, 170] on div "******" at bounding box center [991, 173] width 36 height 14
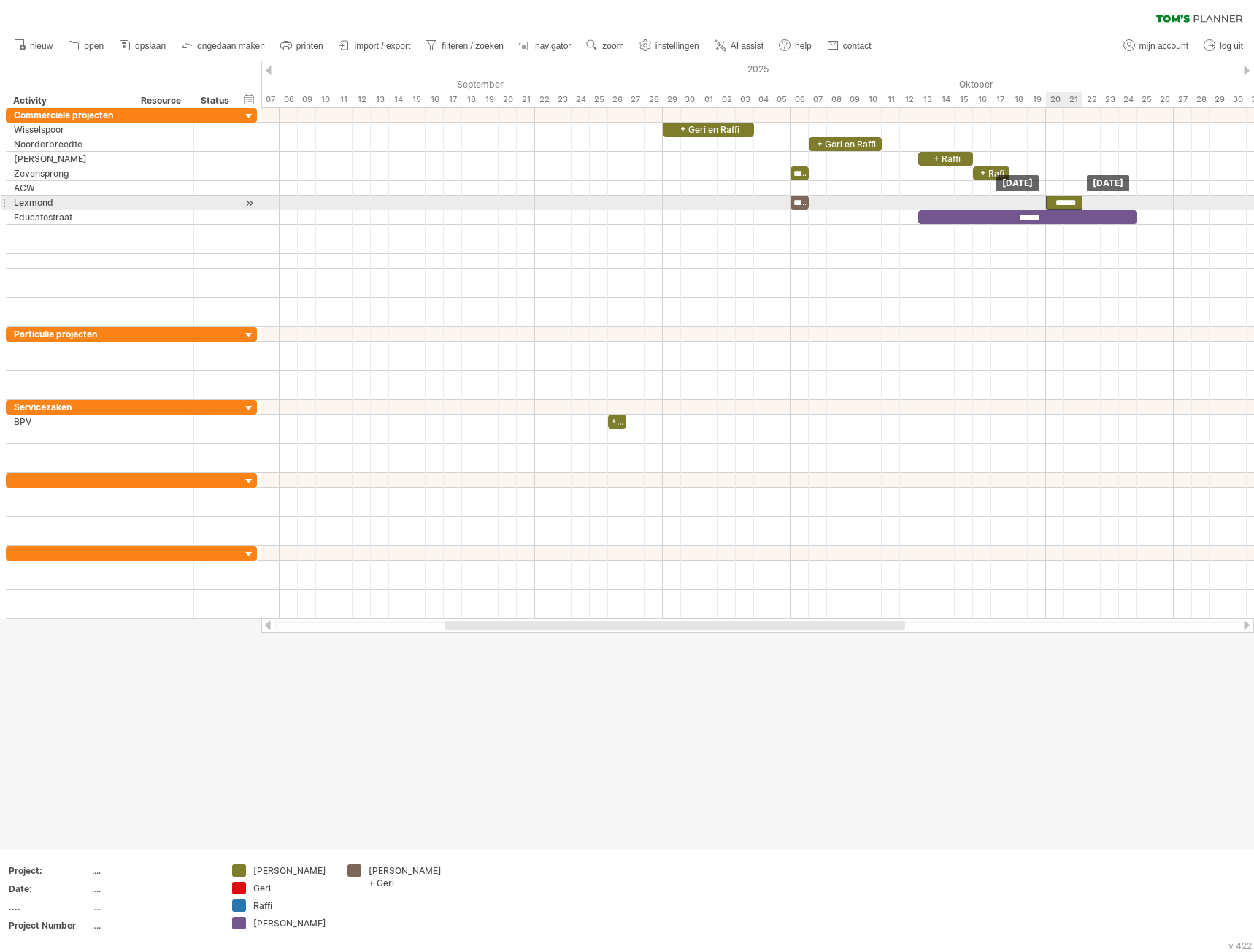
drag, startPoint x: 983, startPoint y: 173, endPoint x: 1055, endPoint y: 205, distance: 78.8
drag, startPoint x: 1081, startPoint y: 204, endPoint x: 1061, endPoint y: 200, distance: 20.4
click at [1061, 200] on span at bounding box center [1064, 202] width 5 height 14
drag, startPoint x: 1055, startPoint y: 205, endPoint x: 1094, endPoint y: 208, distance: 39.1
click at [1094, 208] on div "******" at bounding box center [1092, 202] width 18 height 14
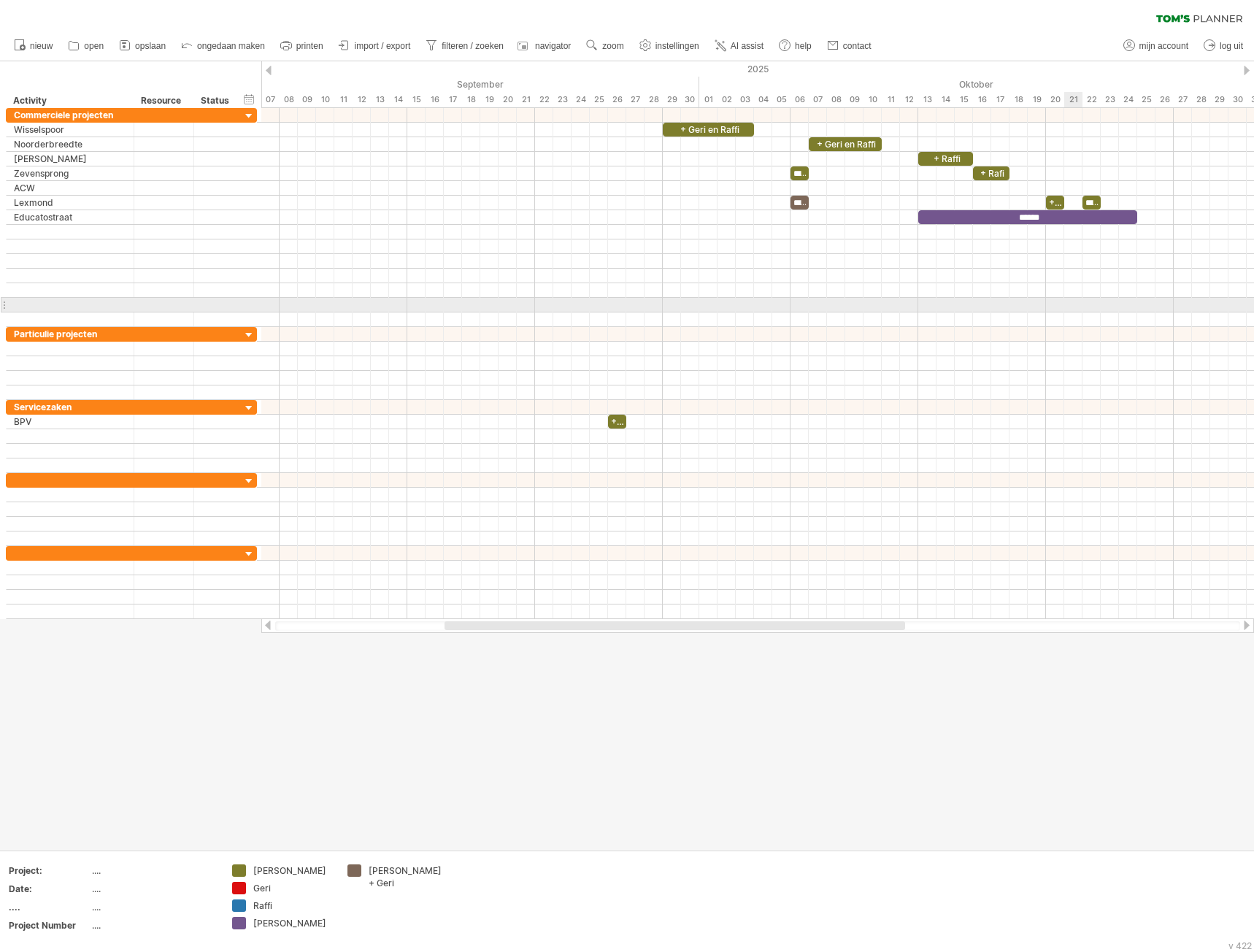
click at [1066, 305] on div at bounding box center [757, 305] width 993 height 15
click at [165, 48] on span "opslaan" at bounding box center [151, 45] width 31 height 10
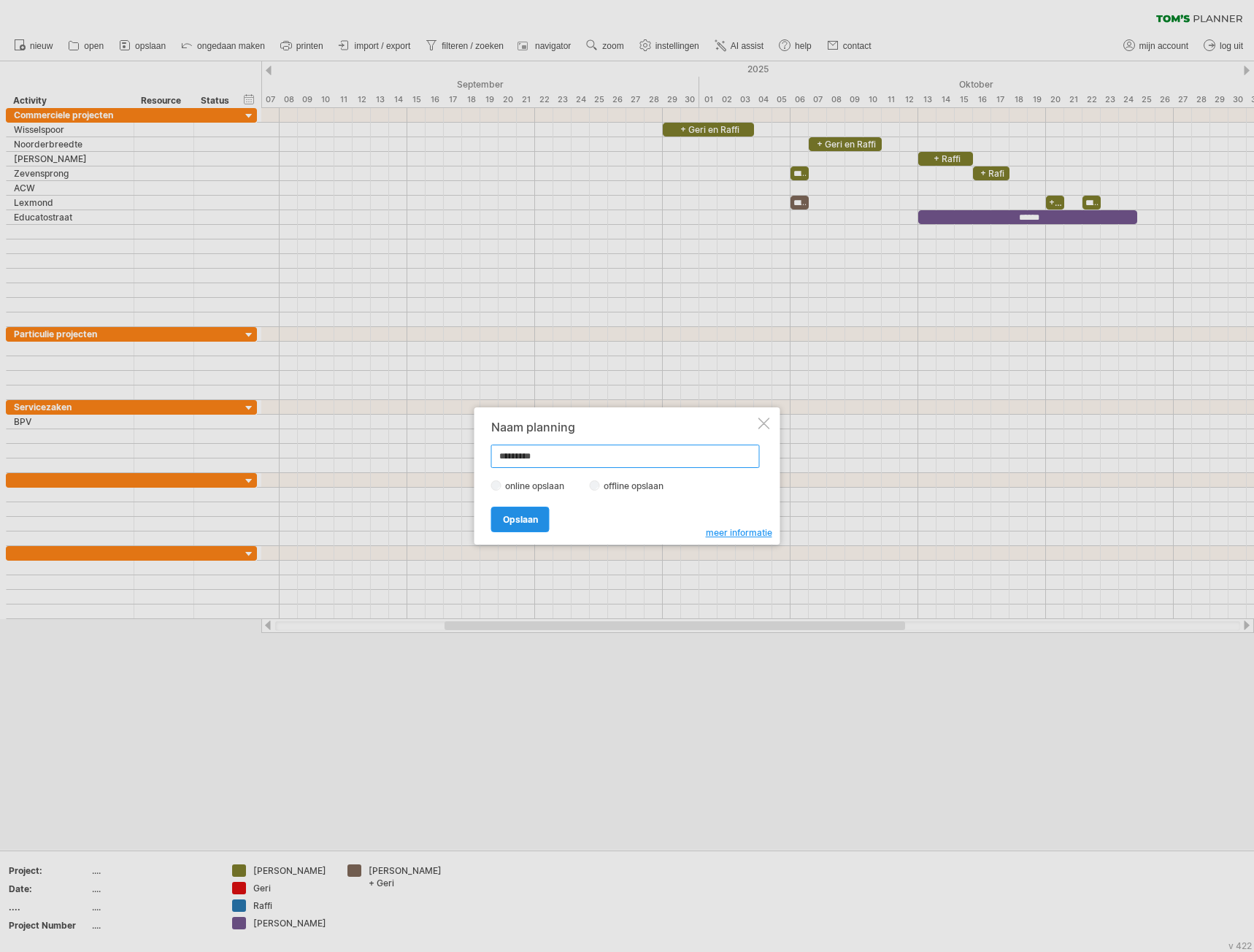
type input "*********"
click at [513, 514] on span "Opslaan" at bounding box center [520, 520] width 35 height 11
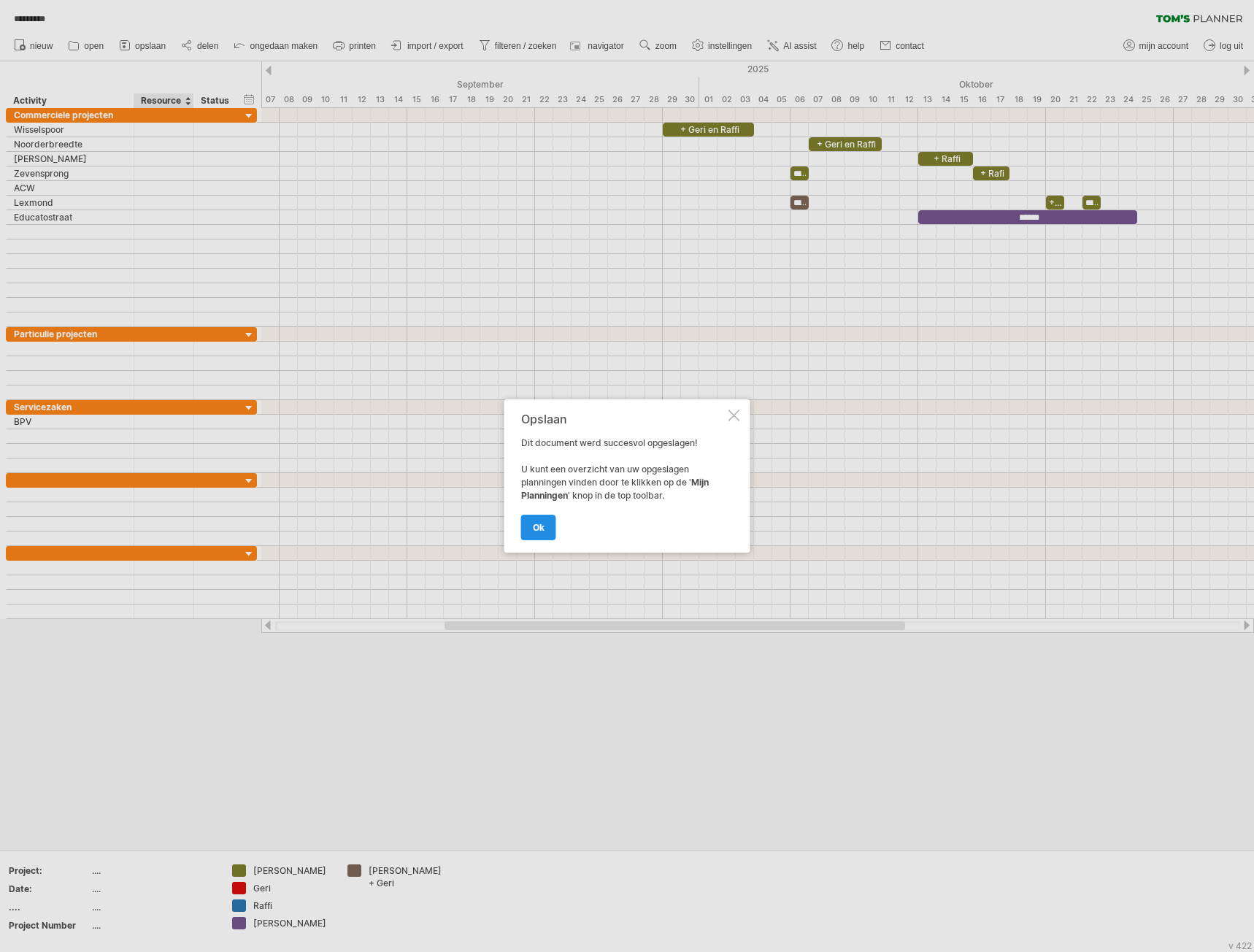
click at [548, 527] on link "ok" at bounding box center [539, 527] width 35 height 25
